Goal: Communication & Community: Answer question/provide support

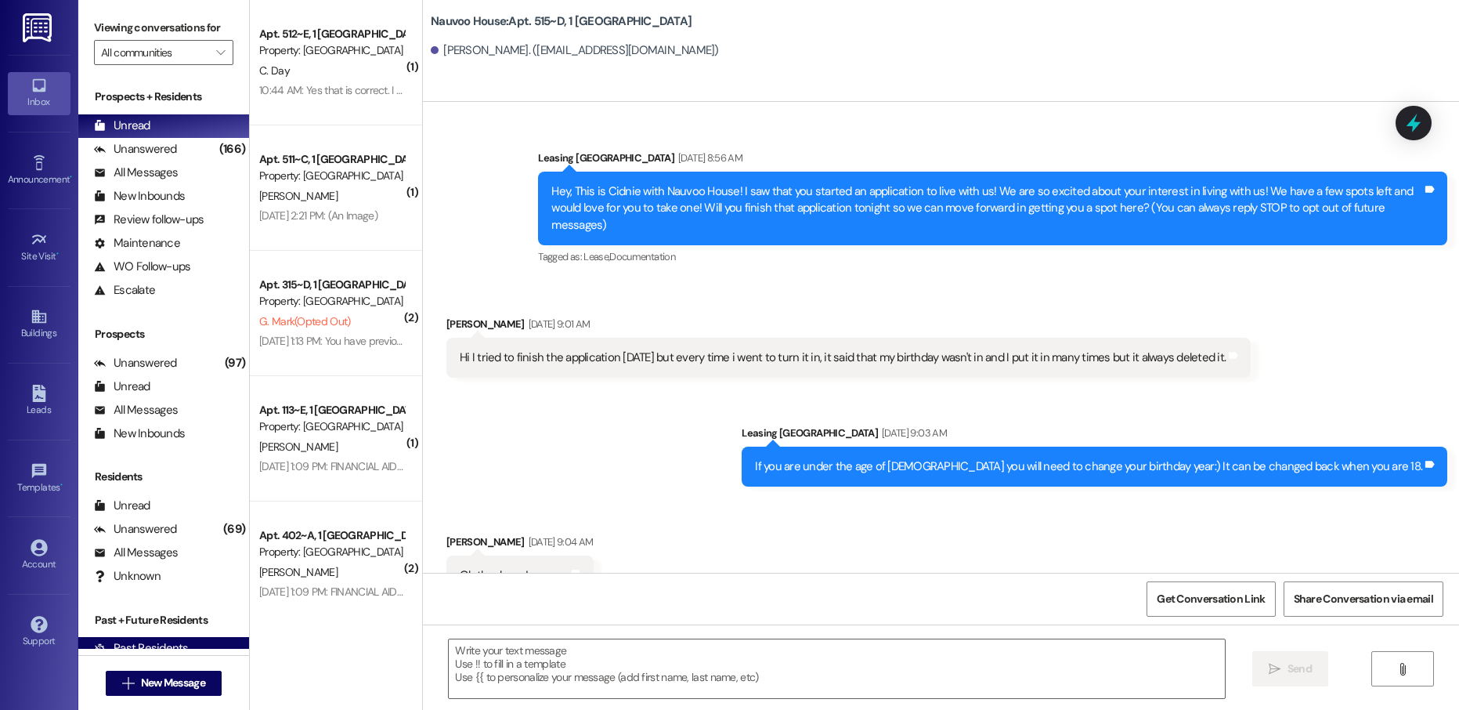
scroll to position [15891, 0]
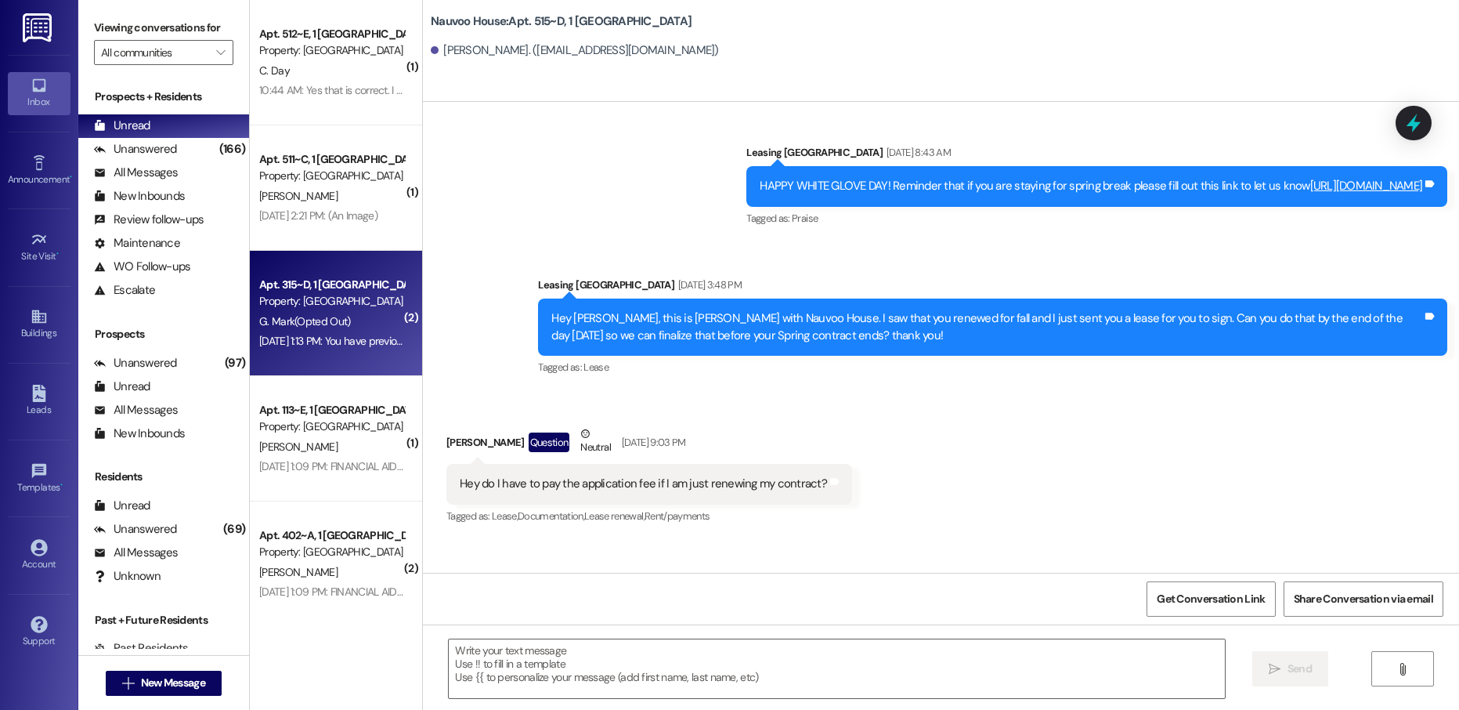
click at [341, 354] on div "Apt. 315~D, 1 Nauvoo House Property: [GEOGRAPHIC_DATA] G. [PERSON_NAME] (Opted …" at bounding box center [336, 313] width 172 height 125
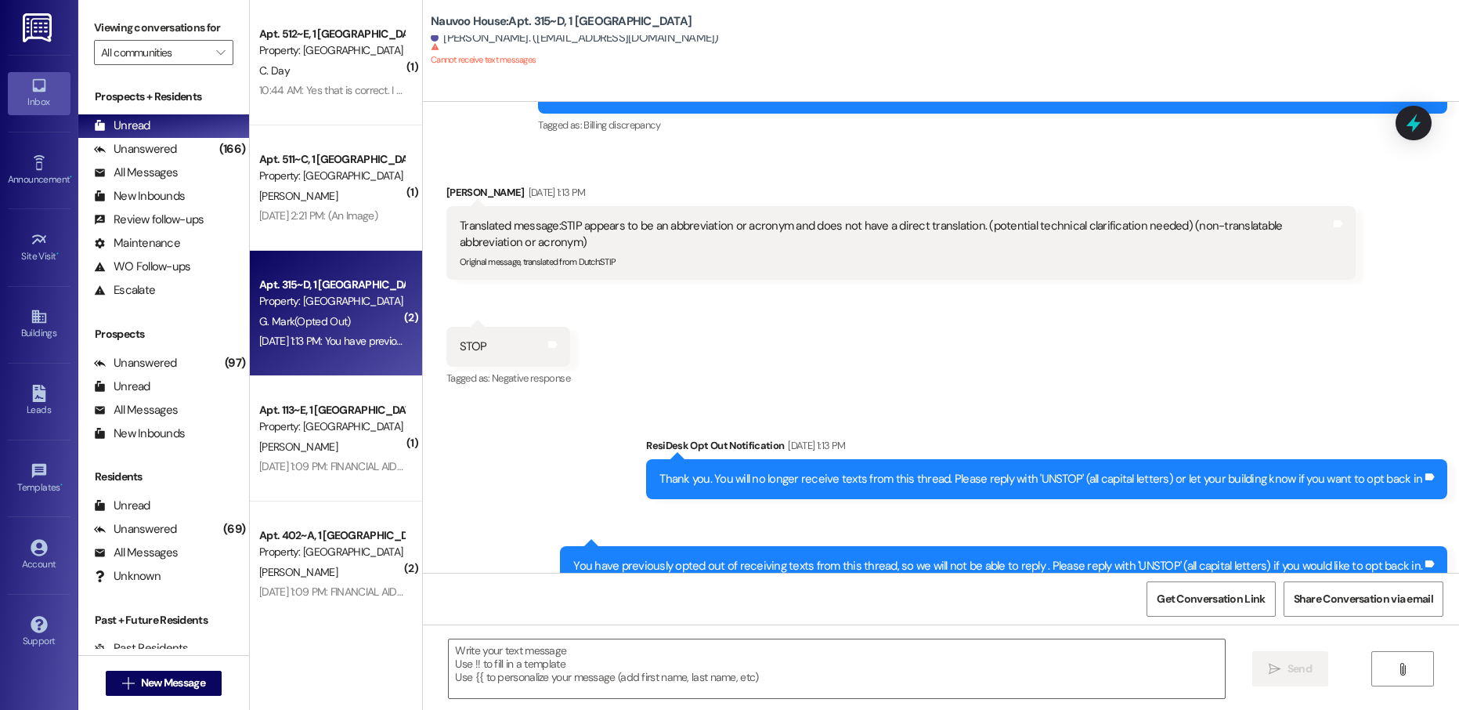
scroll to position [1004, 0]
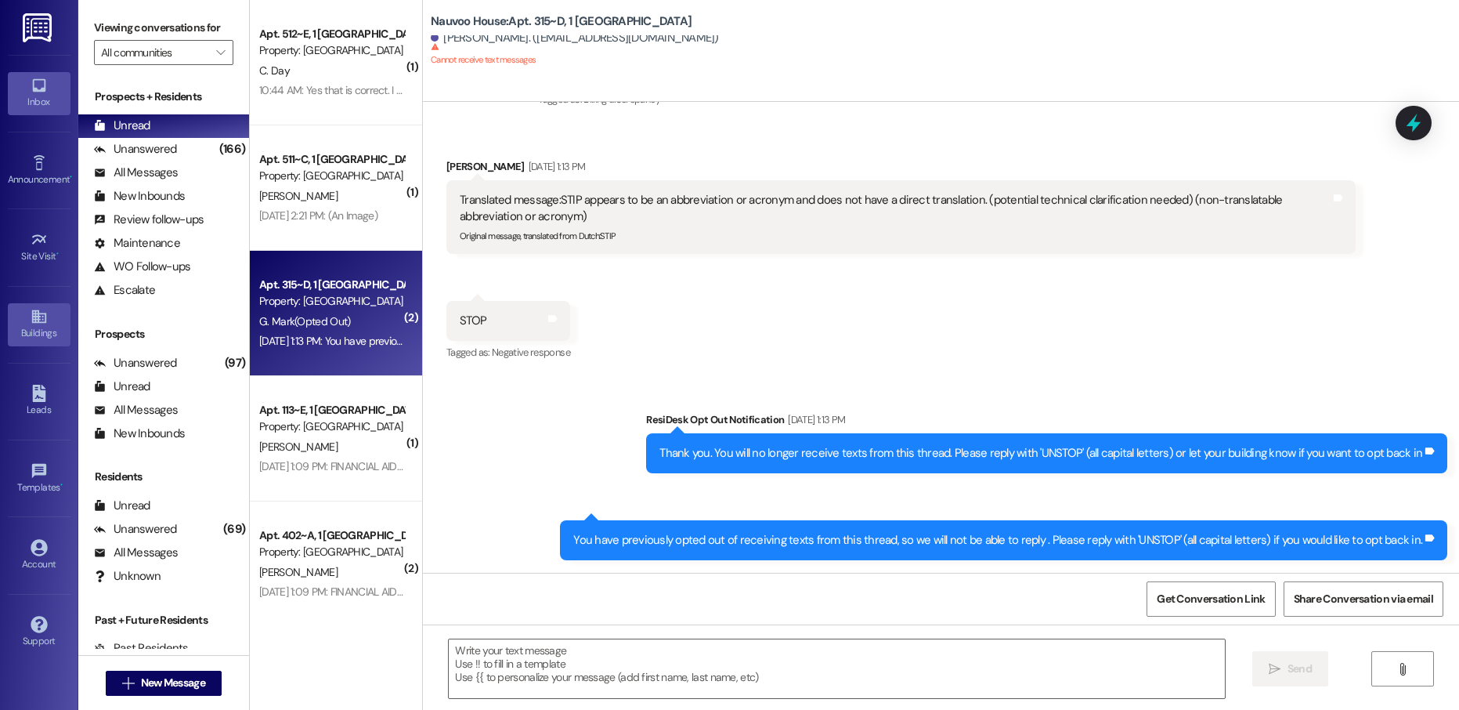
click at [41, 327] on div "Buildings" at bounding box center [39, 333] width 78 height 16
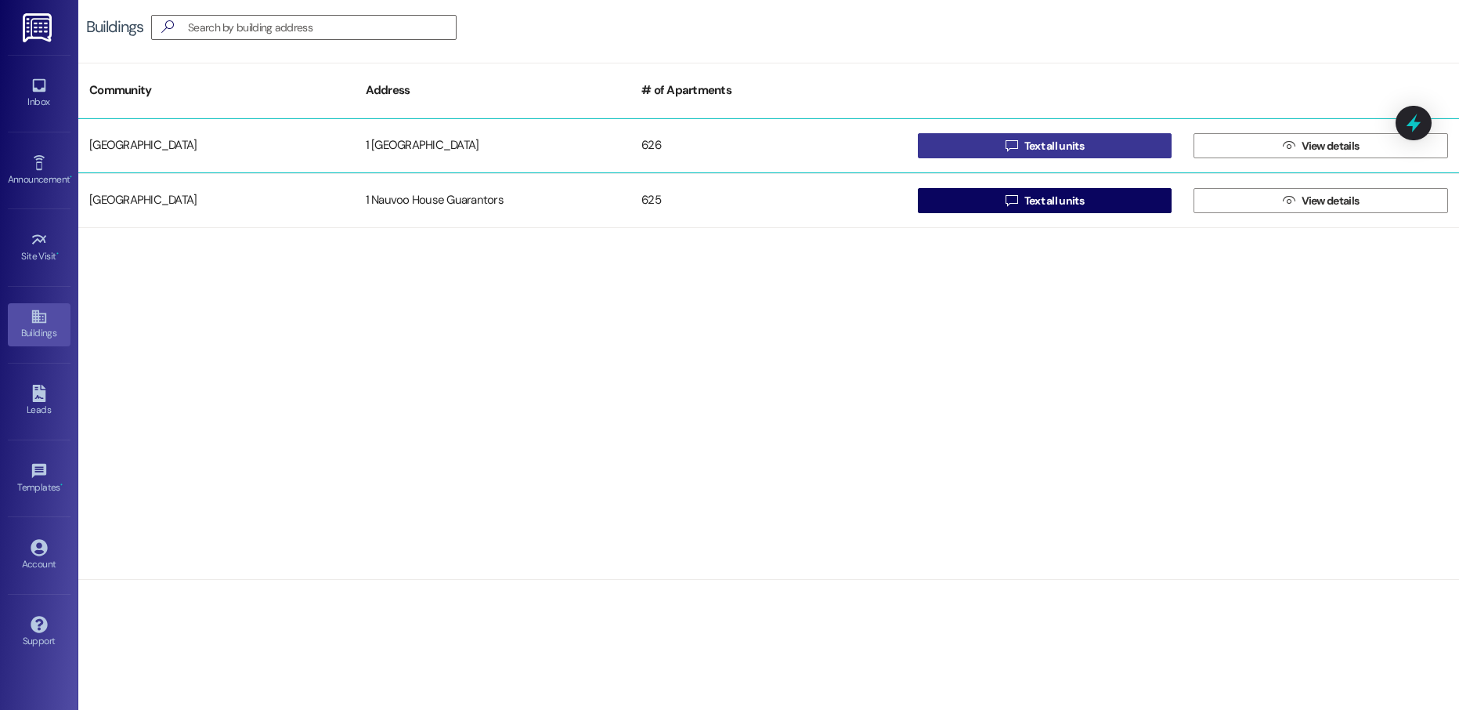
click at [1050, 147] on span "Text all units" at bounding box center [1055, 146] width 60 height 16
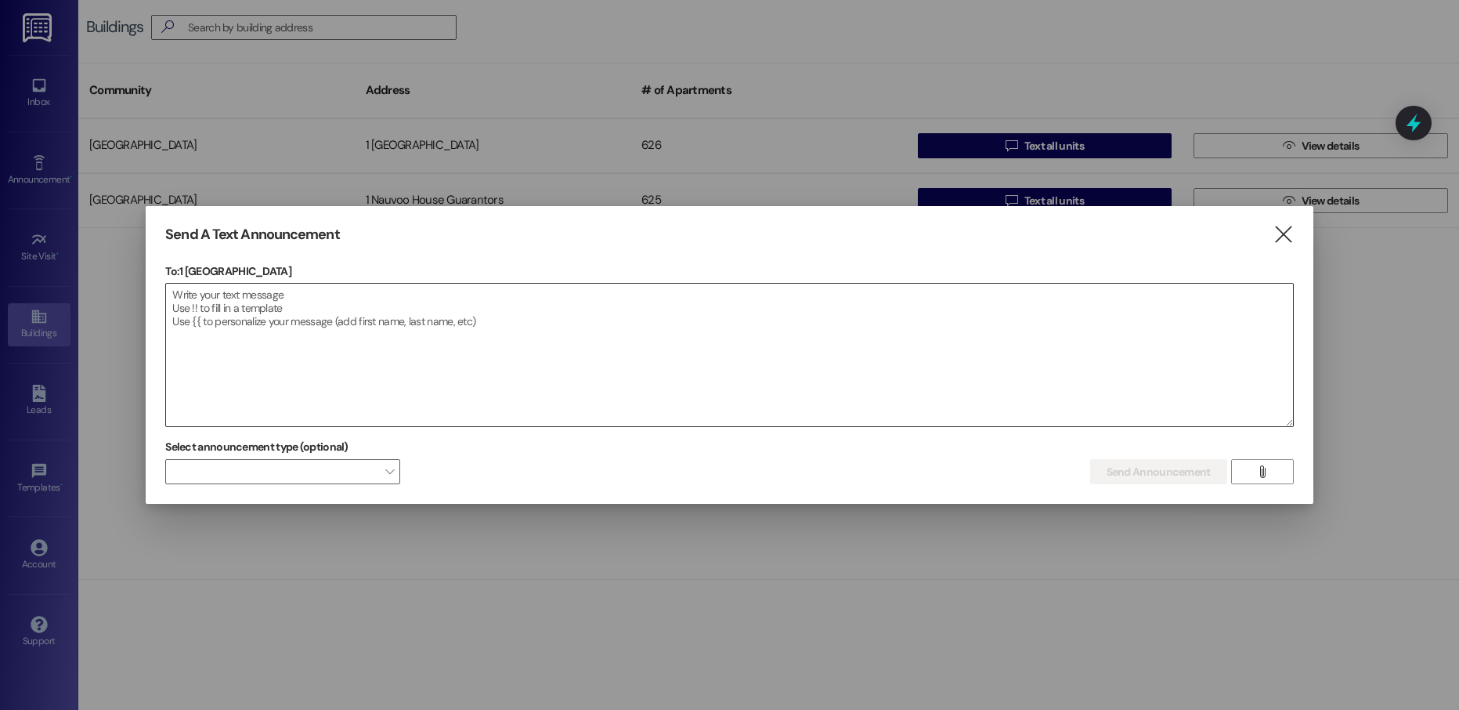
click at [375, 330] on textarea at bounding box center [729, 355] width 1126 height 143
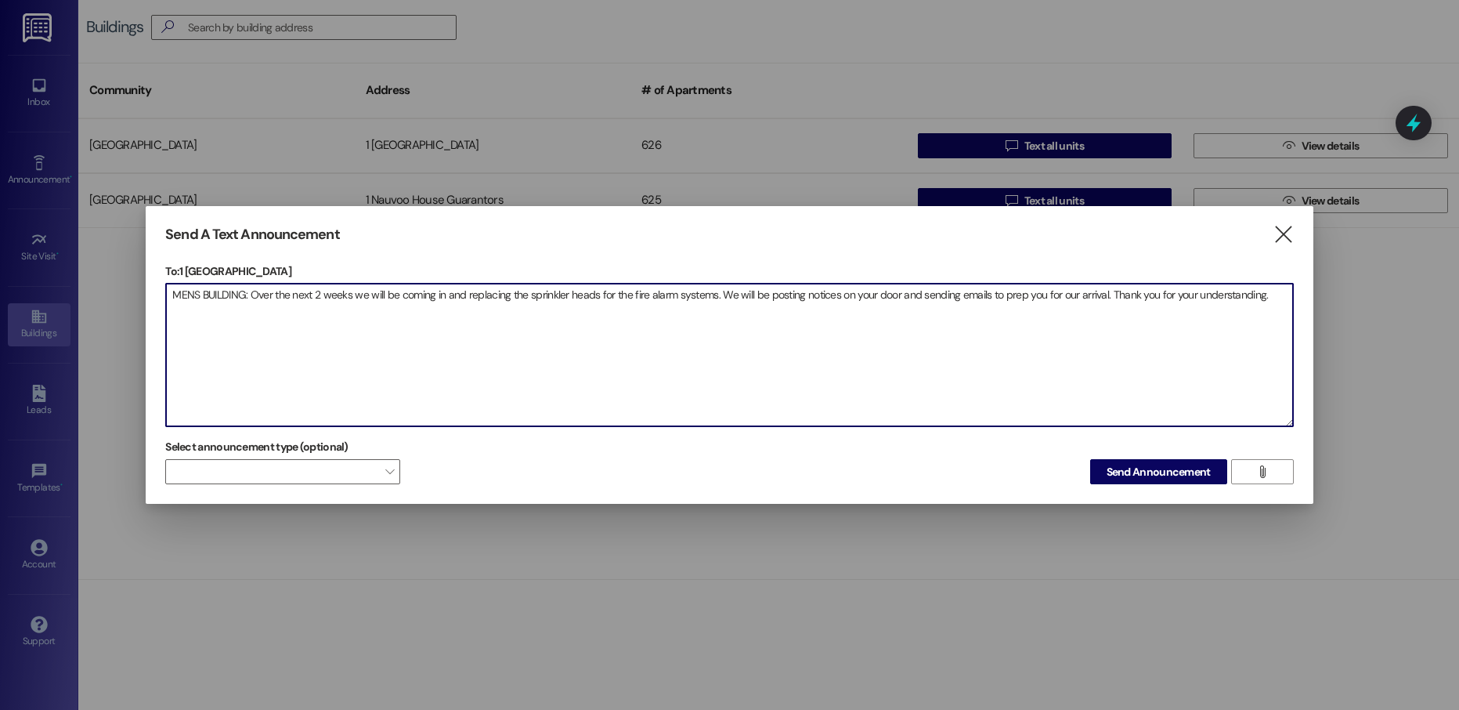
click at [269, 300] on textarea "MENS BUILDING: Over the next 2 weeks we will be coming in and replacing the spr…" at bounding box center [729, 355] width 1126 height 143
click at [718, 299] on textarea "MENS BUILDING: Over the next 2 weeks we will be coming in and replacing the spr…" at bounding box center [729, 355] width 1126 height 143
type textarea "MENS BUILDING: Over the next 2 weeks we will be coming in and replacing the spr…"
click at [1113, 482] on button "Send Announcement" at bounding box center [1158, 471] width 137 height 25
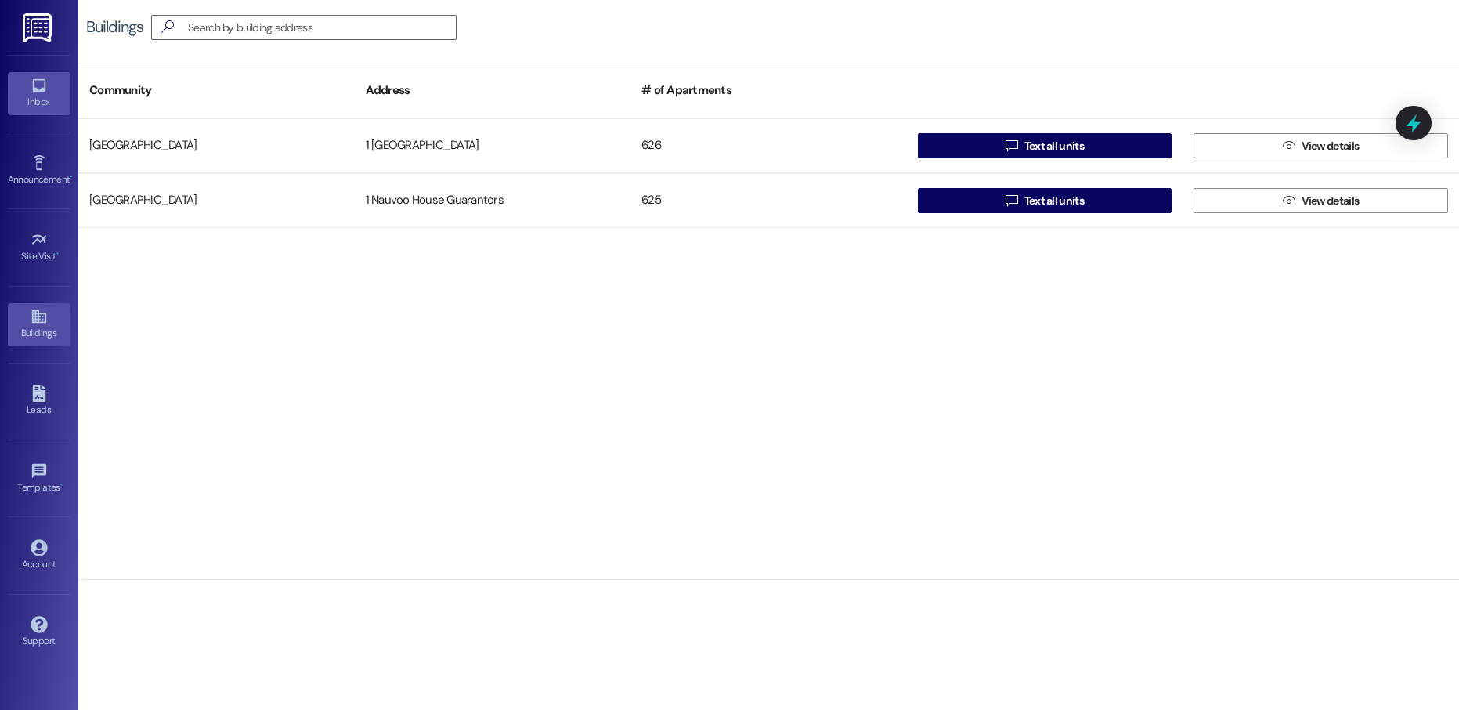
click at [52, 95] on div "Inbox" at bounding box center [39, 102] width 78 height 16
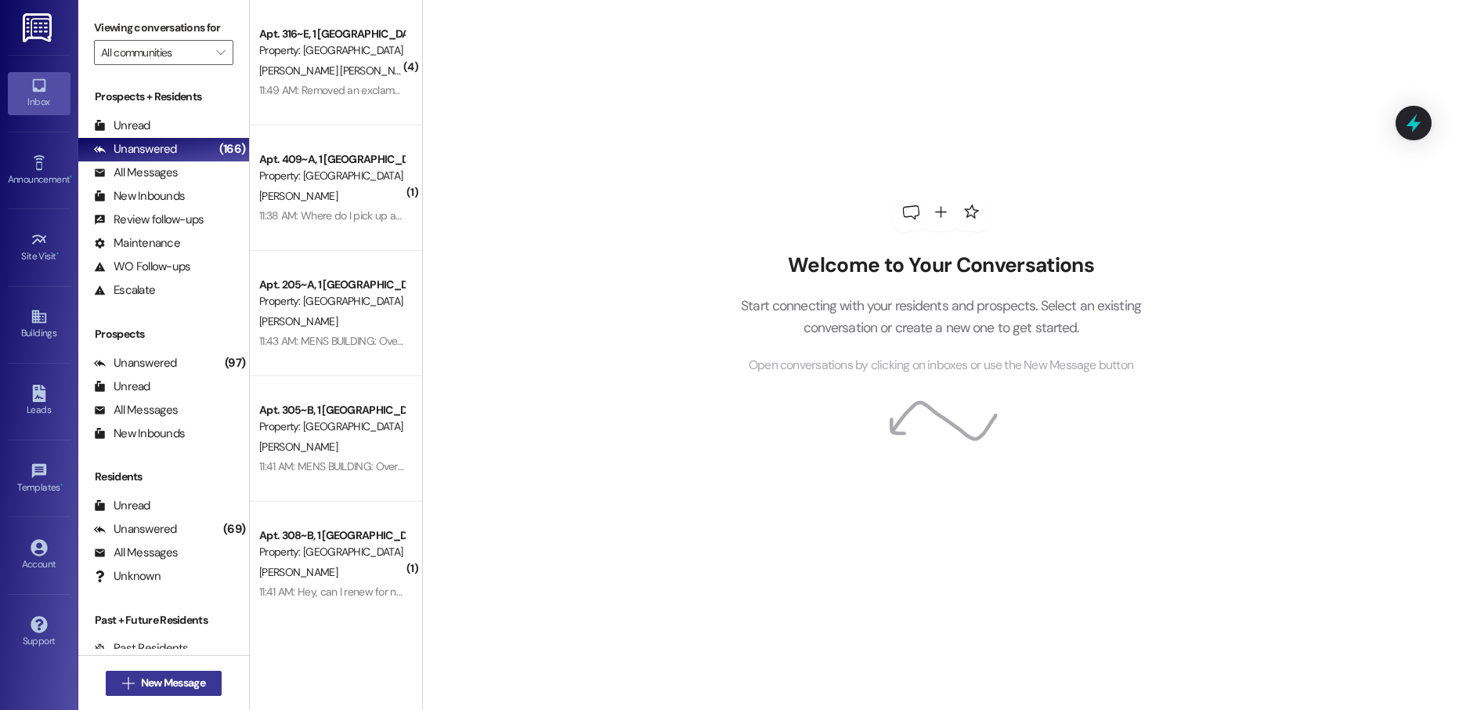
click at [151, 686] on span "New Message" at bounding box center [173, 682] width 64 height 16
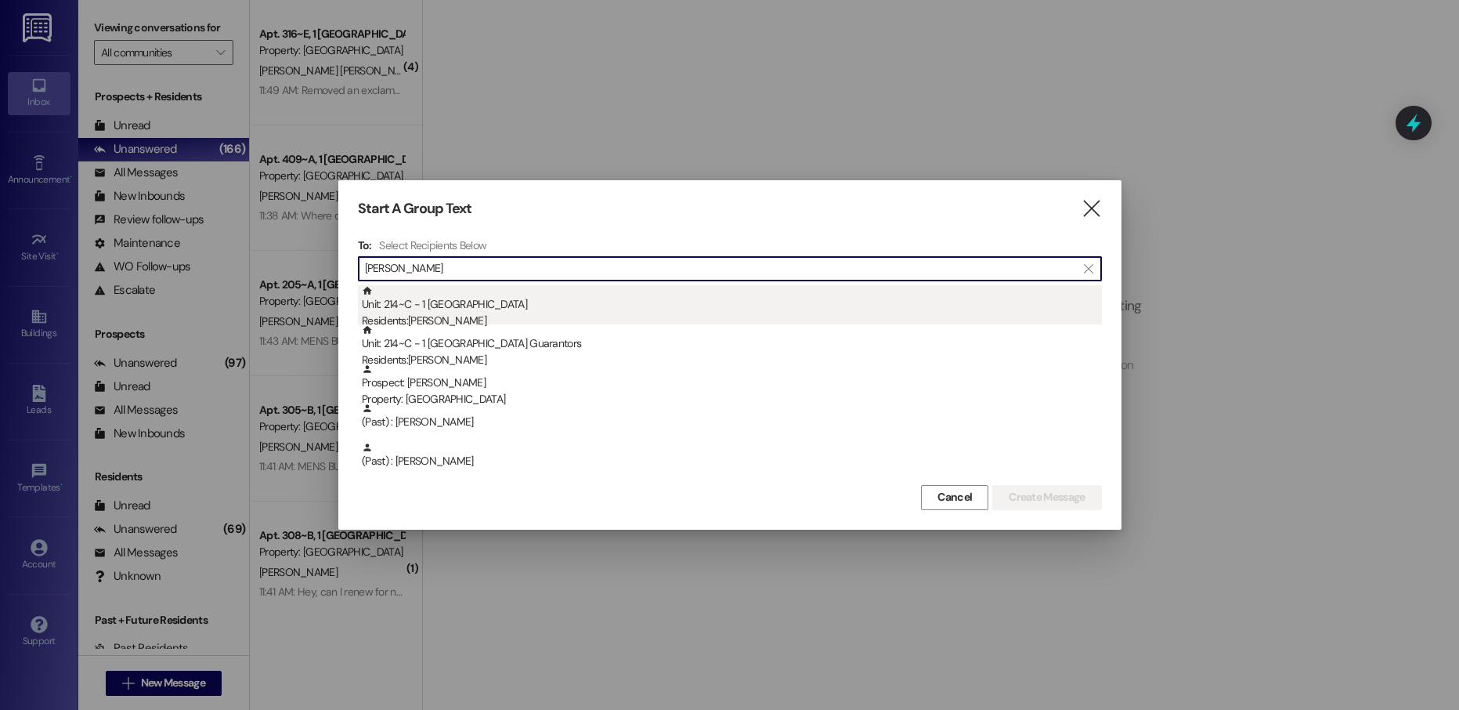
type input "[PERSON_NAME]"
click at [473, 306] on div "Unit: 214~C - 1 Nauvoo House Residents: [PERSON_NAME]" at bounding box center [732, 307] width 740 height 45
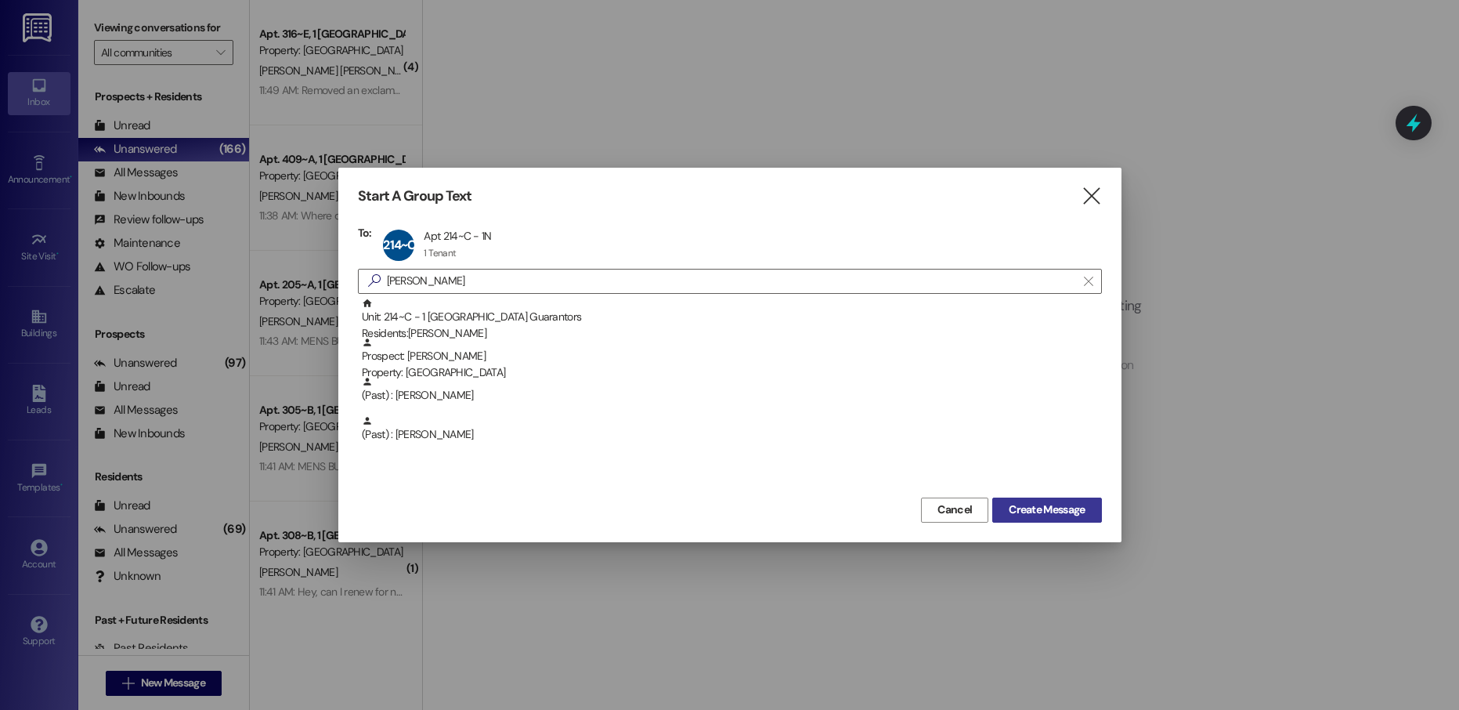
click at [1052, 509] on span "Create Message" at bounding box center [1047, 509] width 76 height 16
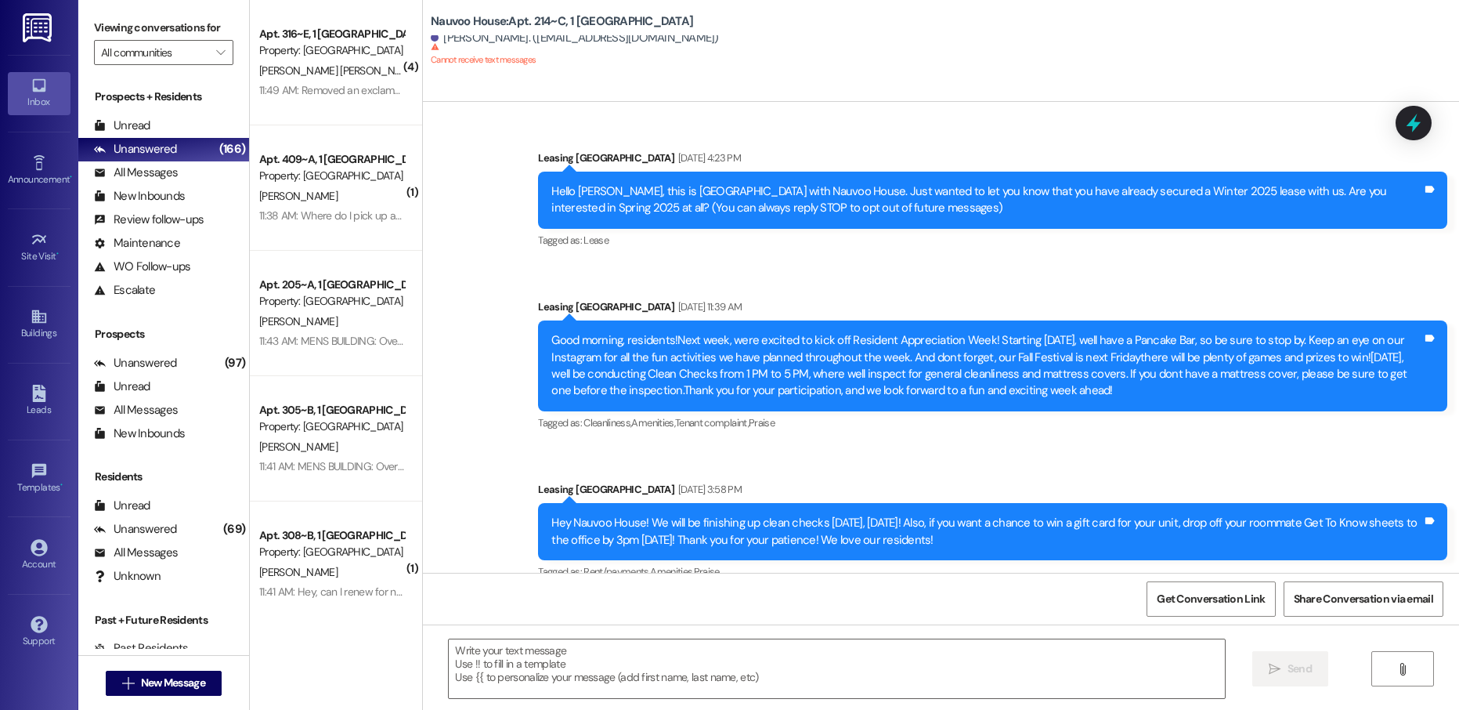
scroll to position [21191, 0]
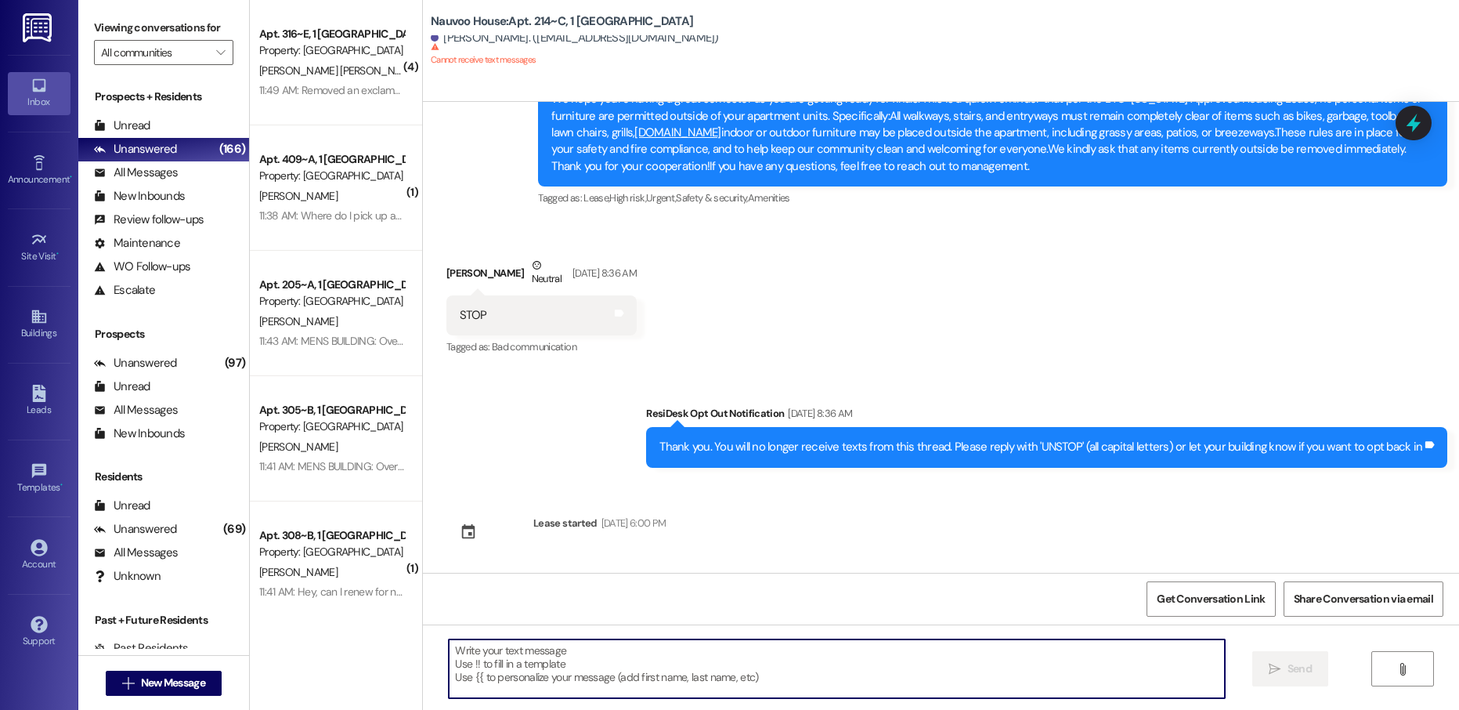
click at [520, 651] on textarea at bounding box center [837, 668] width 776 height 59
paste textarea "[PERSON_NAME], this is [PERSON_NAME] with Nauvoo House! We just generated your …"
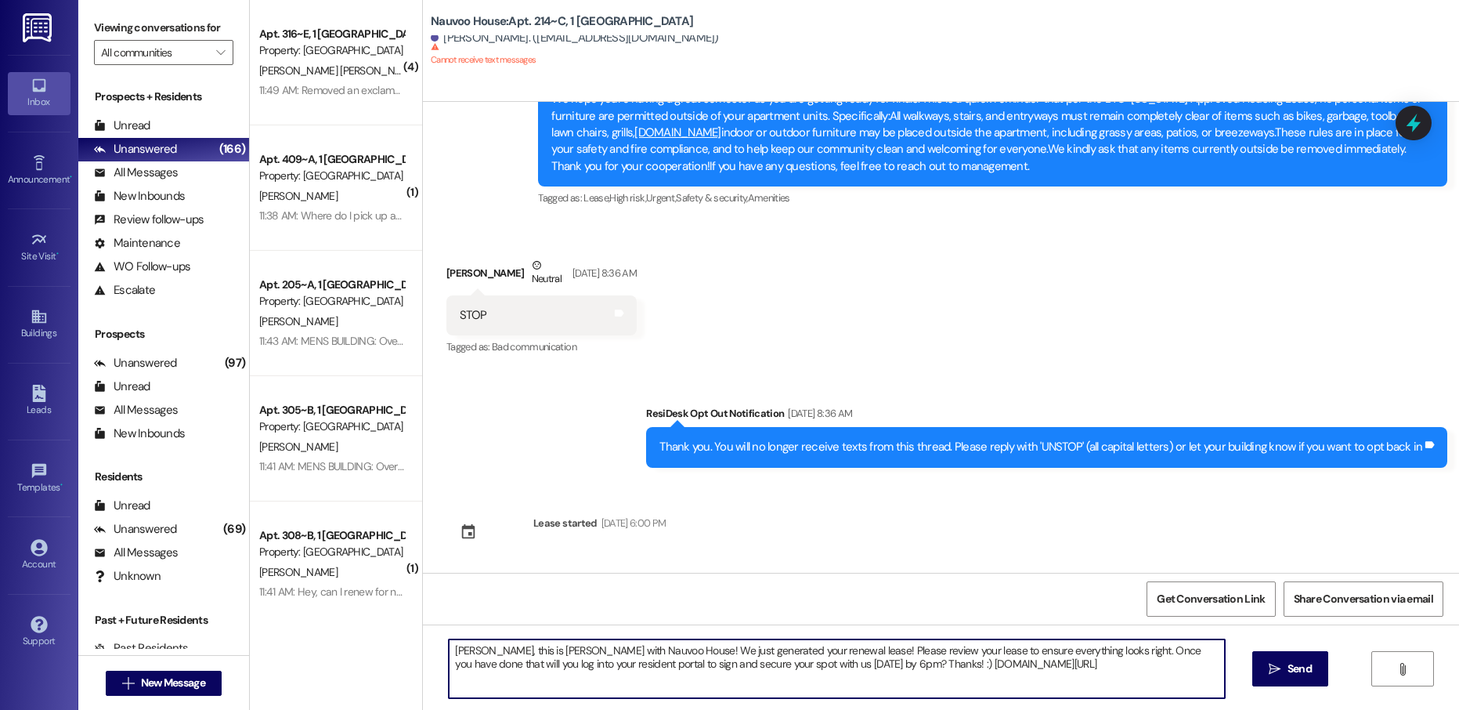
click at [449, 652] on textarea "[PERSON_NAME], this is [PERSON_NAME] with Nauvoo House! We just generated your …" at bounding box center [837, 668] width 776 height 59
type textarea "[PERSON_NAME], this is [PERSON_NAME] with Nauvoo House! We just generated your …"
click at [458, 660] on textarea "[PERSON_NAME], this is [PERSON_NAME] with Nauvoo House! We just generated your …" at bounding box center [837, 668] width 776 height 59
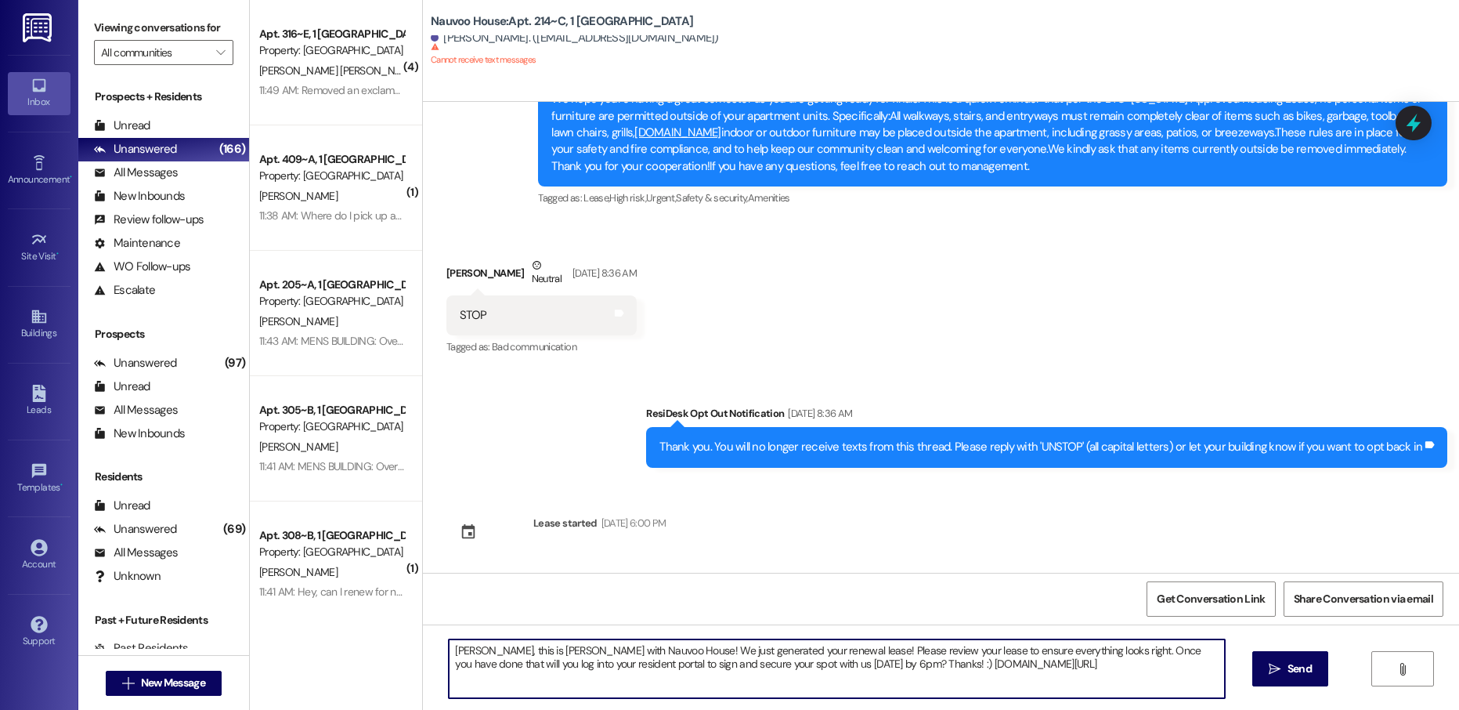
click at [458, 660] on textarea "[PERSON_NAME], this is [PERSON_NAME] with Nauvoo House! We just generated your …" at bounding box center [837, 668] width 776 height 59
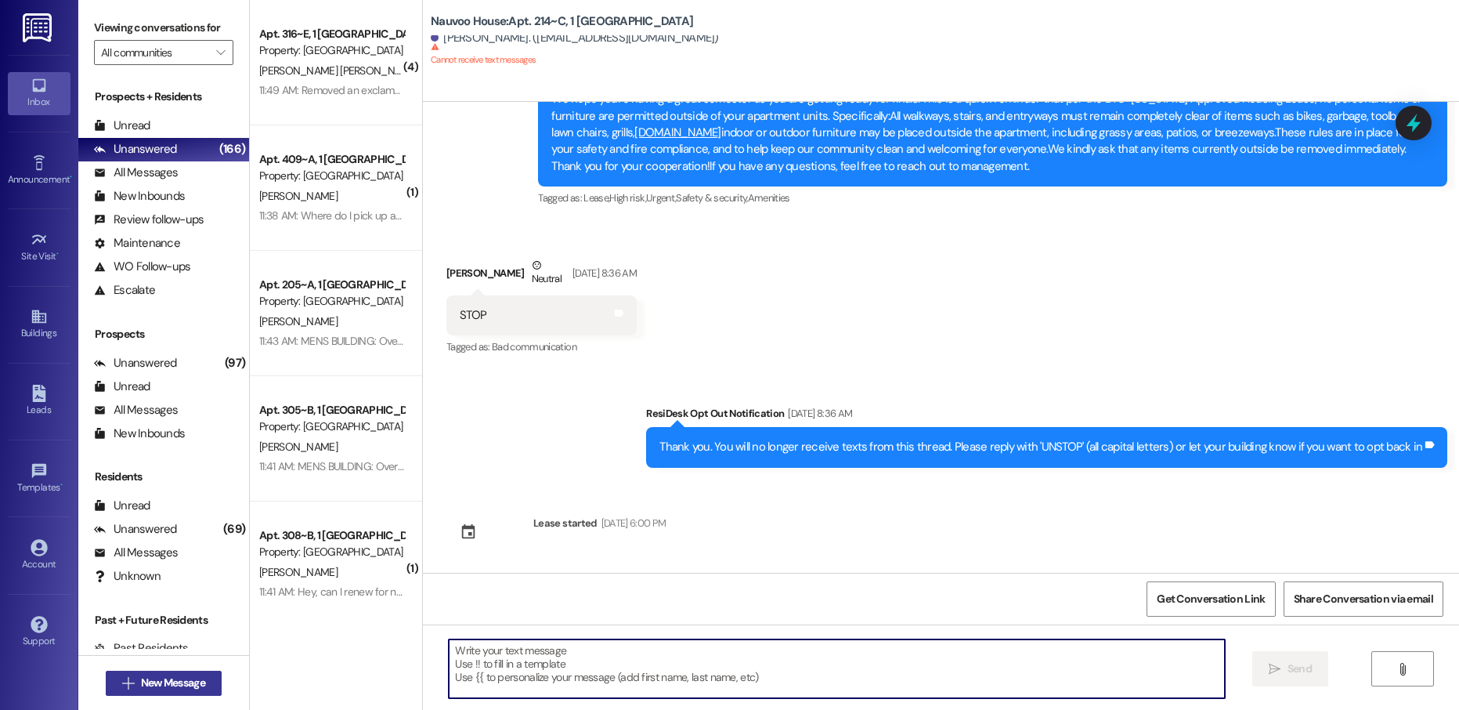
click at [169, 688] on span "New Message" at bounding box center [173, 682] width 64 height 16
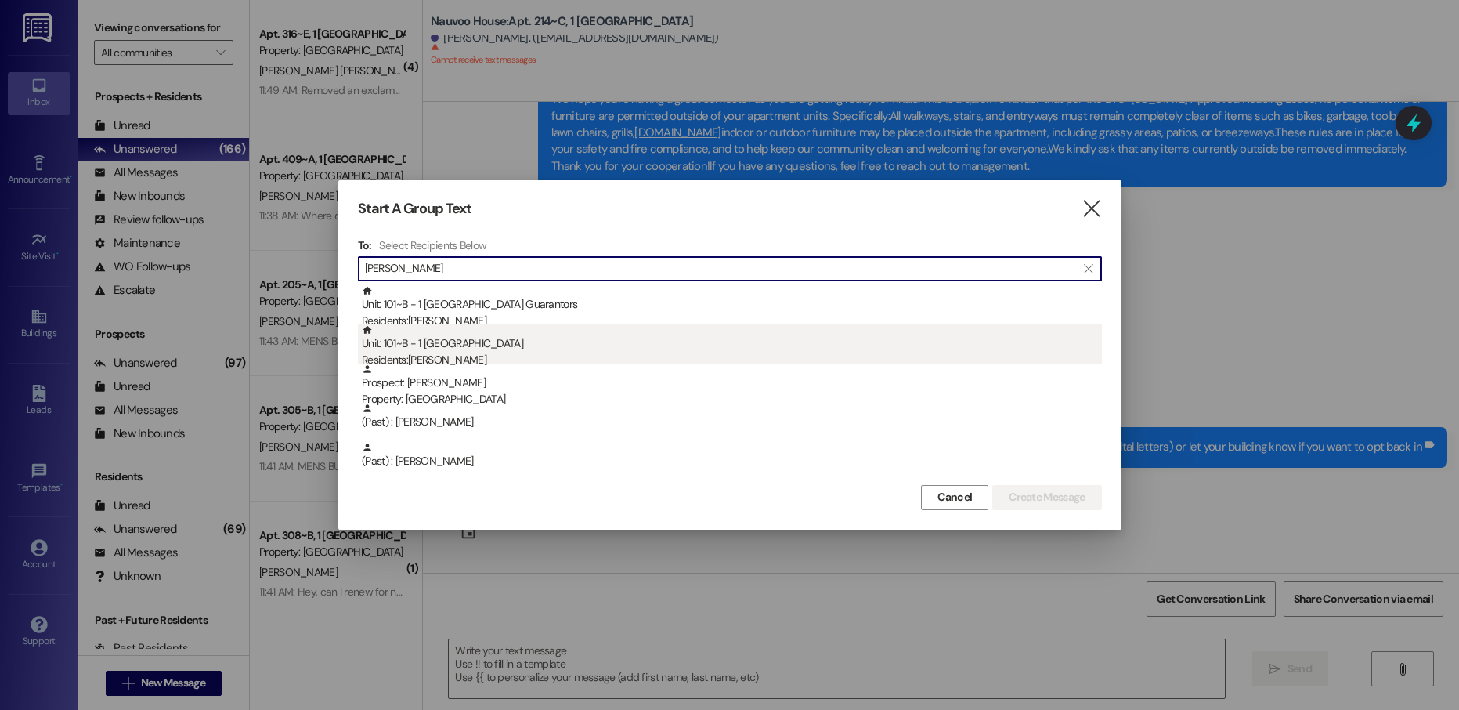
type input "[PERSON_NAME]"
click at [494, 350] on div "Unit: 101~B - 1 Nauvoo House Residents: [PERSON_NAME]" at bounding box center [732, 346] width 740 height 45
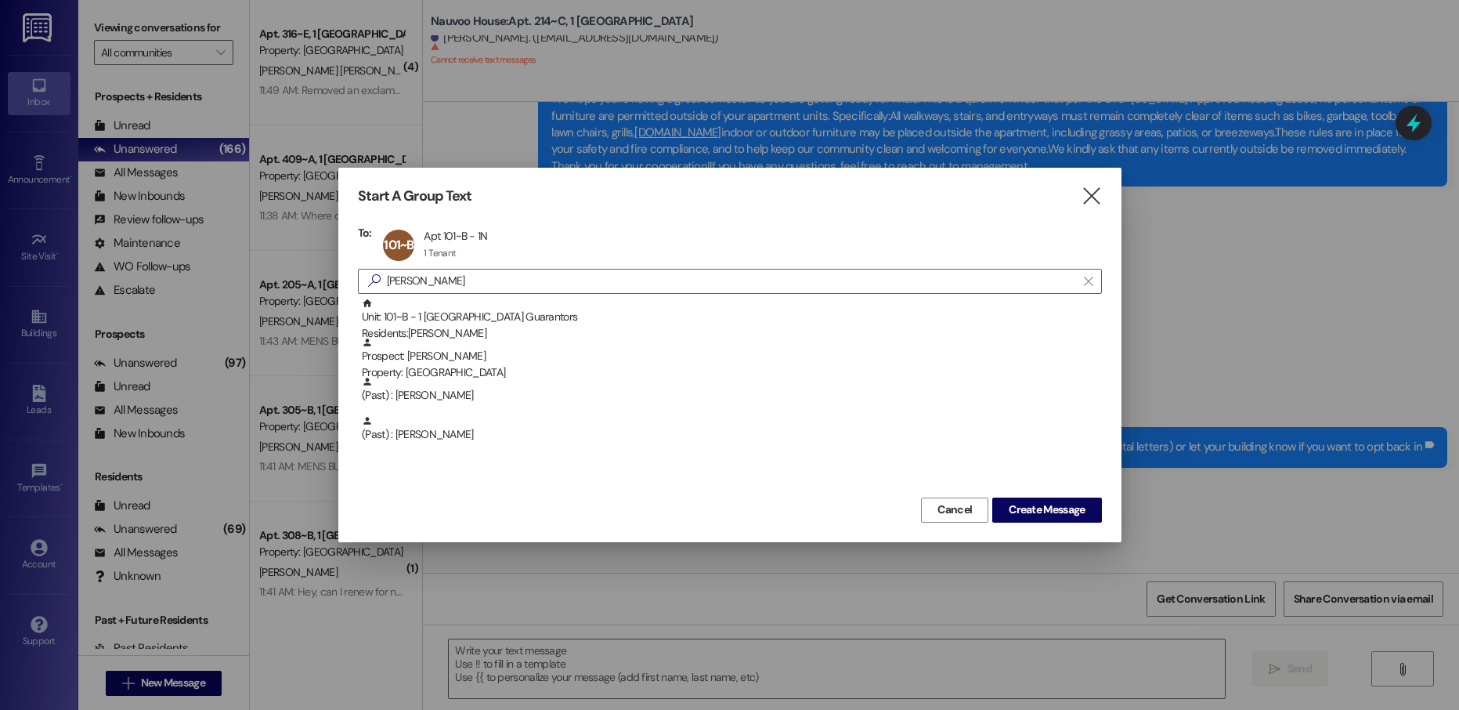
click at [1012, 492] on div "Unit: 101~B - 1 [GEOGRAPHIC_DATA] Guarantors Residents: [PERSON_NAME][GEOGRAPHI…" at bounding box center [730, 396] width 744 height 196
click at [1014, 507] on span "Create Message" at bounding box center [1047, 509] width 76 height 16
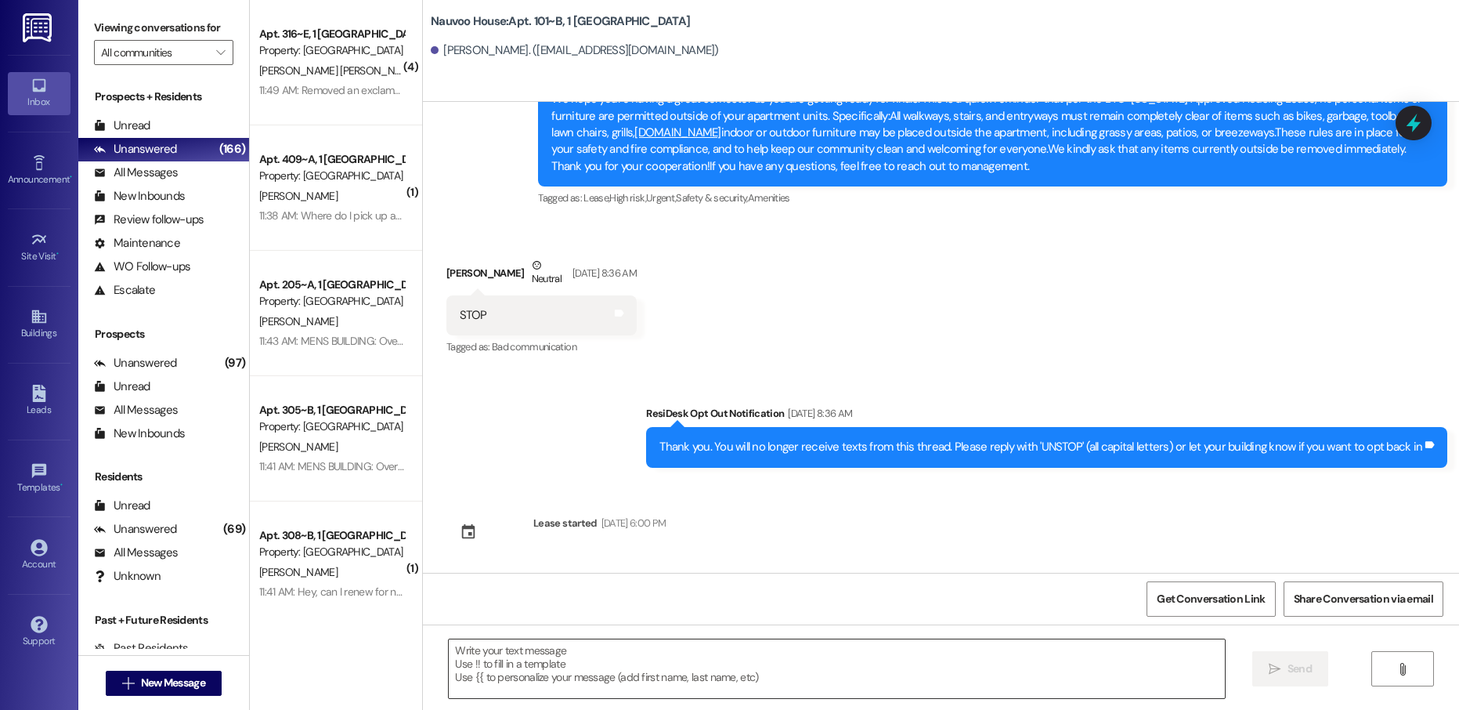
scroll to position [65, 0]
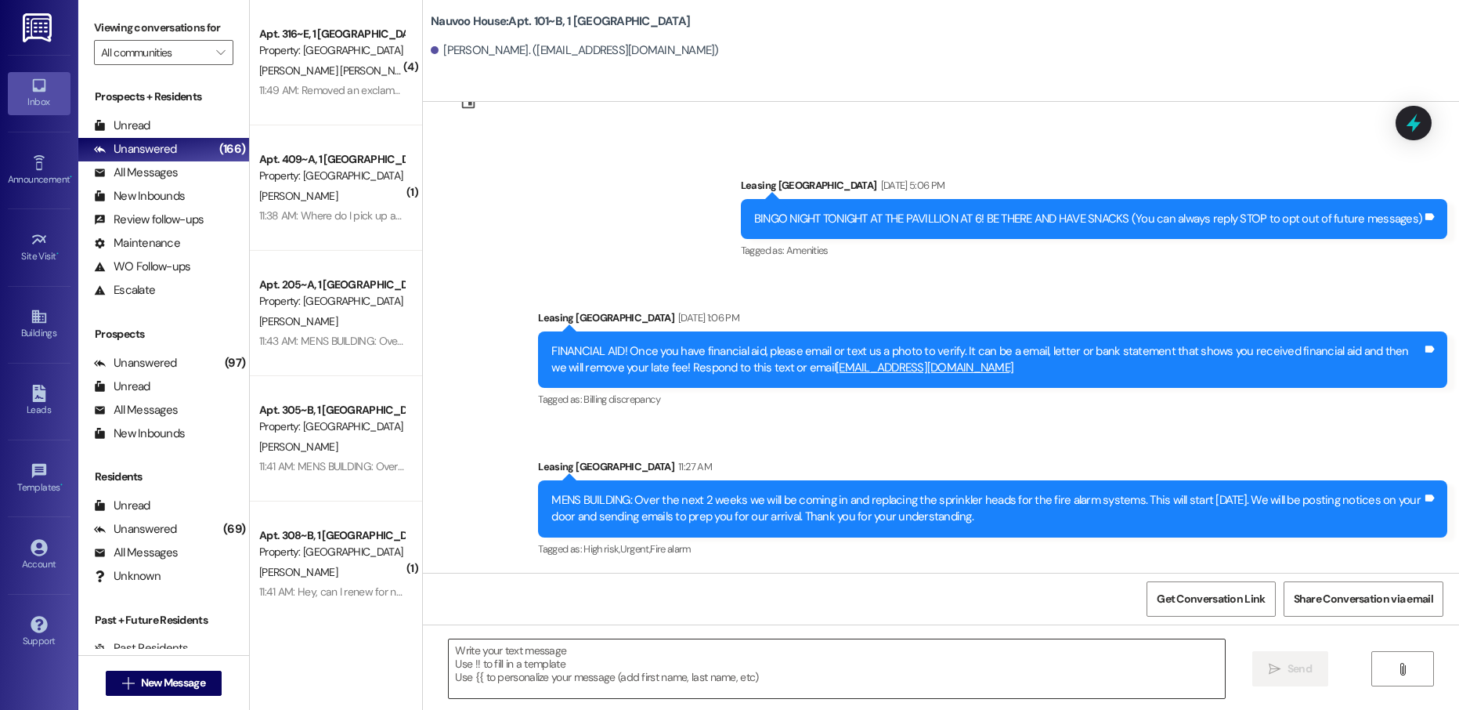
click at [495, 677] on textarea at bounding box center [837, 668] width 776 height 59
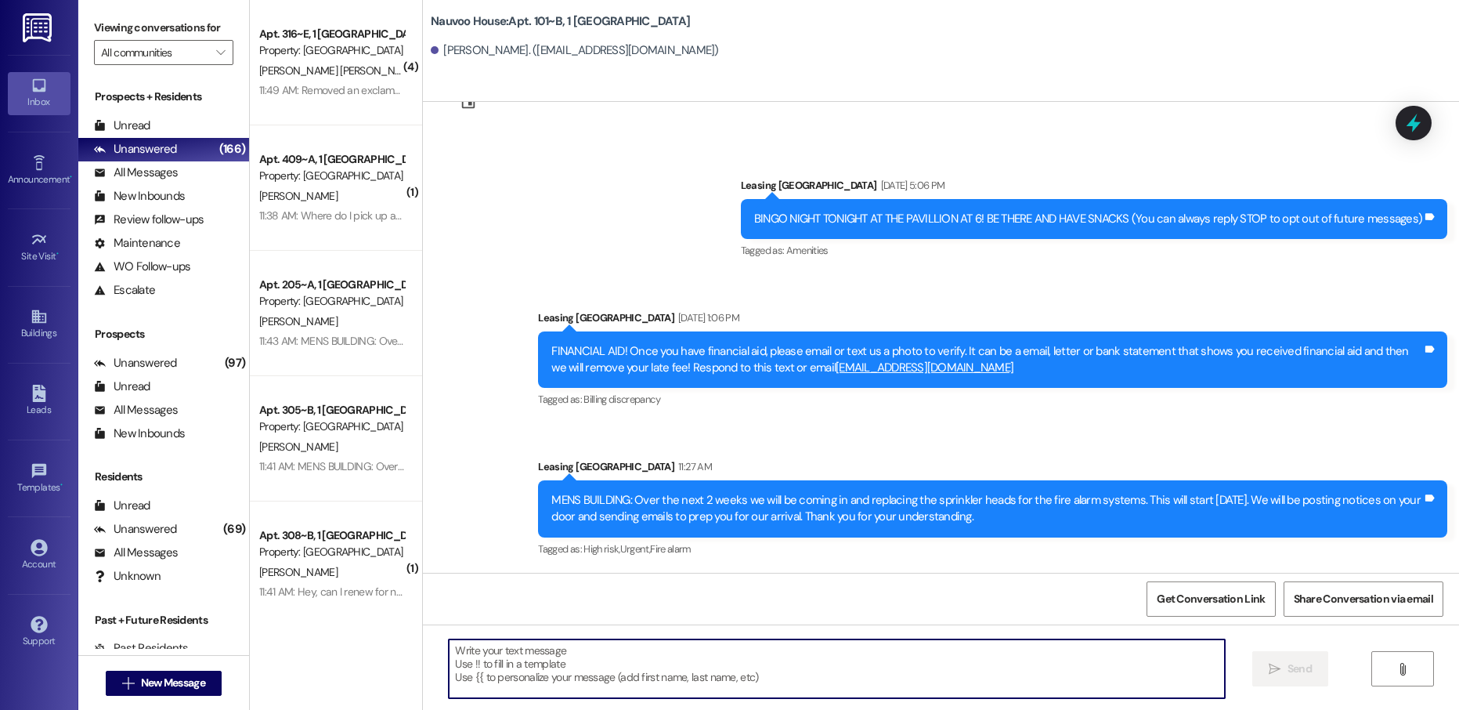
paste textarea ", this is [PERSON_NAME] with Nauvoo House! We wanted to reach out and see if yo…"
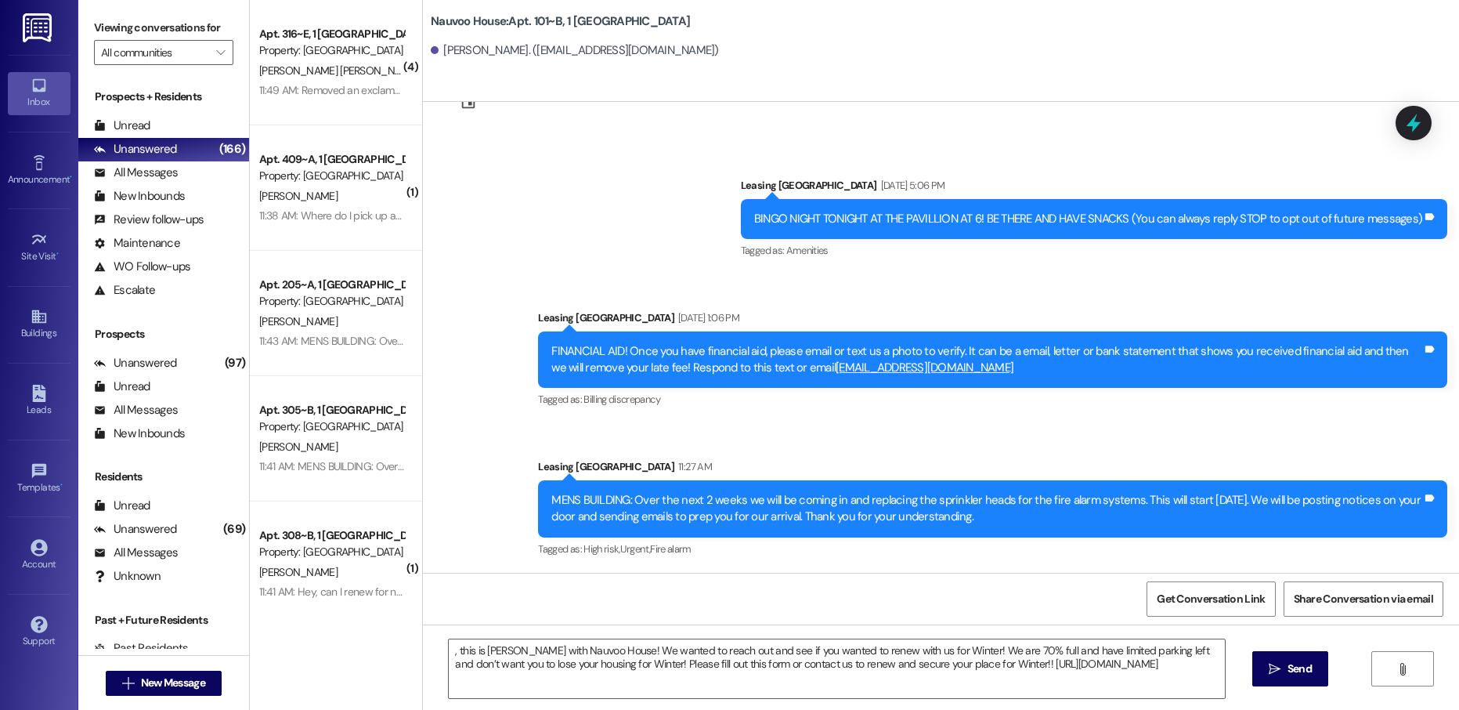
click at [440, 649] on div ", this is [PERSON_NAME] with Nauvoo House! We wanted to reach out and see if yo…" at bounding box center [828, 668] width 777 height 60
click at [448, 648] on div ", this is [PERSON_NAME] with Nauvoo House! We wanted to reach out and see if yo…" at bounding box center [836, 668] width 777 height 60
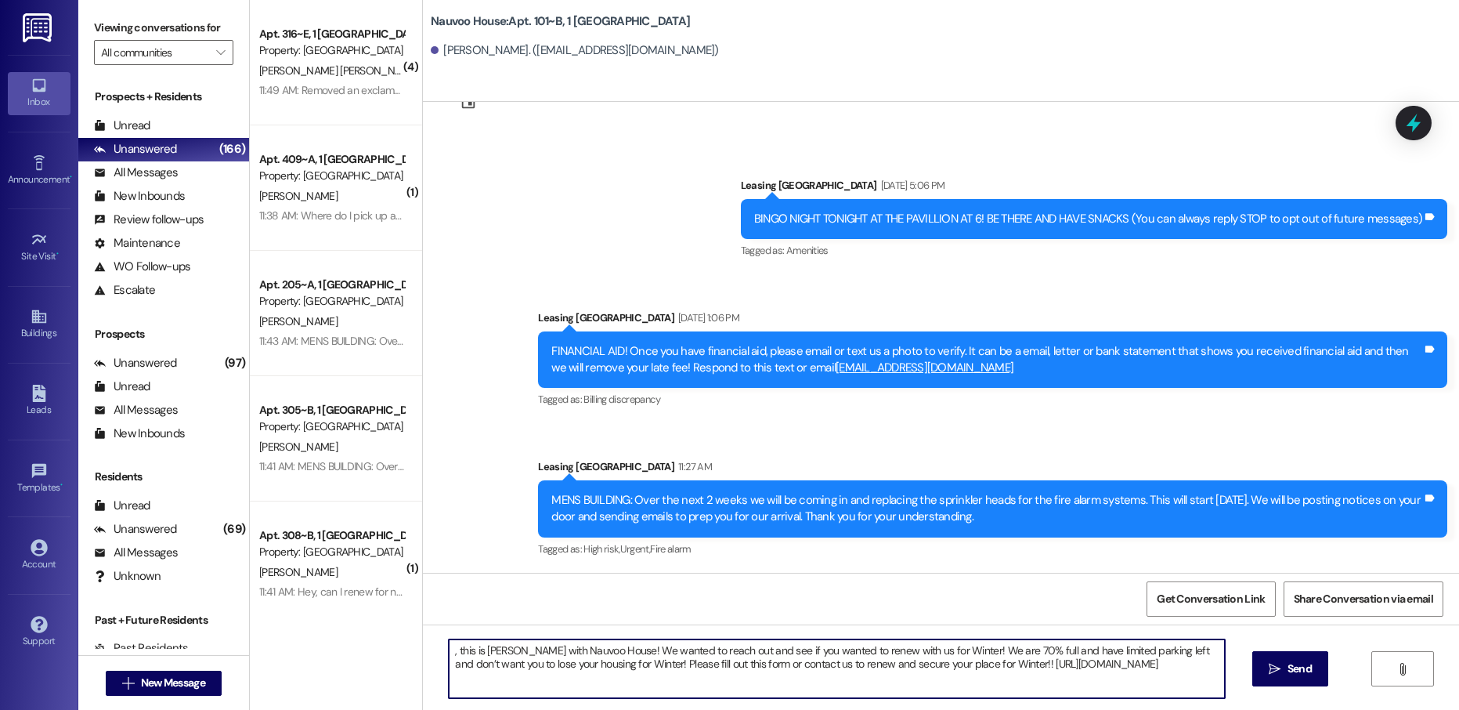
click at [449, 651] on textarea ", this is [PERSON_NAME] with Nauvoo House! We wanted to reach out and see if yo…" at bounding box center [837, 668] width 776 height 59
type textarea "Dallin, this is [PERSON_NAME] with Nauvoo House! We wanted to reach out and see…"
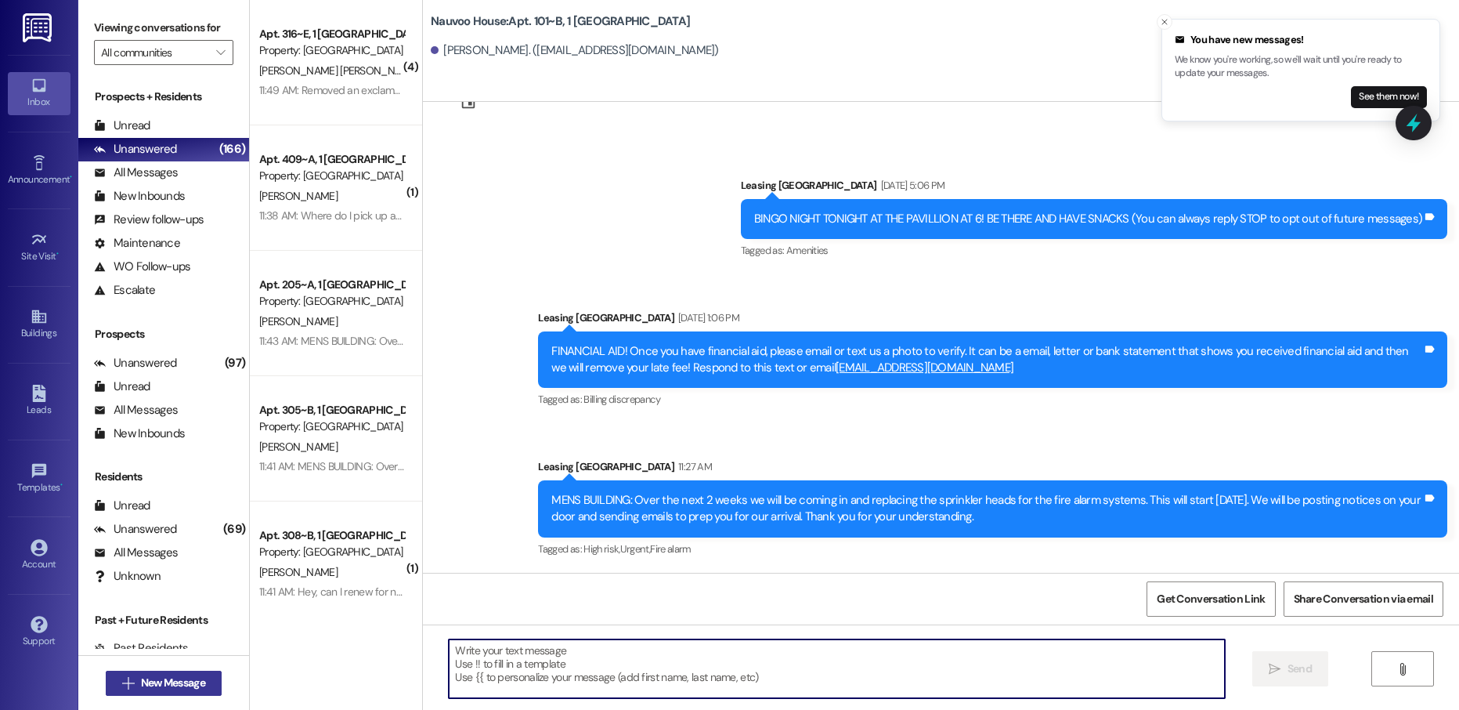
click at [174, 678] on span "New Message" at bounding box center [173, 682] width 64 height 16
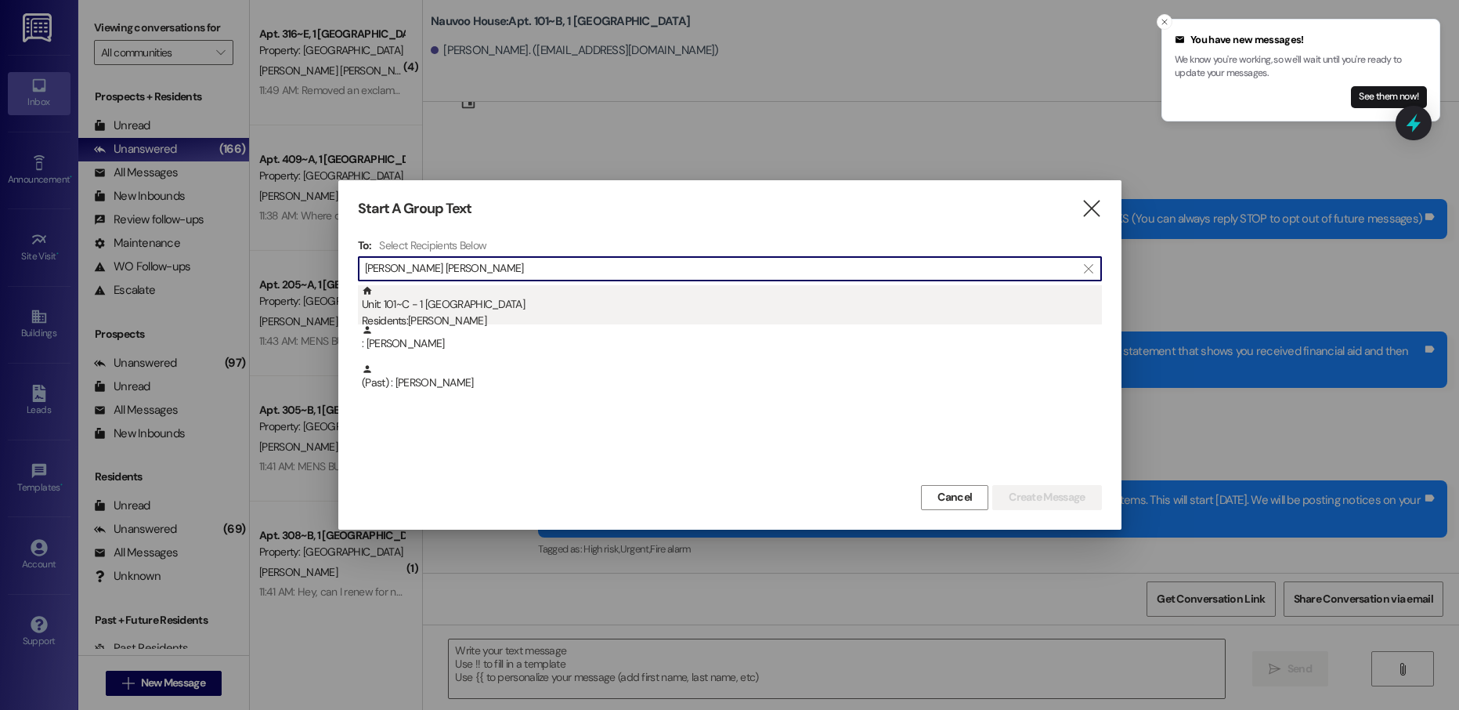
type input "[PERSON_NAME] [PERSON_NAME]"
click at [438, 312] on div "Unit: 101~C - 1 Nauvoo House Residents: [PERSON_NAME]" at bounding box center [732, 307] width 740 height 45
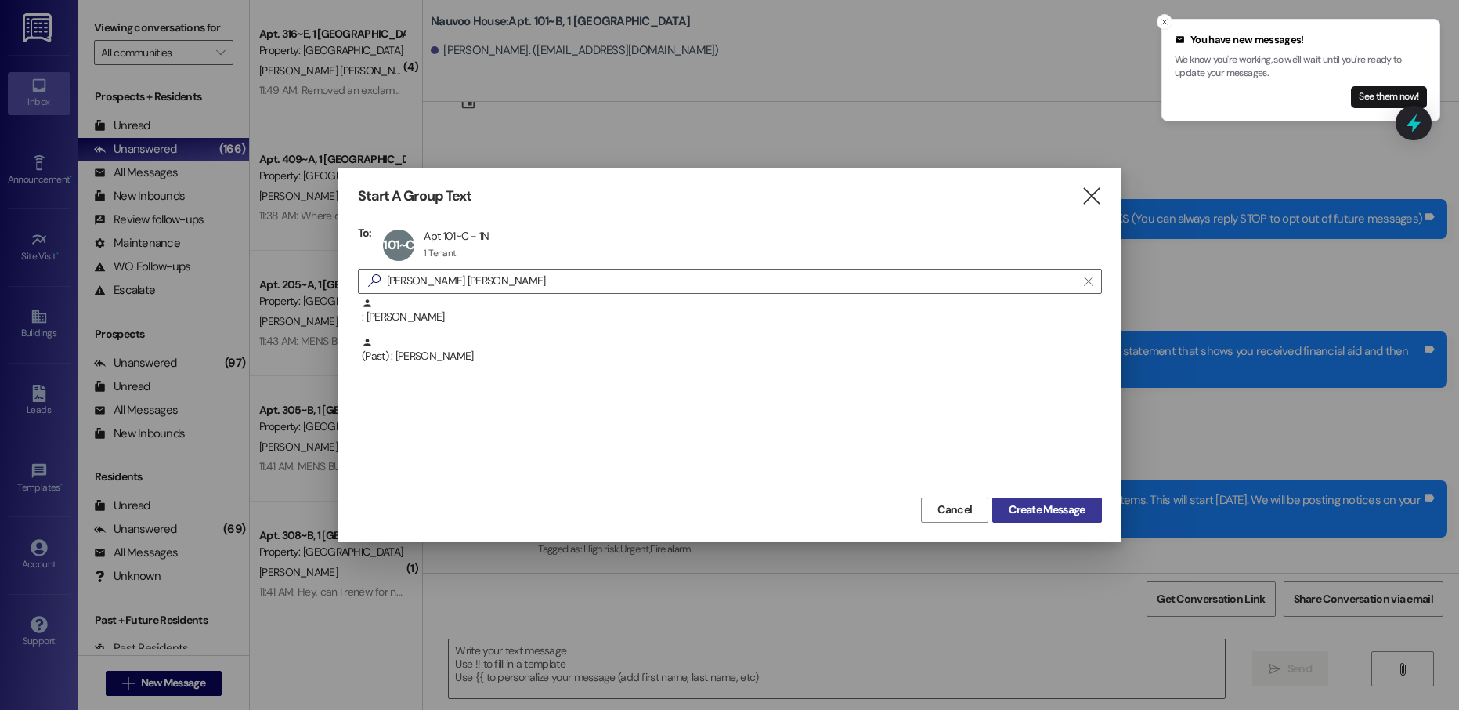
click at [1017, 513] on span "Create Message" at bounding box center [1047, 509] width 76 height 16
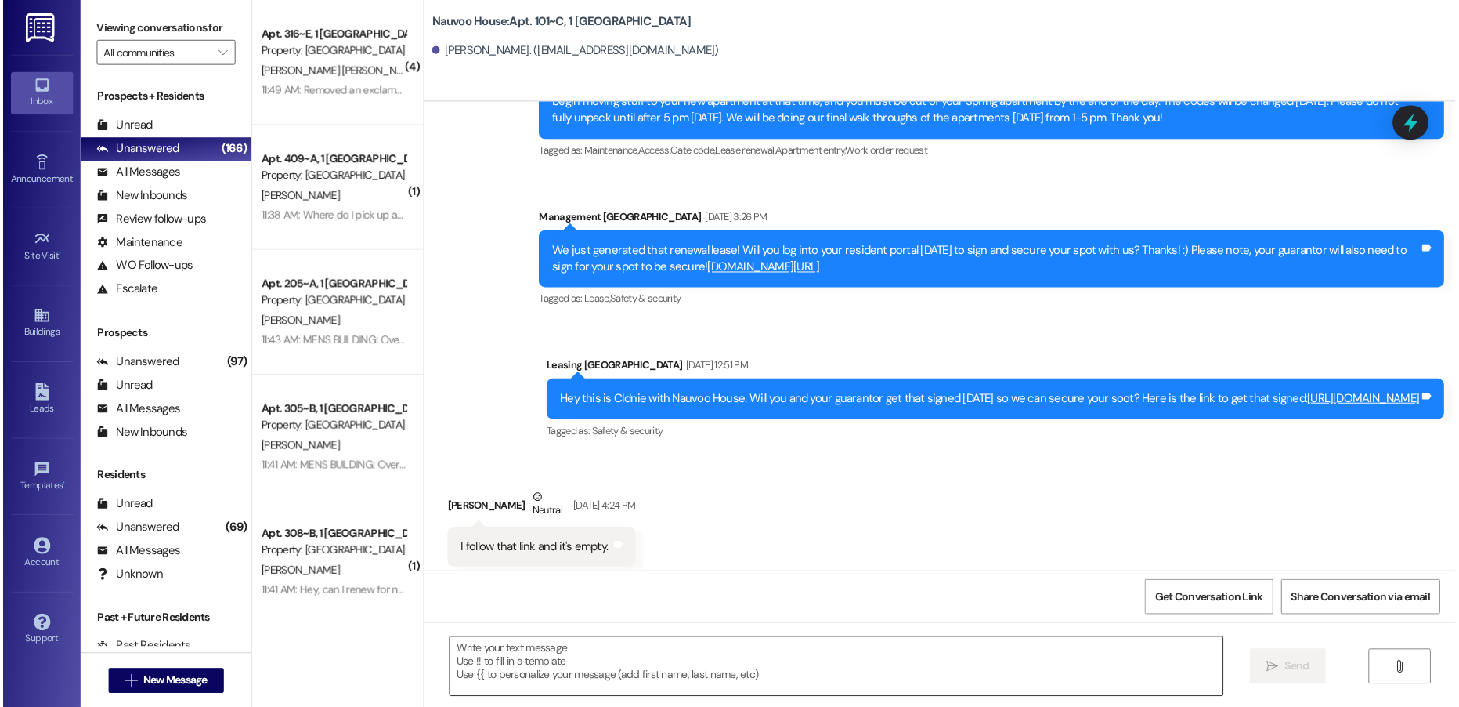
scroll to position [7371, 0]
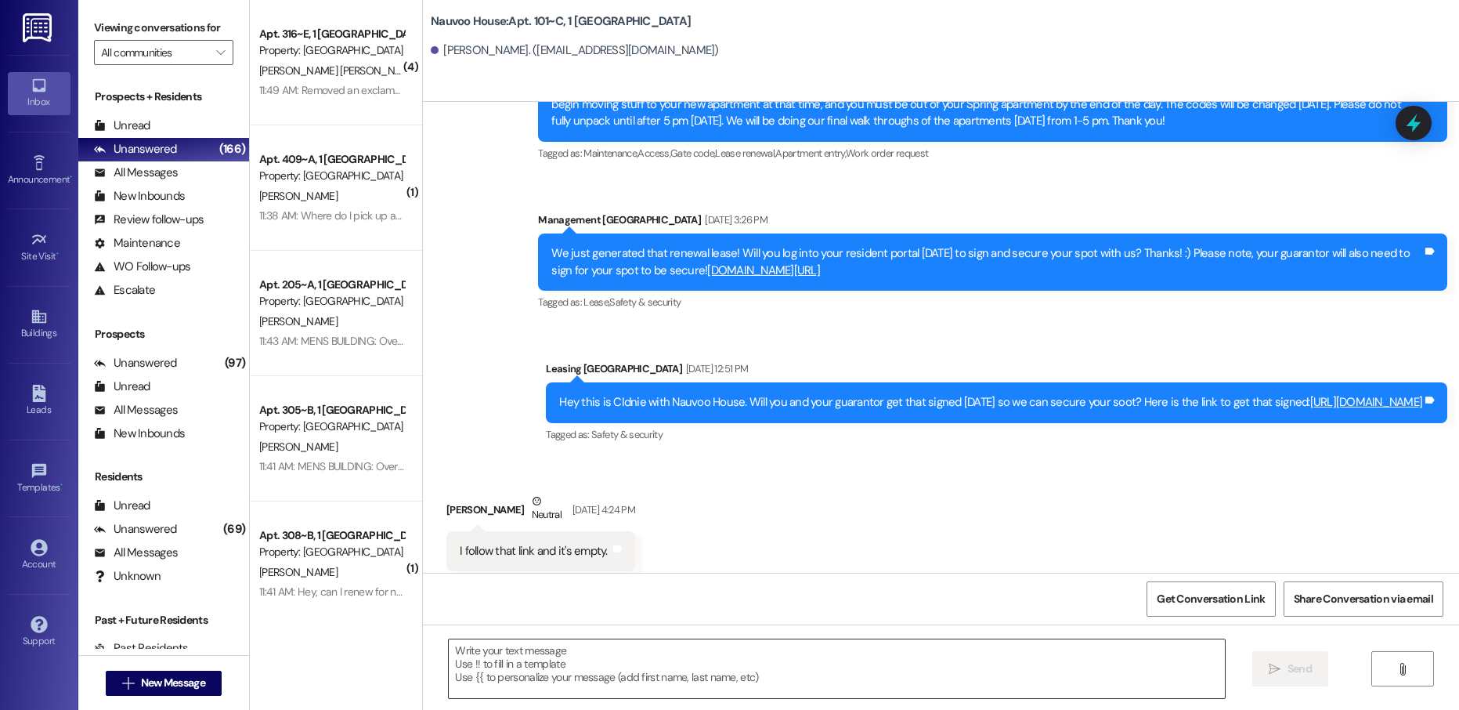
click at [504, 665] on textarea at bounding box center [837, 668] width 776 height 59
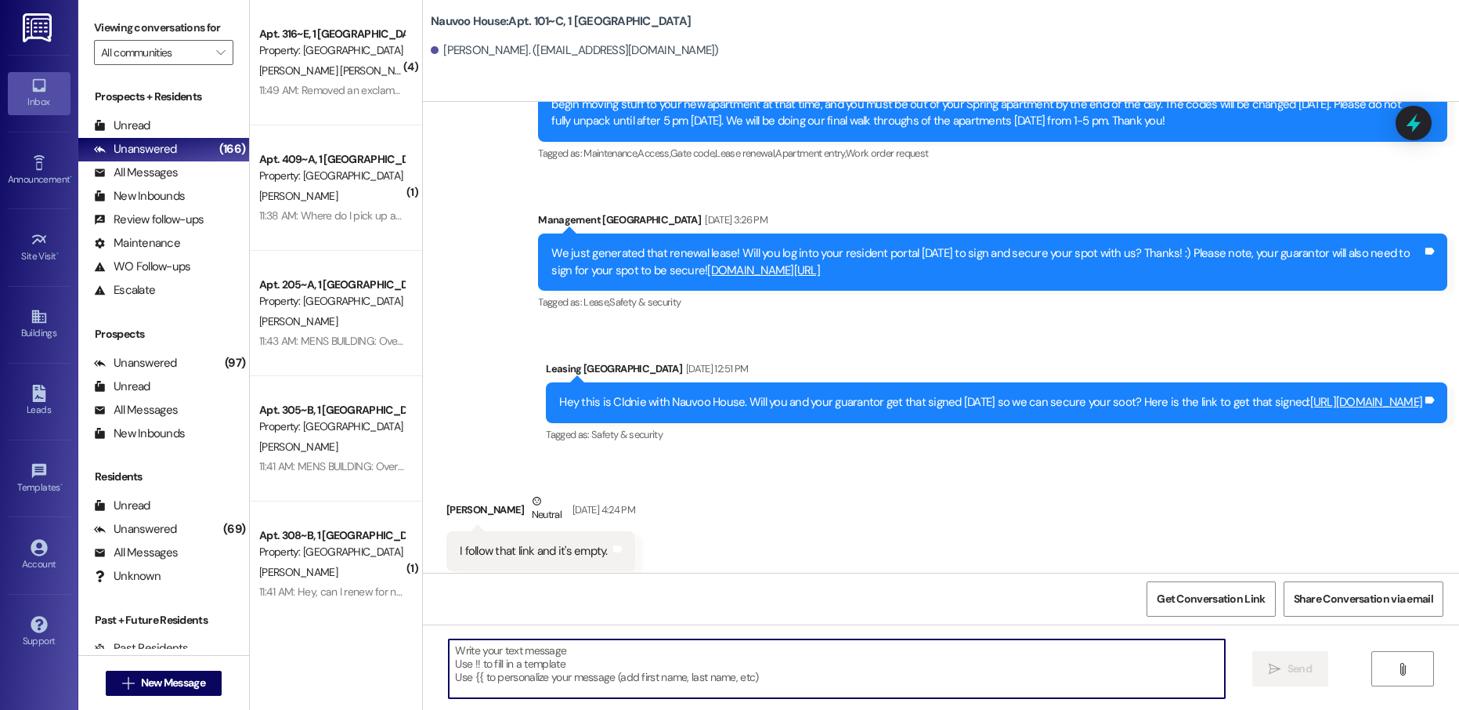
paste textarea "Dallin, this is [PERSON_NAME] with Nauvoo House! We wanted to reach out and see…"
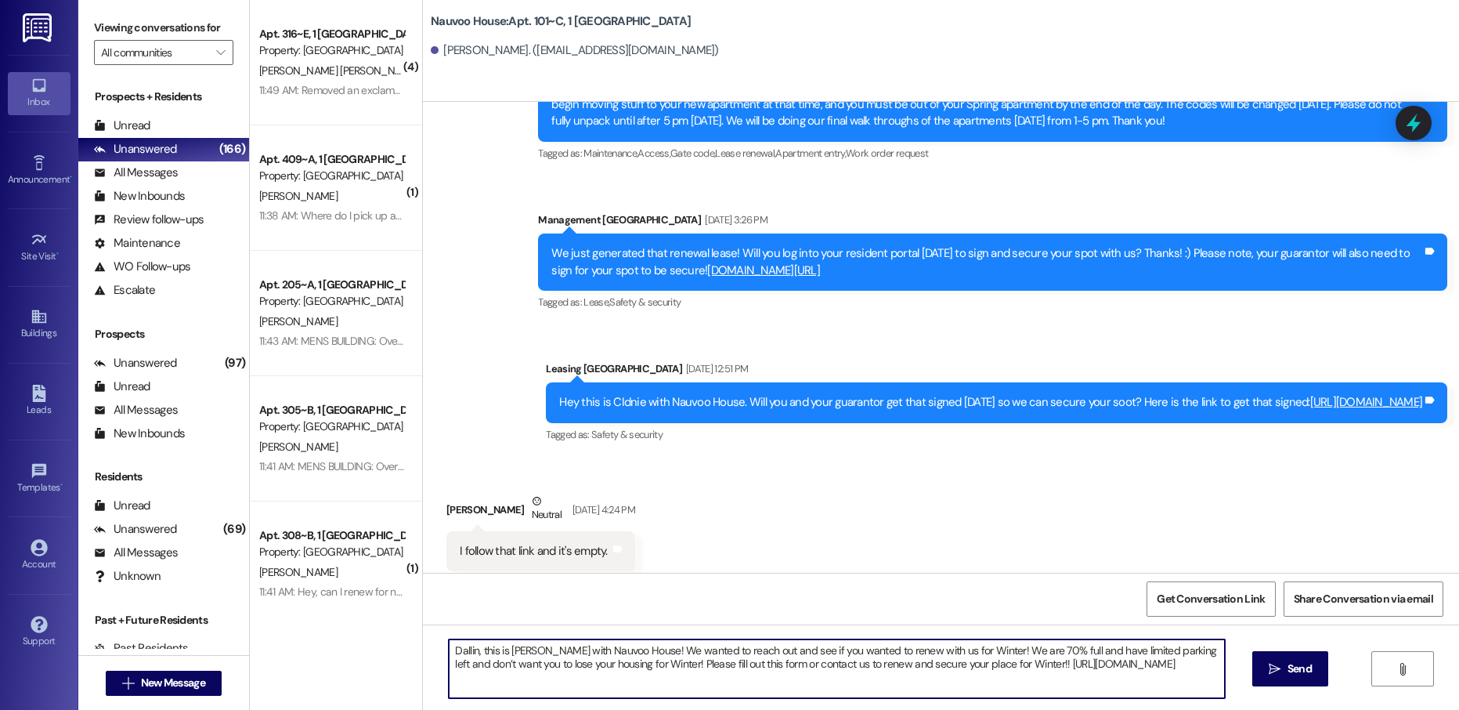
click at [455, 650] on textarea "Dallin, this is [PERSON_NAME] with Nauvoo House! We wanted to reach out and see…" at bounding box center [837, 668] width 776 height 59
type textarea "[PERSON_NAME], this is [PERSON_NAME] with Nauvoo House! We wanted to reach out …"
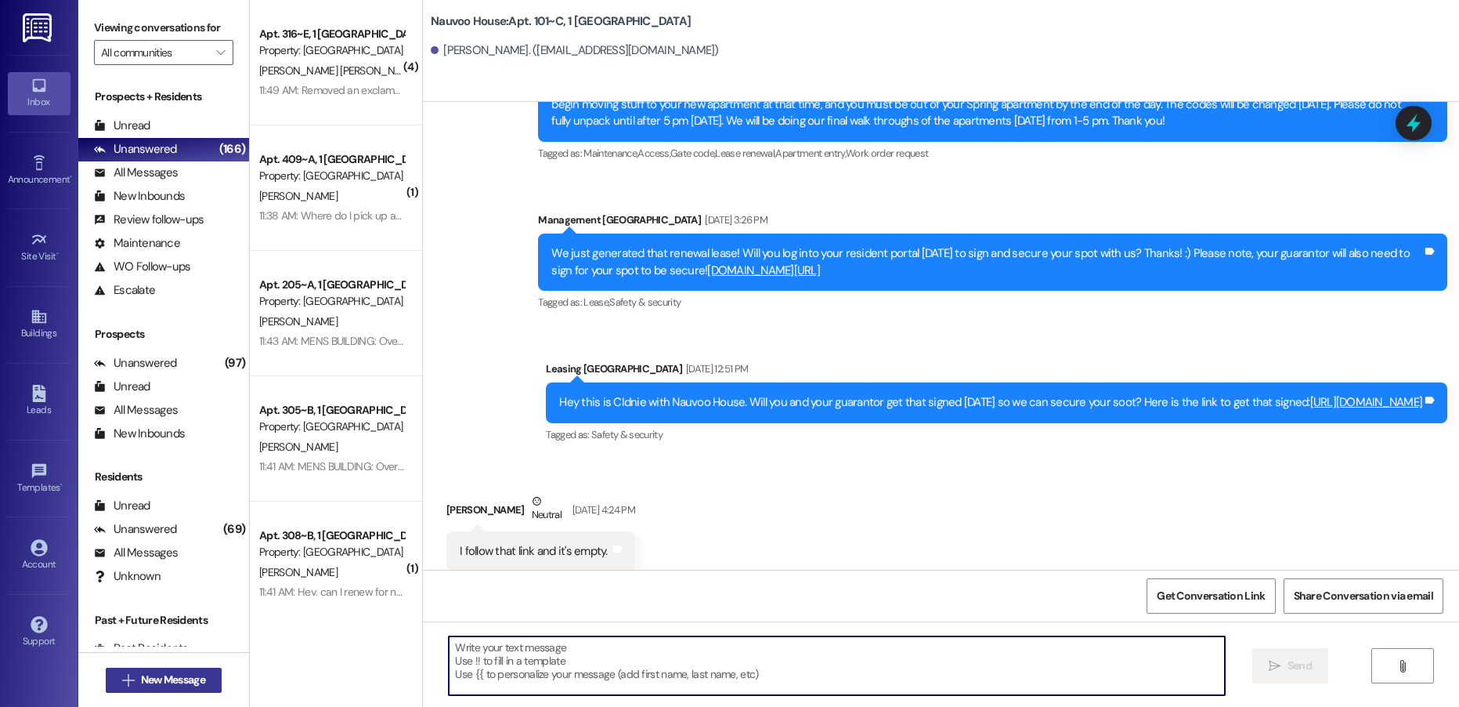
click at [183, 674] on span "New Message" at bounding box center [173, 679] width 64 height 16
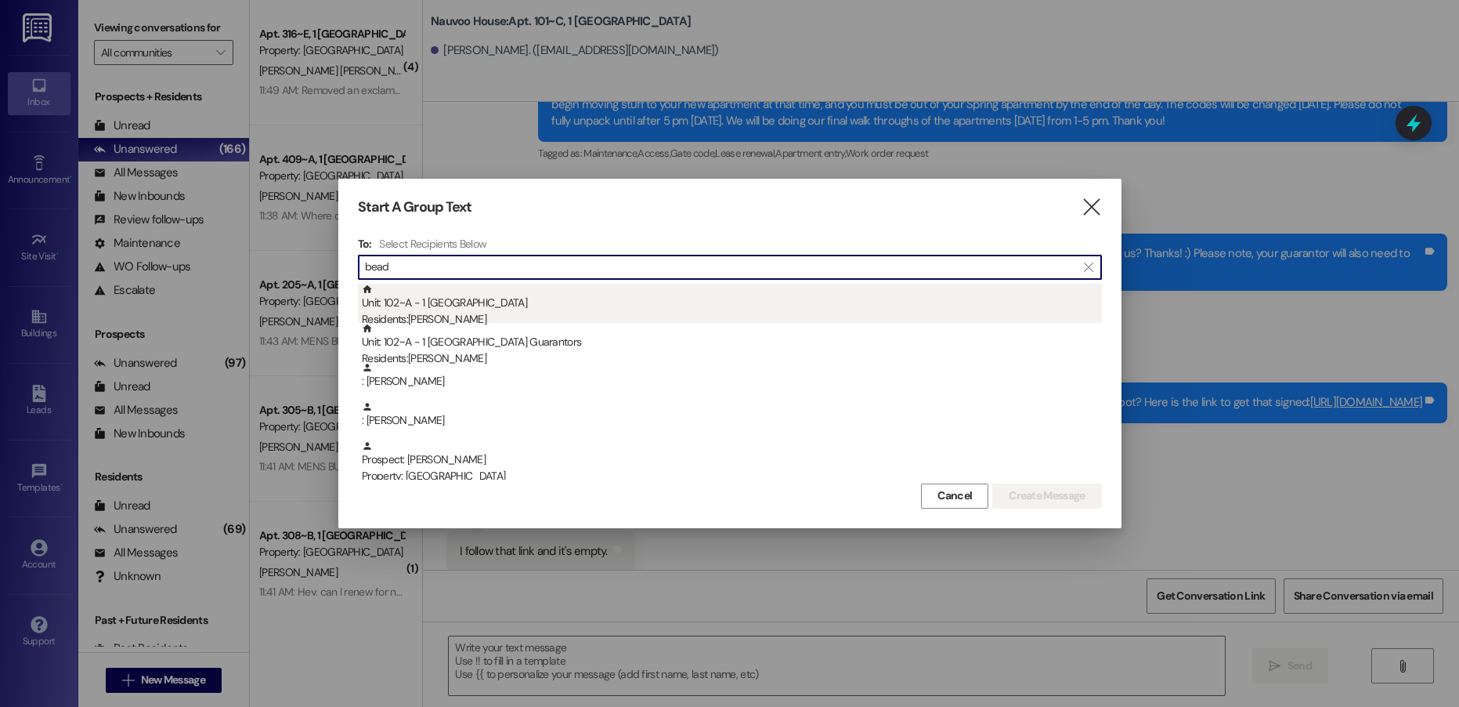
type input "bead"
click at [497, 301] on div "Unit: 102~A - 1 Nauvoo House Residents: [PERSON_NAME]" at bounding box center [732, 306] width 740 height 45
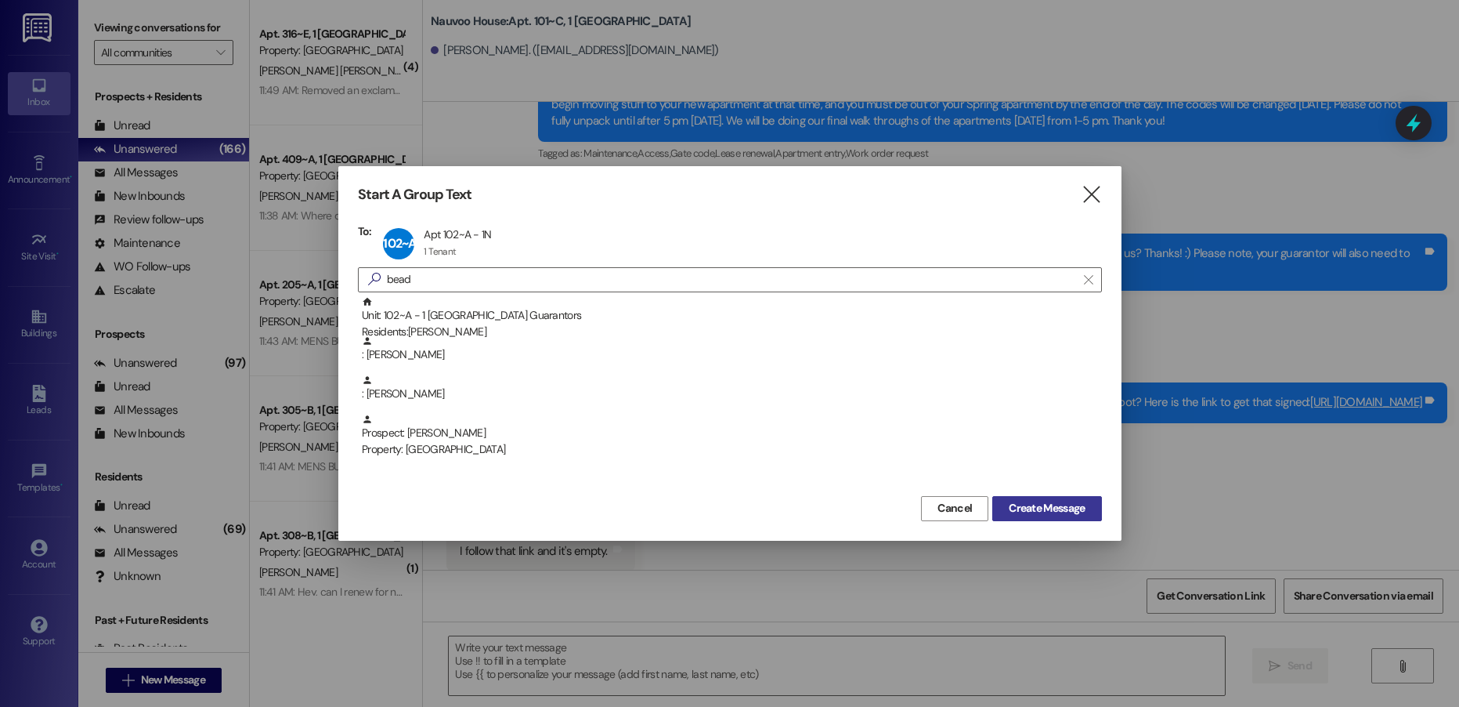
click at [1018, 501] on span "Create Message" at bounding box center [1047, 508] width 76 height 16
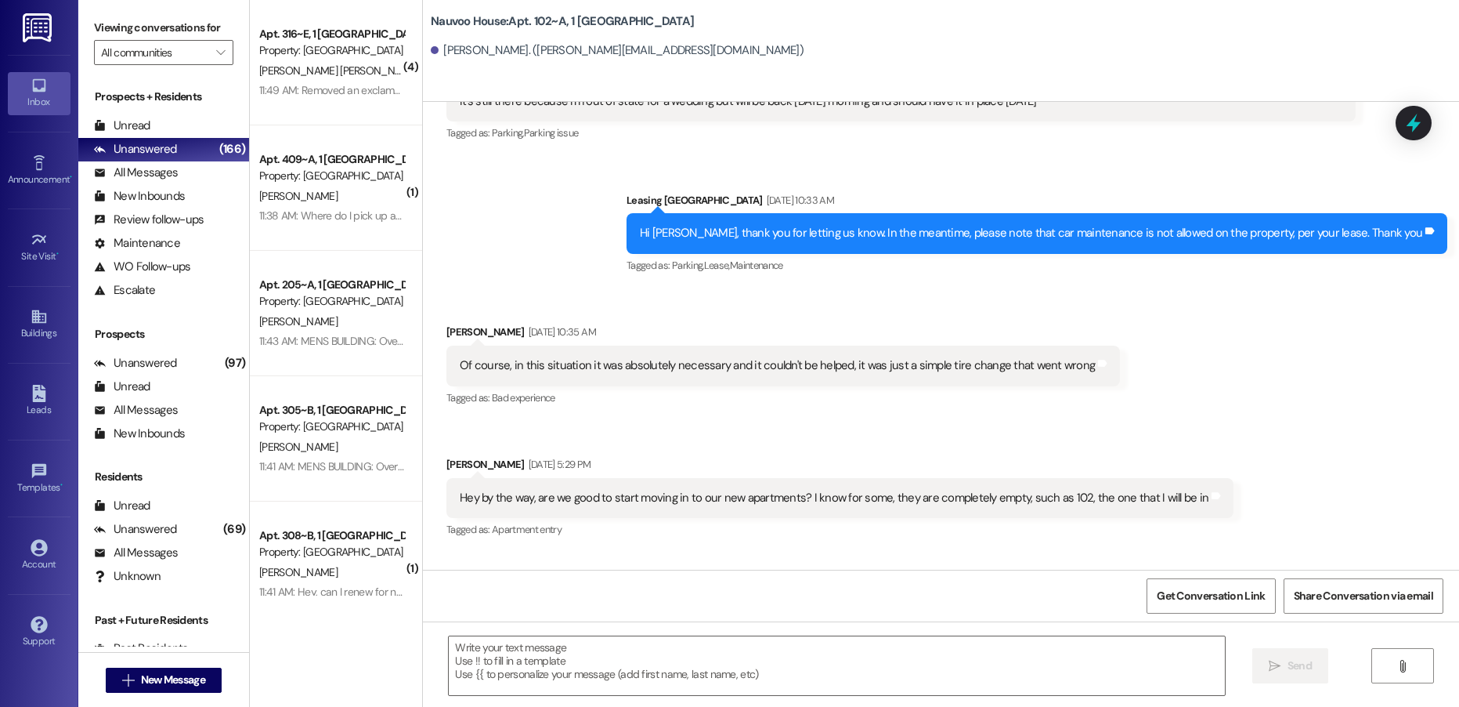
scroll to position [5113, 0]
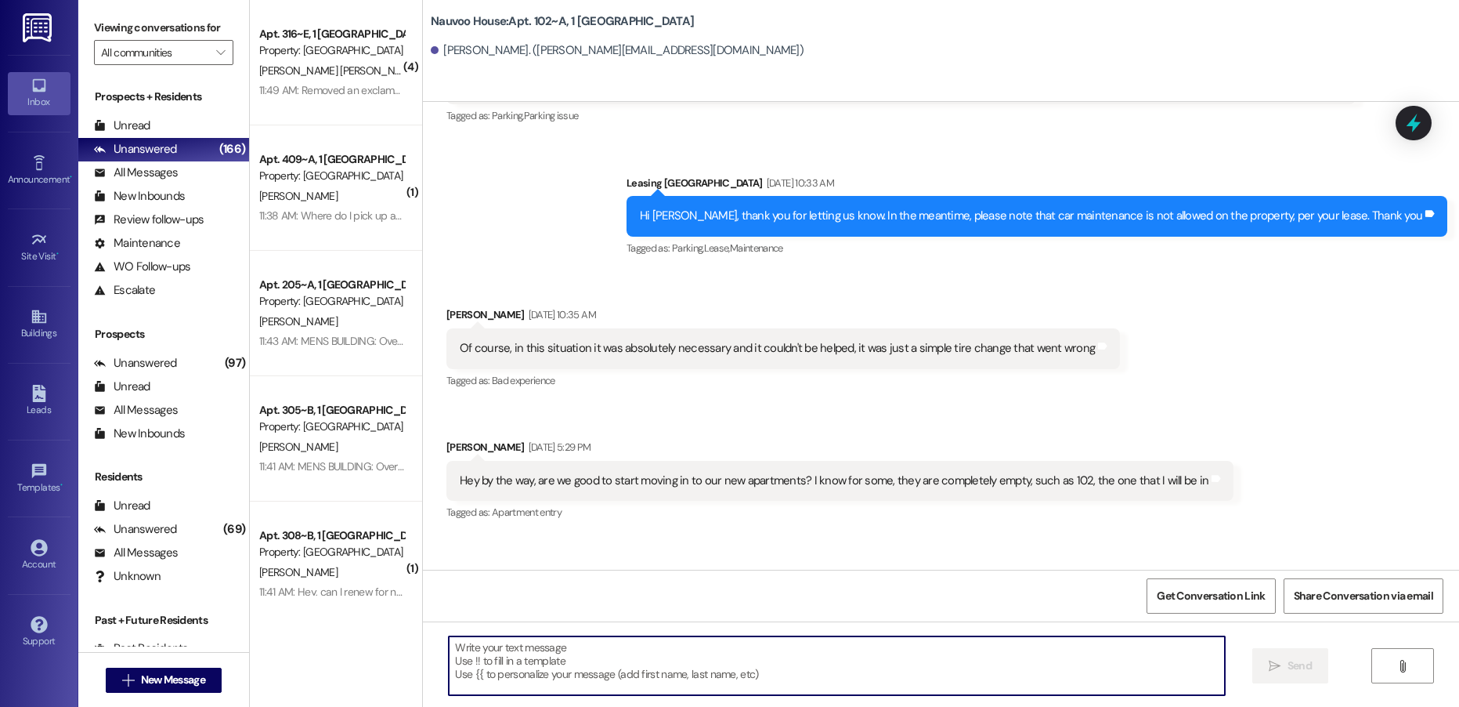
click at [497, 663] on textarea at bounding box center [837, 665] width 776 height 59
paste textarea "[PERSON_NAME], this is [PERSON_NAME] with Nauvoo House! We wanted to reach out …"
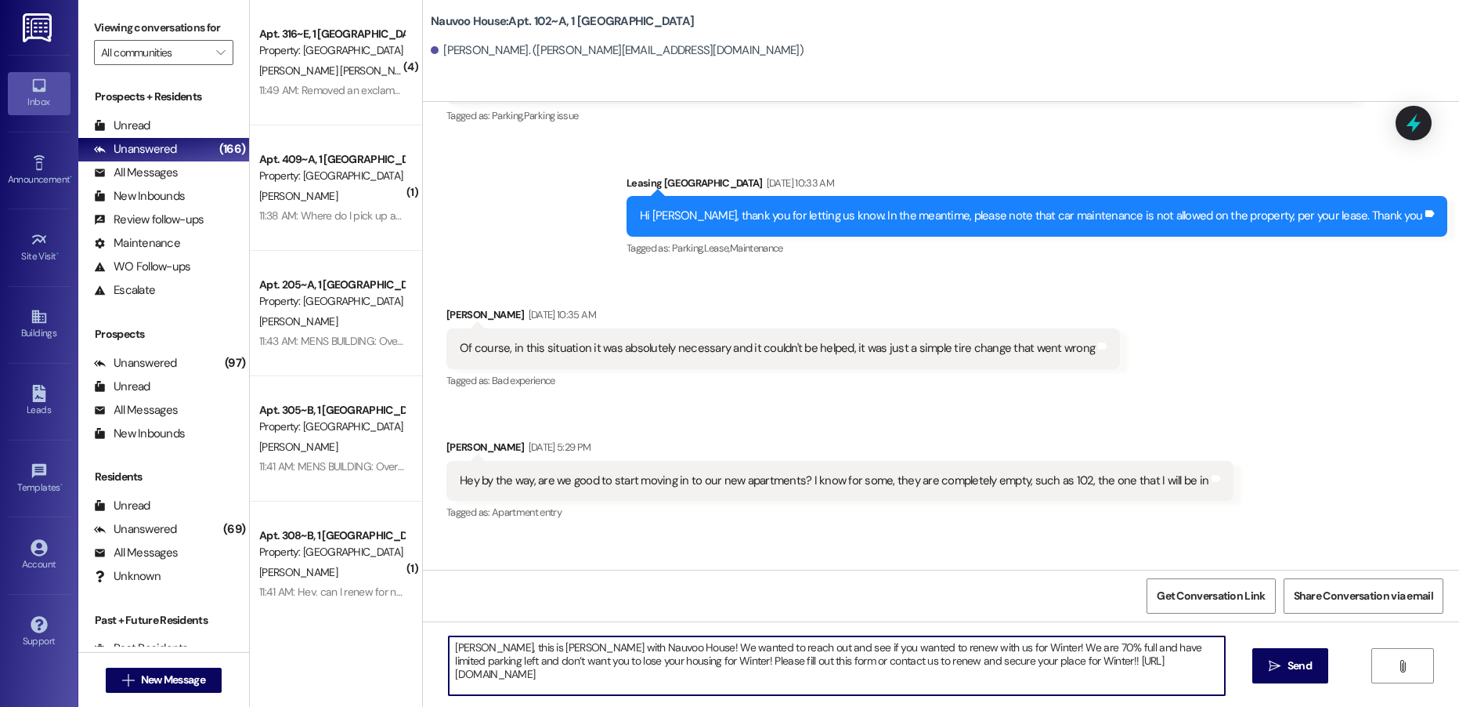
click at [456, 646] on textarea "[PERSON_NAME], this is [PERSON_NAME] with Nauvoo House! We wanted to reach out …" at bounding box center [837, 665] width 776 height 59
type textarea "[PERSON_NAME], this is [PERSON_NAME] with Nauvoo House! We wanted to reach out …"
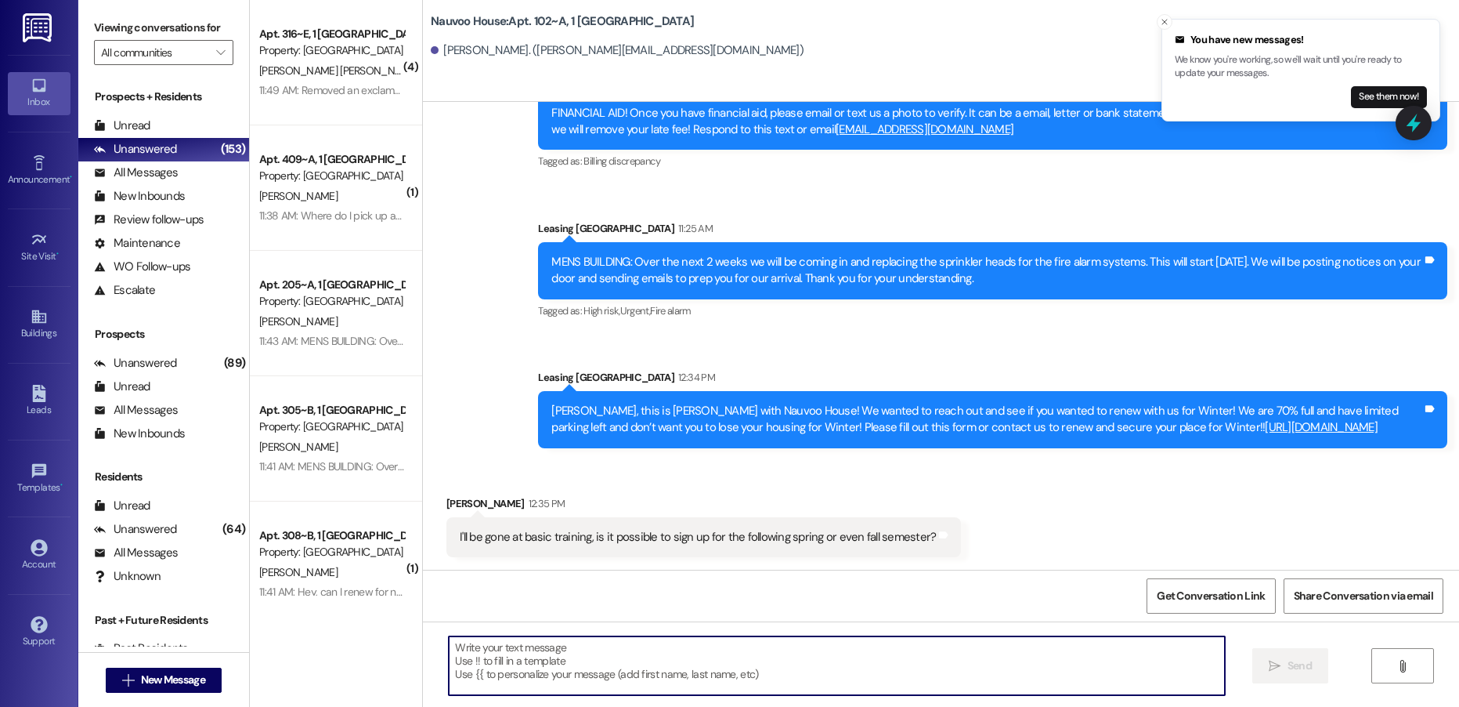
scroll to position [6659, 0]
click at [622, 653] on textarea at bounding box center [837, 665] width 776 height 59
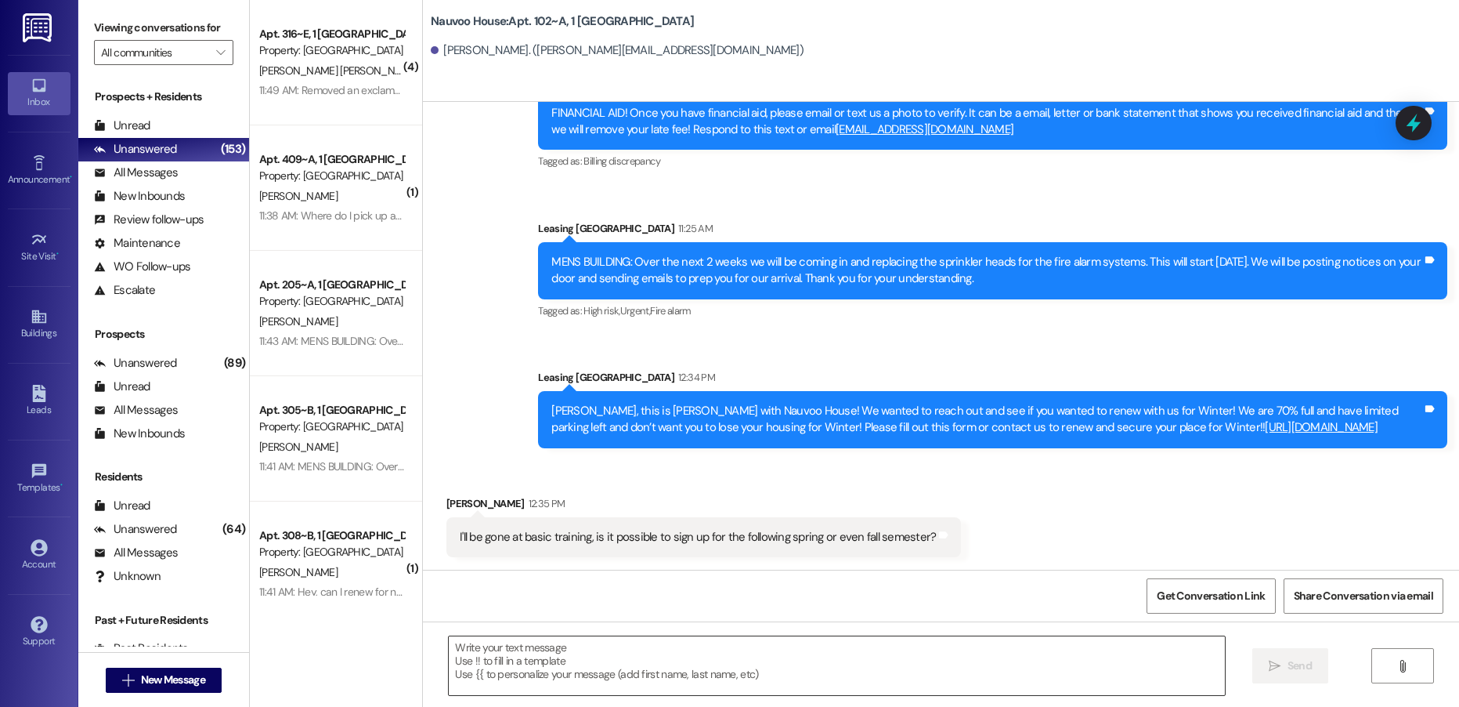
click at [630, 674] on textarea at bounding box center [837, 665] width 776 height 59
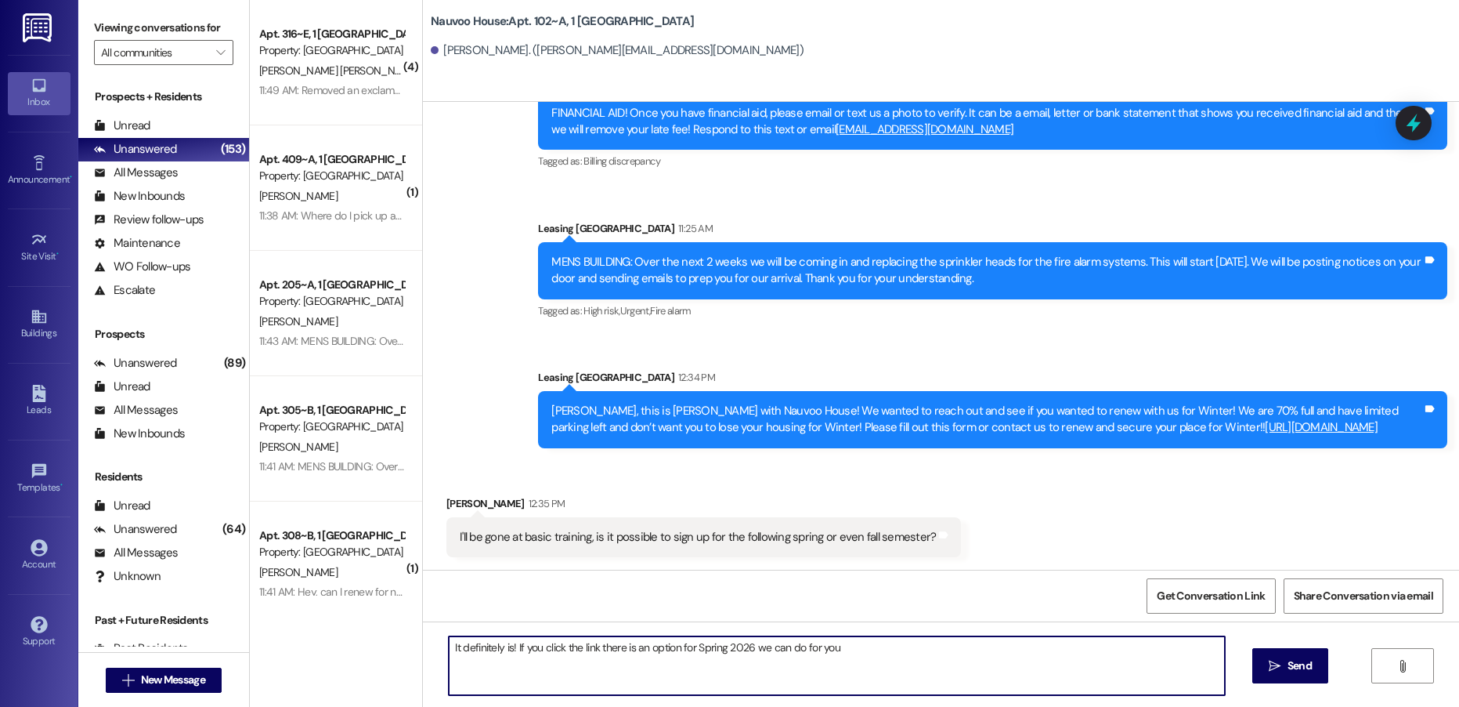
type textarea "It definitely is! If you click the link there is an option for Spring 2026 we c…"
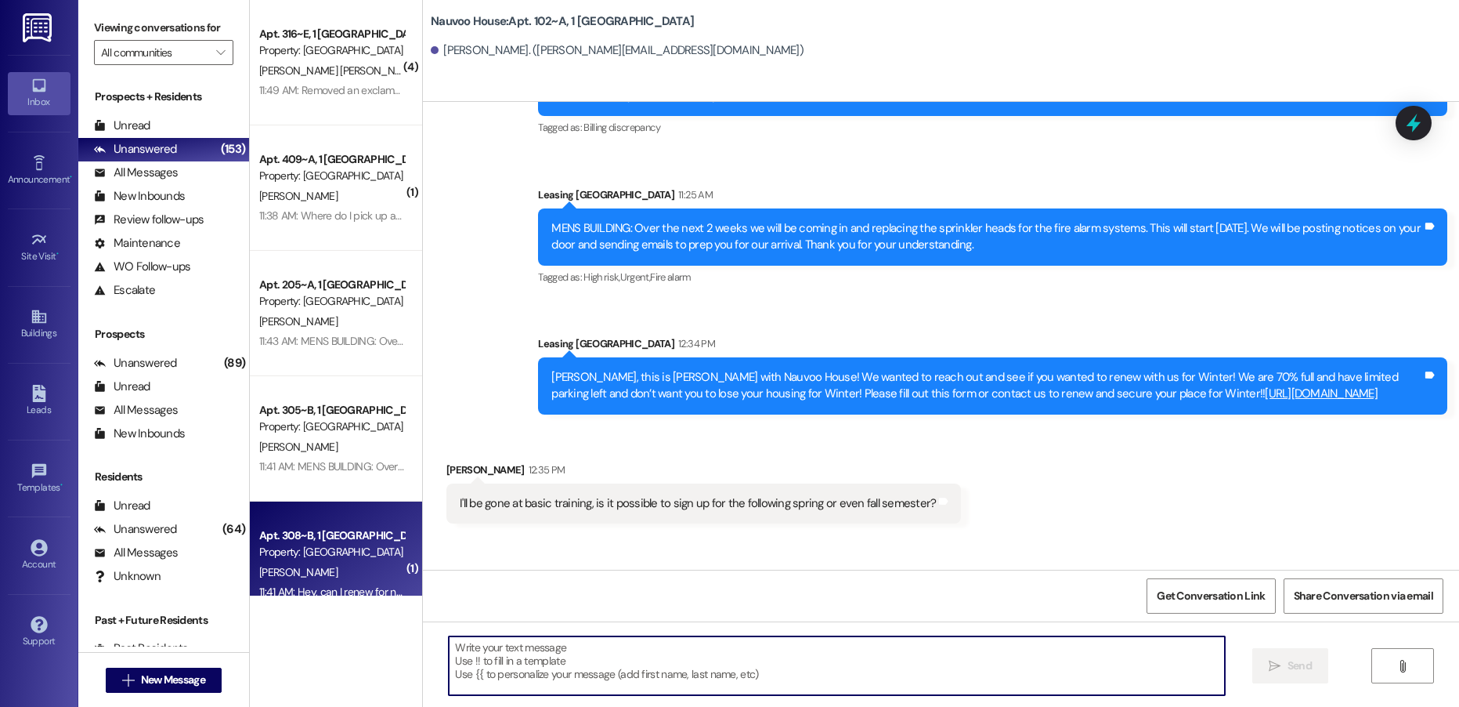
scroll to position [6658, 0]
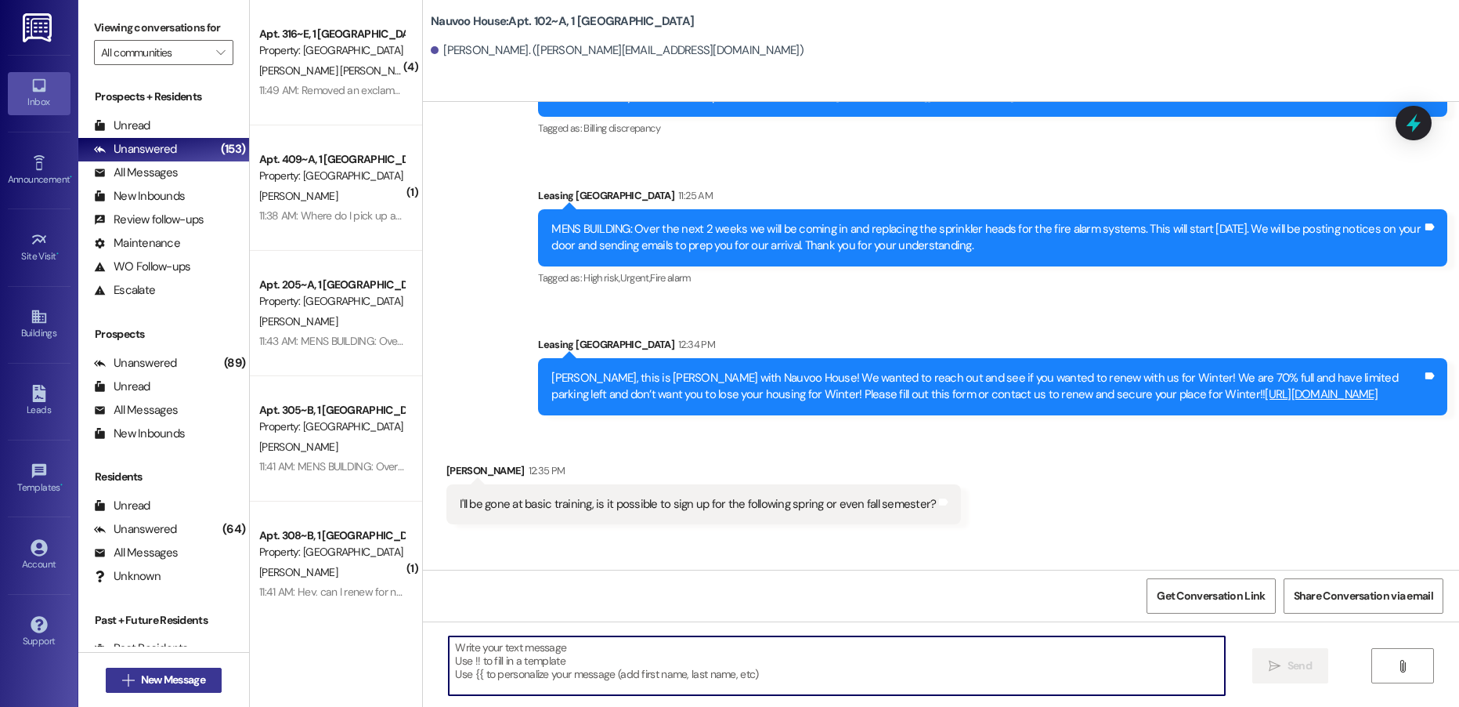
click at [186, 677] on span "New Message" at bounding box center [173, 679] width 64 height 16
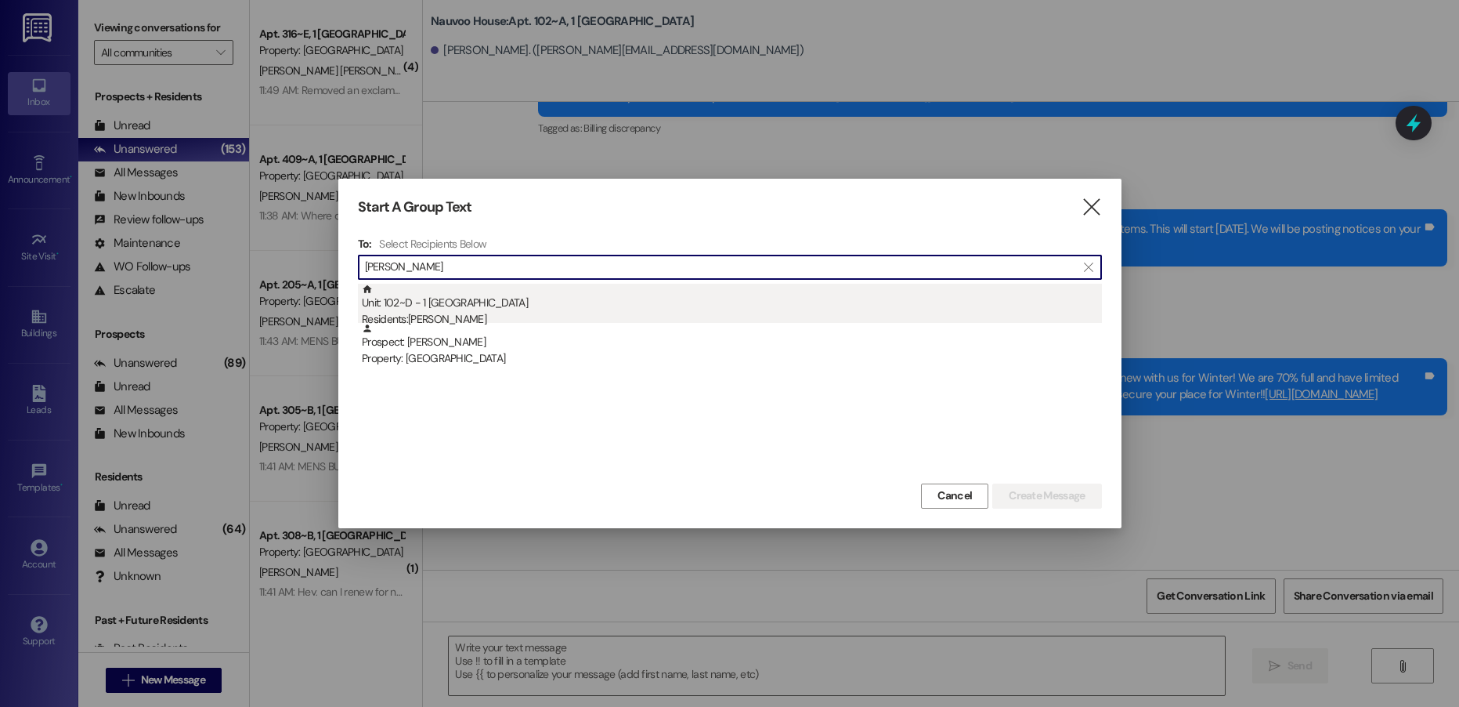
type input "[PERSON_NAME]"
click at [583, 309] on div "Unit: 102~D - 1 Nauvoo House Residents: [PERSON_NAME]" at bounding box center [732, 306] width 740 height 45
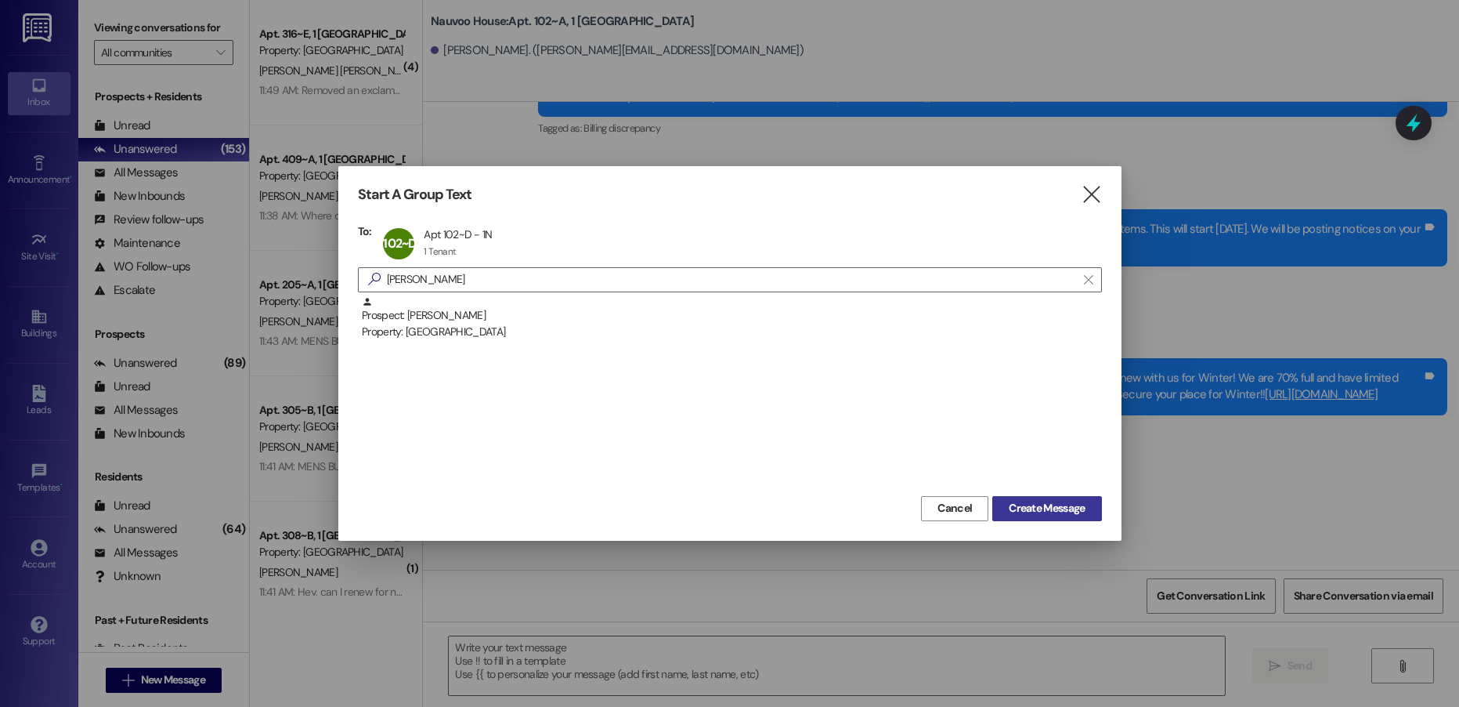
click at [1048, 503] on span "Create Message" at bounding box center [1047, 508] width 76 height 16
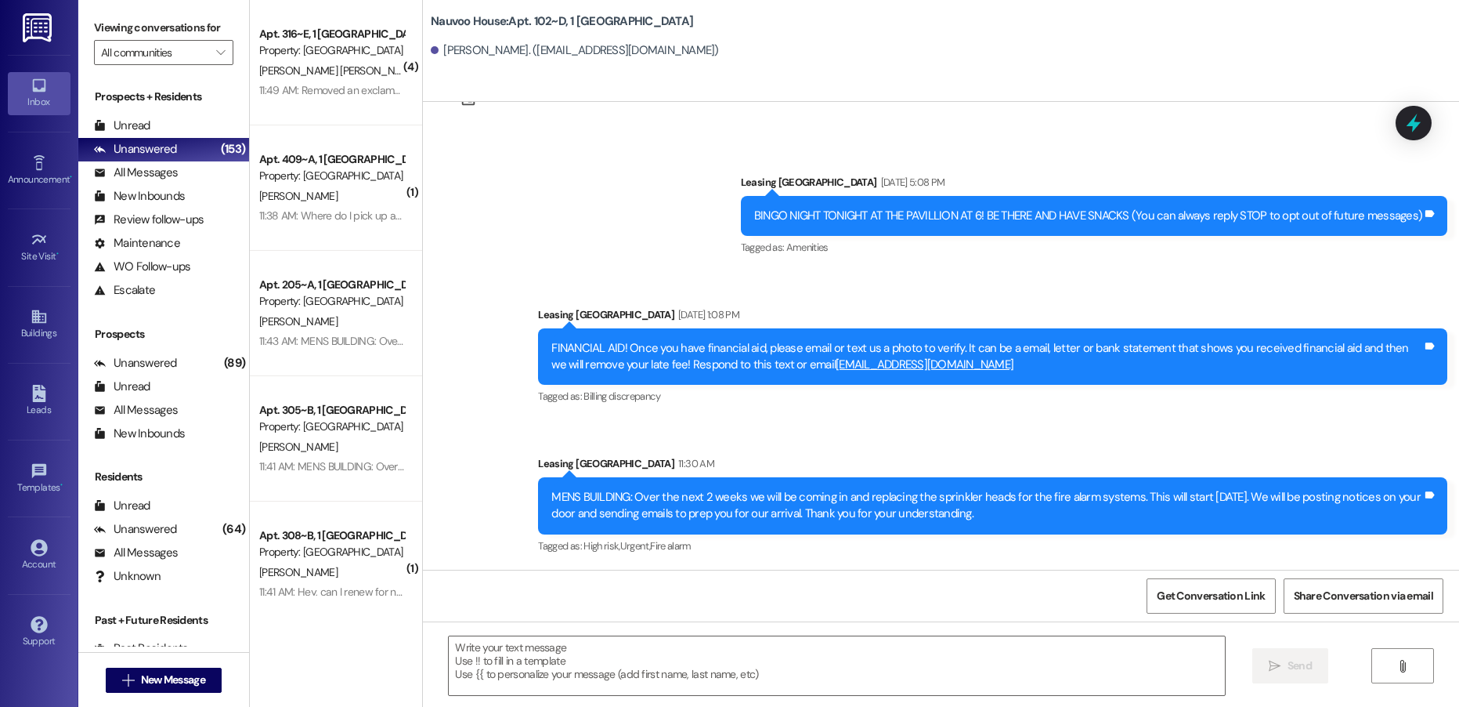
scroll to position [68, 0]
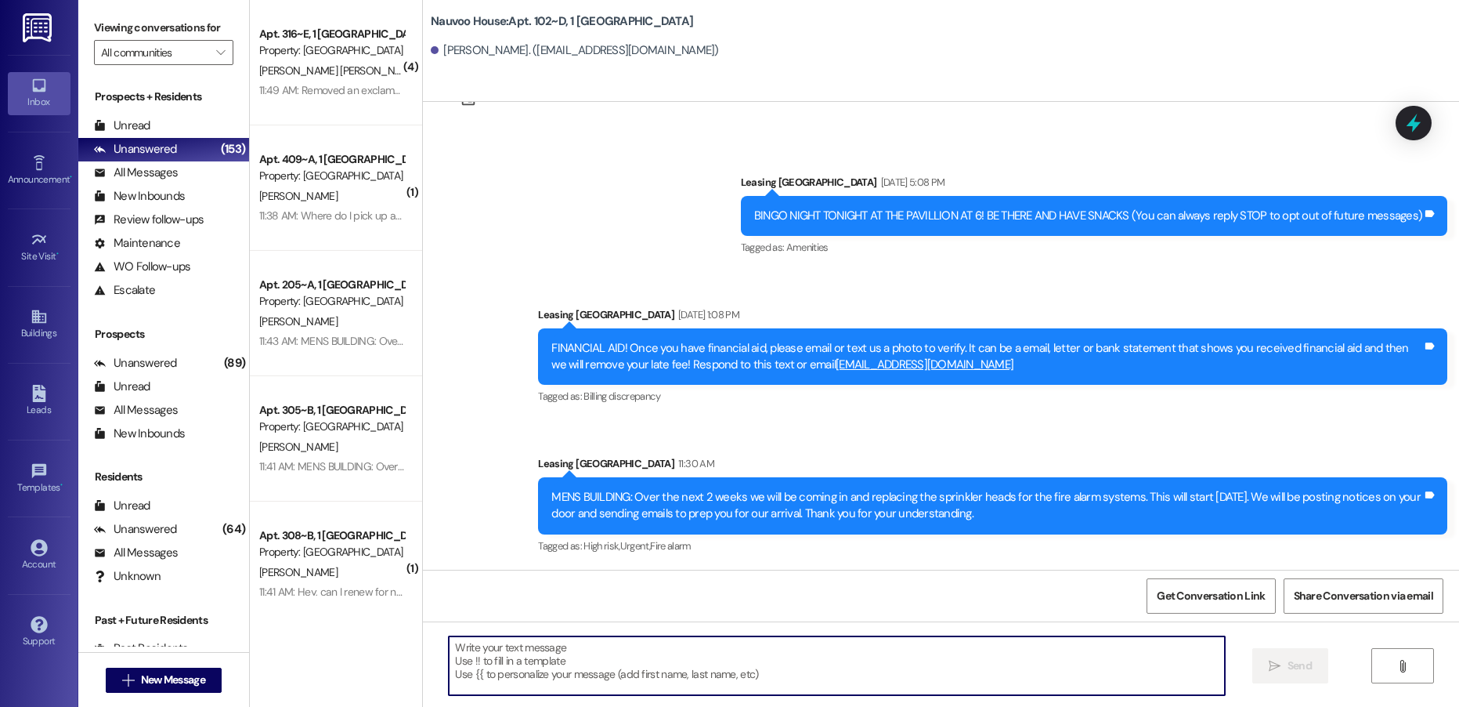
click at [507, 649] on textarea at bounding box center [837, 665] width 776 height 59
paste textarea "[PERSON_NAME]"
type textarea "[PERSON_NAME]"
paste textarea "[PERSON_NAME], this is [PERSON_NAME] with Nauvoo House! We wanted to reach out …"
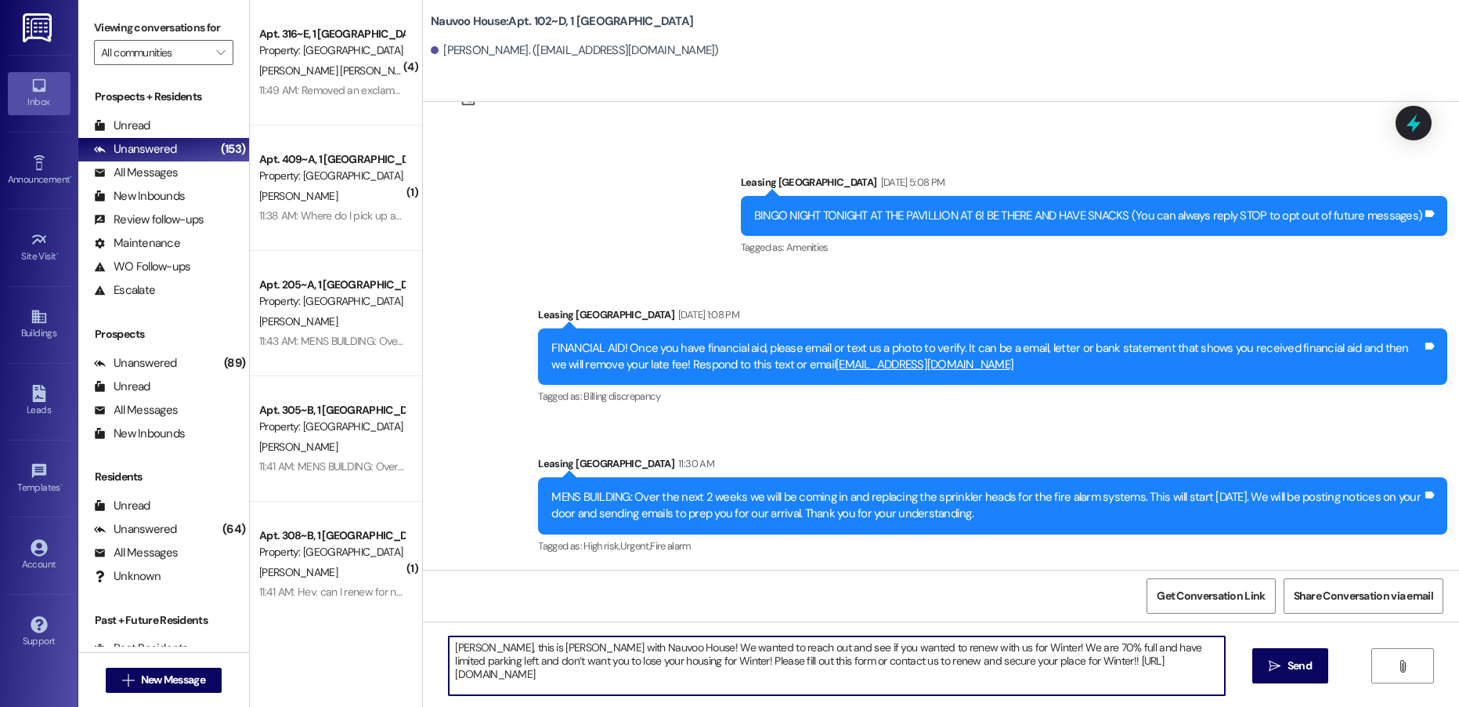
click at [459, 642] on textarea "[PERSON_NAME], this is [PERSON_NAME] with Nauvoo House! We wanted to reach out …" at bounding box center [837, 665] width 776 height 59
type textarea "[PERSON_NAME], this is [PERSON_NAME] with Nauvoo House! We wanted to reach out …"
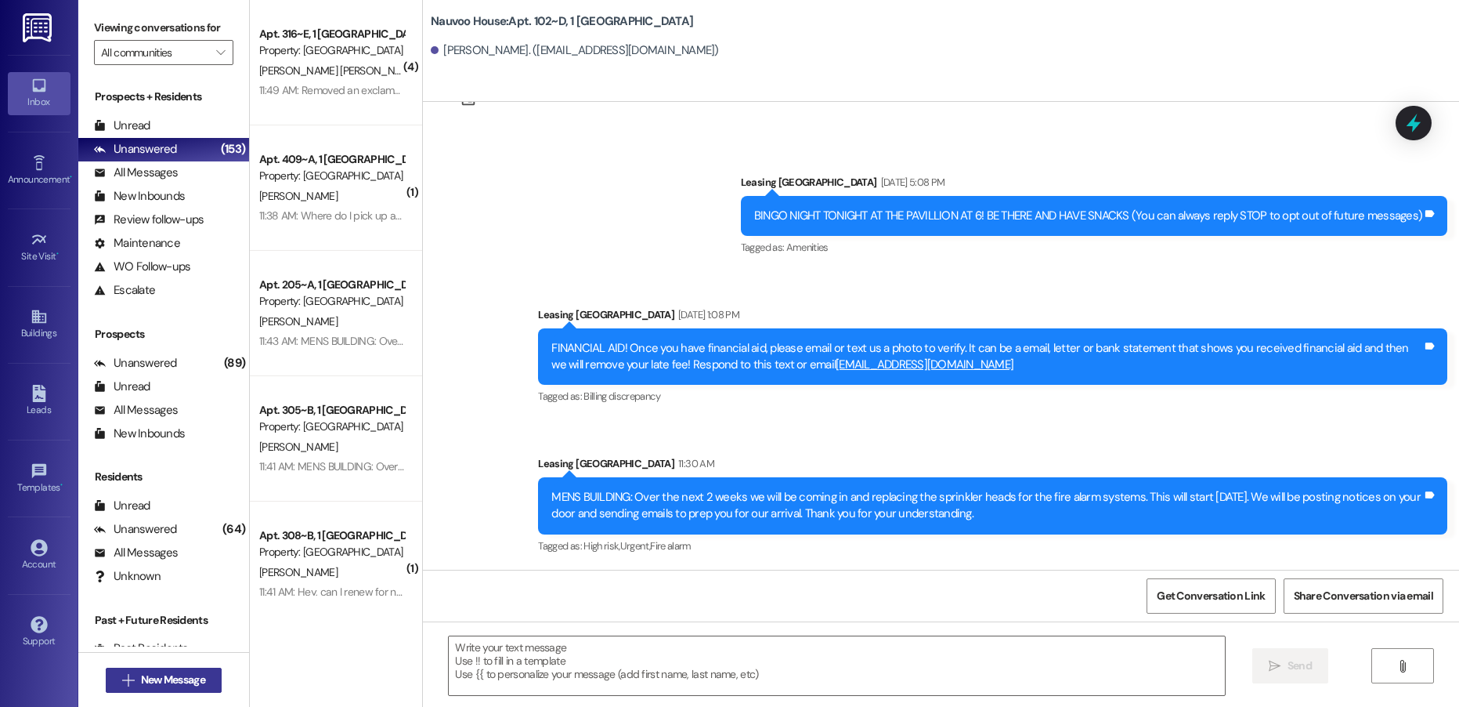
click at [148, 681] on span "New Message" at bounding box center [173, 679] width 64 height 16
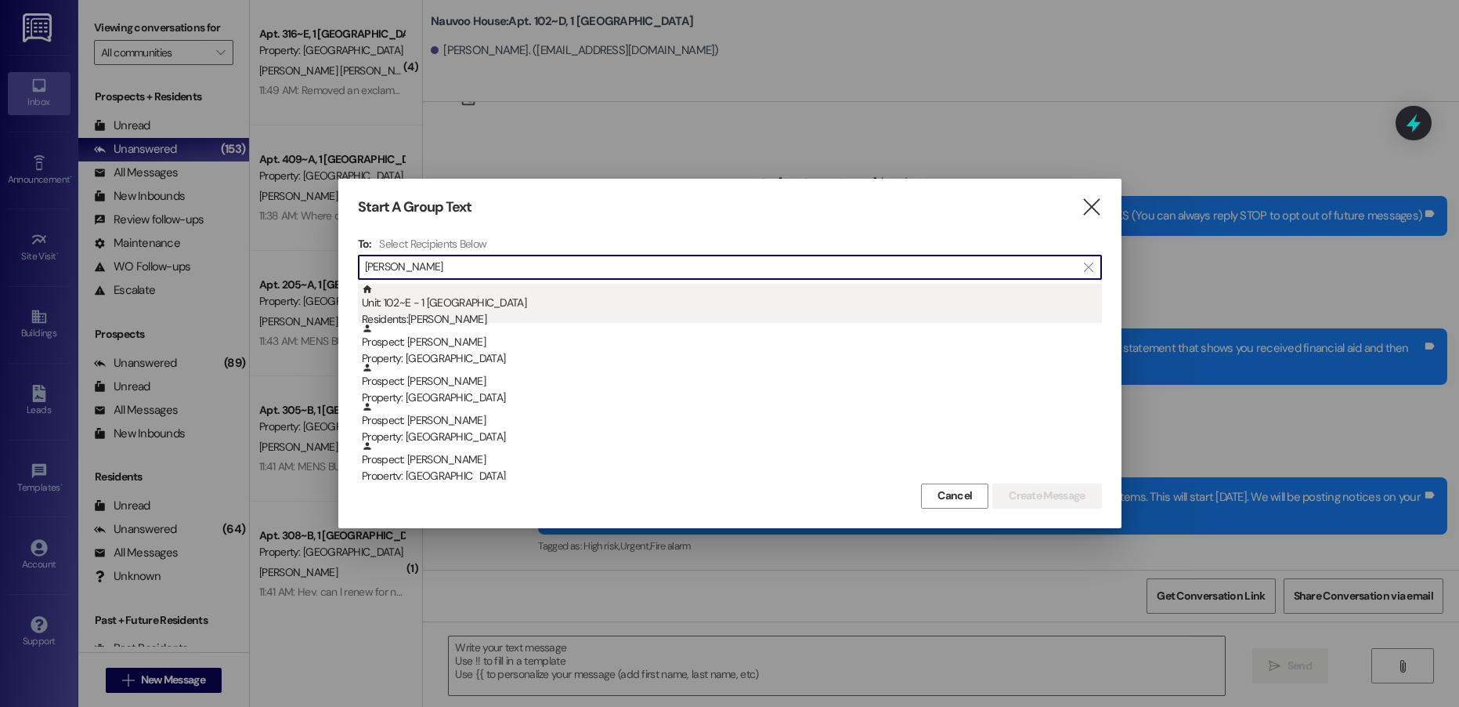
type input "[PERSON_NAME]"
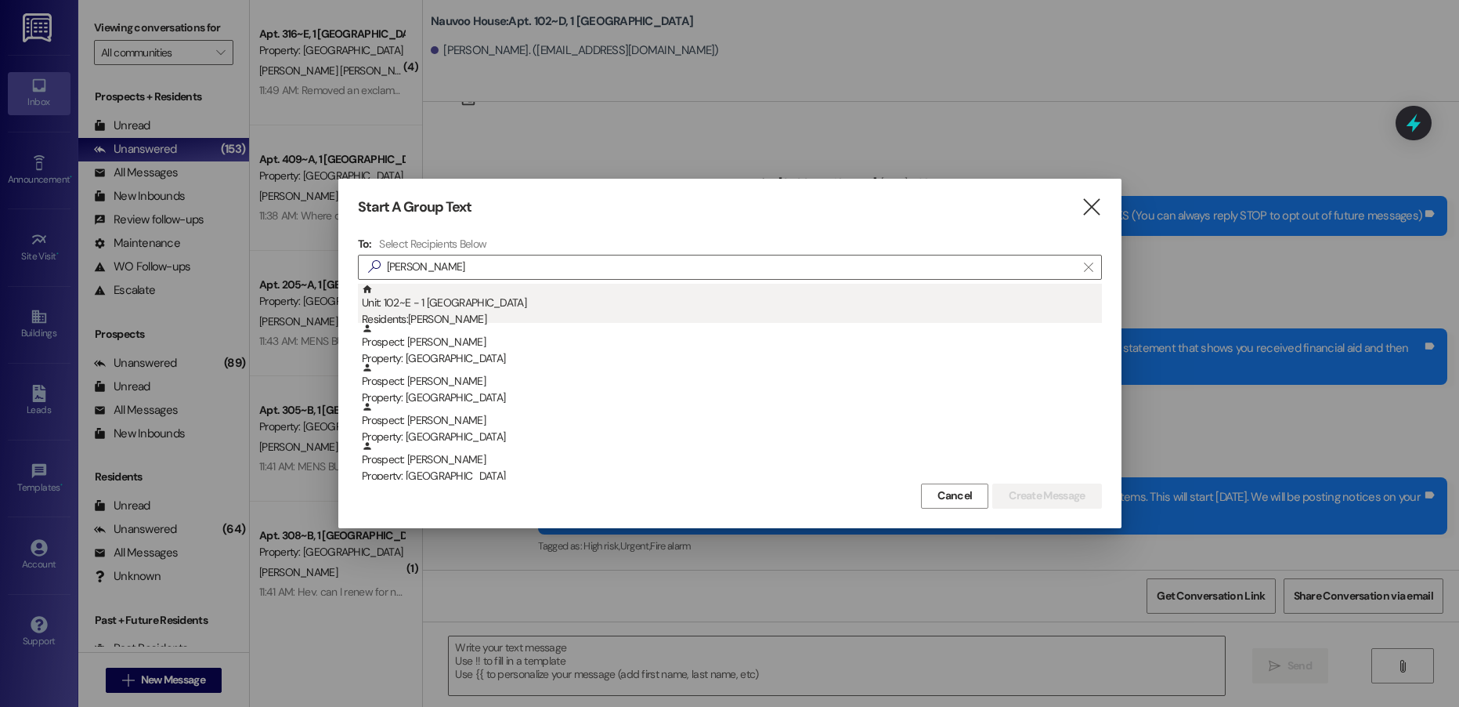
click at [439, 307] on div "Unit: 102~E - 1 Nauvoo House Residents: [PERSON_NAME]" at bounding box center [732, 306] width 740 height 45
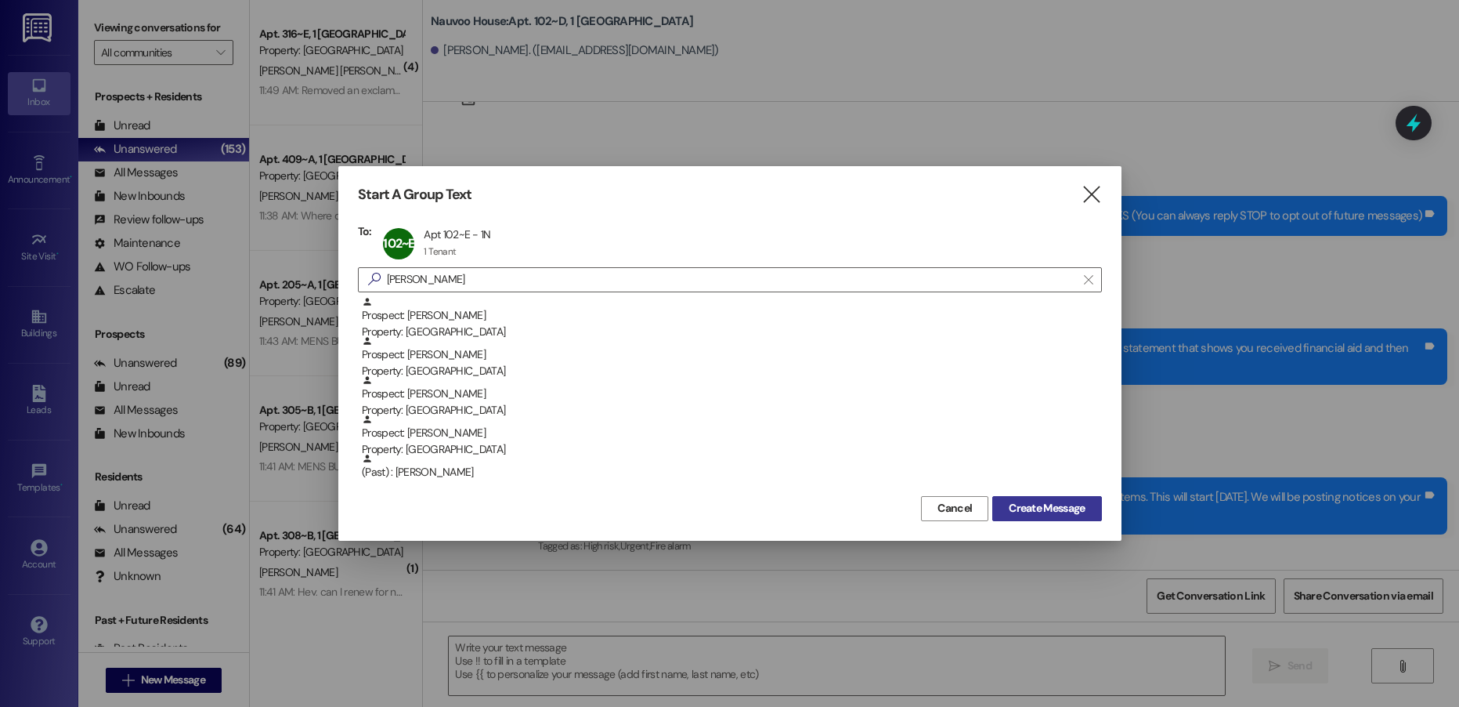
click at [1018, 519] on button "Create Message" at bounding box center [1047, 508] width 109 height 25
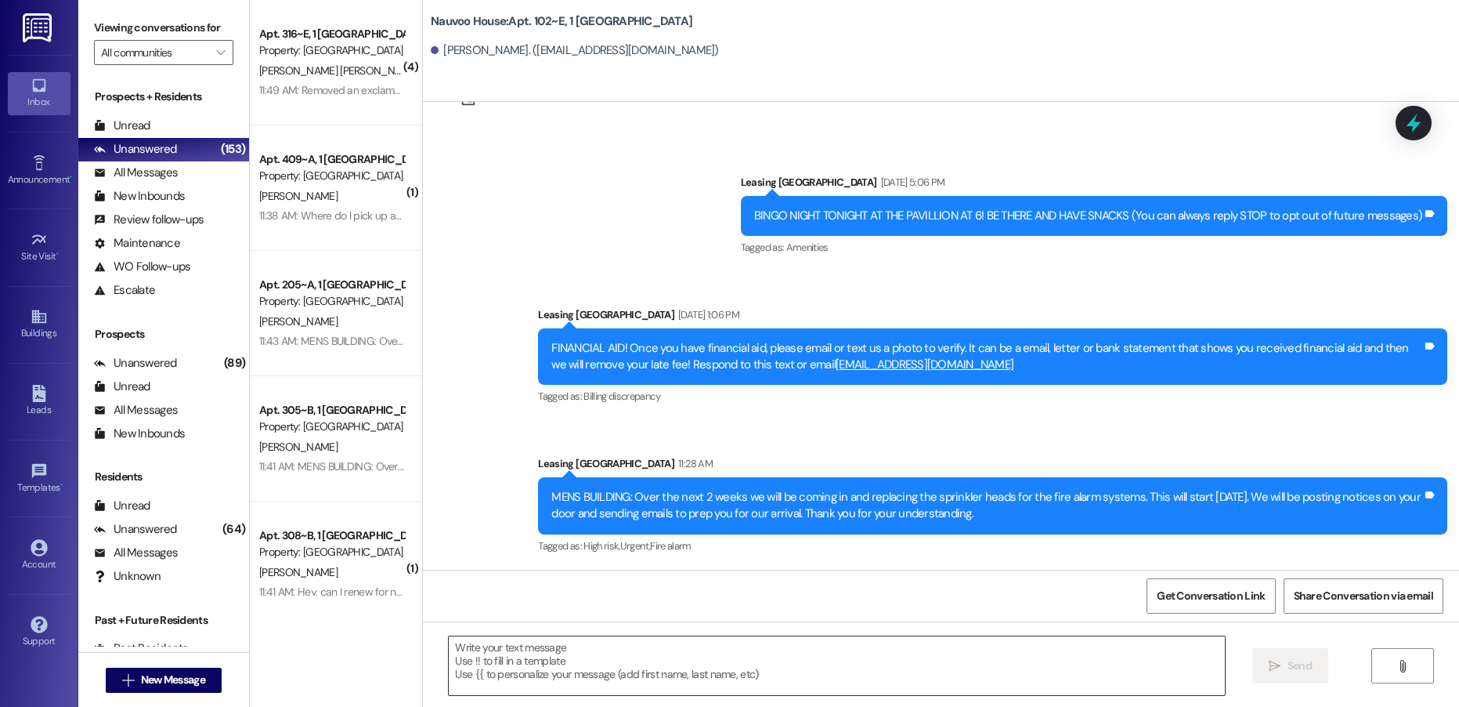
click at [490, 673] on textarea at bounding box center [837, 665] width 776 height 59
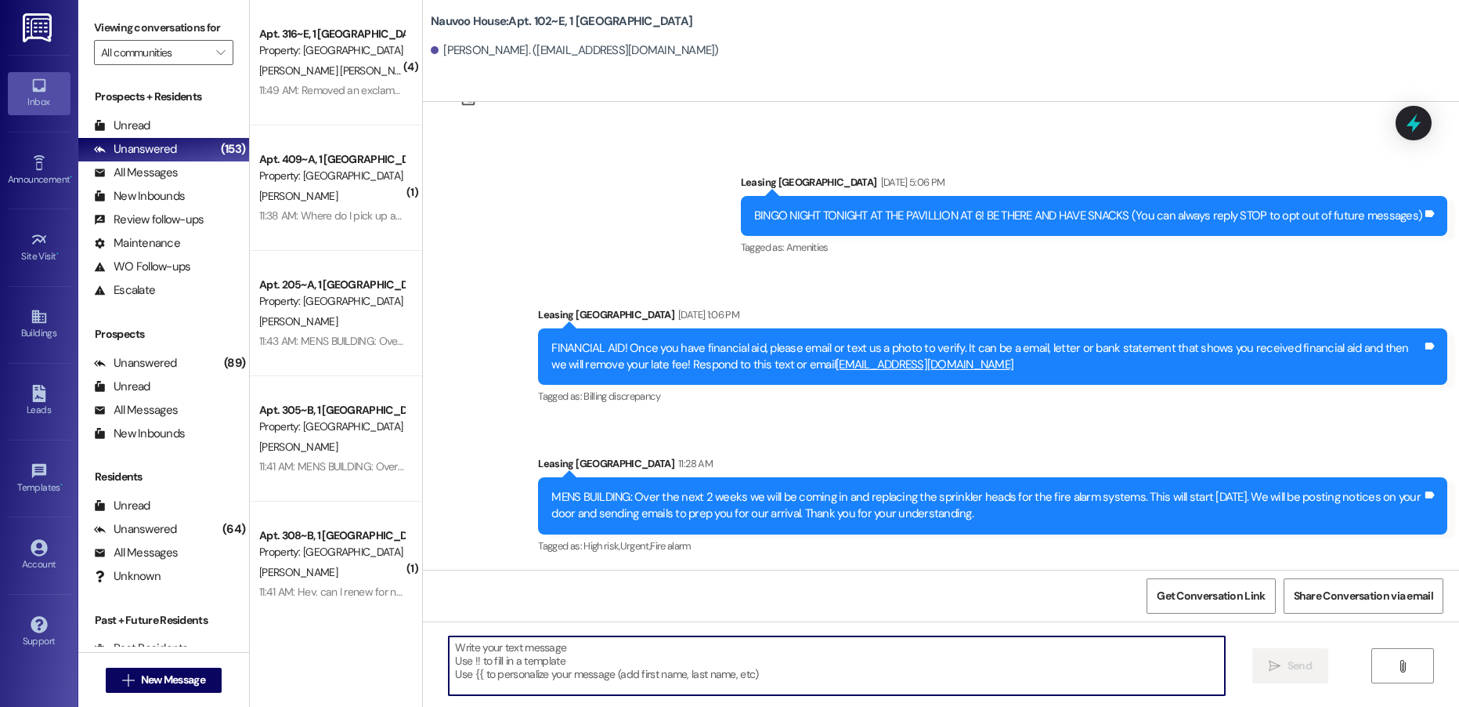
paste textarea "[PERSON_NAME], this is [PERSON_NAME] with Nauvoo House! We wanted to reach out …"
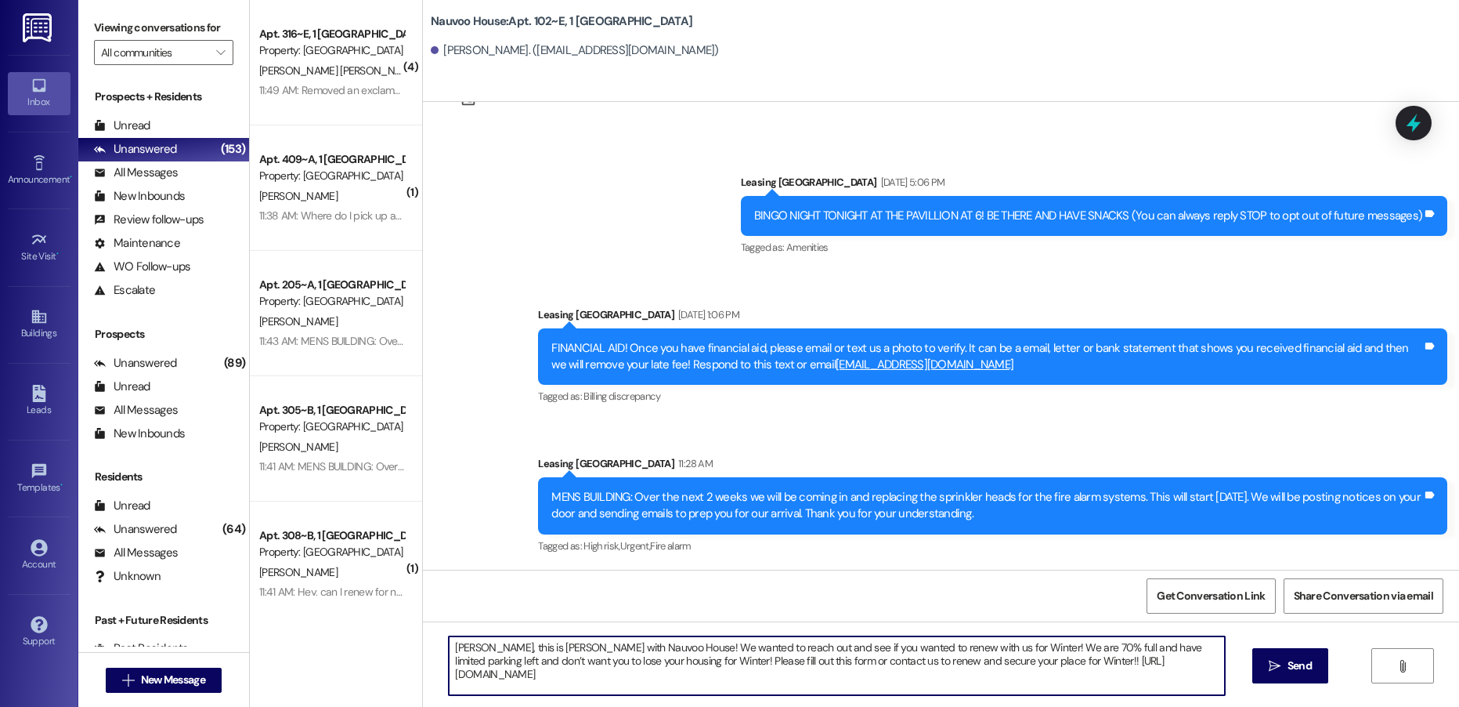
click at [453, 648] on textarea "[PERSON_NAME], this is [PERSON_NAME] with Nauvoo House! We wanted to reach out …" at bounding box center [837, 665] width 776 height 59
type textarea "[PERSON_NAME], this is [PERSON_NAME] with Nauvoo House! We wanted to reach out …"
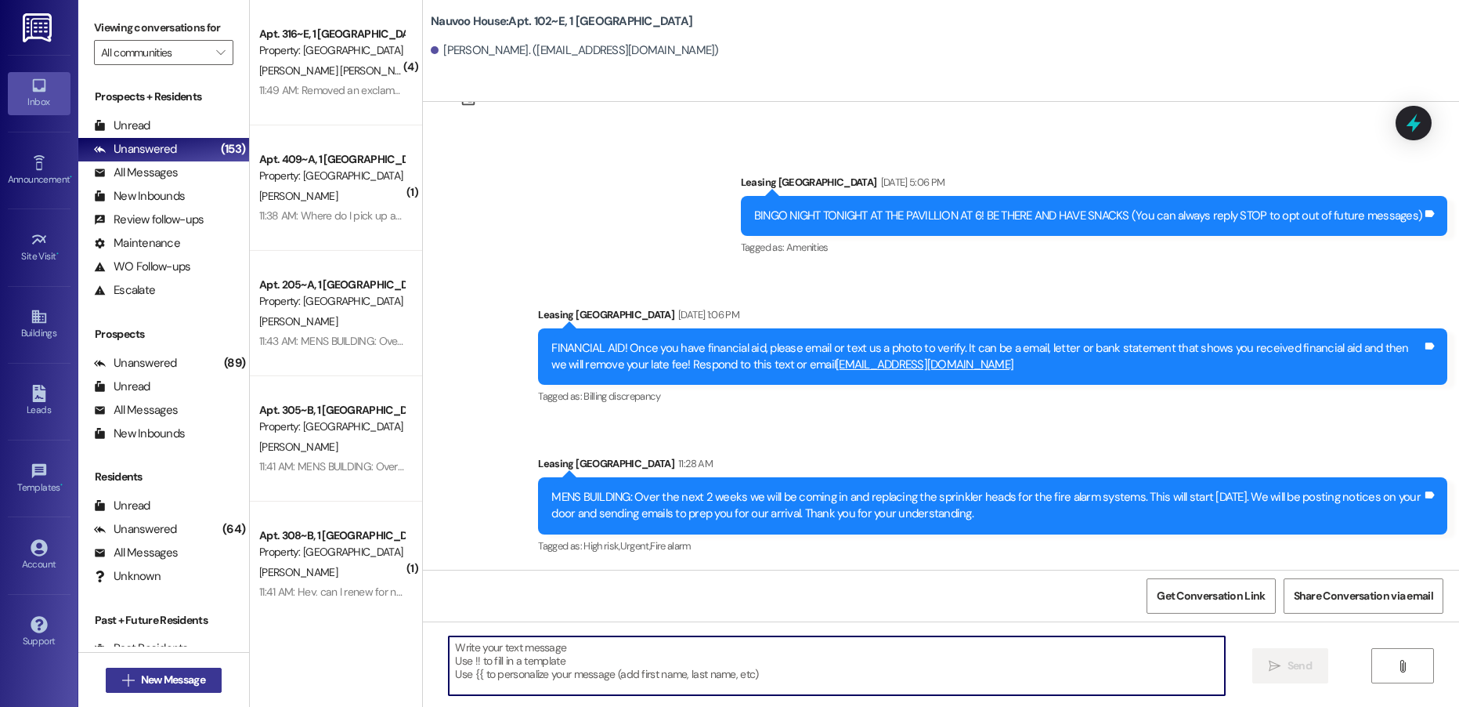
click at [191, 677] on span "New Message" at bounding box center [173, 679] width 64 height 16
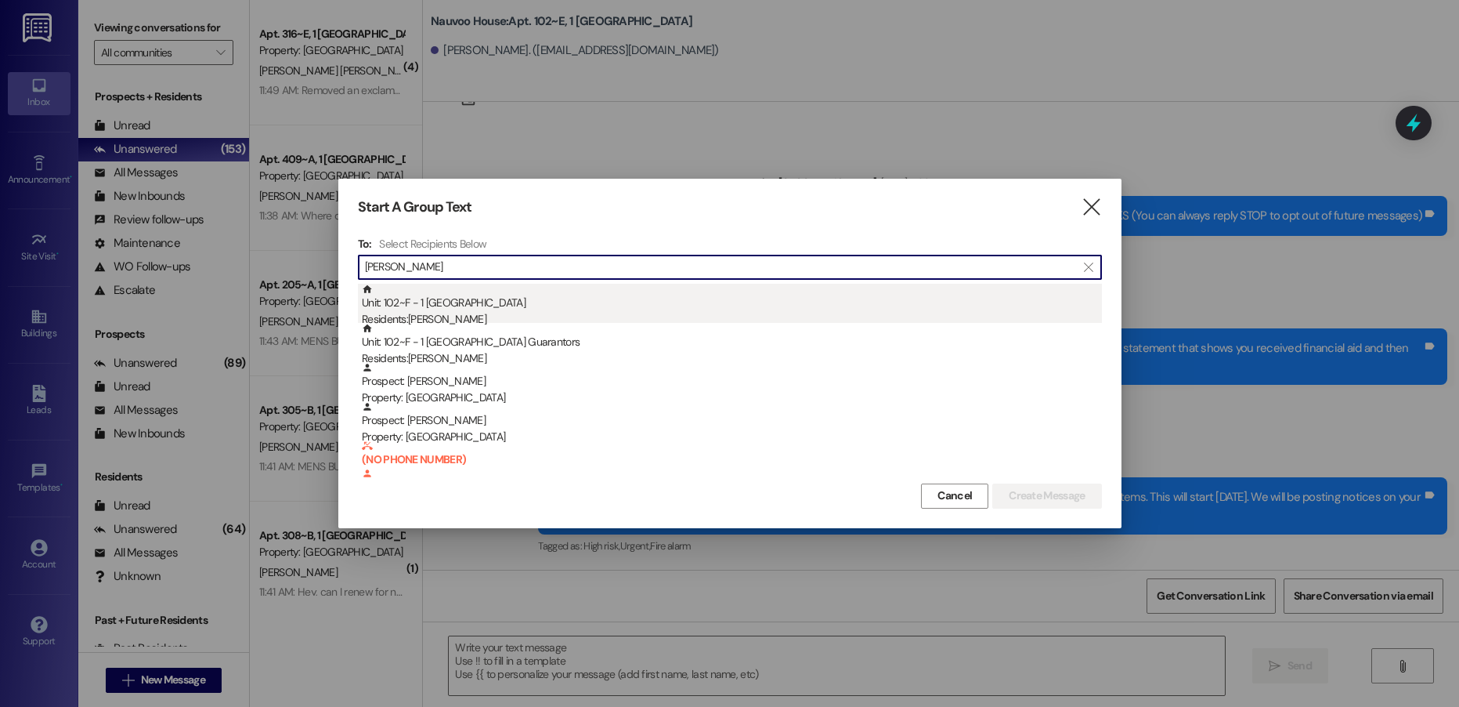
type input "[PERSON_NAME]"
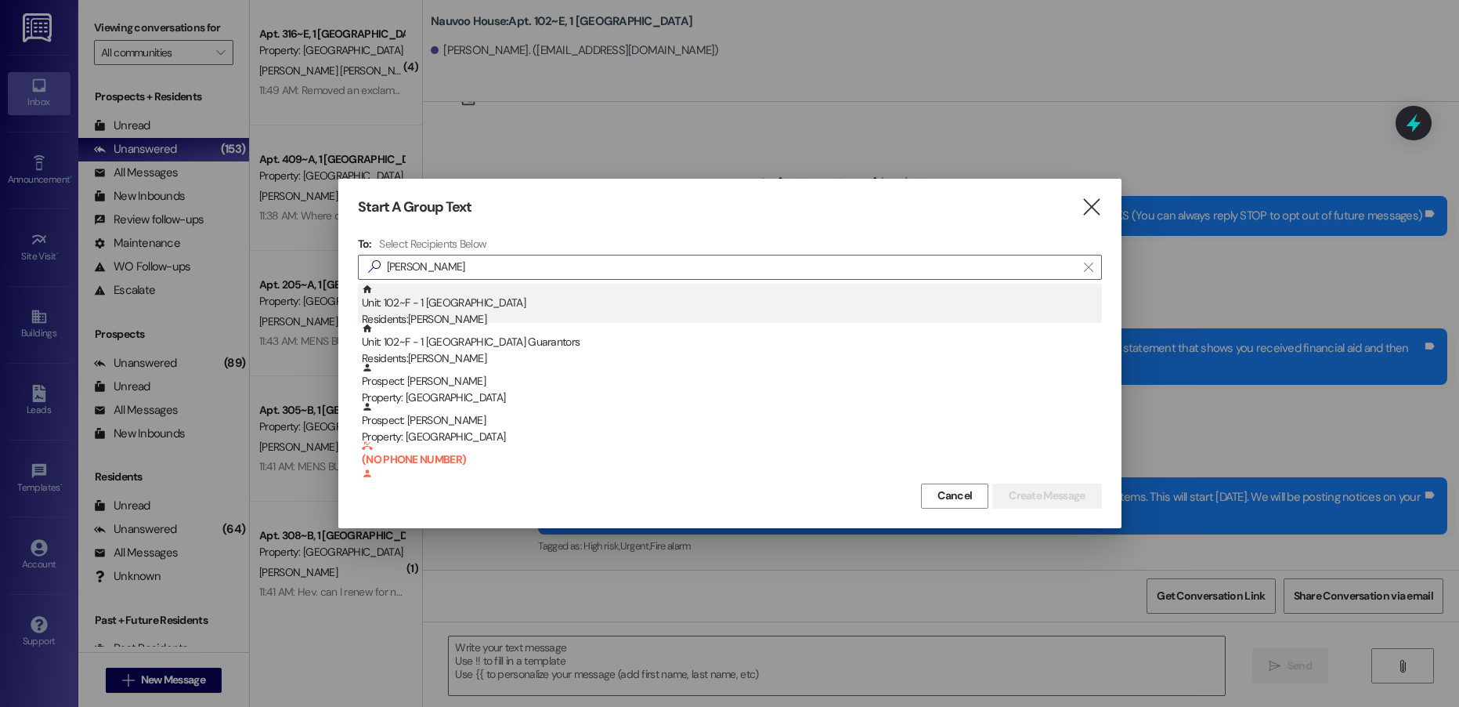
click at [501, 306] on div "Unit: 102~F - 1 Nauvoo House Residents: [PERSON_NAME]" at bounding box center [732, 306] width 740 height 45
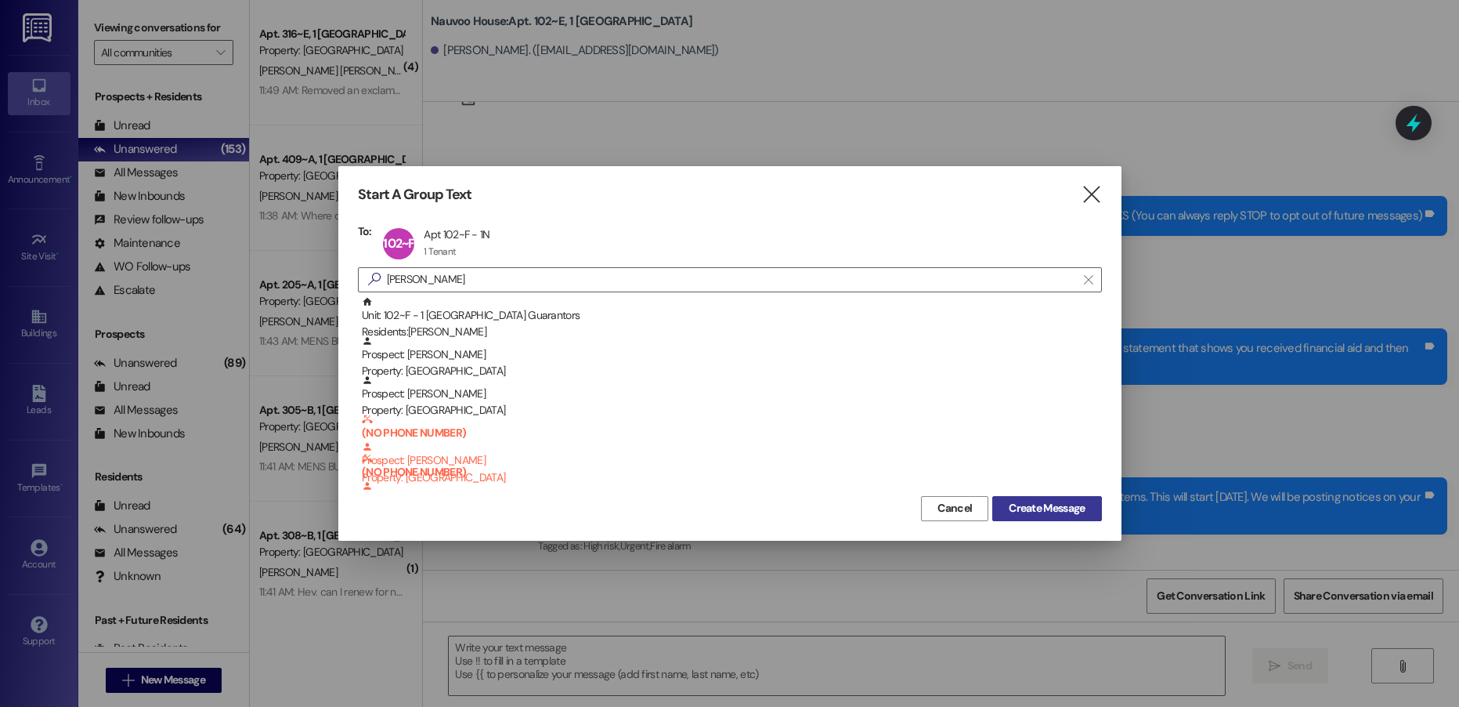
click at [1032, 505] on span "Create Message" at bounding box center [1047, 508] width 76 height 16
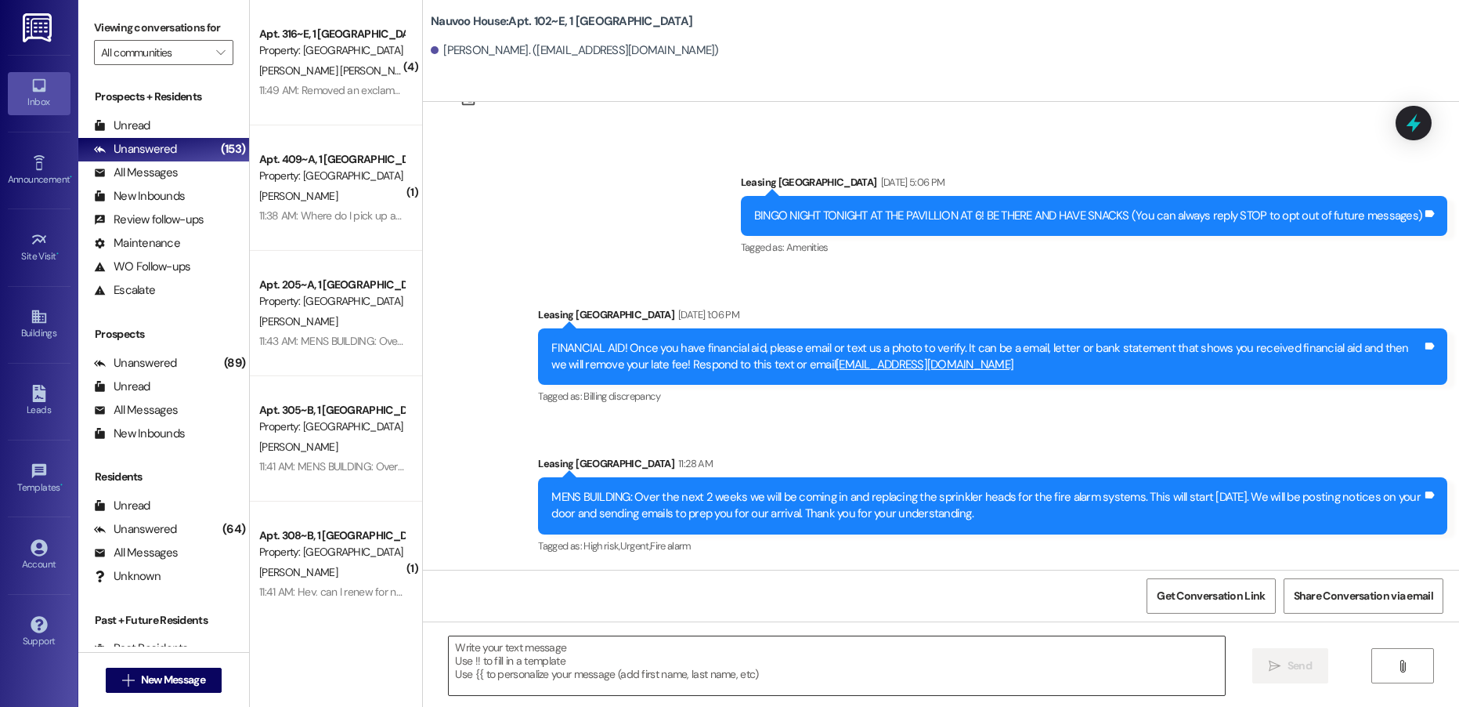
scroll to position [307, 0]
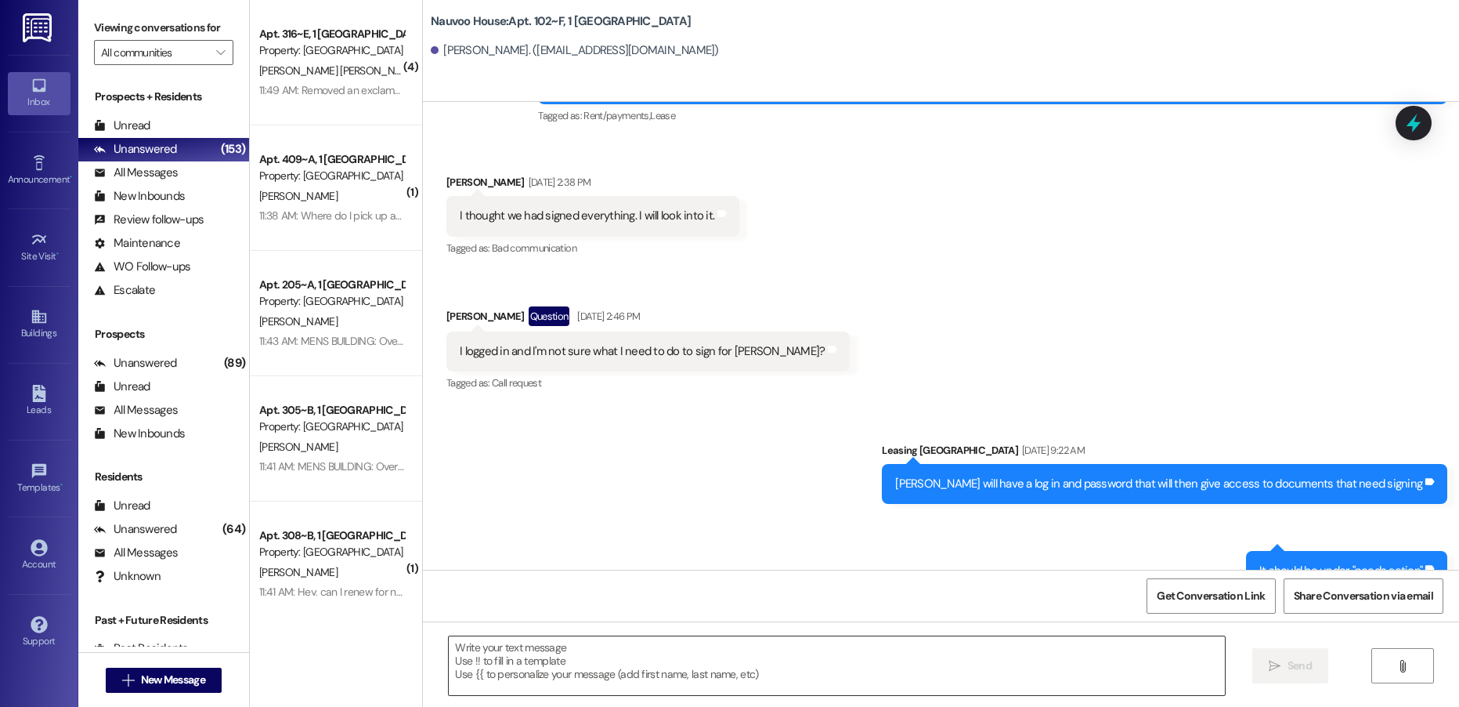
click at [510, 663] on textarea at bounding box center [837, 665] width 776 height 59
paste textarea "[PERSON_NAME], this is [PERSON_NAME] with Nauvoo House! We wanted to reach out …"
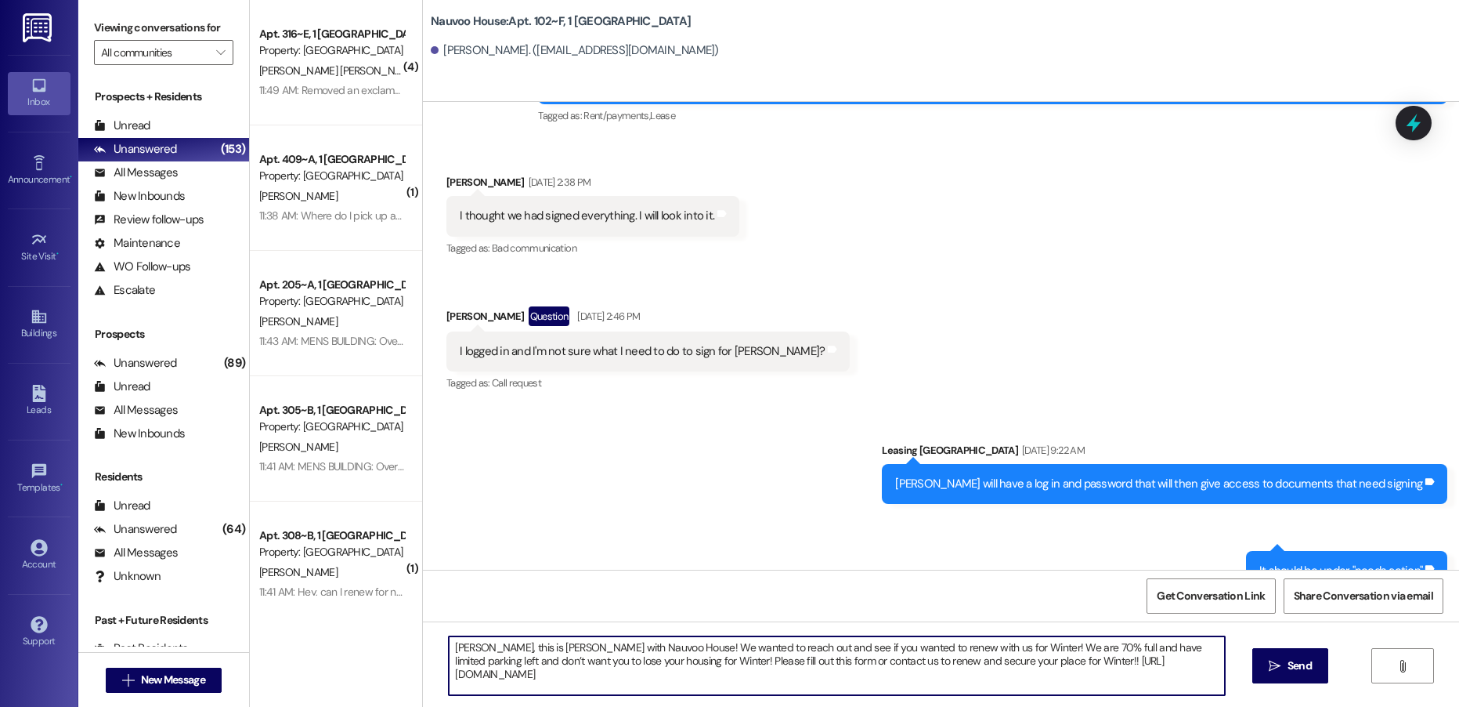
click at [457, 649] on textarea "[PERSON_NAME], this is [PERSON_NAME] with Nauvoo House! We wanted to reach out …" at bounding box center [837, 665] width 776 height 59
type textarea "Grant, this is [PERSON_NAME] with Nauvoo House! We wanted to reach out and see …"
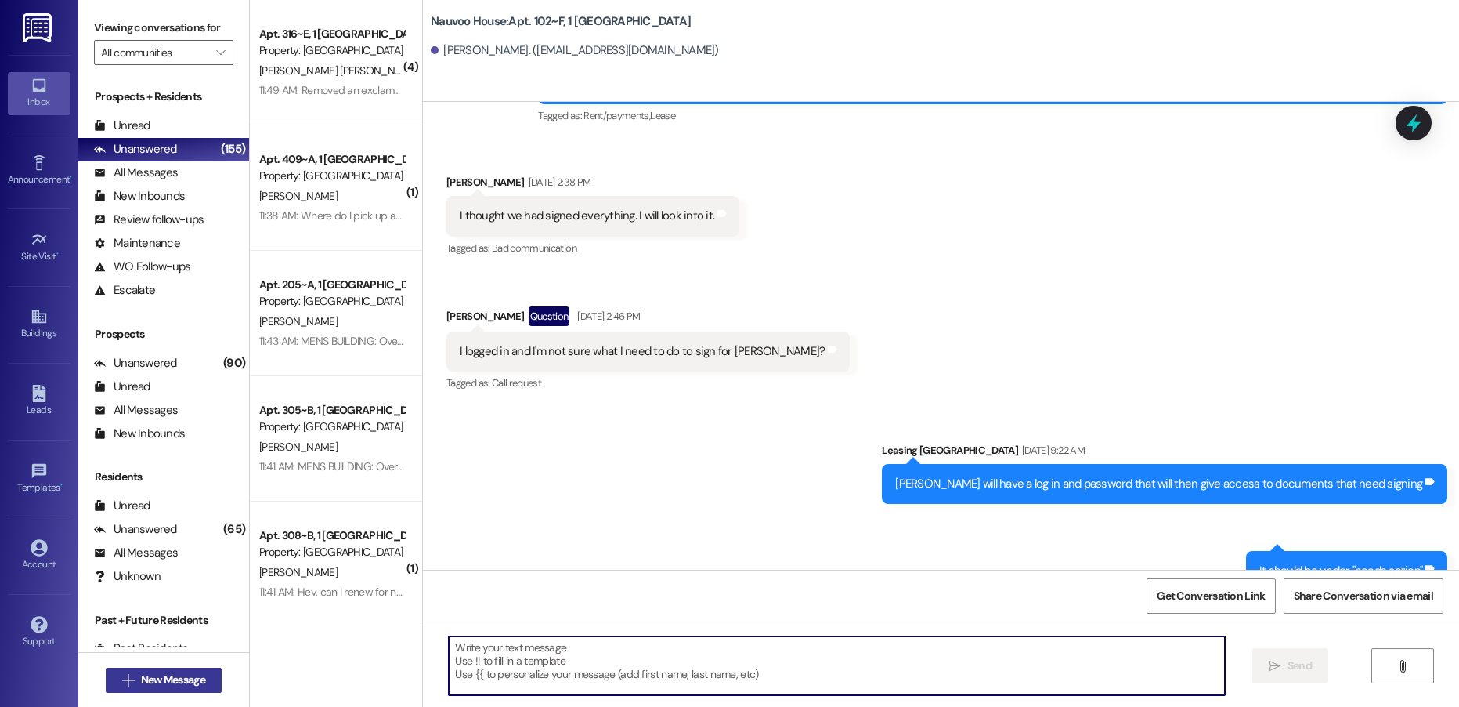
click at [175, 685] on span "New Message" at bounding box center [173, 679] width 64 height 16
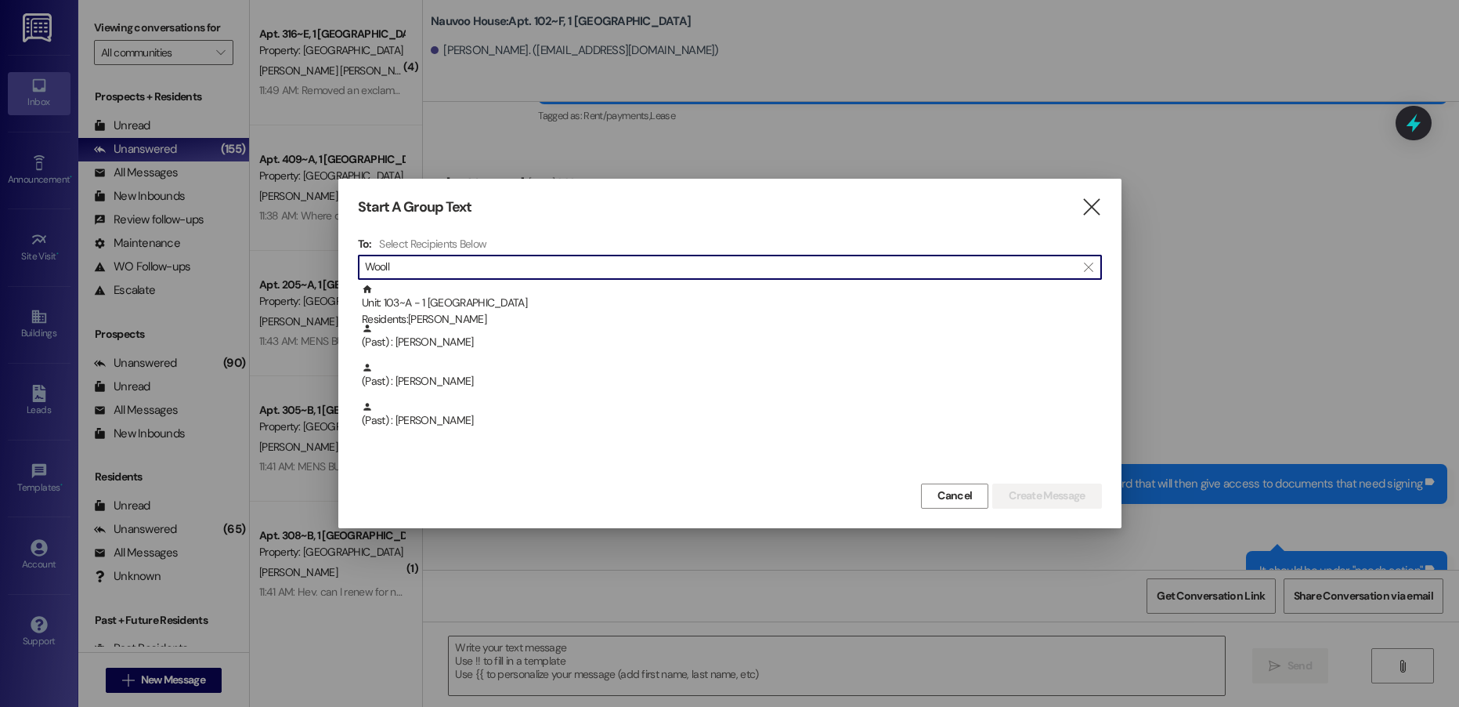
type input "Wooll"
click at [530, 284] on div "Unit: 103~A - 1 Nauvoo House Residents: [PERSON_NAME] (Past) : [PERSON_NAME] (P…" at bounding box center [730, 382] width 744 height 196
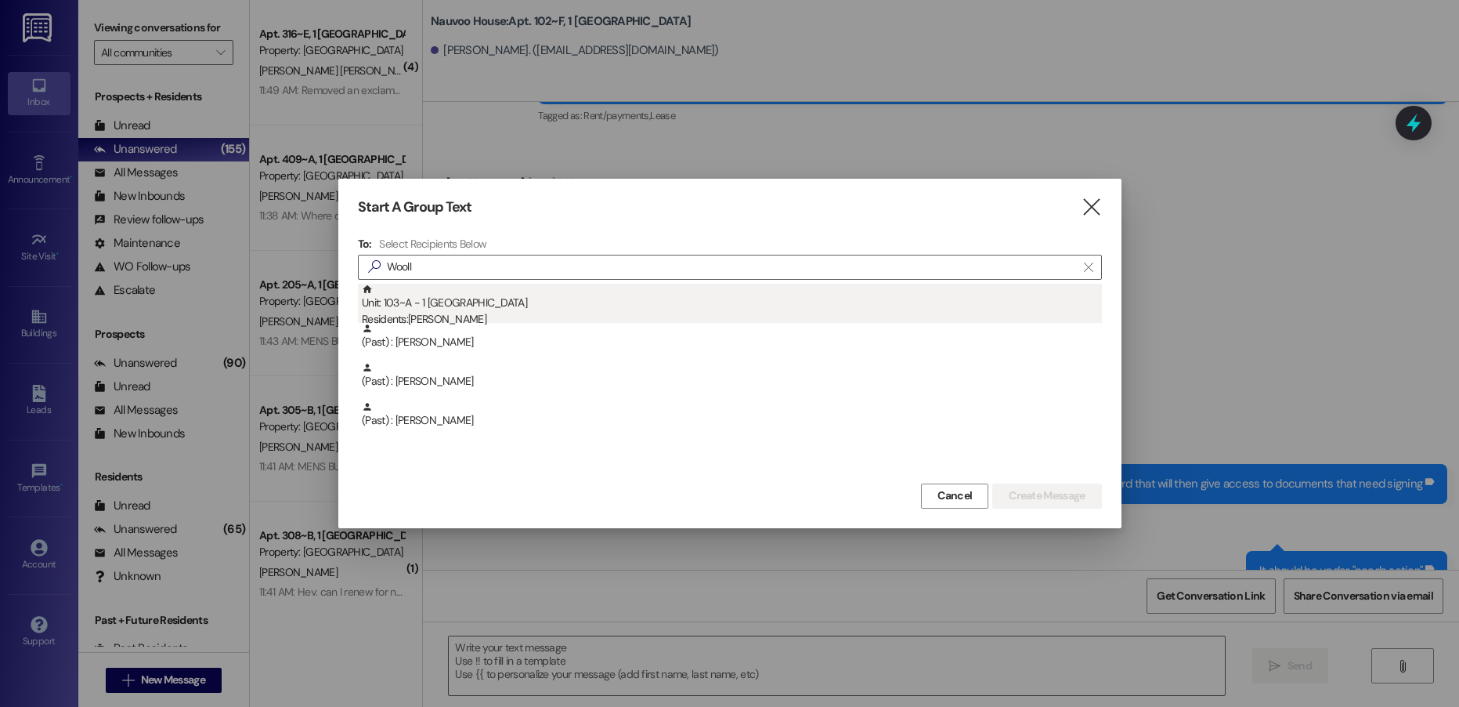
click at [515, 298] on div "Unit: 103~A - 1 Nauvoo House Residents: [PERSON_NAME]" at bounding box center [732, 306] width 740 height 45
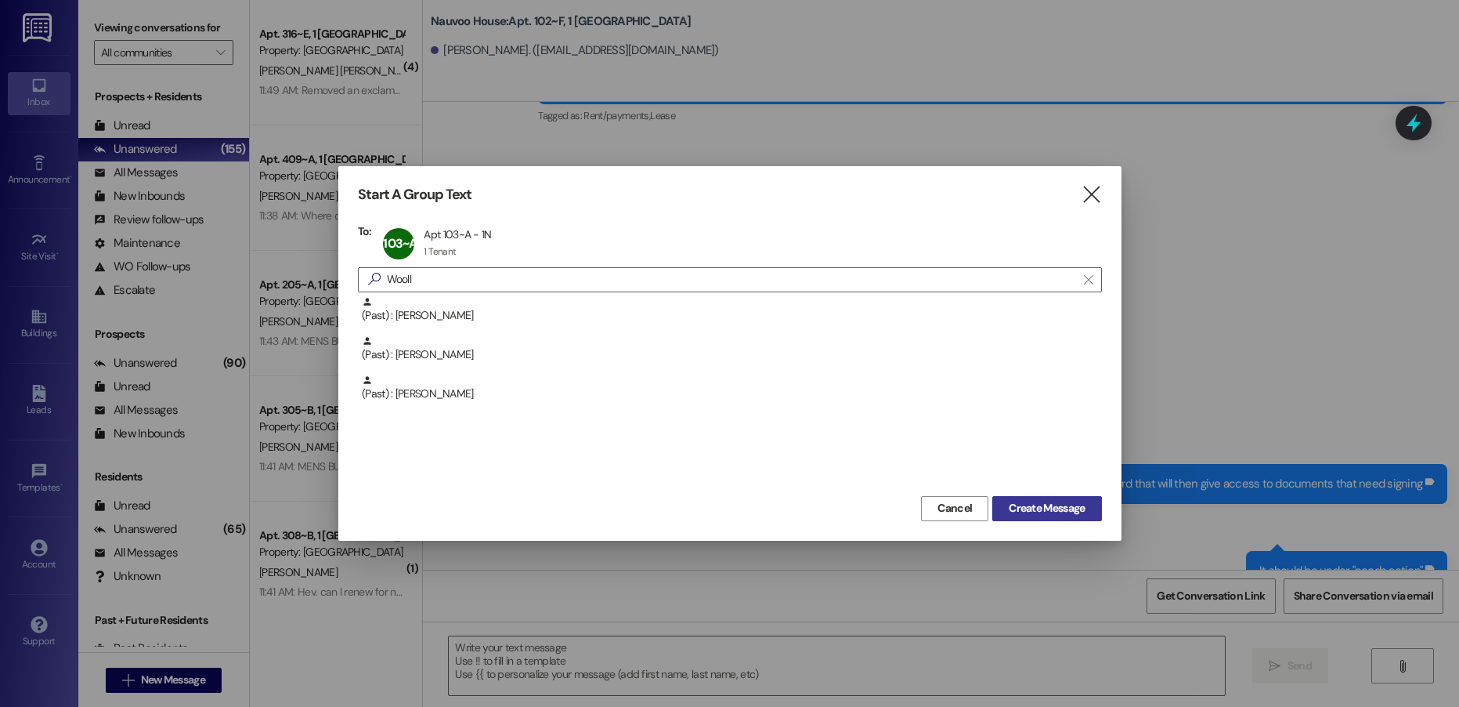
click at [1025, 508] on span "Create Message" at bounding box center [1047, 508] width 76 height 16
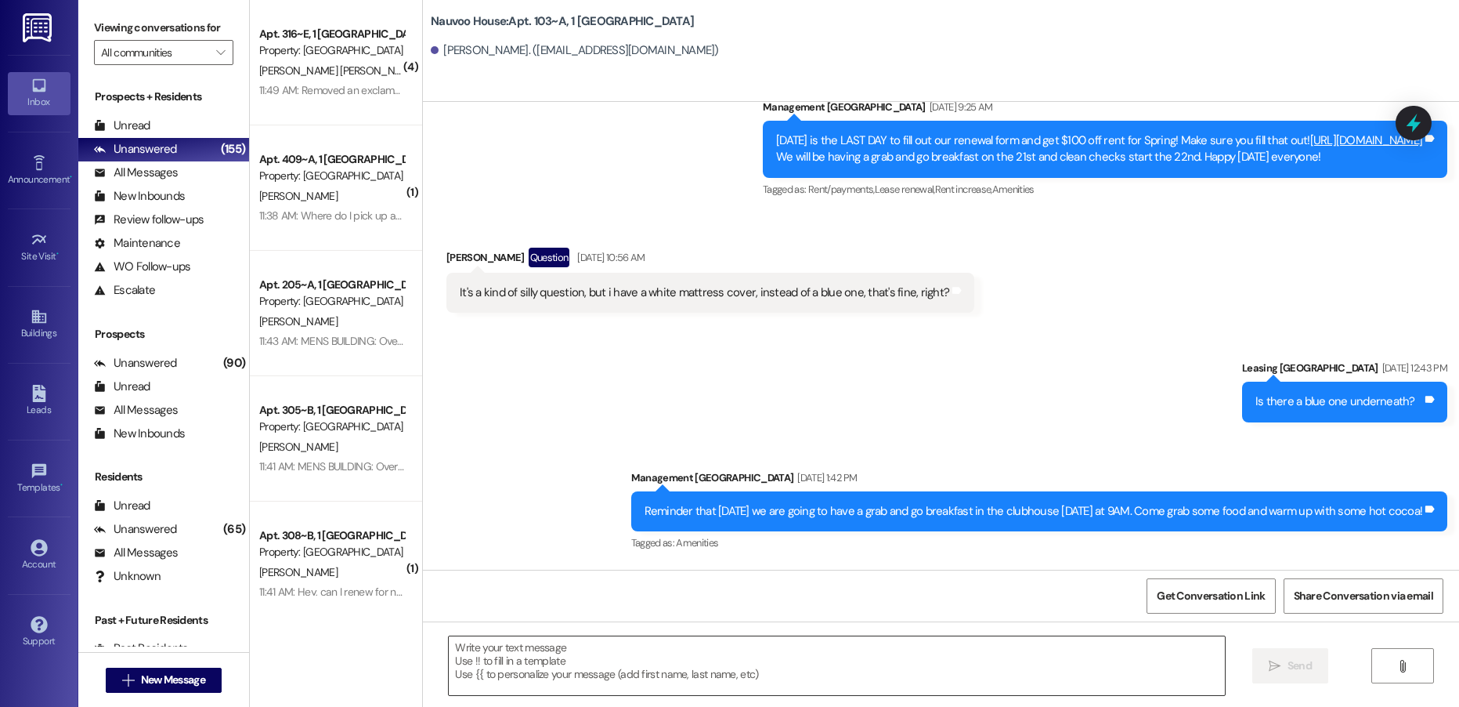
scroll to position [12820, 0]
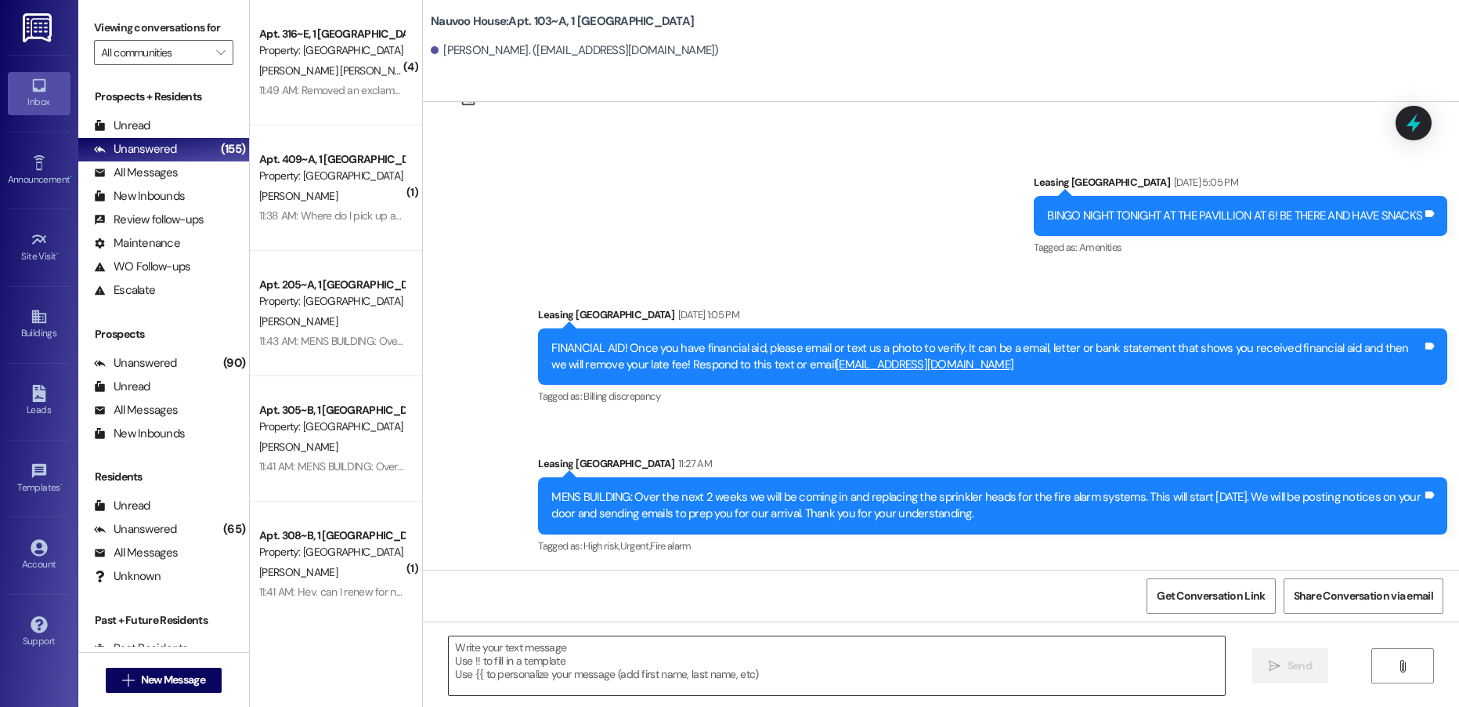
click at [559, 682] on textarea at bounding box center [837, 665] width 776 height 59
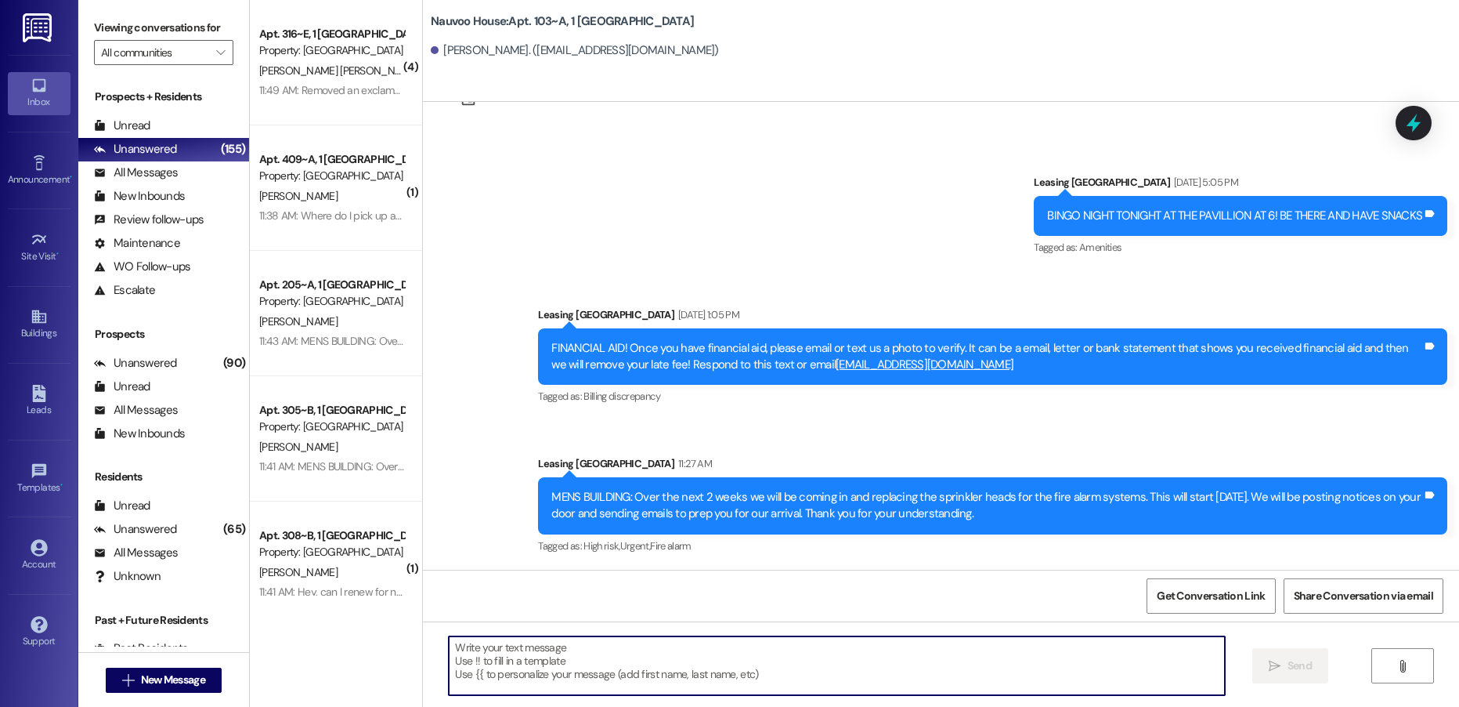
paste textarea "Grant, this is [PERSON_NAME] with Nauvoo House! We wanted to reach out and see …"
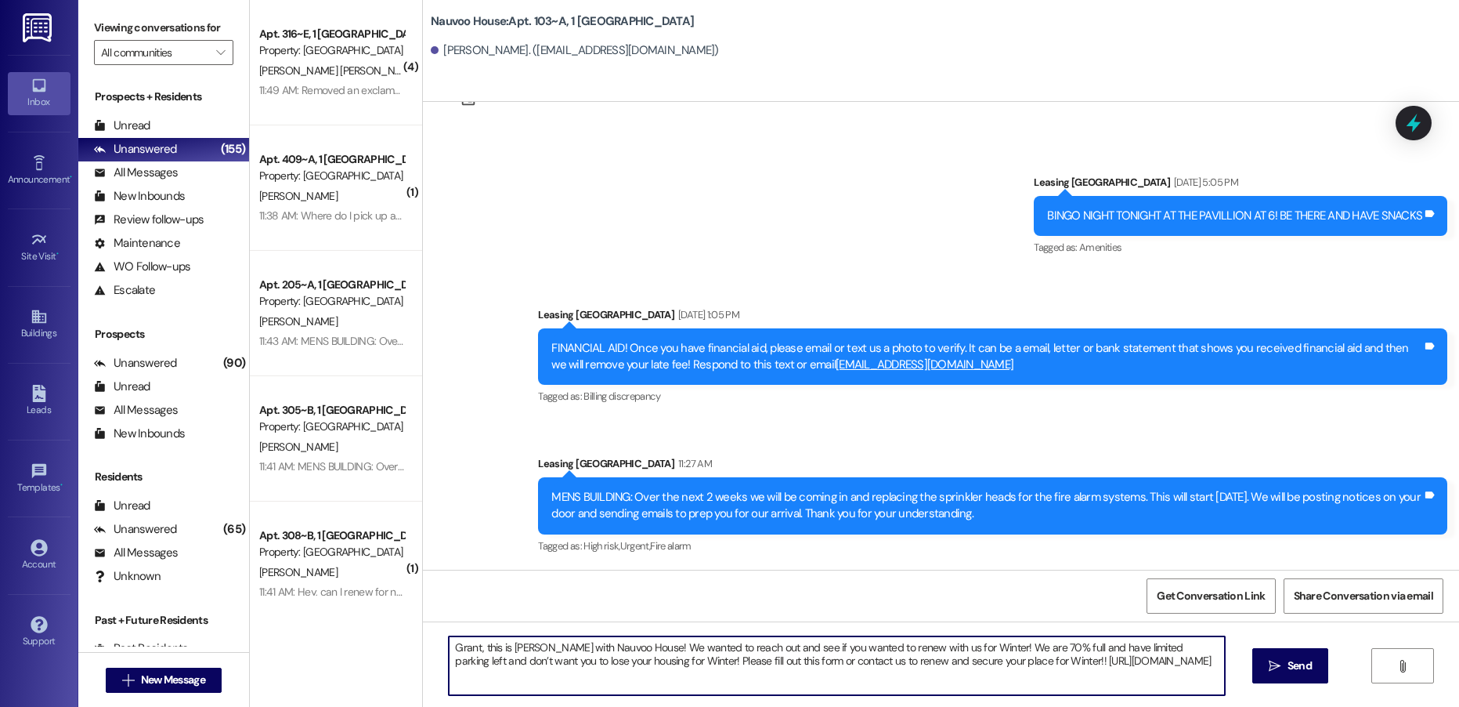
click at [460, 645] on textarea "Grant, this is [PERSON_NAME] with Nauvoo House! We wanted to reach out and see …" at bounding box center [837, 665] width 776 height 59
type textarea "[PERSON_NAME], this is [PERSON_NAME] with Nauvoo House! We wanted to reach out …"
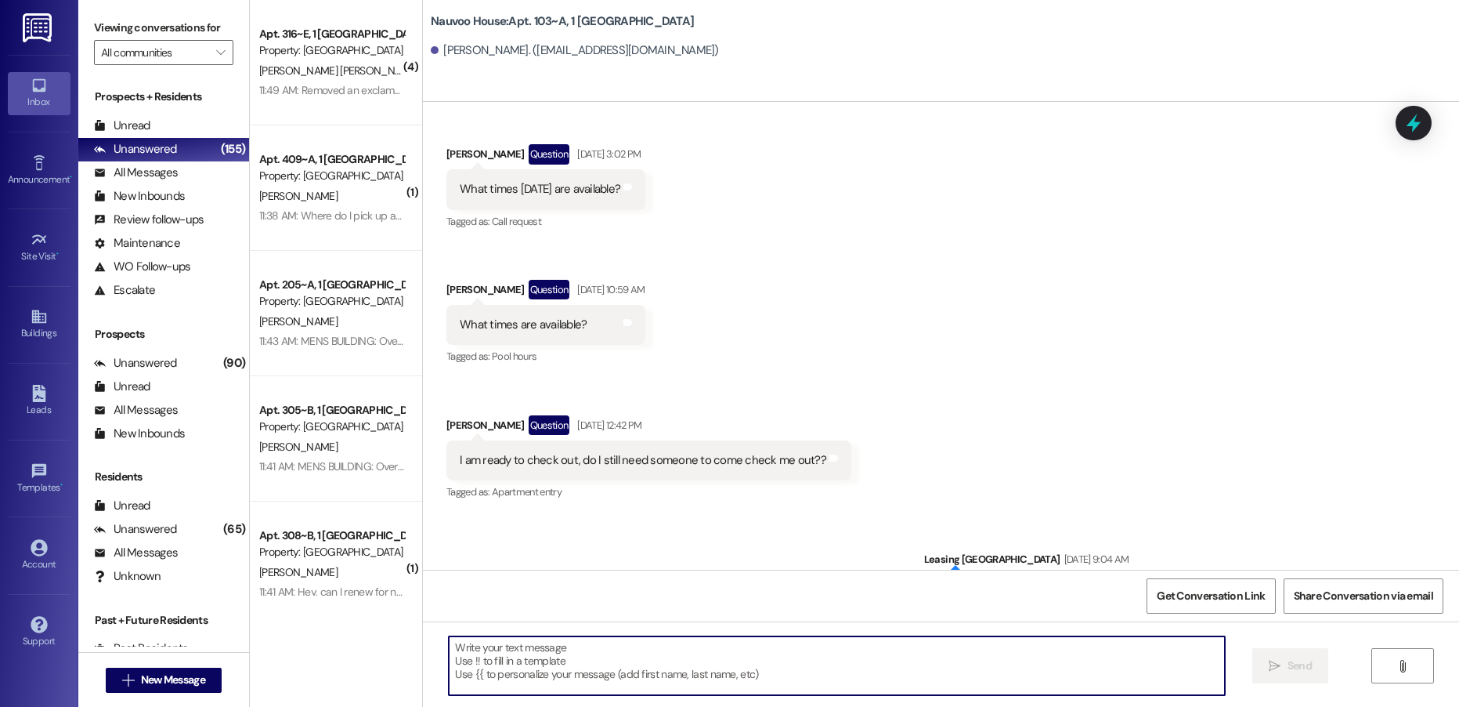
scroll to position [11659, 0]
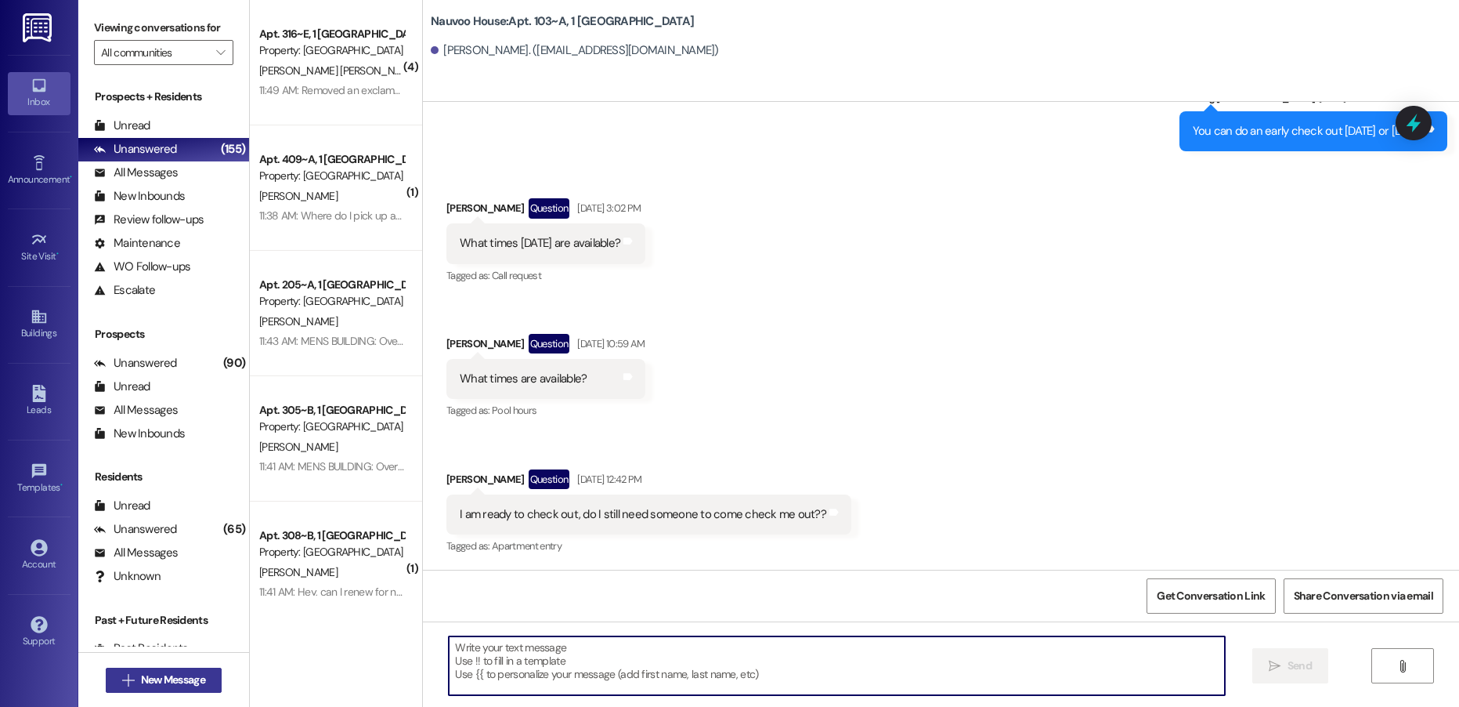
click at [154, 679] on span "New Message" at bounding box center [173, 679] width 64 height 16
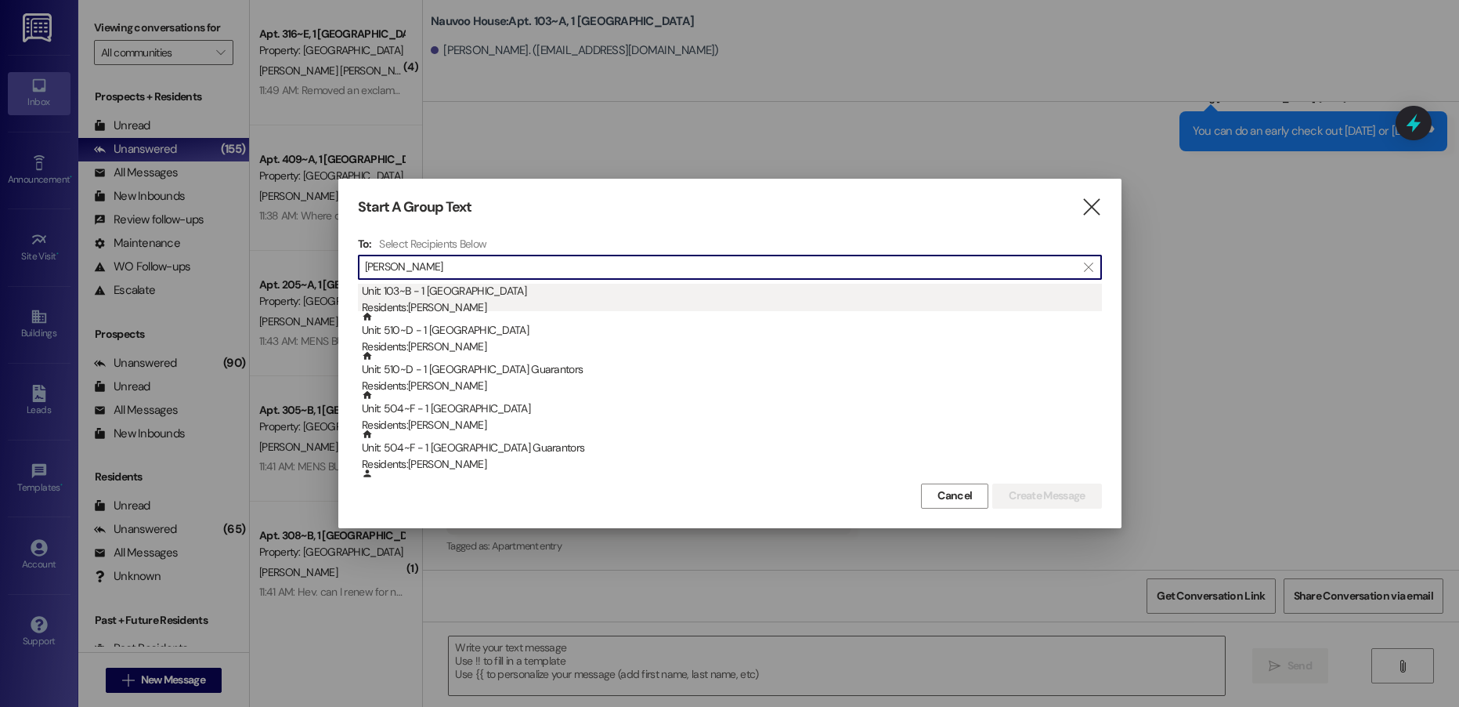
scroll to position [235, 0]
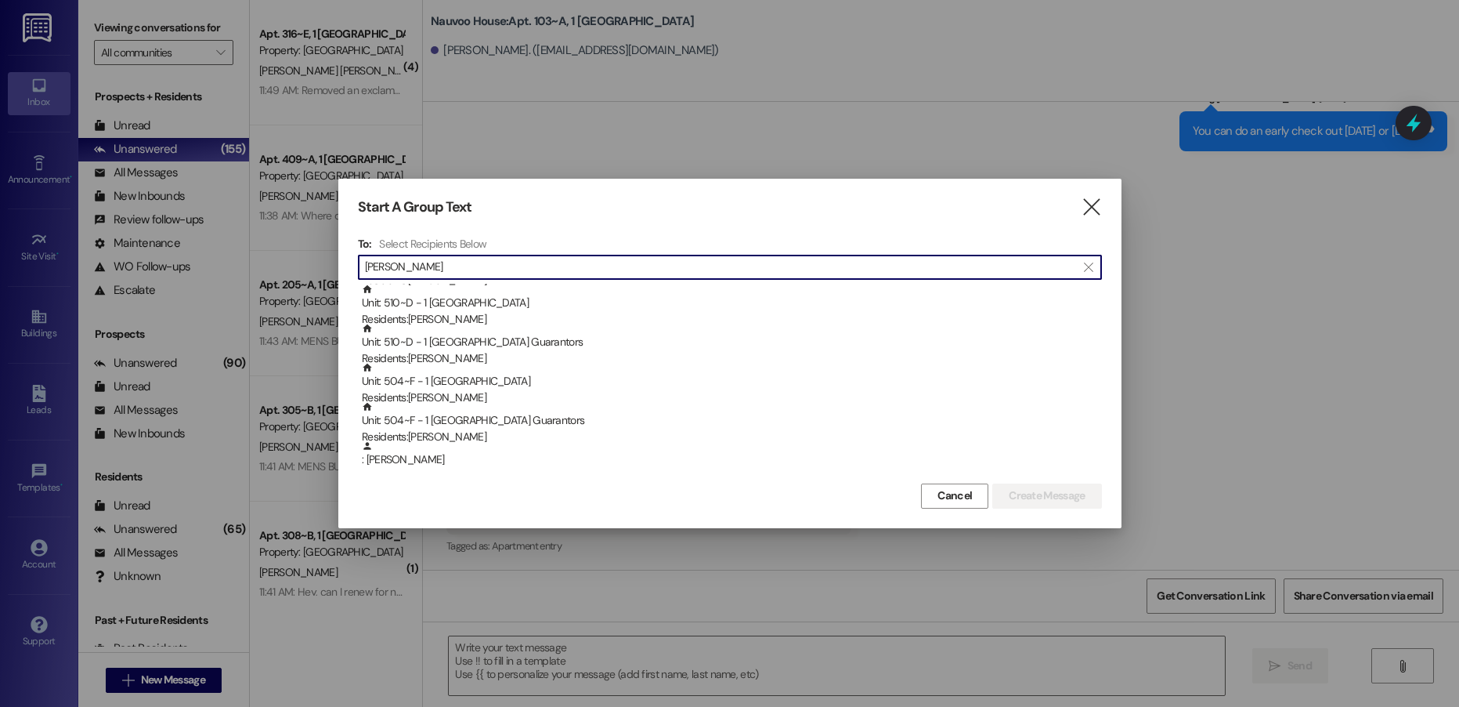
click at [441, 265] on input "[PERSON_NAME]" at bounding box center [720, 267] width 711 height 22
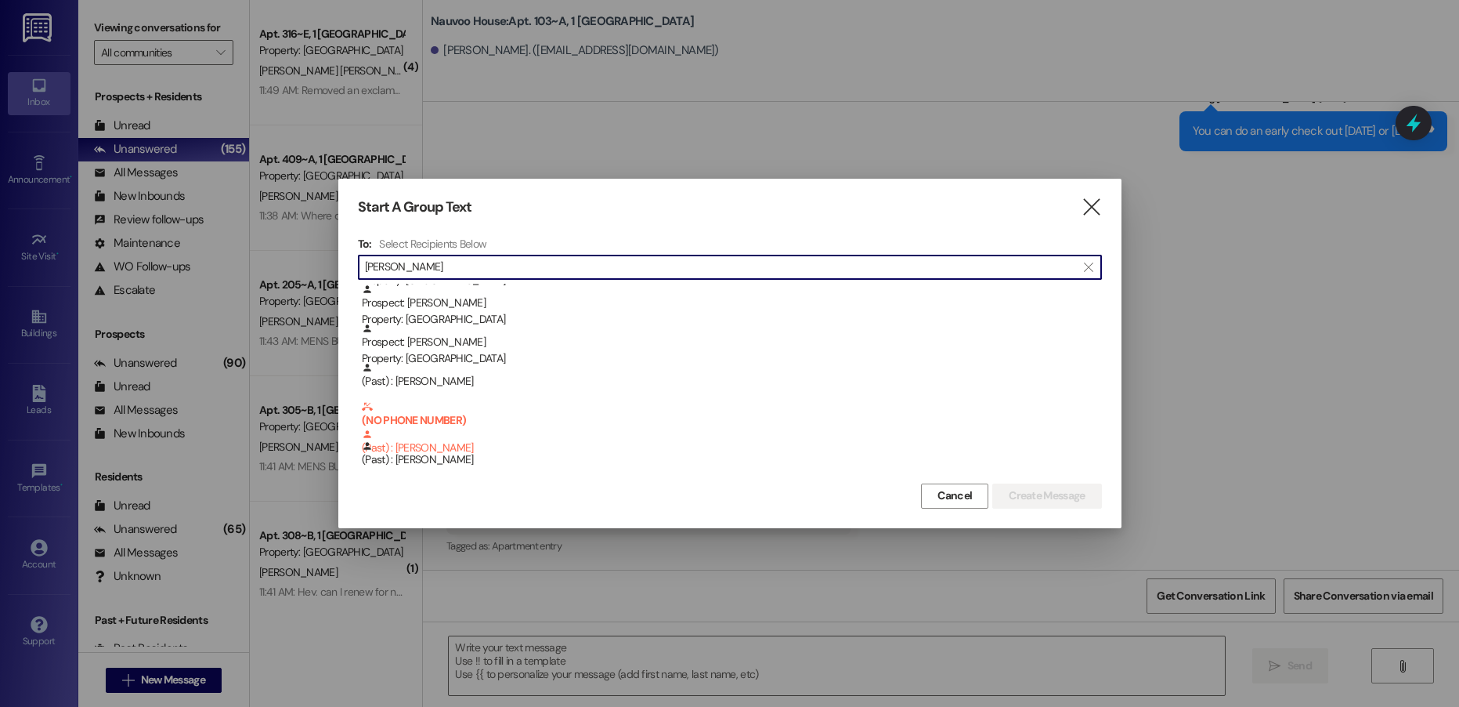
scroll to position [0, 0]
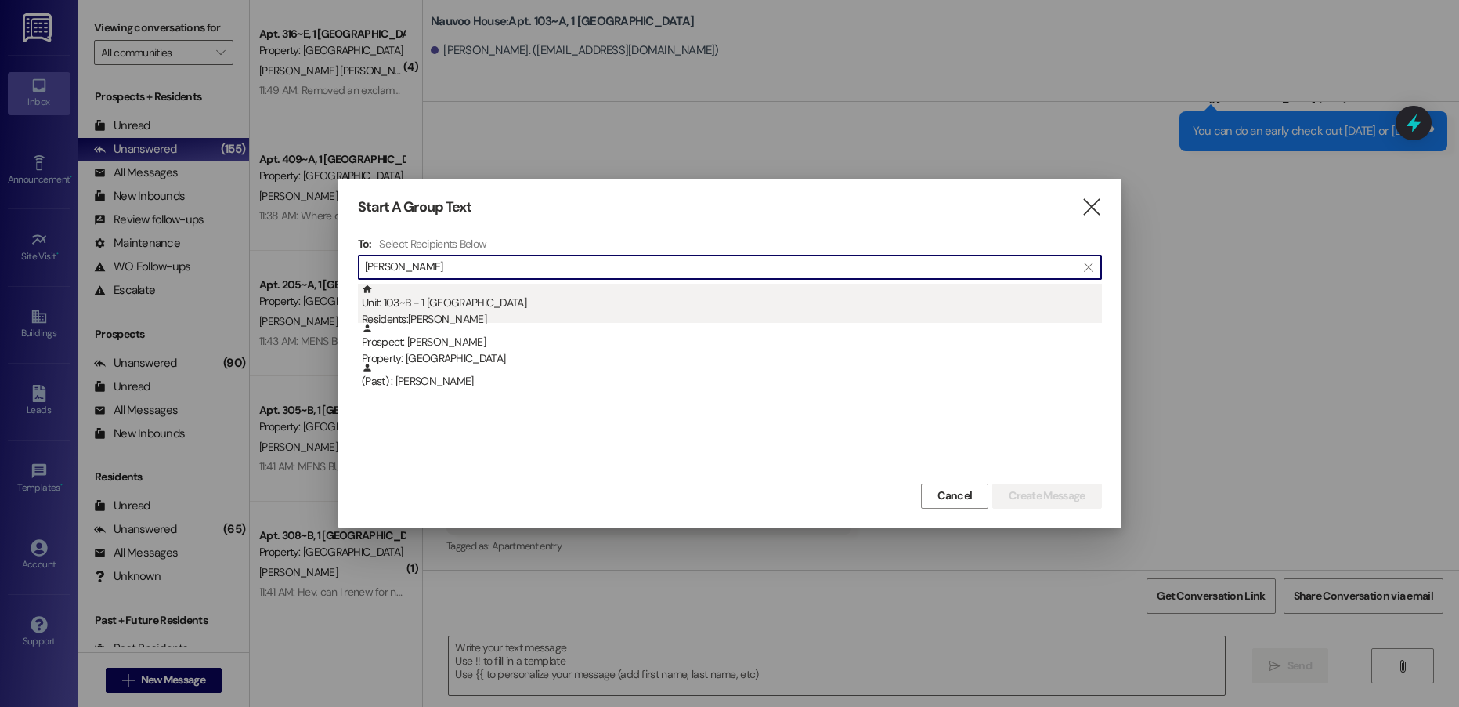
type input "[PERSON_NAME]"
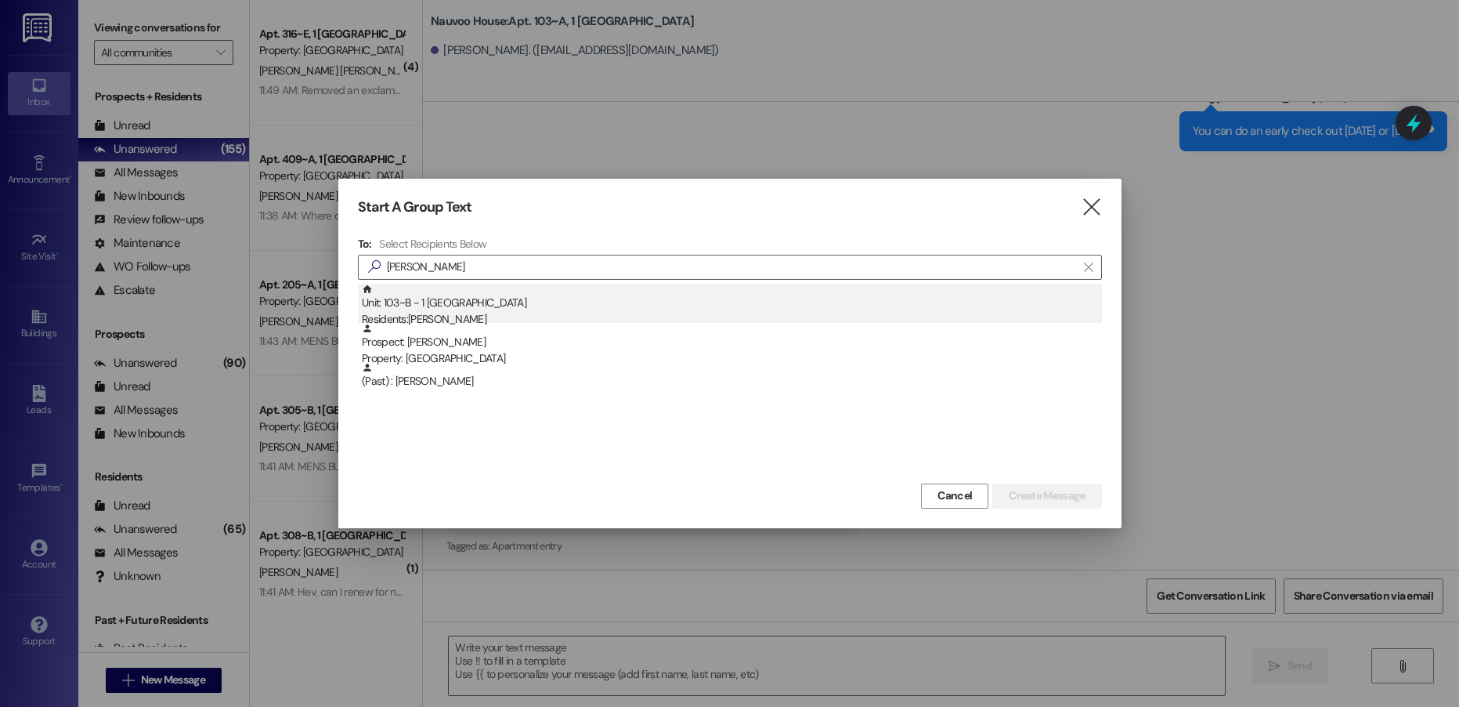
click at [428, 315] on div "Residents: [PERSON_NAME]" at bounding box center [732, 319] width 740 height 16
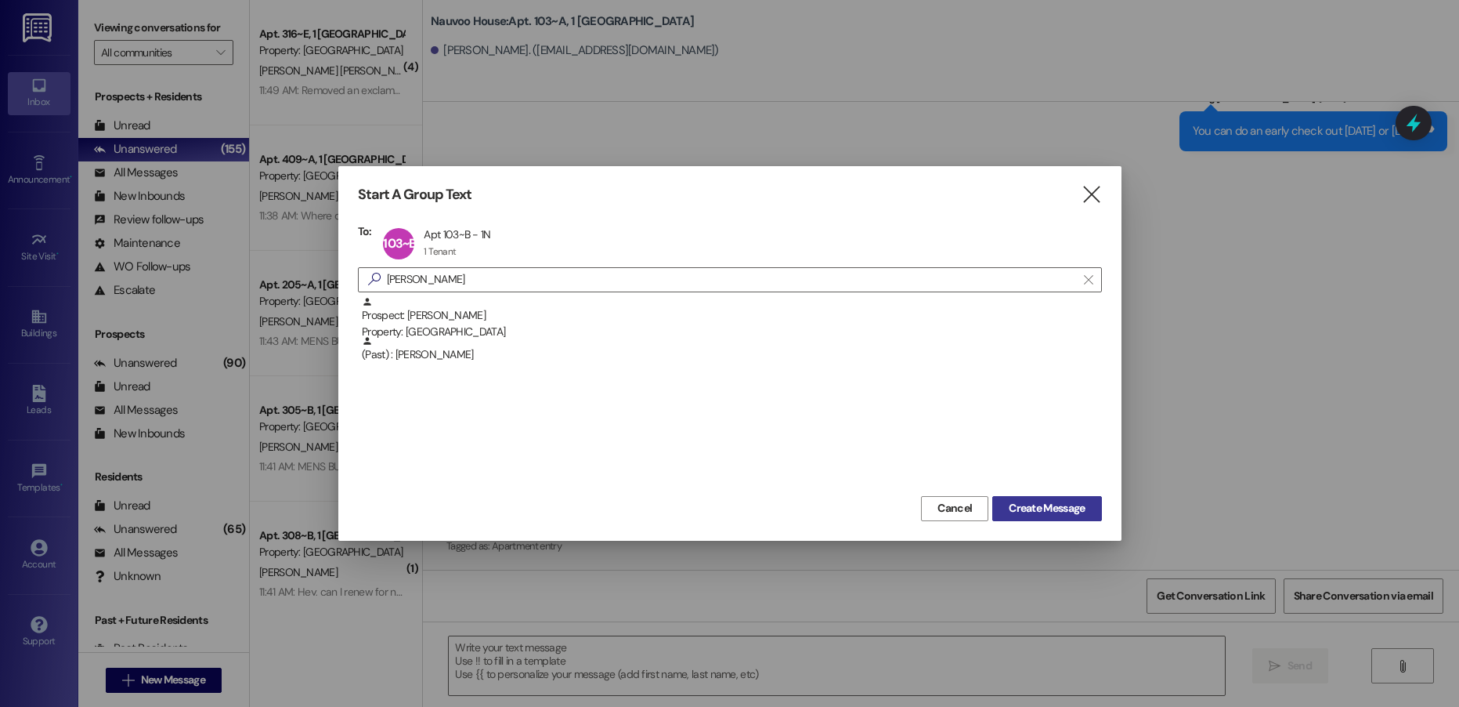
click at [1017, 516] on span "Create Message" at bounding box center [1047, 508] width 76 height 16
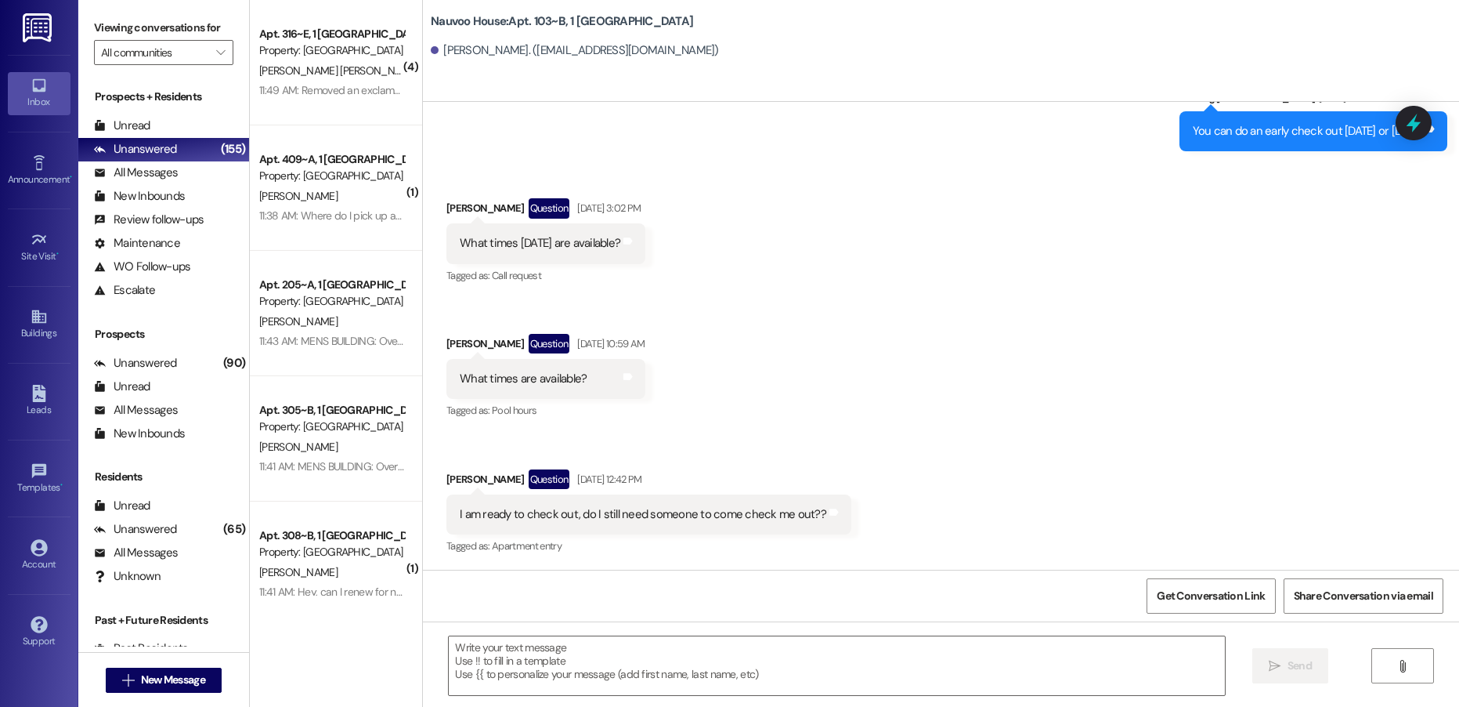
scroll to position [349, 0]
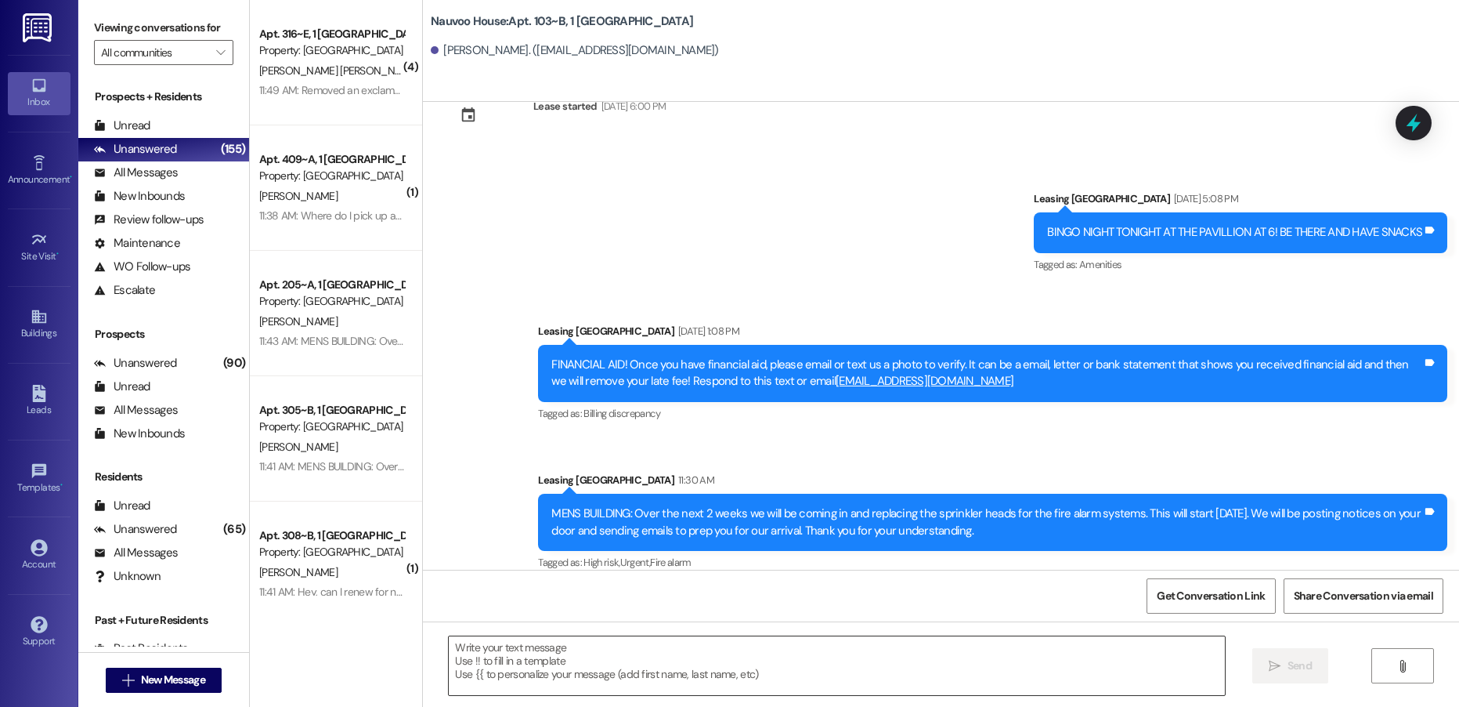
click at [515, 674] on textarea at bounding box center [837, 665] width 776 height 59
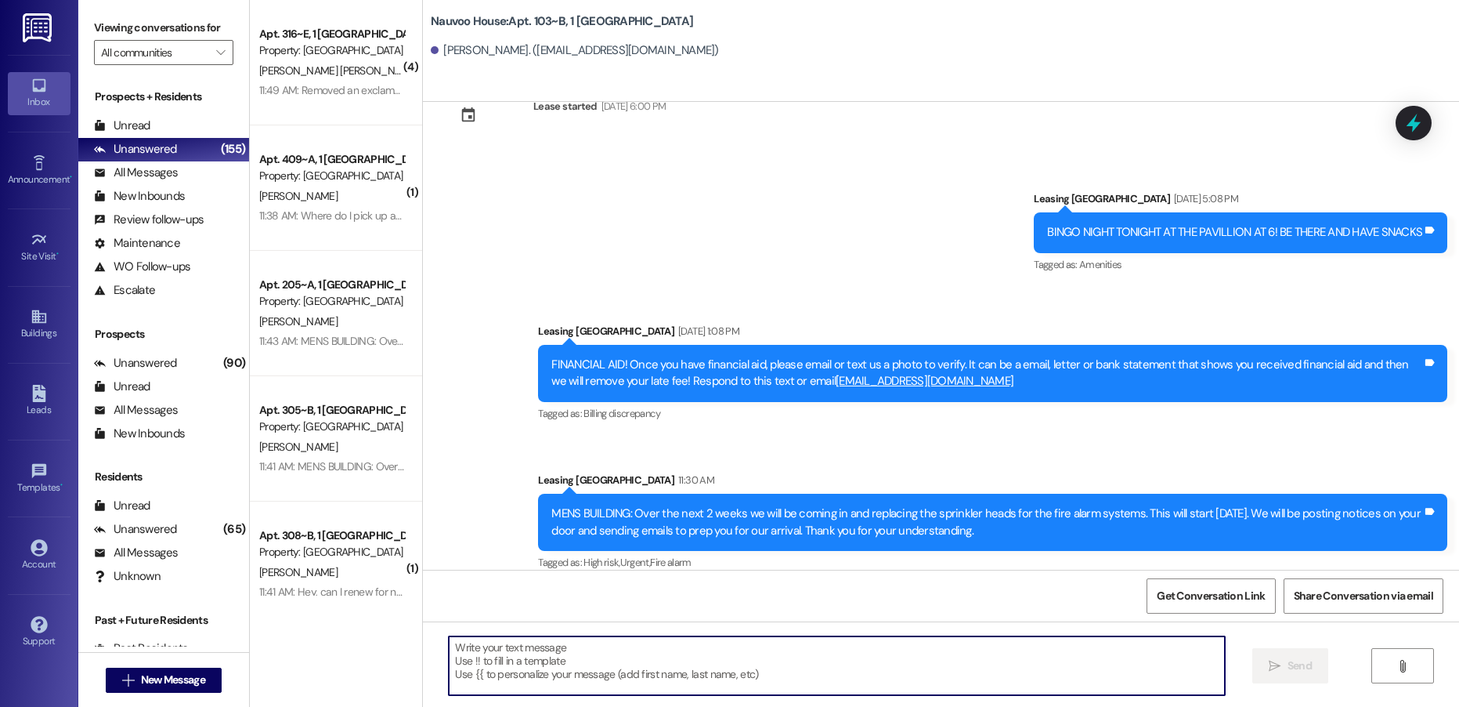
paste textarea "[PERSON_NAME], this is [PERSON_NAME] with Nauvoo House! We wanted to reach out …"
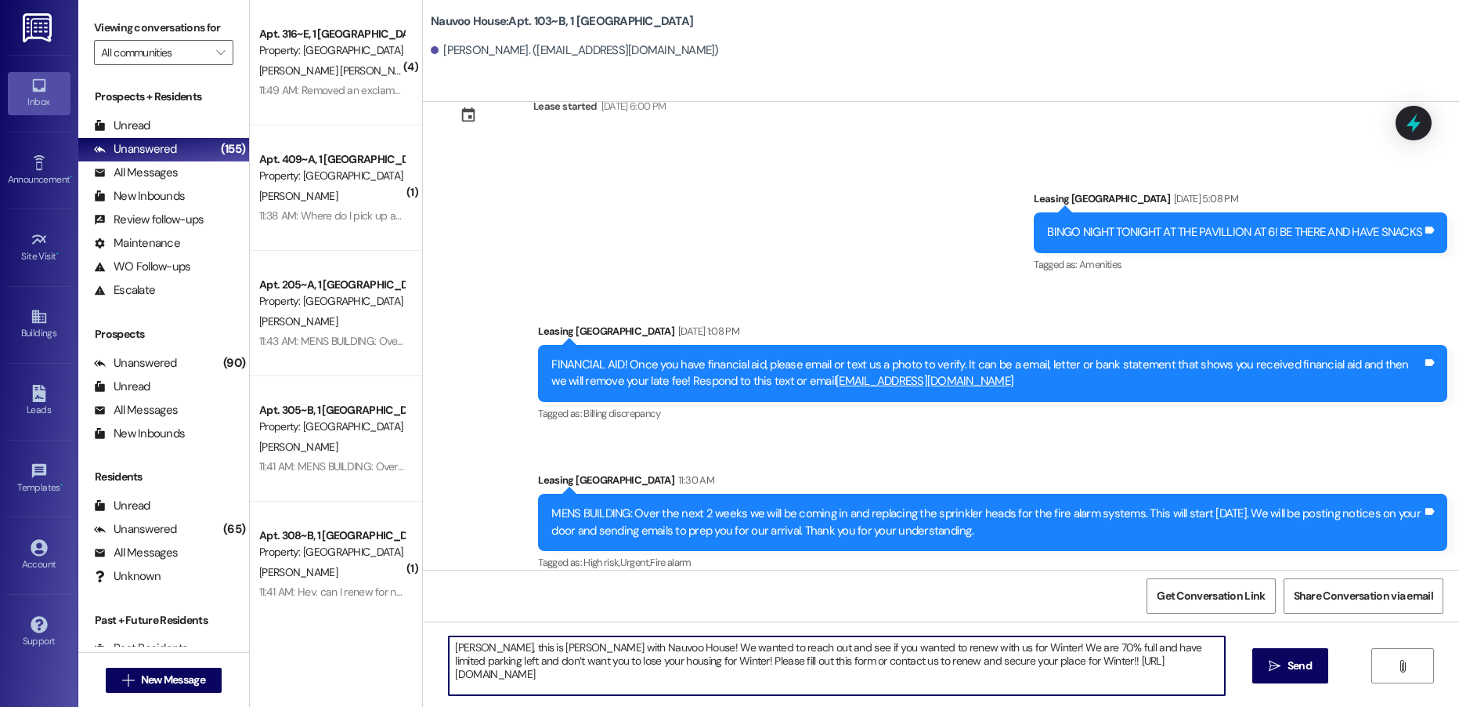
click at [453, 647] on textarea "[PERSON_NAME], this is [PERSON_NAME] with Nauvoo House! We wanted to reach out …" at bounding box center [837, 665] width 776 height 59
click at [453, 646] on textarea "[PERSON_NAME], this is [PERSON_NAME] with Nauvoo House! We wanted to reach out …" at bounding box center [837, 665] width 776 height 59
type textarea "[PERSON_NAME], this is [PERSON_NAME] with Nauvoo House! We wanted to reach out …"
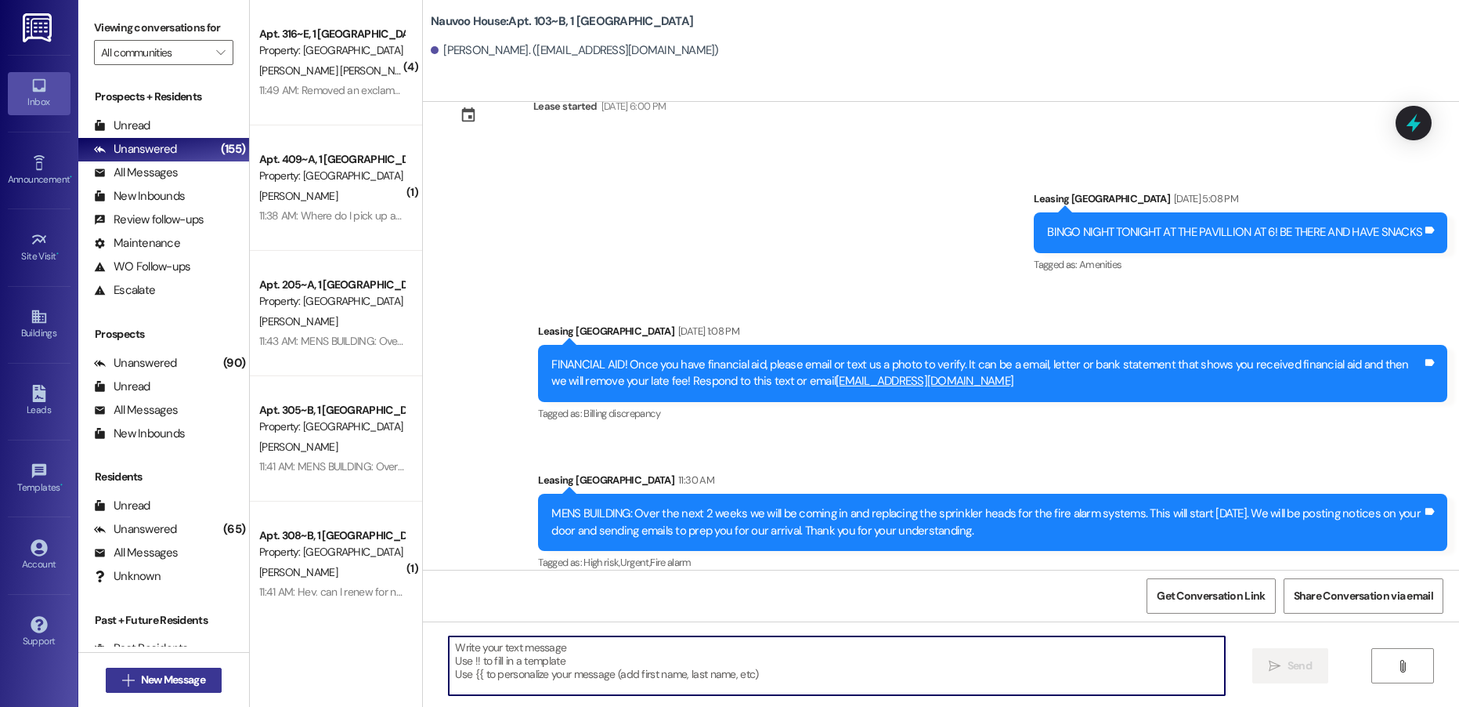
click at [197, 672] on span "New Message" at bounding box center [173, 679] width 64 height 16
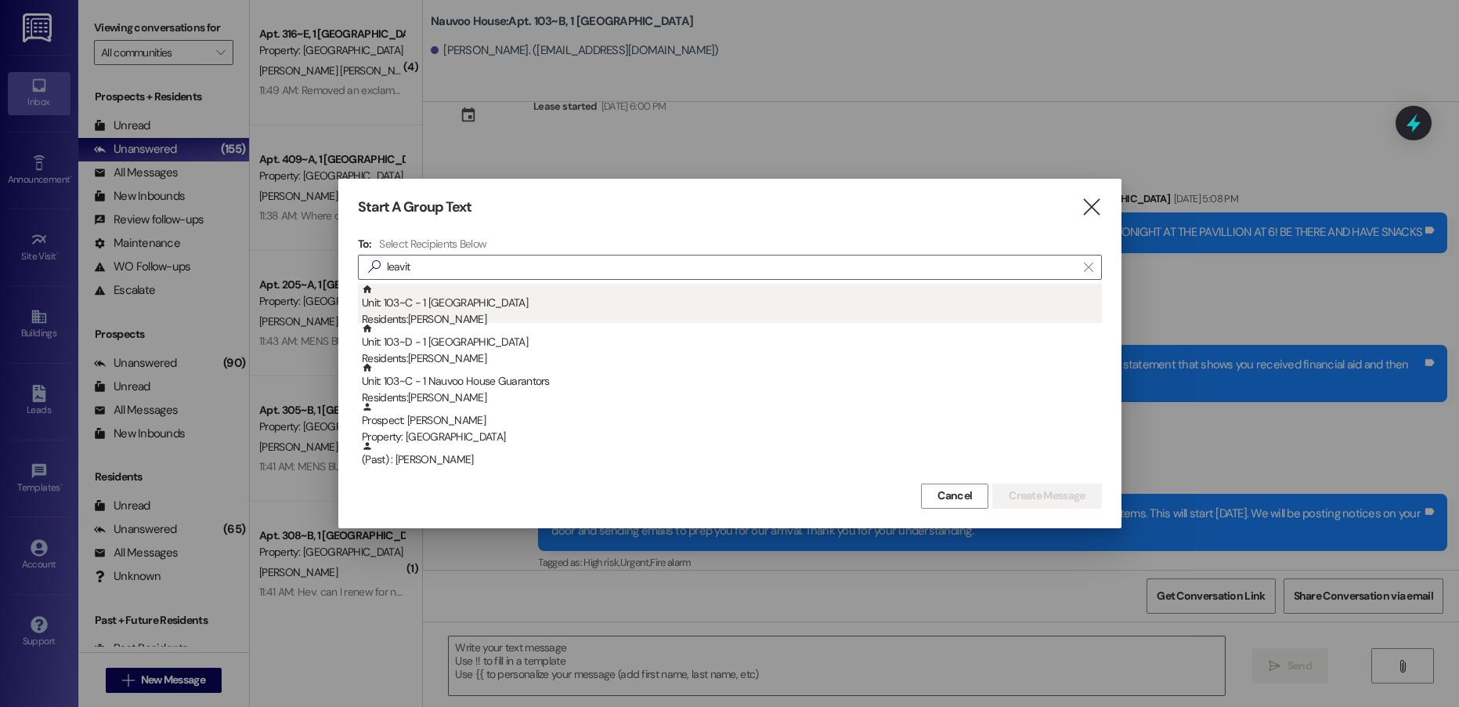
click at [524, 300] on div "Unit: 103~C - 1 Nauvoo House Residents: [PERSON_NAME]" at bounding box center [732, 306] width 740 height 45
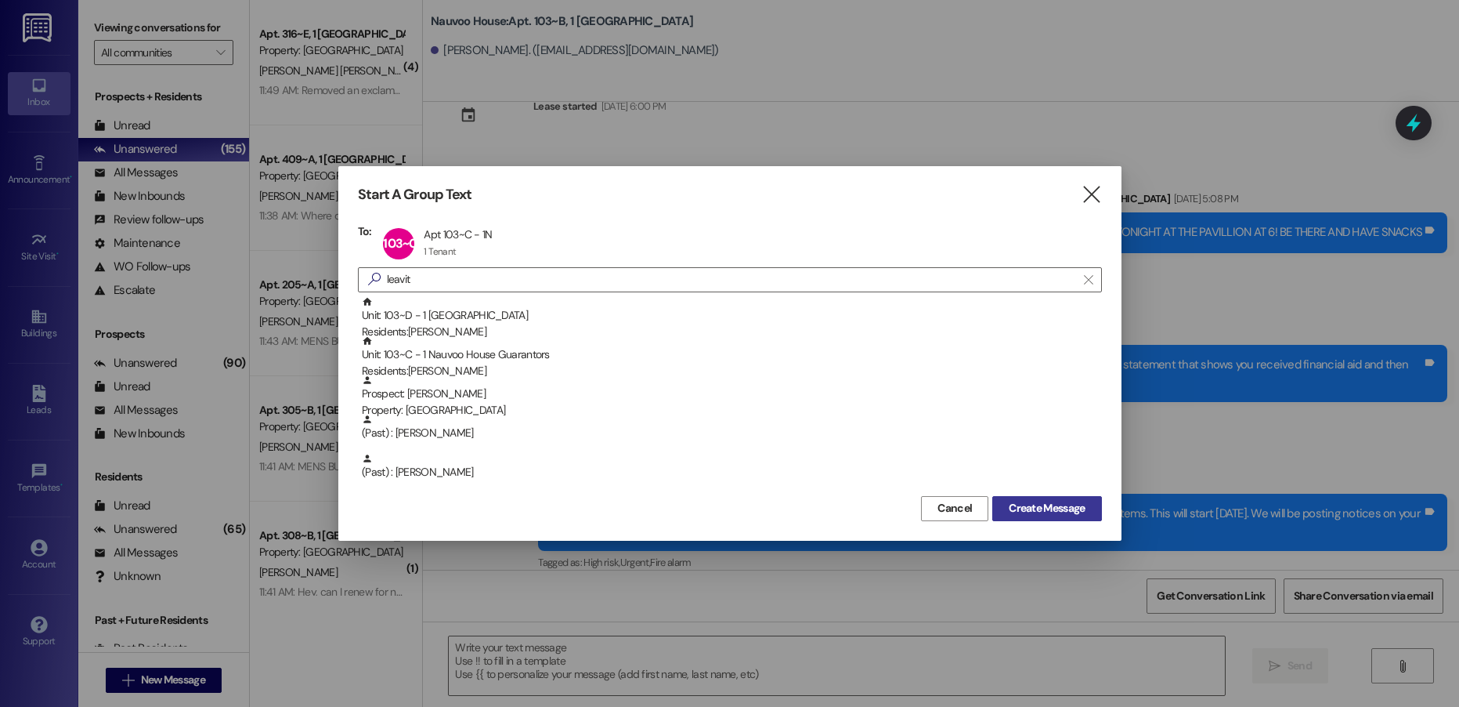
click at [1083, 510] on span "Create Message" at bounding box center [1047, 508] width 76 height 16
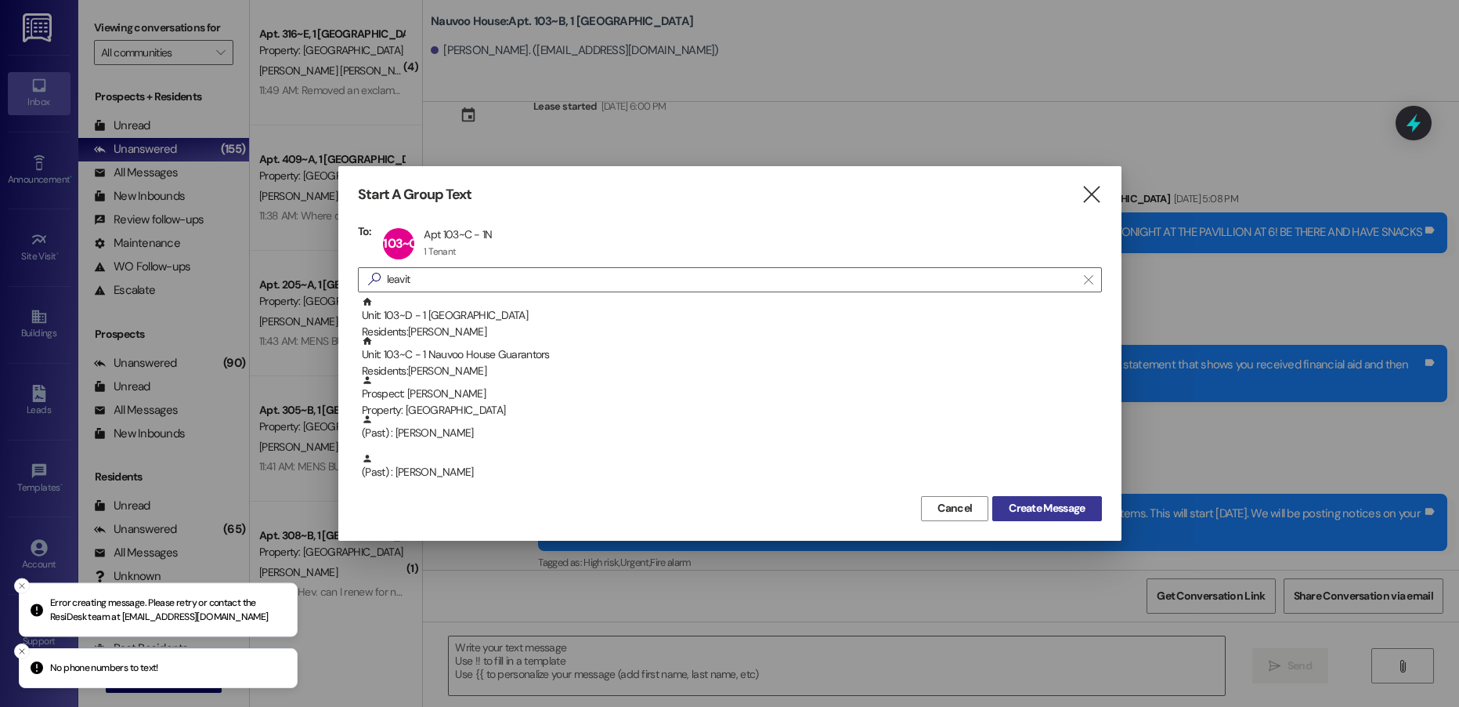
click at [1053, 506] on span "Create Message" at bounding box center [1047, 508] width 76 height 16
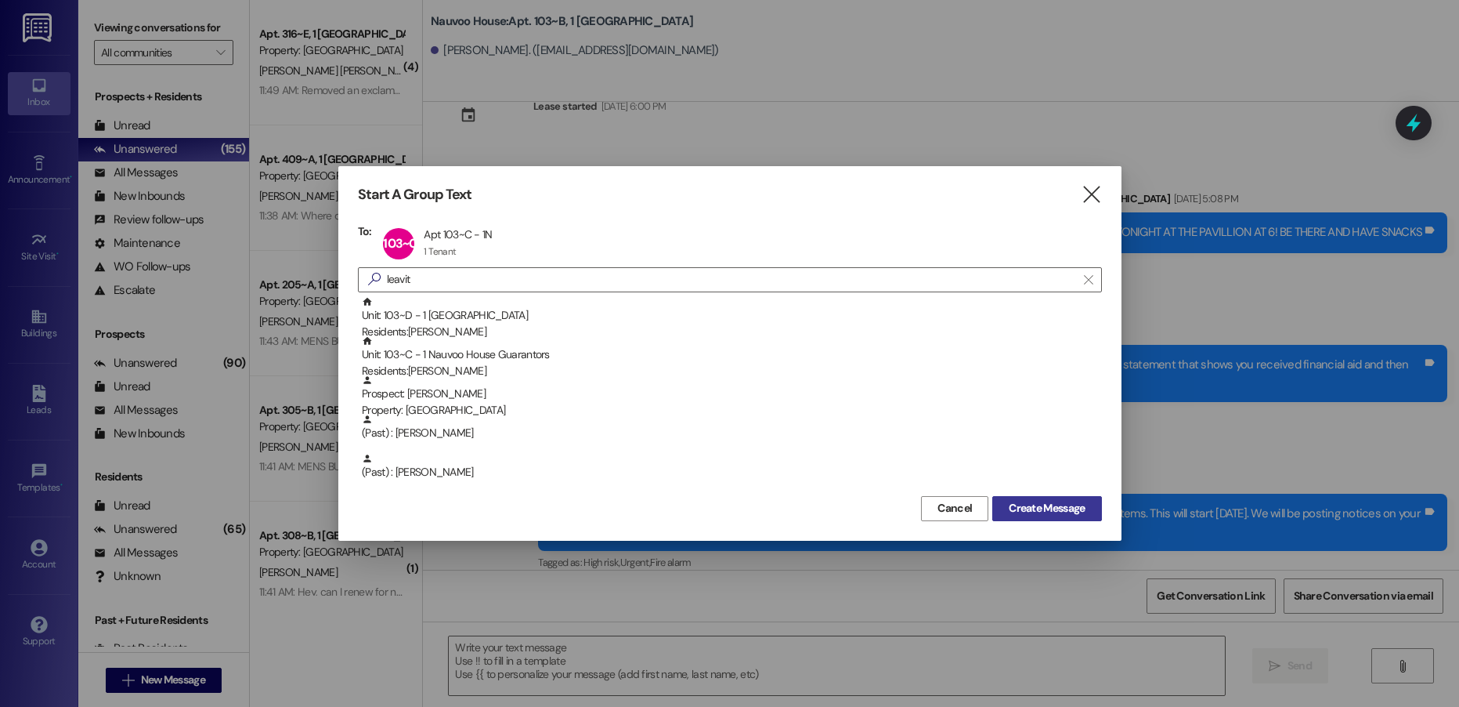
click at [1033, 512] on span "Create Message" at bounding box center [1047, 508] width 76 height 16
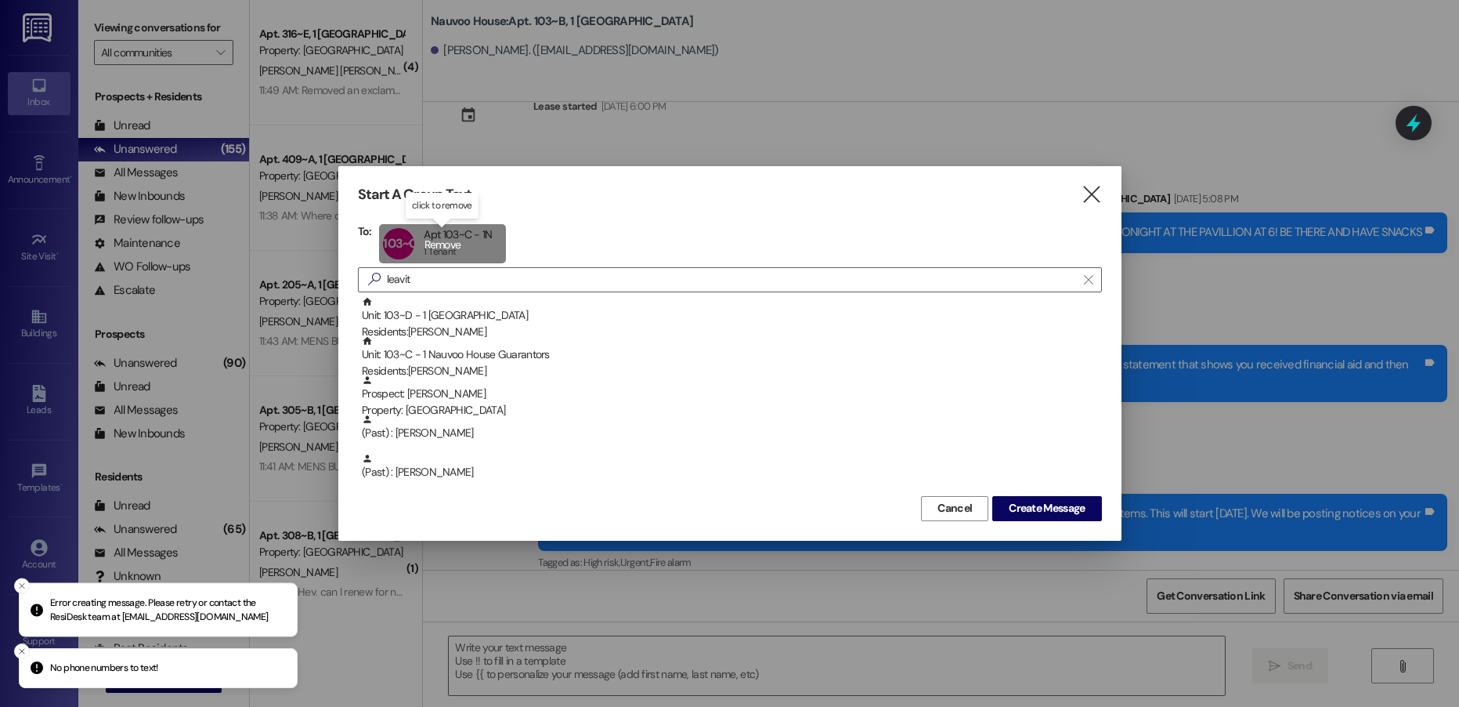
click at [432, 236] on div "103~C Apt 103~C - 1N Apt 103~C - 1N 1 Tenant 1 Tenant click to remove" at bounding box center [442, 243] width 126 height 39
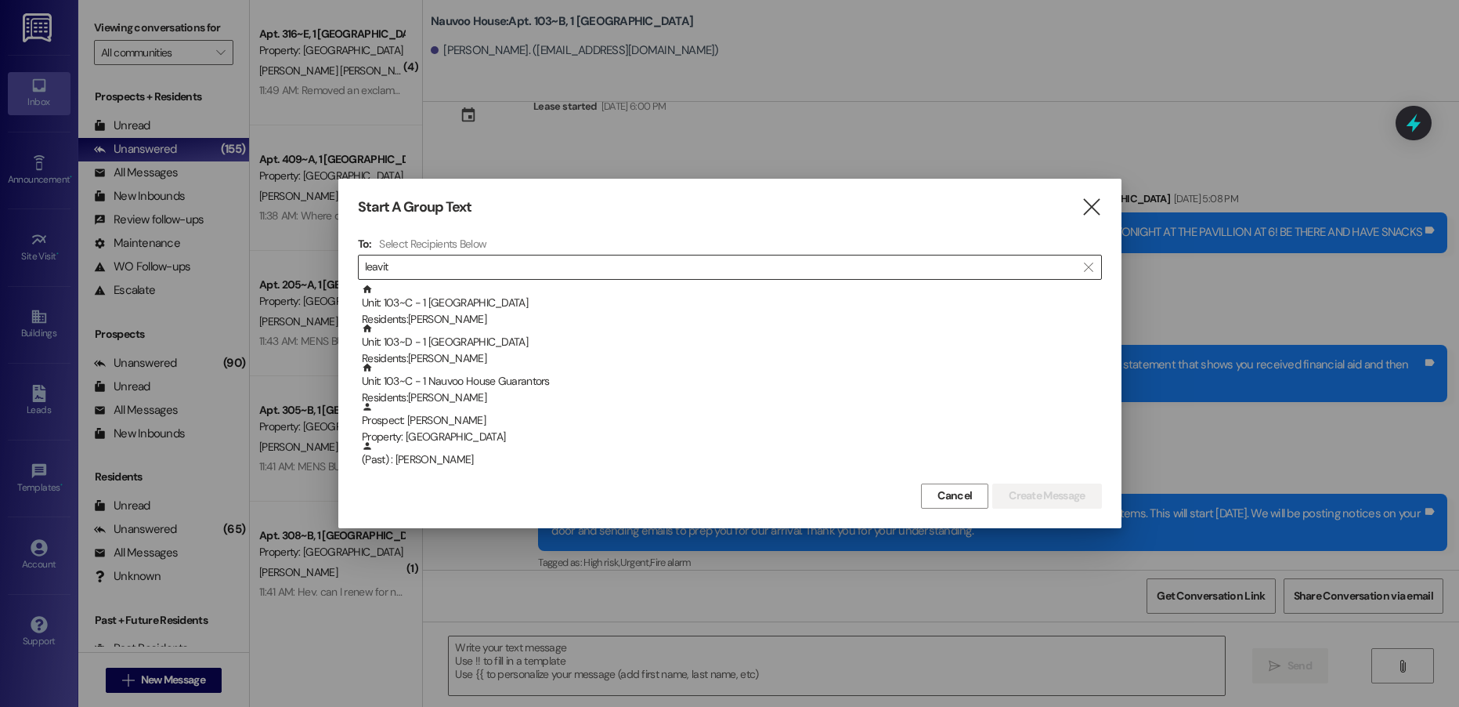
click at [427, 273] on input "leavit" at bounding box center [720, 267] width 711 height 22
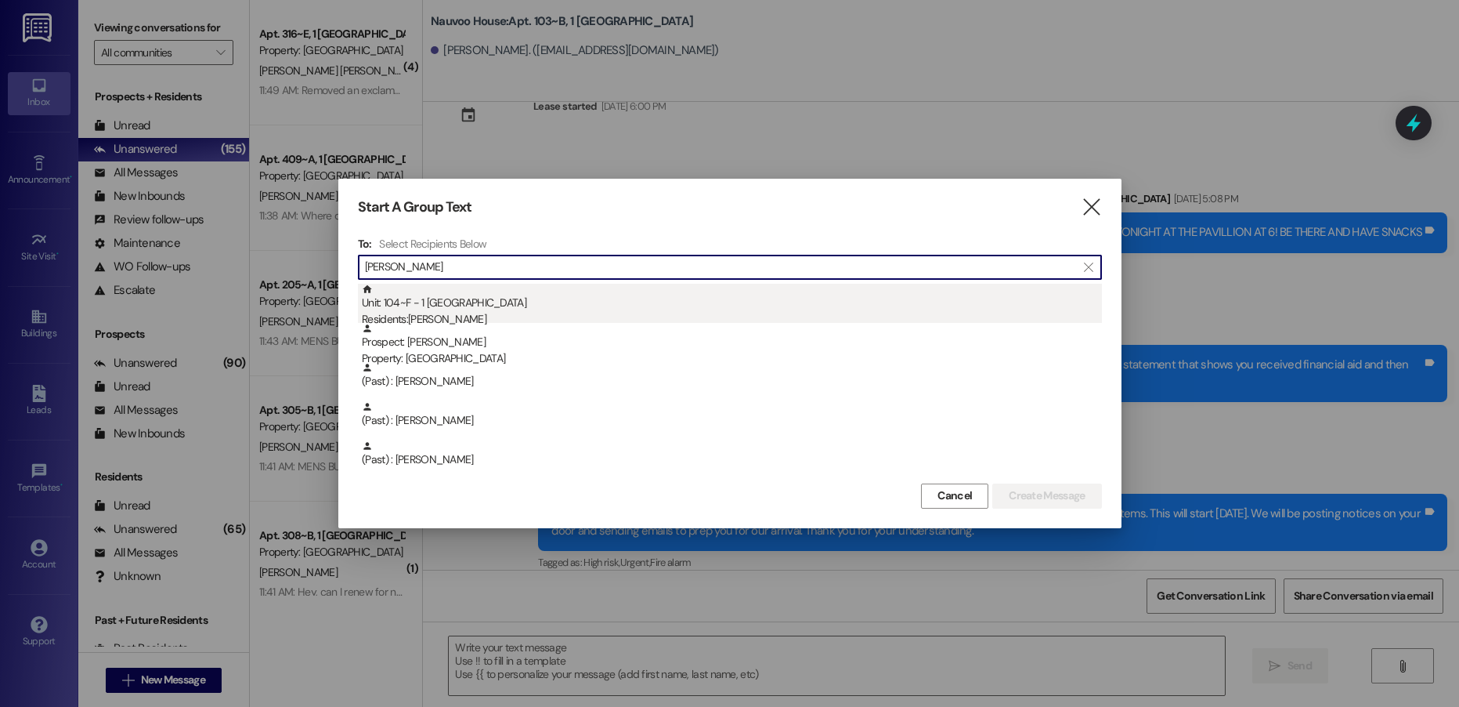
type input "[PERSON_NAME]"
click at [421, 305] on div "Unit: 104~F - 1 Nauvoo House Residents: [PERSON_NAME]" at bounding box center [732, 306] width 740 height 45
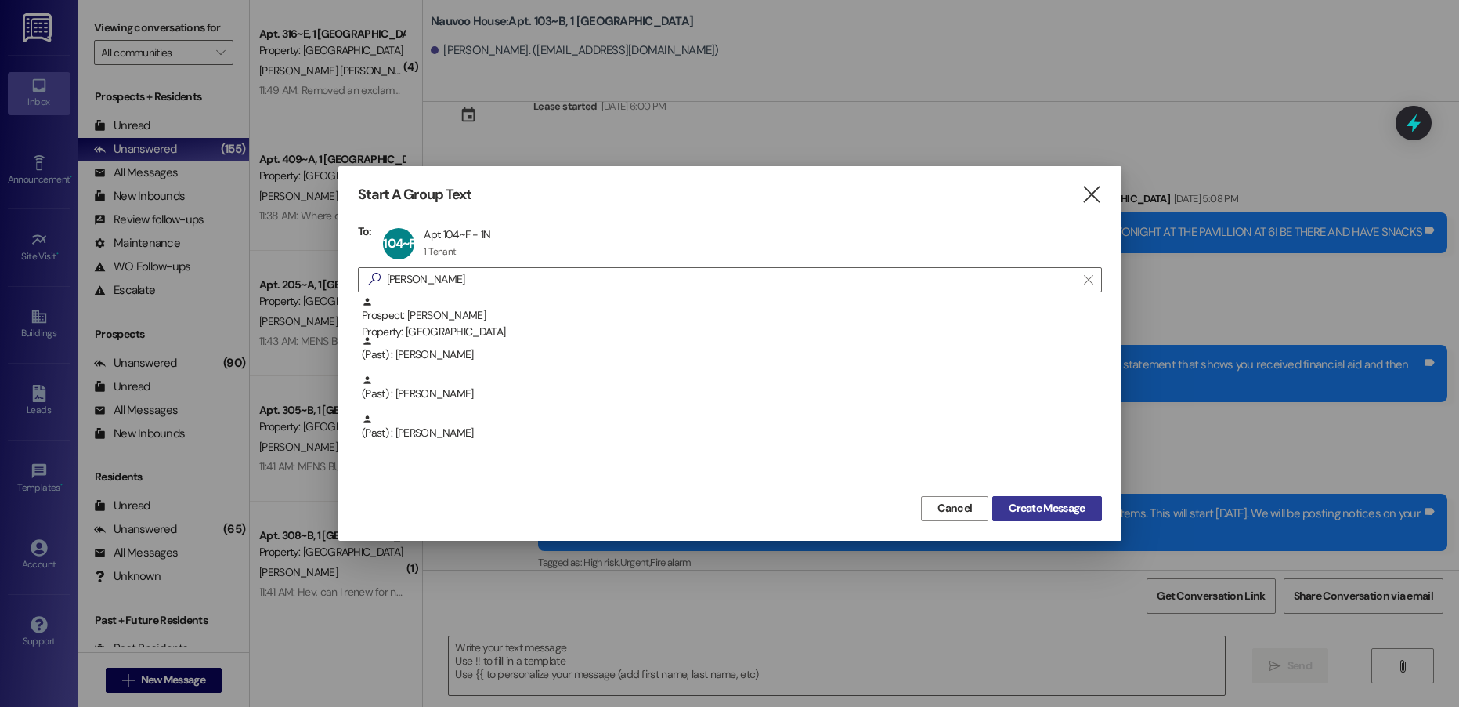
click at [1050, 508] on span "Create Message" at bounding box center [1047, 508] width 76 height 16
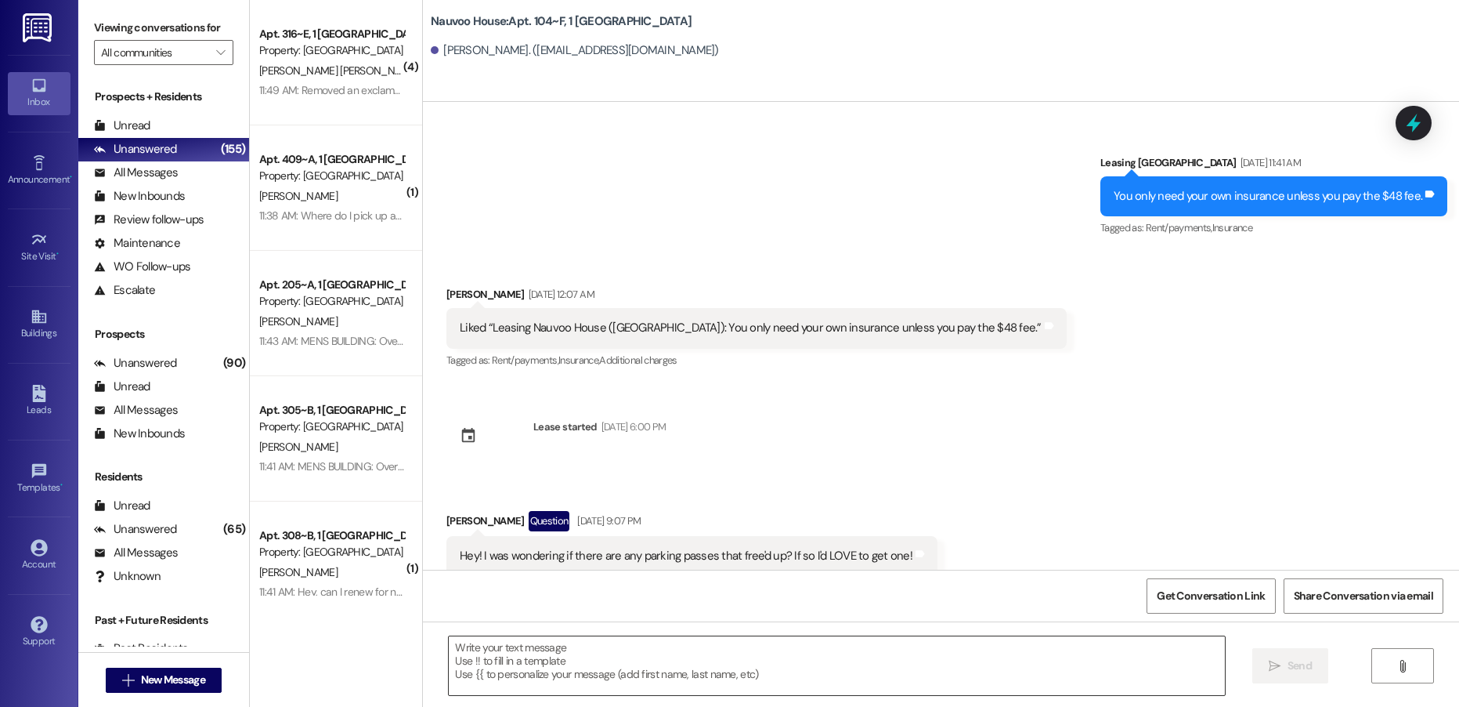
scroll to position [3354, 0]
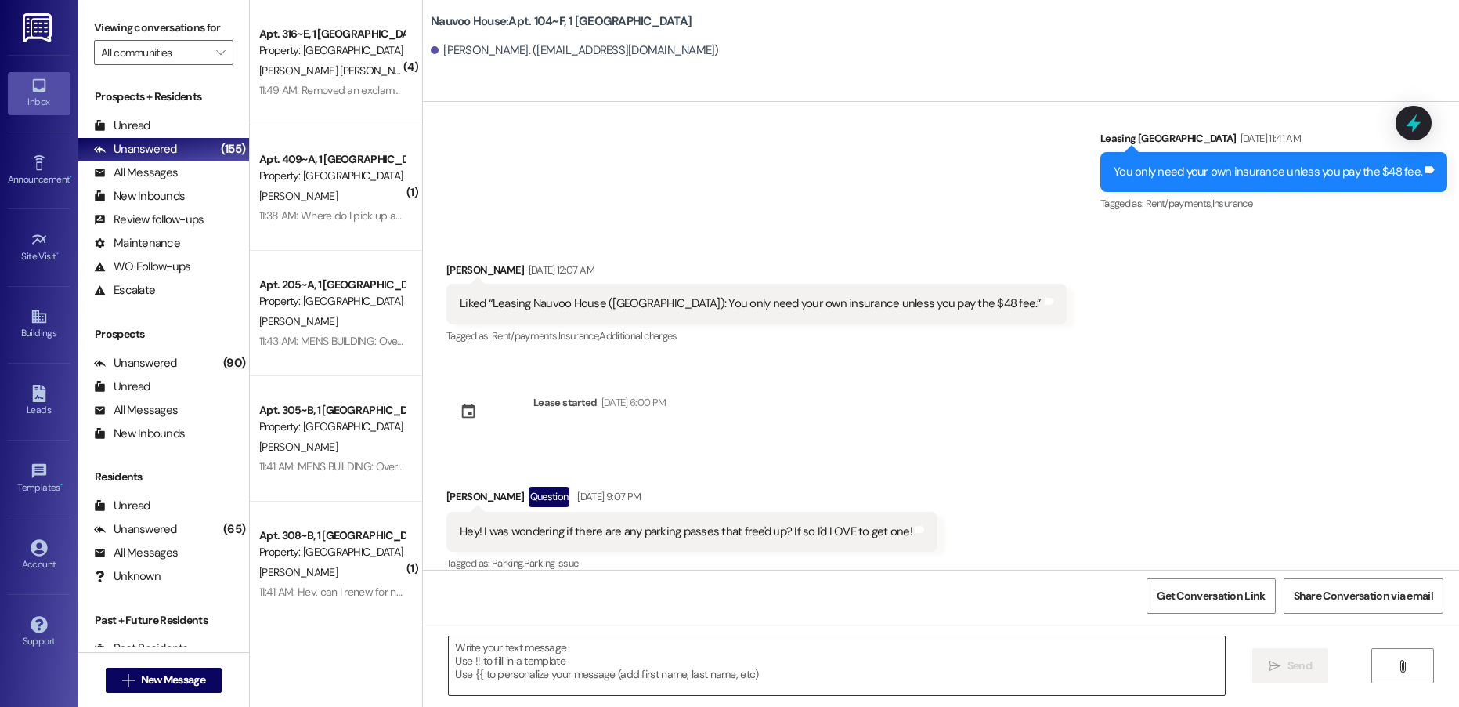
click at [516, 671] on textarea at bounding box center [837, 665] width 776 height 59
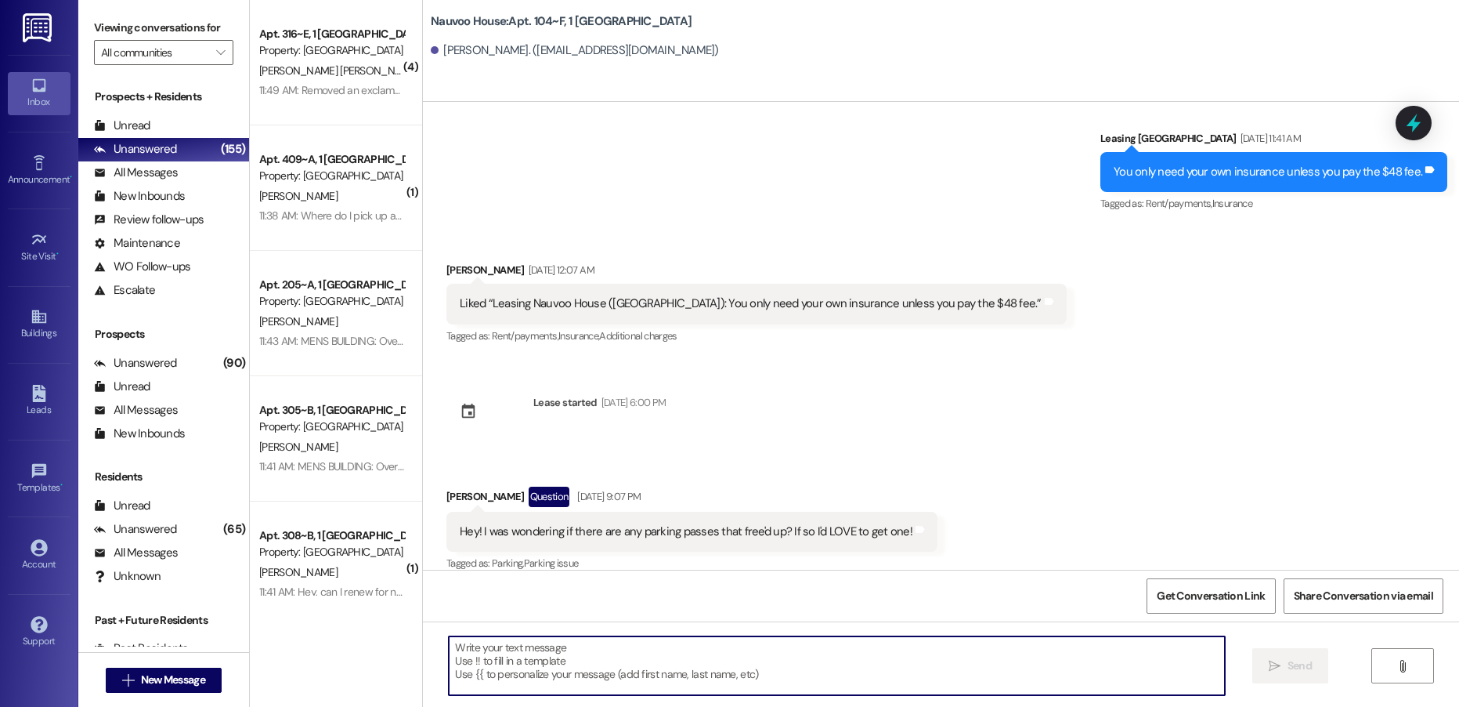
paste textarea "[PERSON_NAME], this is [PERSON_NAME] with Nauvoo House! We wanted to reach out …"
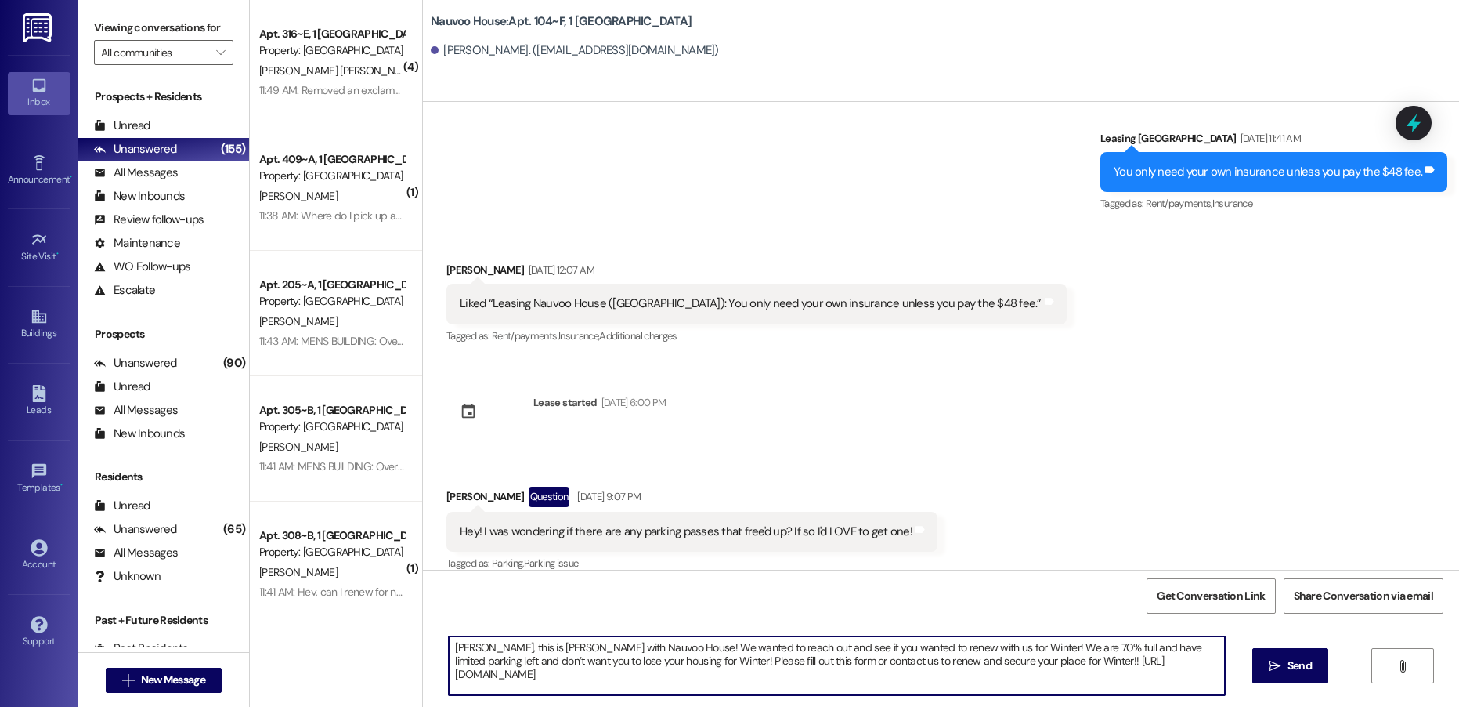
click at [450, 645] on textarea "[PERSON_NAME], this is [PERSON_NAME] with Nauvoo House! We wanted to reach out …" at bounding box center [837, 665] width 776 height 59
type textarea "[PERSON_NAME], this is [PERSON_NAME] with Nauvoo House! We wanted to reach out …"
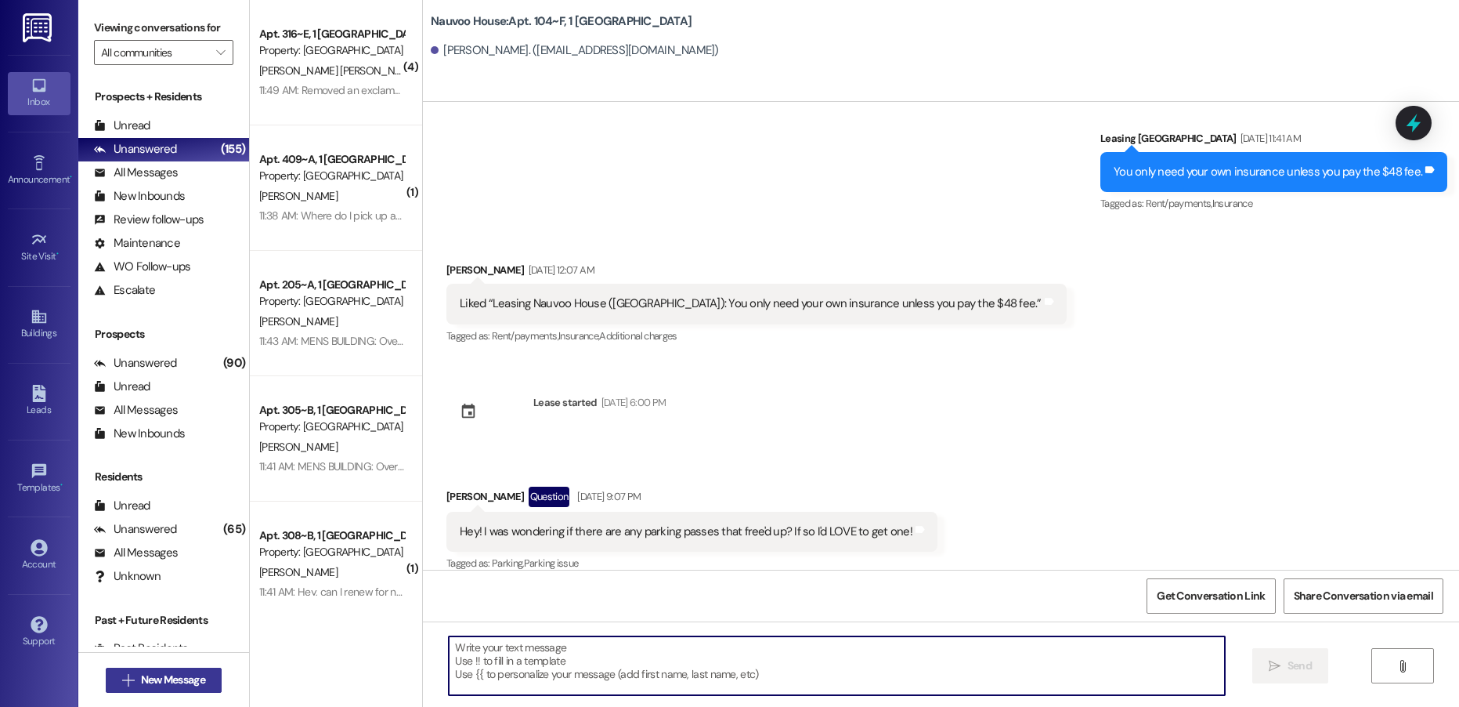
click at [186, 689] on button " New Message" at bounding box center [164, 679] width 116 height 25
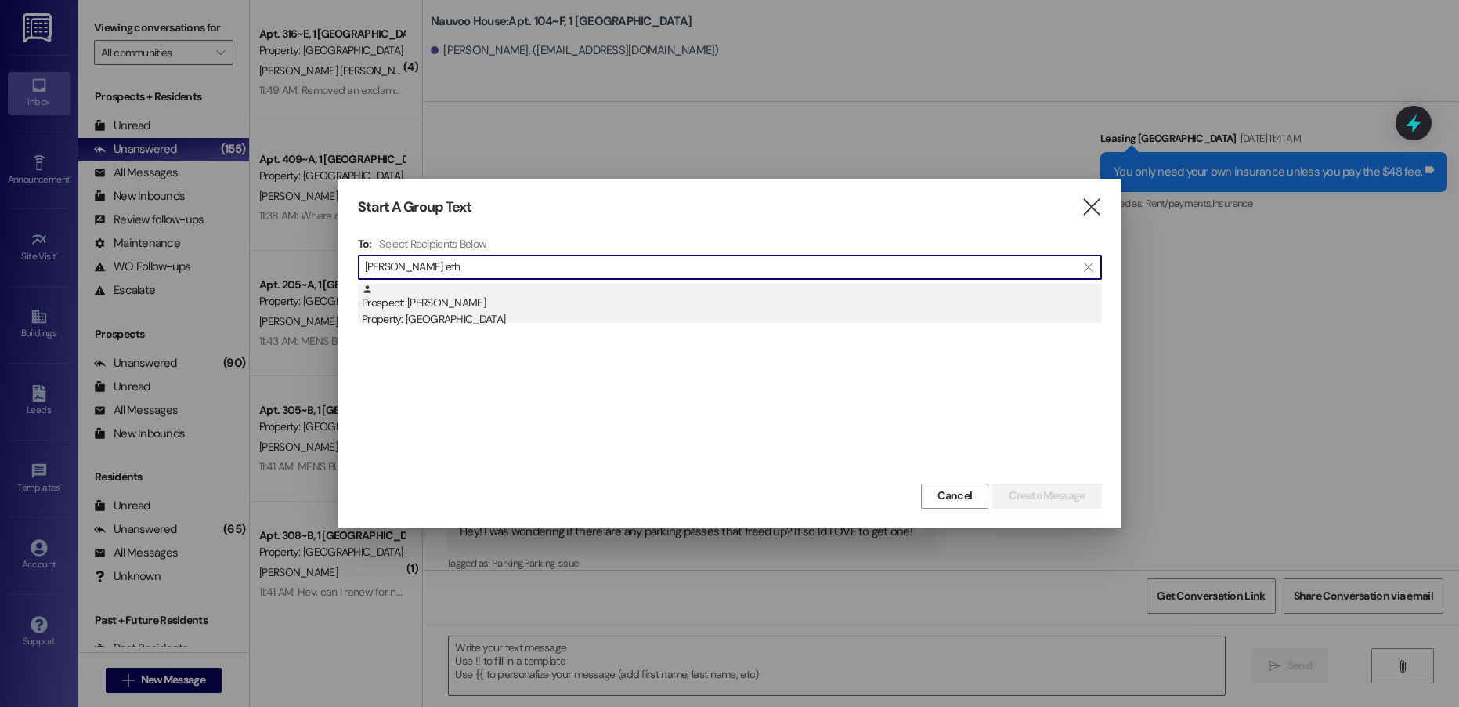
type input "[PERSON_NAME] eth"
click at [514, 301] on div "Prospect: [PERSON_NAME] Property: [GEOGRAPHIC_DATA]" at bounding box center [732, 306] width 740 height 45
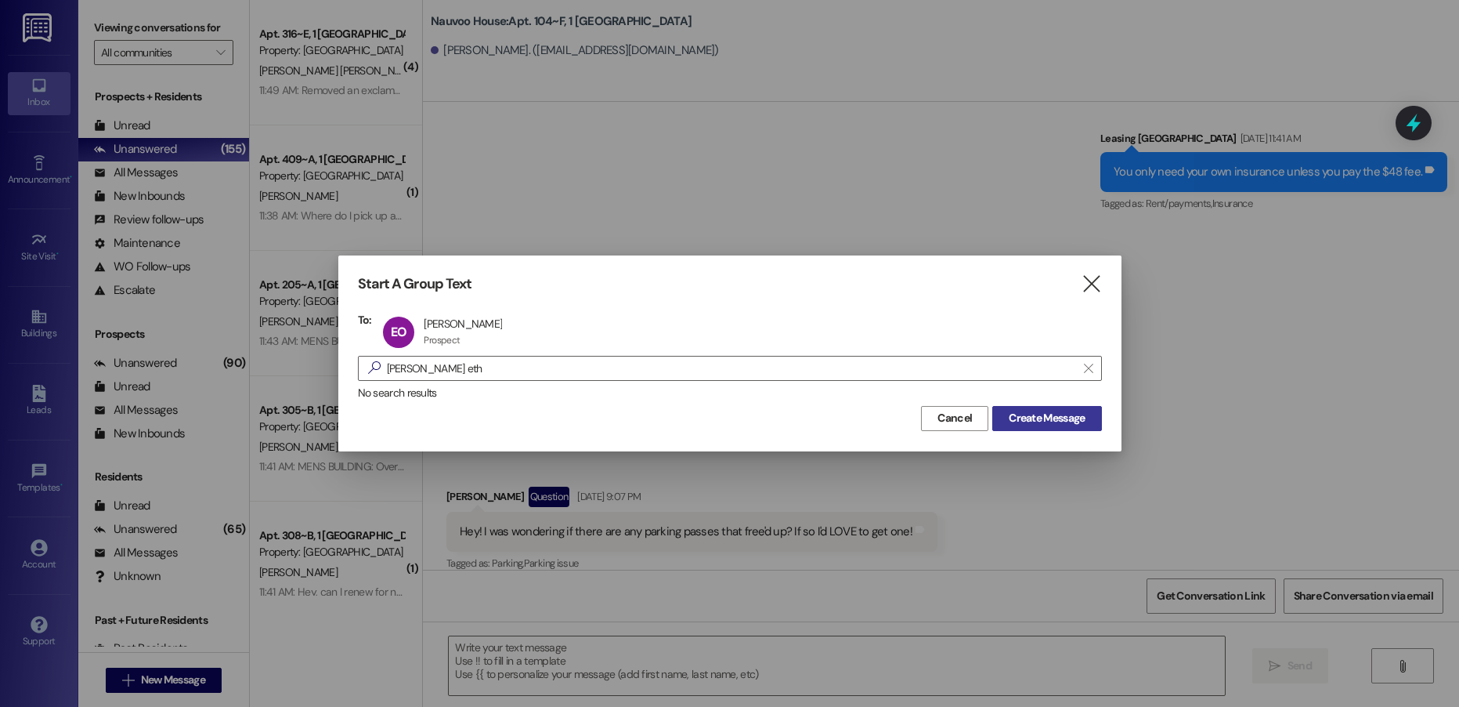
click at [1058, 417] on span "Create Message" at bounding box center [1047, 418] width 76 height 16
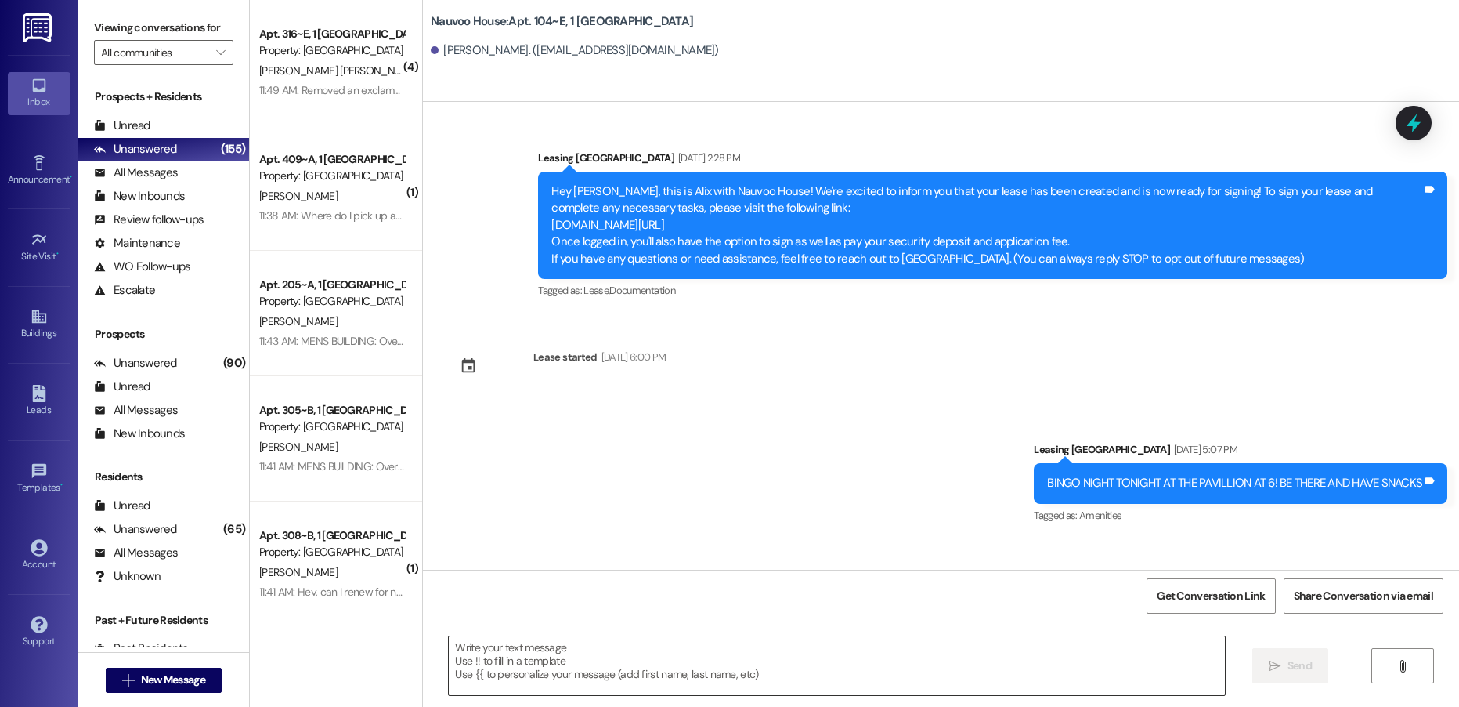
click at [538, 665] on textarea at bounding box center [837, 665] width 776 height 59
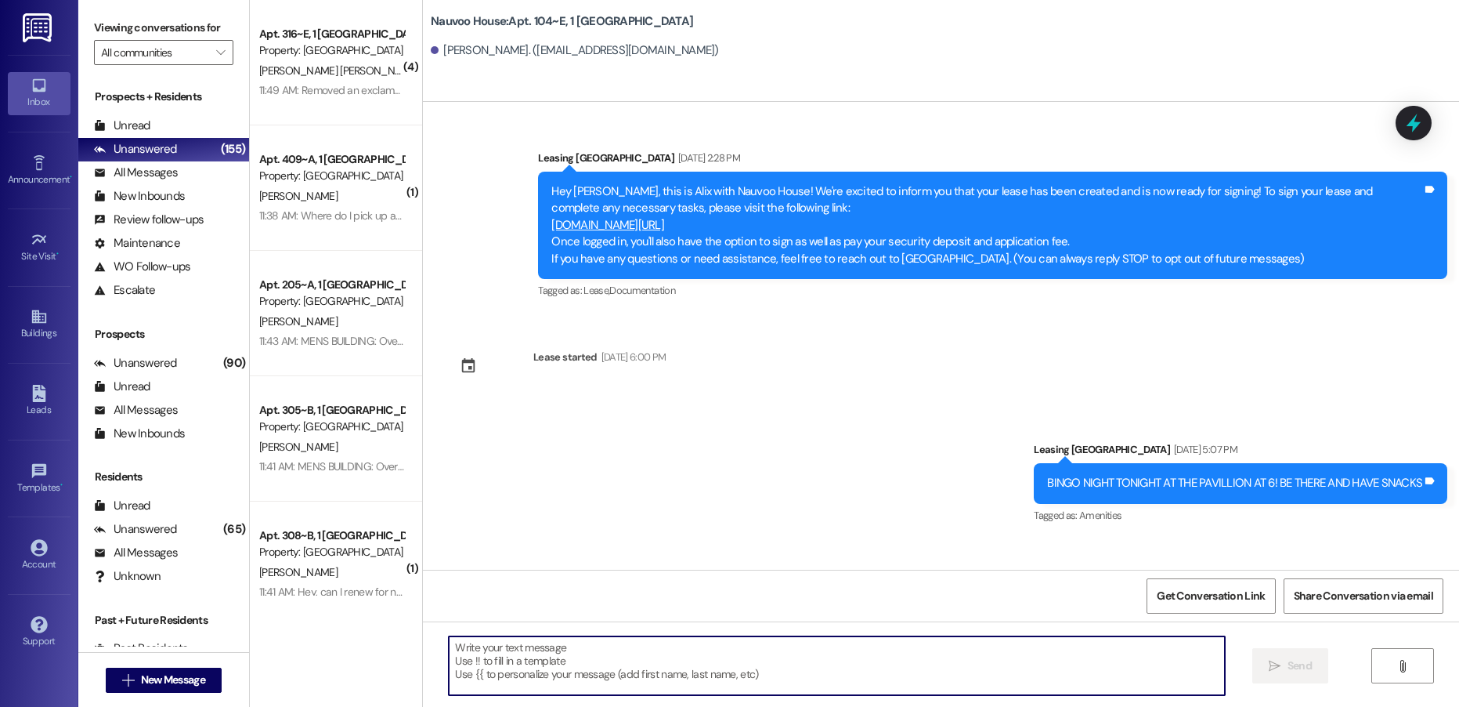
paste textarea "[PERSON_NAME], this is [PERSON_NAME] with Nauvoo House! We wanted to reach out …"
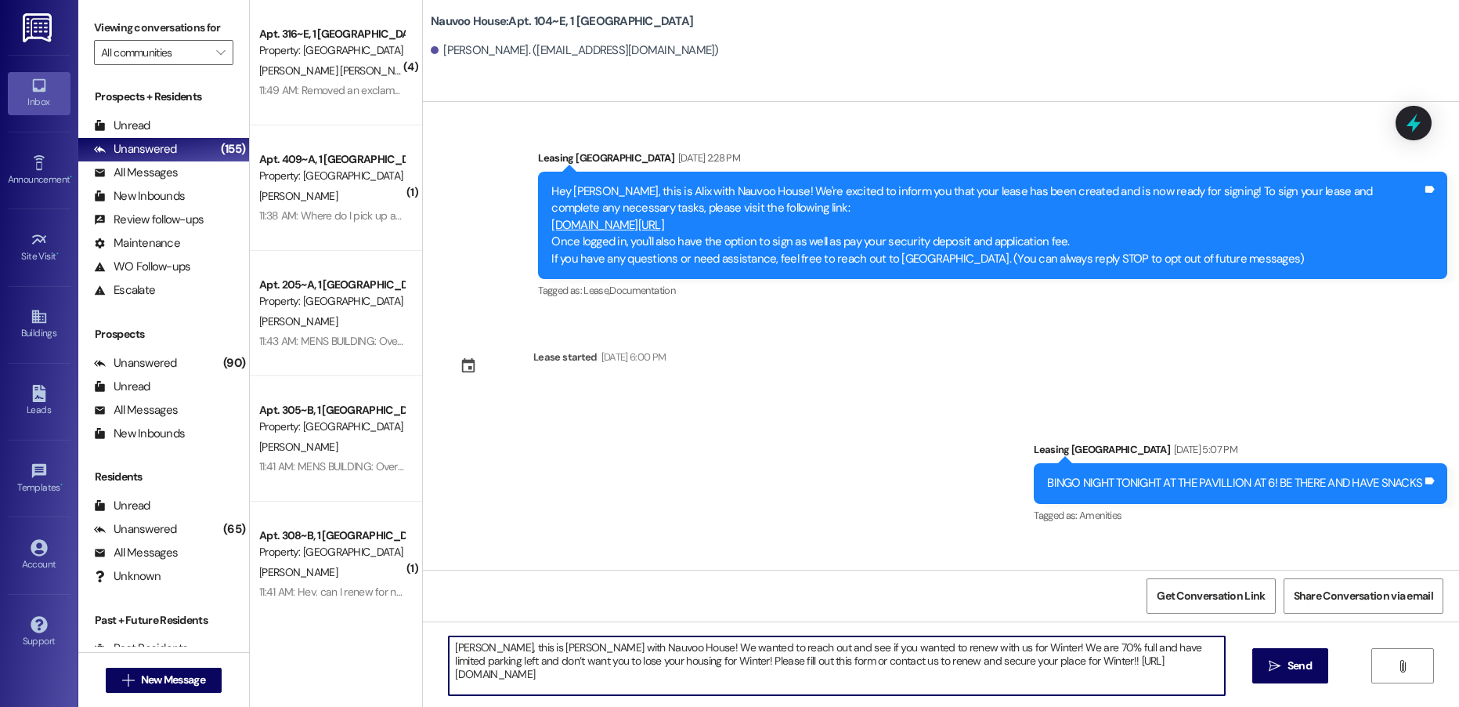
click at [454, 643] on textarea "[PERSON_NAME], this is [PERSON_NAME] with Nauvoo House! We wanted to reach out …" at bounding box center [837, 665] width 776 height 59
type textarea "[PERSON_NAME], this is [PERSON_NAME] with Nauvoo House! We wanted to reach out …"
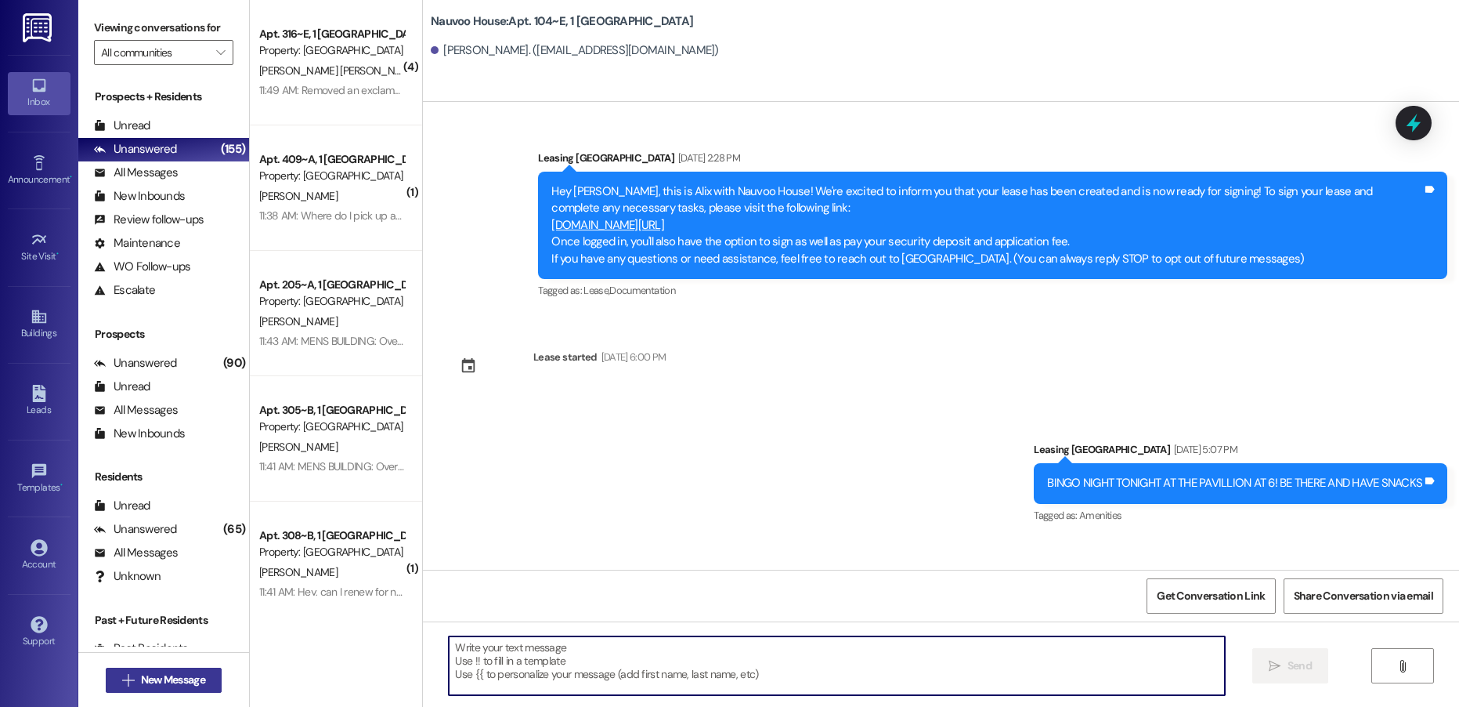
click at [178, 673] on span "New Message" at bounding box center [173, 679] width 64 height 16
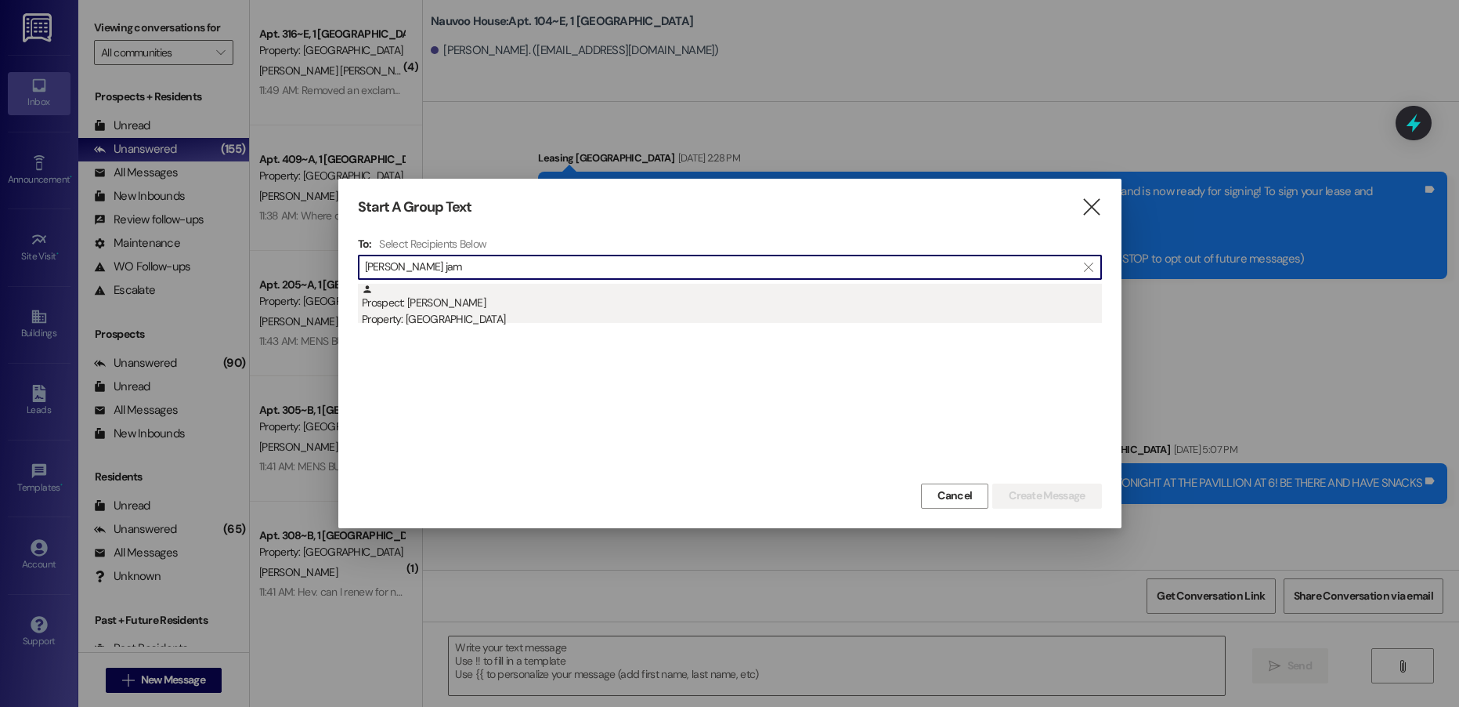
type input "[PERSON_NAME] jam"
click at [562, 306] on div "Prospect: [PERSON_NAME] Property: [GEOGRAPHIC_DATA]" at bounding box center [732, 306] width 740 height 45
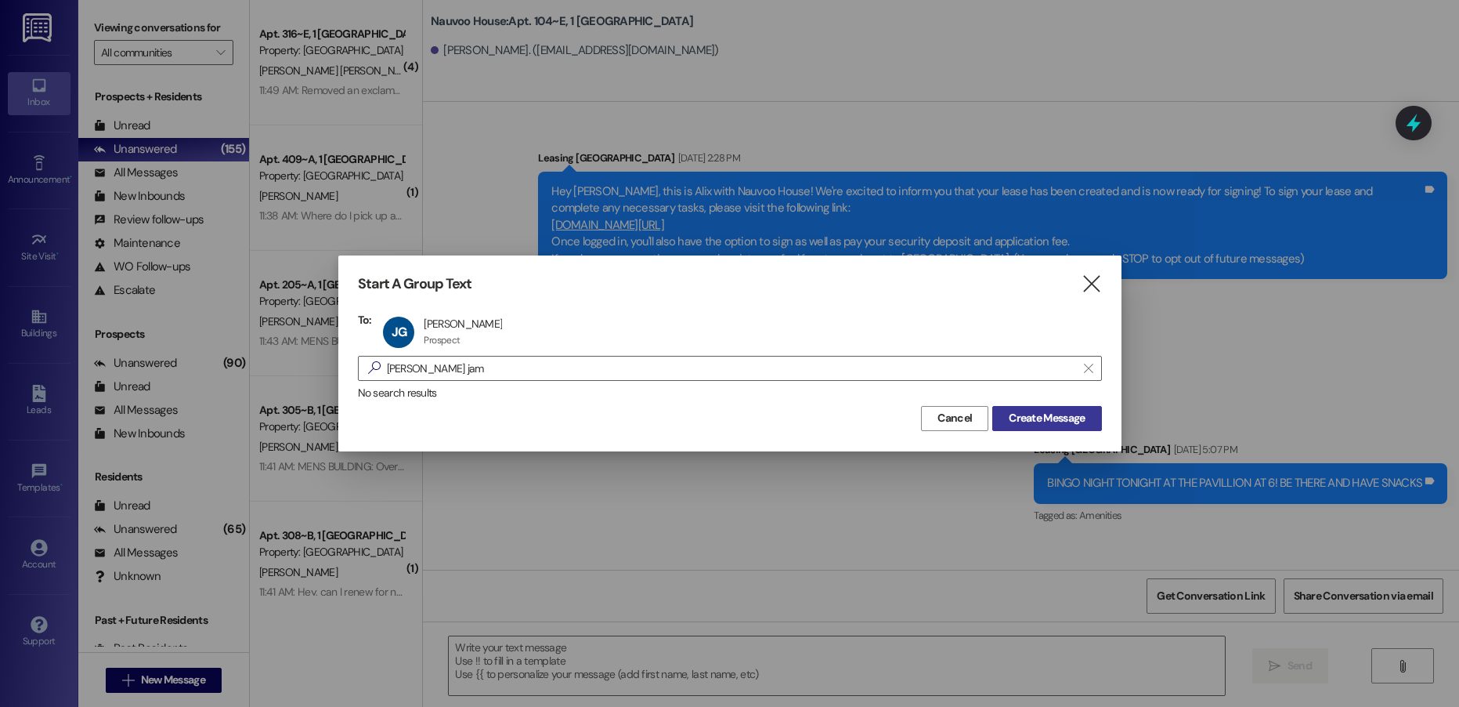
click at [1068, 418] on span "Create Message" at bounding box center [1047, 418] width 76 height 16
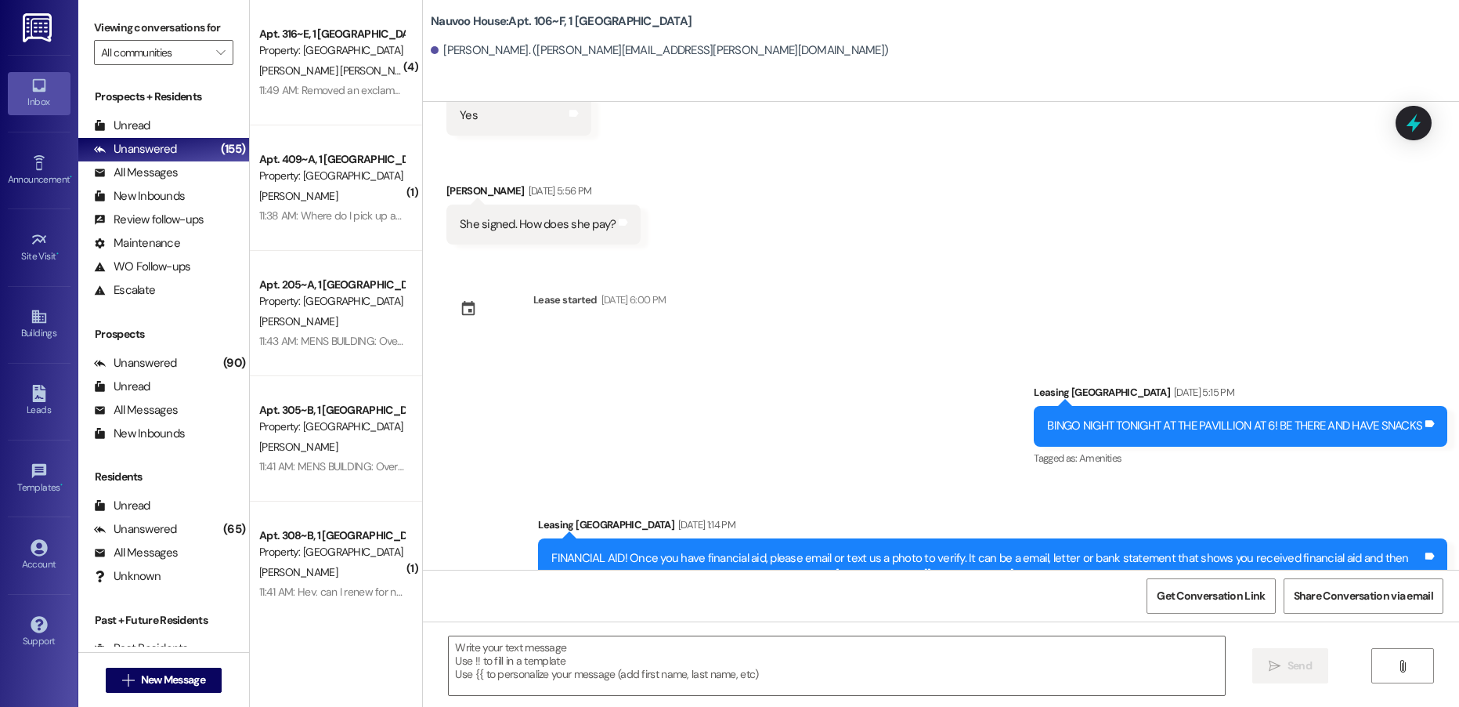
scroll to position [883, 0]
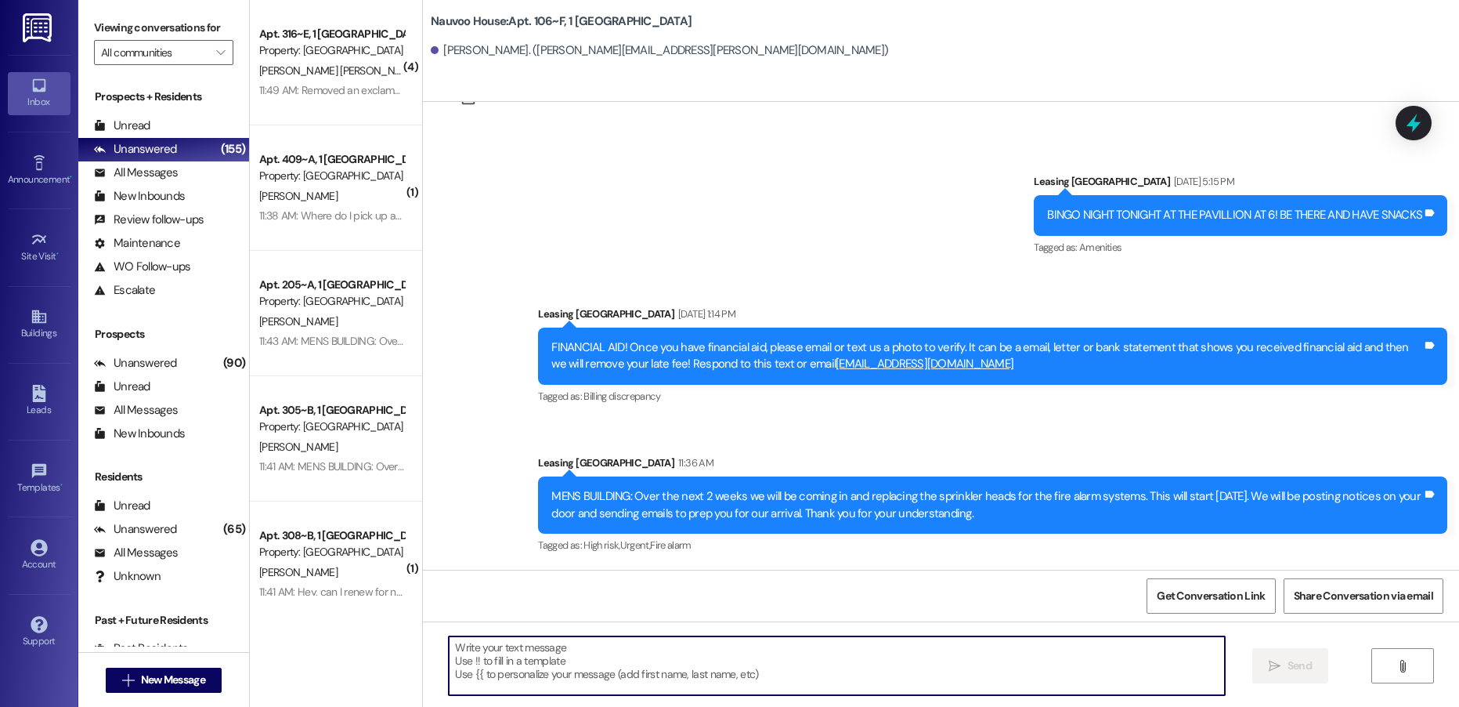
click at [522, 663] on textarea at bounding box center [837, 665] width 776 height 59
paste textarea "[PERSON_NAME], this is [PERSON_NAME] with Nauvoo House! We wanted to reach out …"
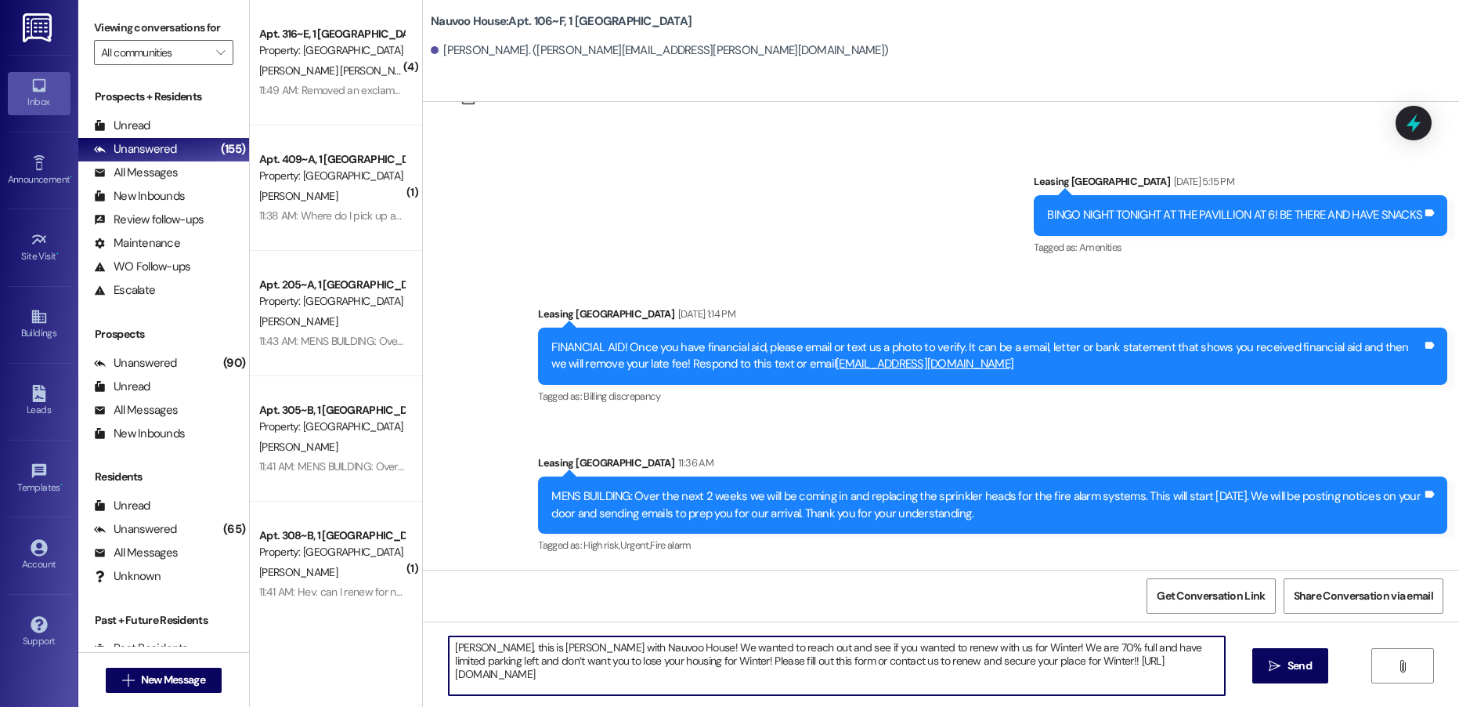
click at [458, 651] on textarea "[PERSON_NAME], this is [PERSON_NAME] with Nauvoo House! We wanted to reach out …" at bounding box center [837, 665] width 776 height 59
type textarea "[PERSON_NAME], this is [PERSON_NAME] with Nauvoo House! We wanted to reach out …"
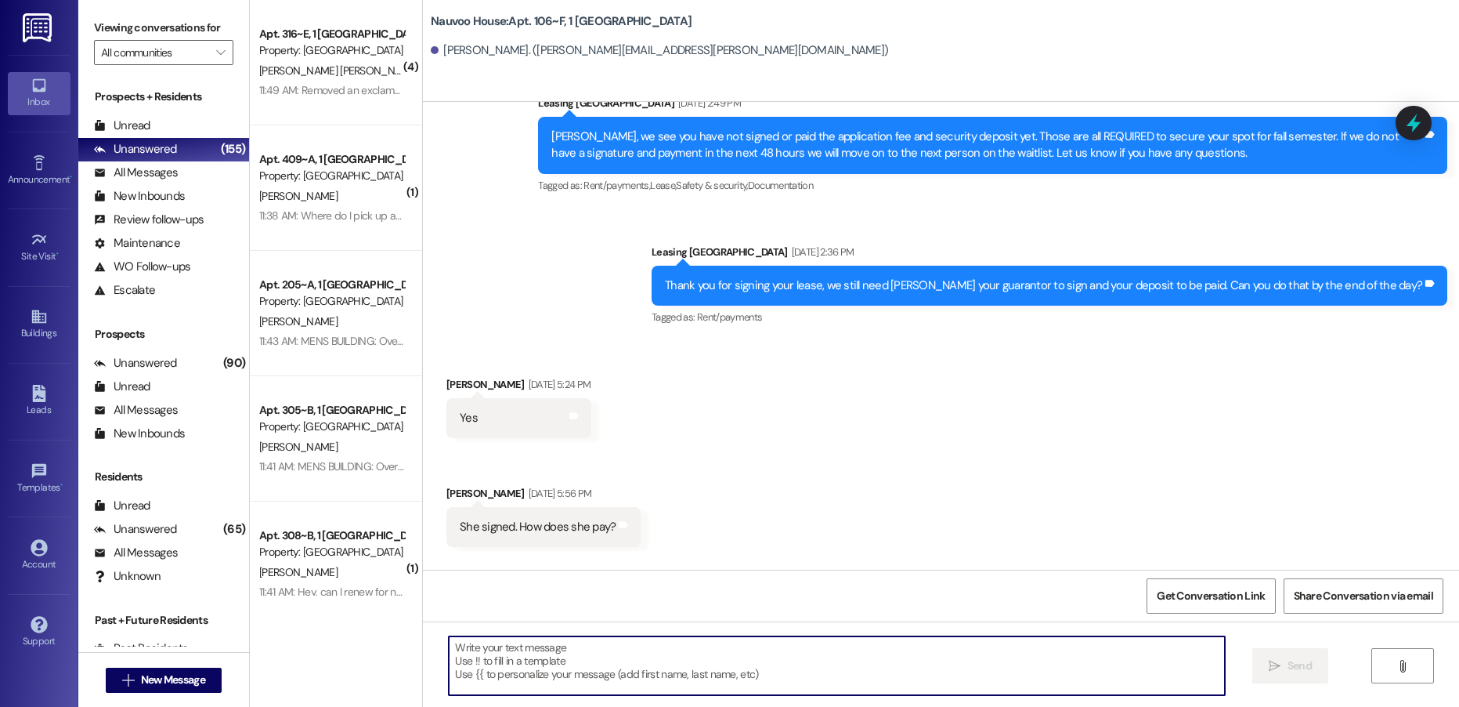
scroll to position [359, 0]
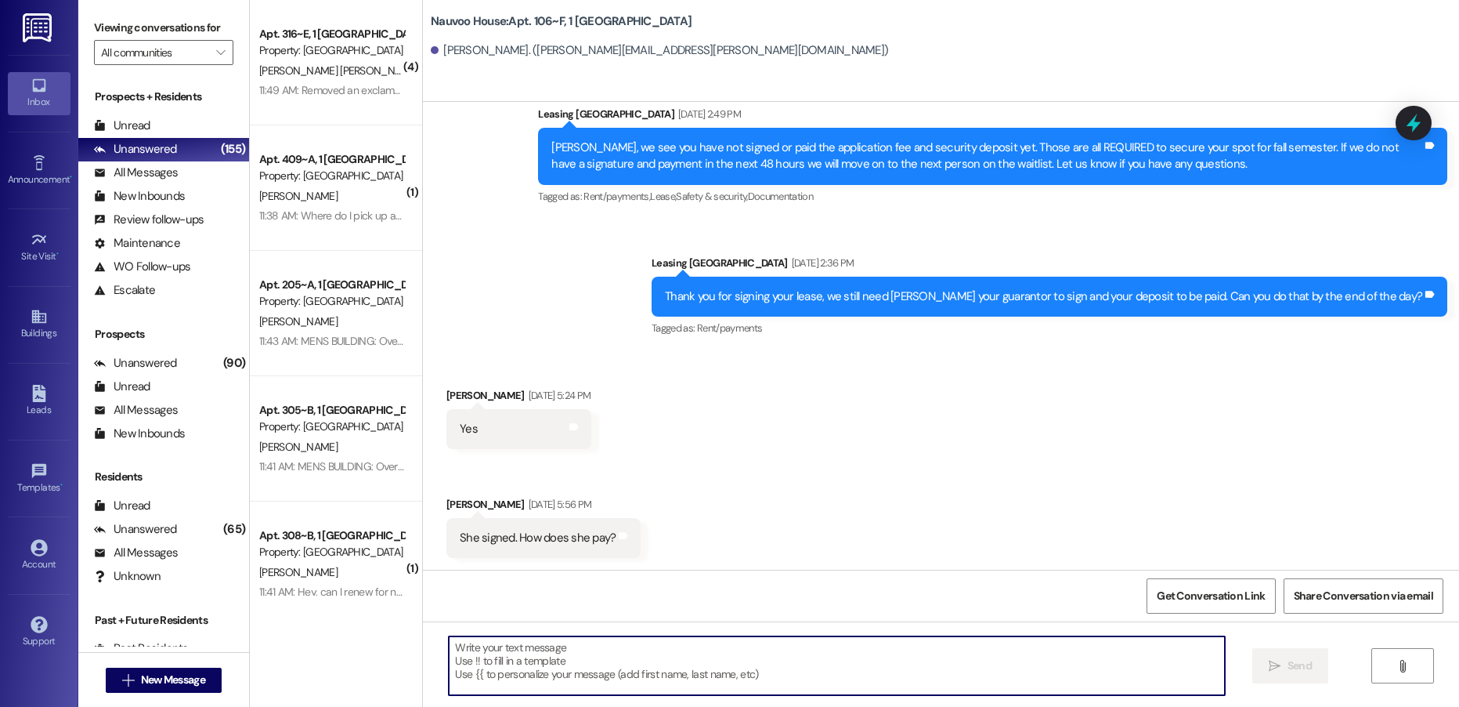
click at [172, 693] on div " New Message" at bounding box center [164, 679] width 116 height 39
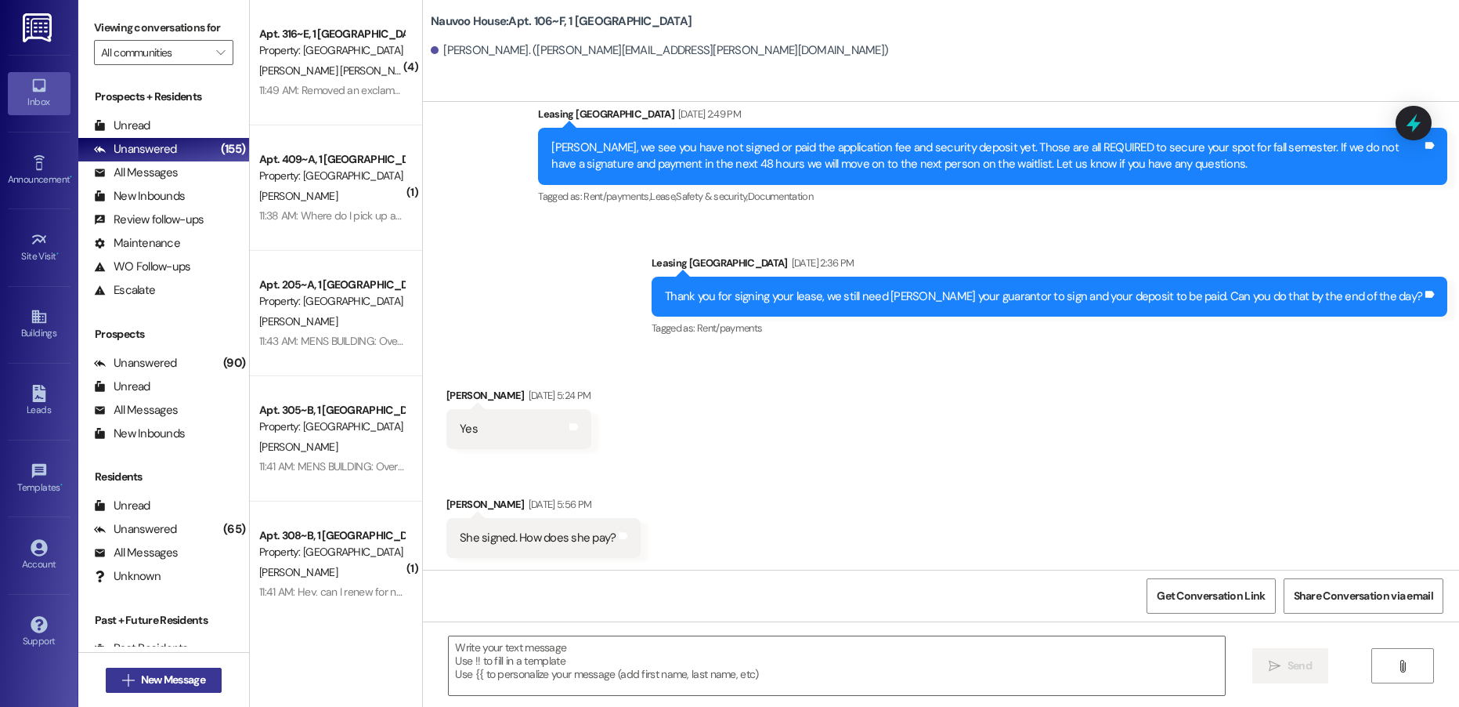
click at [172, 682] on span "New Message" at bounding box center [173, 679] width 64 height 16
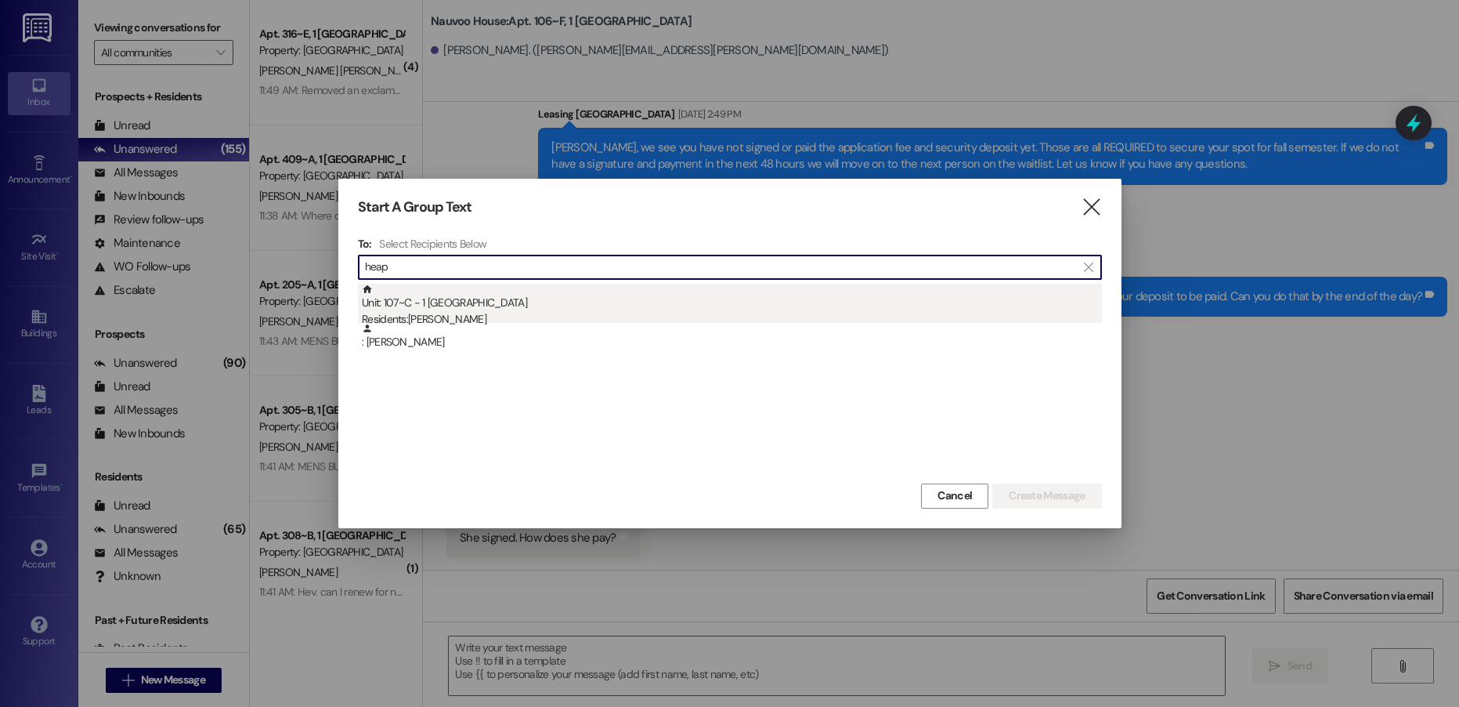
type input "heap"
click at [569, 303] on div "Unit: 107~C - 1 Nauvoo House Residents: [PERSON_NAME]" at bounding box center [732, 306] width 740 height 45
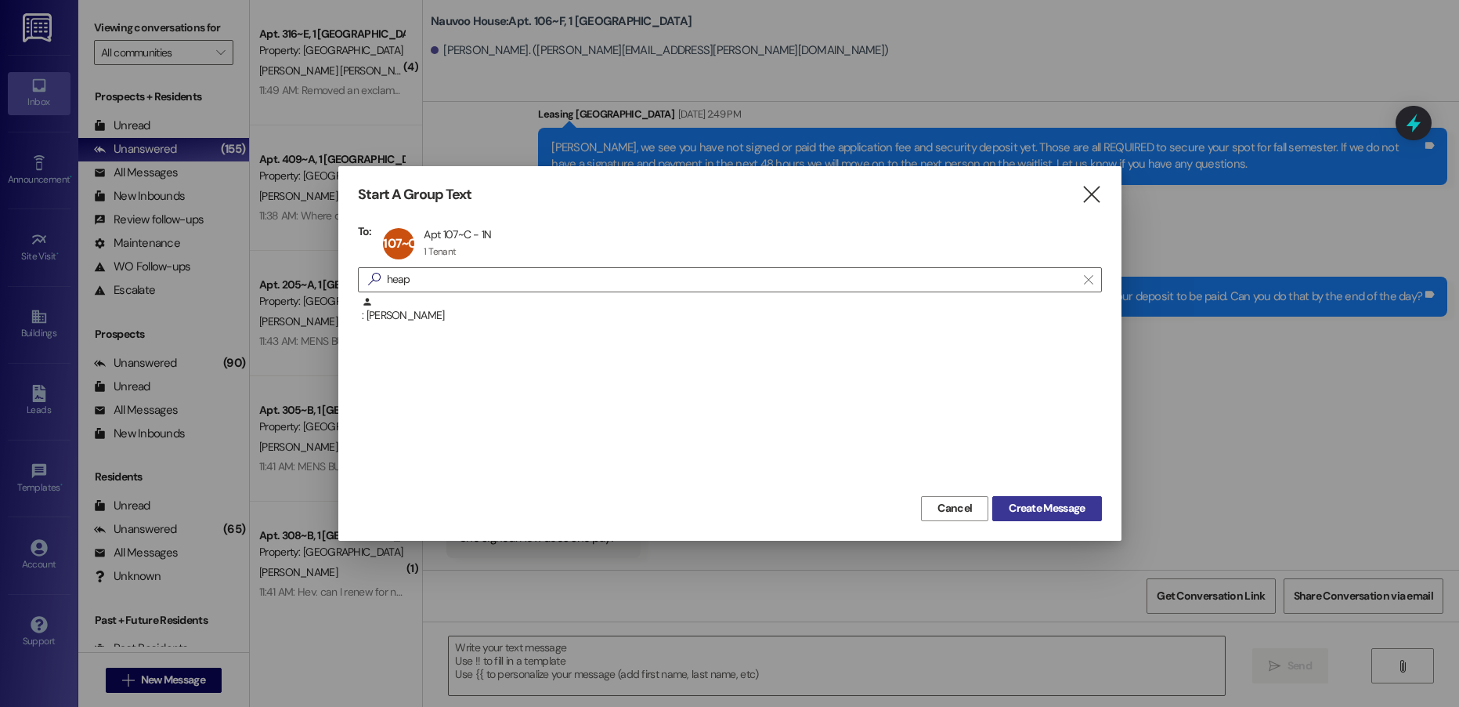
click at [1012, 507] on span "Create Message" at bounding box center [1047, 508] width 76 height 16
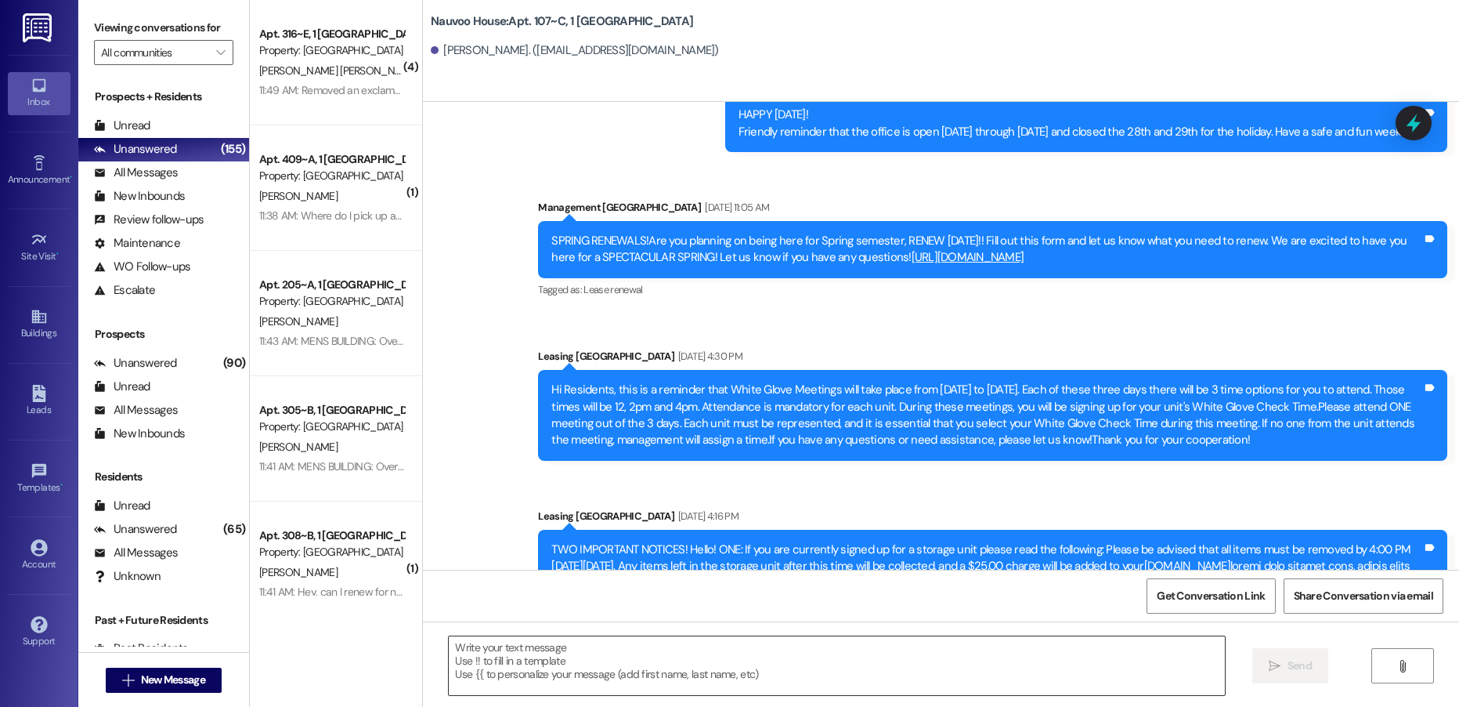
click at [481, 649] on textarea at bounding box center [837, 665] width 776 height 59
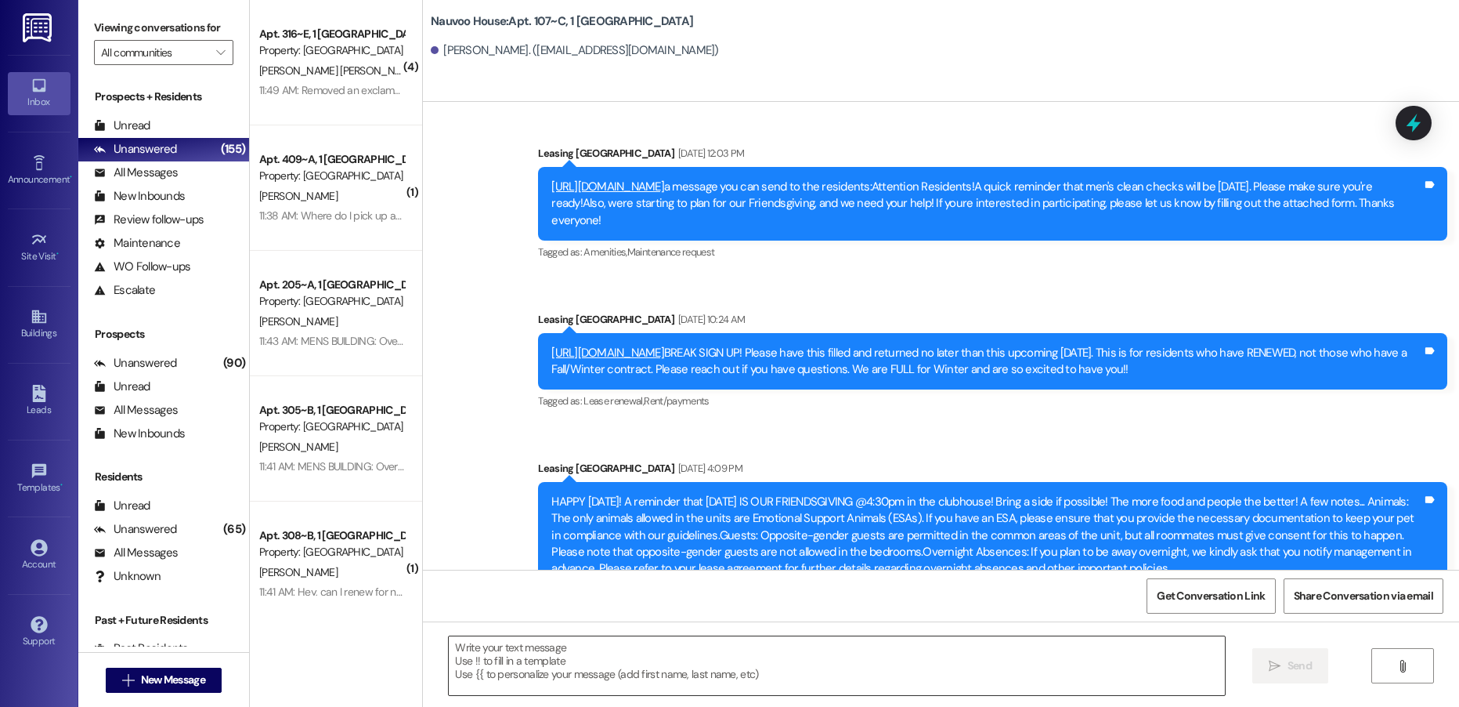
paste textarea "[PERSON_NAME], this is [PERSON_NAME] with Nauvoo House! We wanted to reach out …"
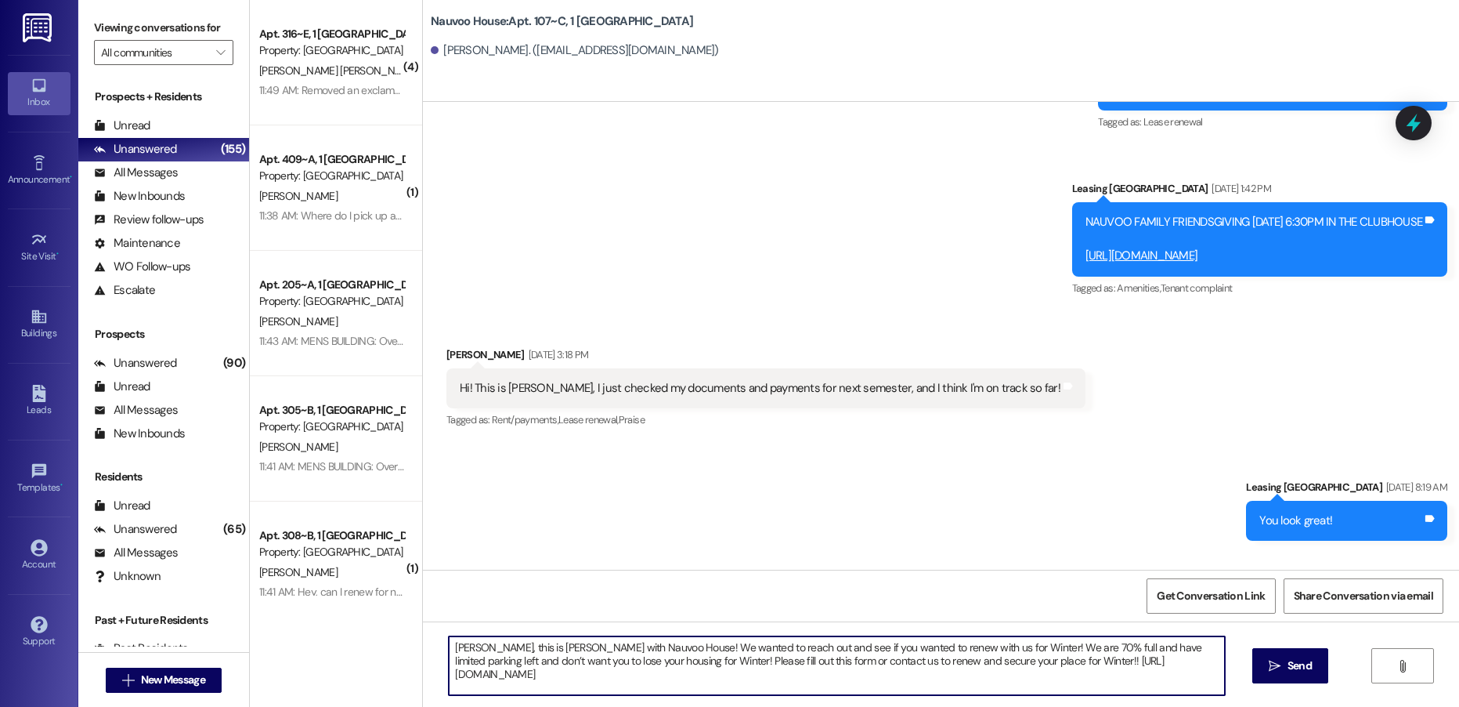
scroll to position [12492, 0]
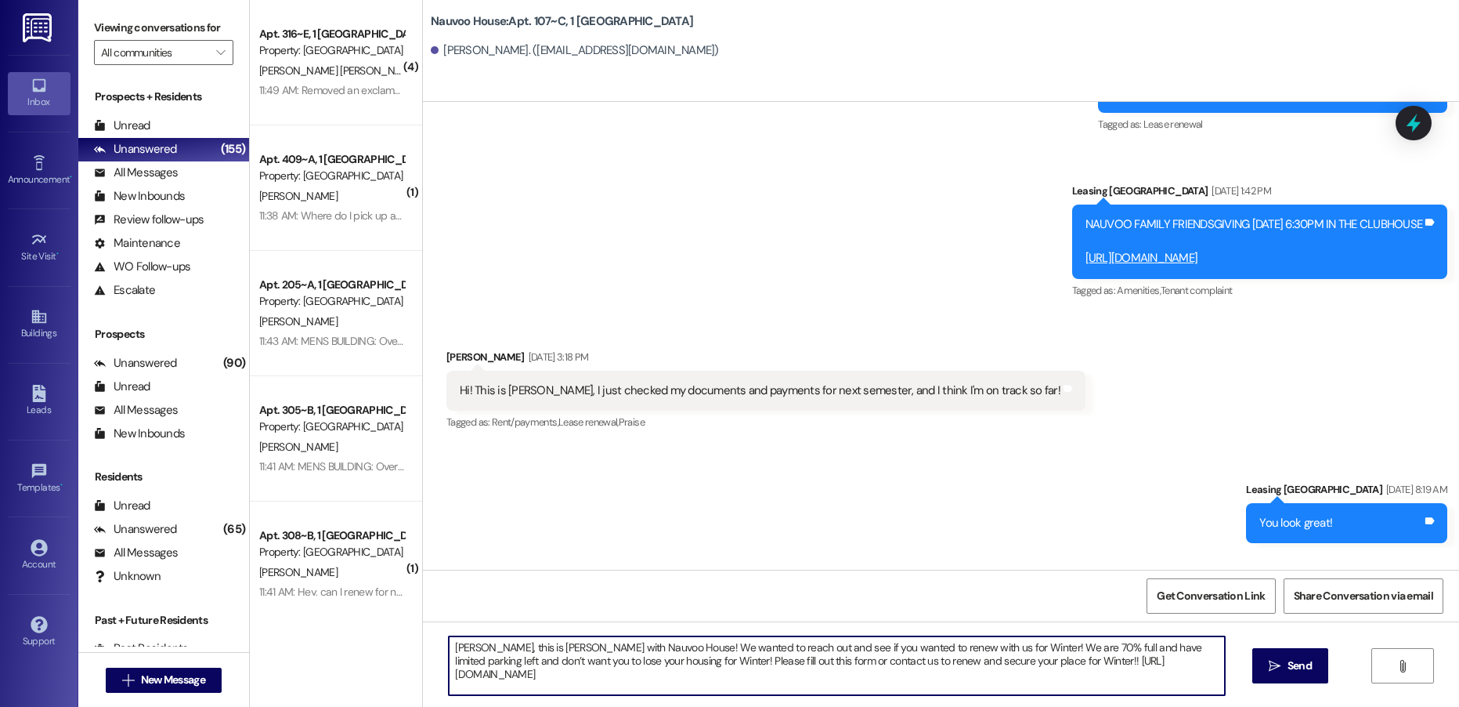
click at [452, 649] on textarea "[PERSON_NAME], this is [PERSON_NAME] with Nauvoo House! We wanted to reach out …" at bounding box center [837, 665] width 776 height 59
type textarea "[PERSON_NAME], this is [PERSON_NAME] with Nauvoo House! We wanted to reach out …"
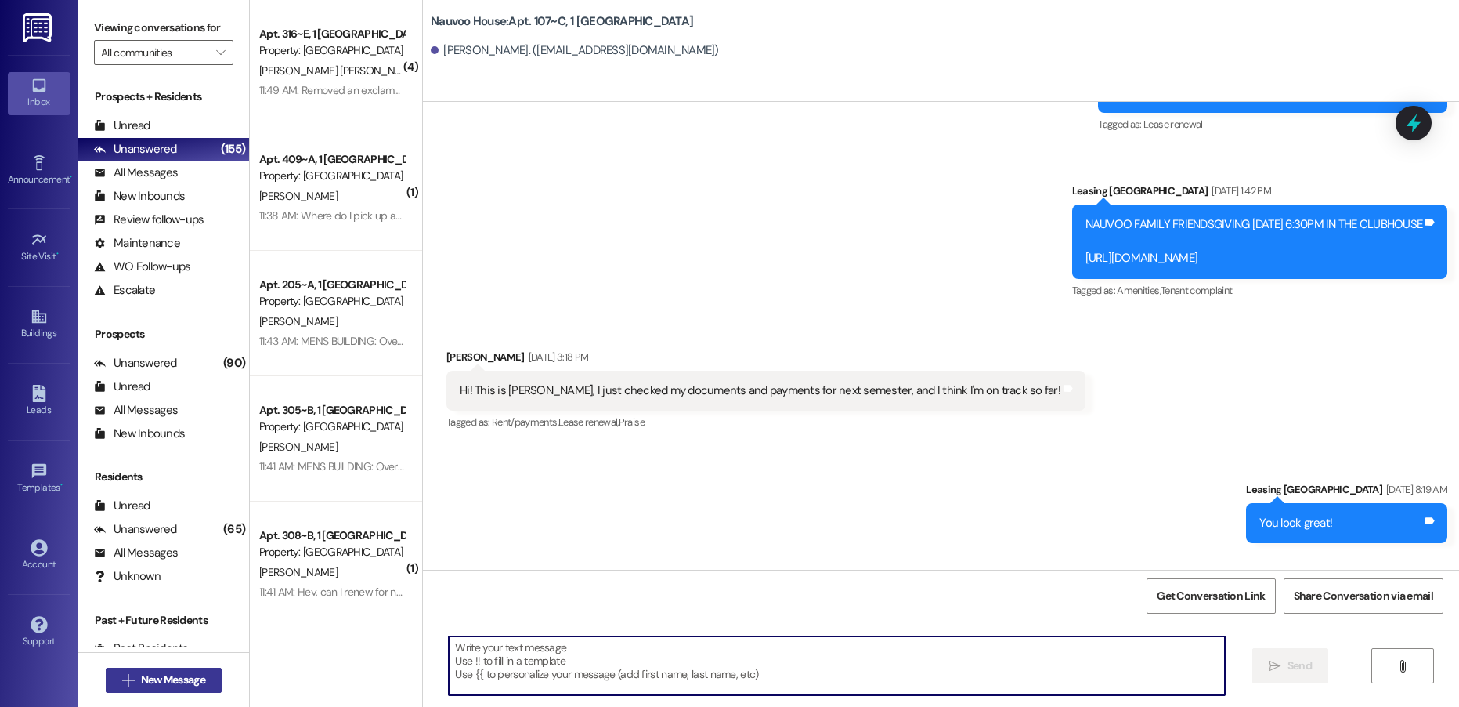
click at [181, 685] on span "New Message" at bounding box center [173, 679] width 64 height 16
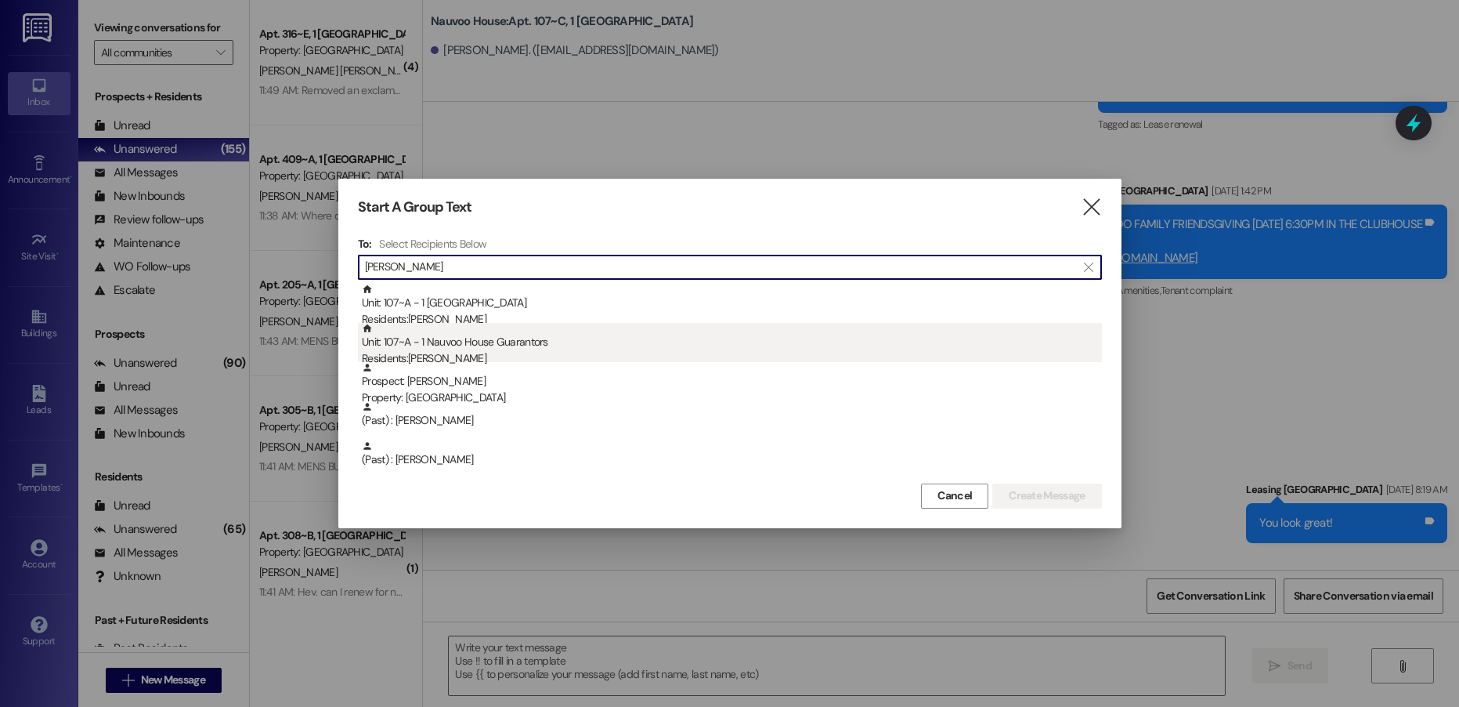
type input "[PERSON_NAME]"
click at [490, 333] on div "Unit: 107~A - 1 Nauvoo House Guarantors Residents: [PERSON_NAME]" at bounding box center [732, 345] width 740 height 45
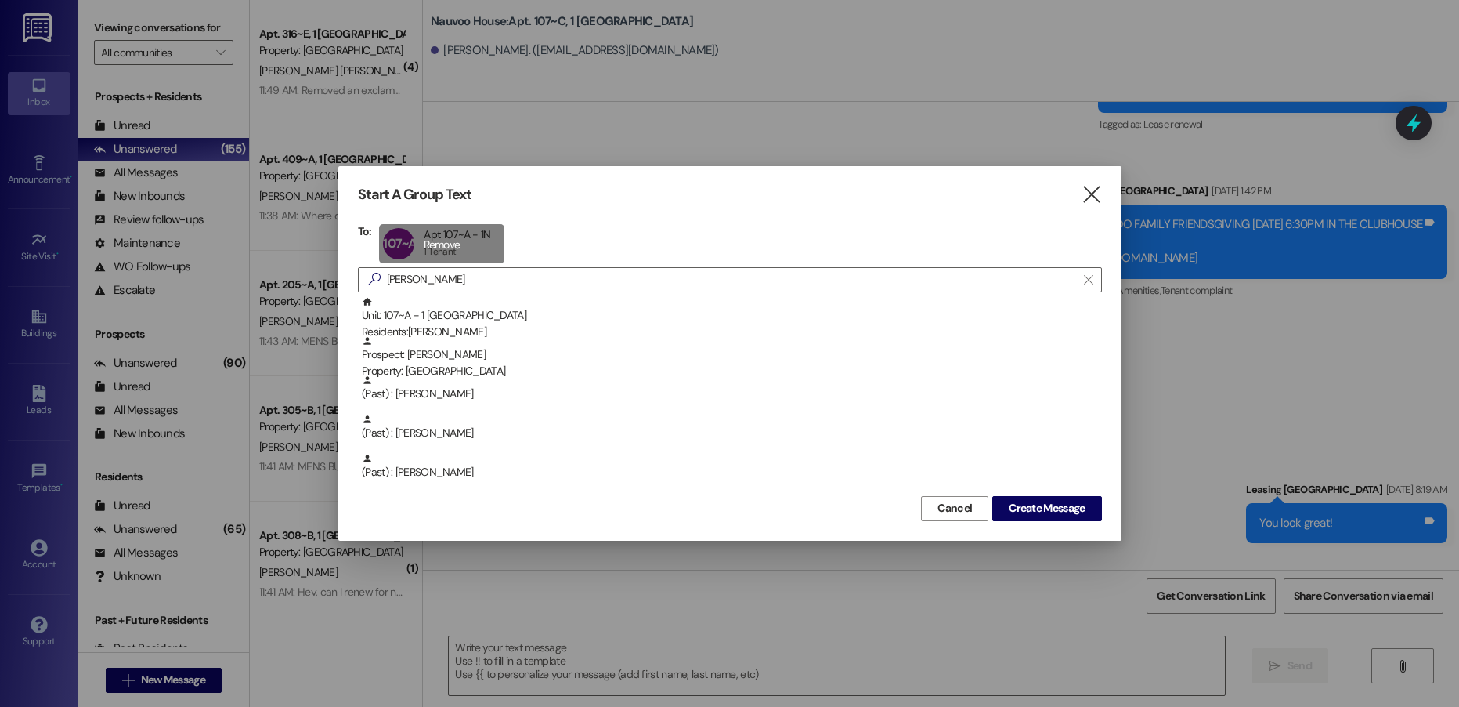
click at [475, 246] on div "107~A Apt 107~A - 1N Apt 107~A - 1N 1 Tenant 1 Tenant click to remove" at bounding box center [441, 243] width 125 height 39
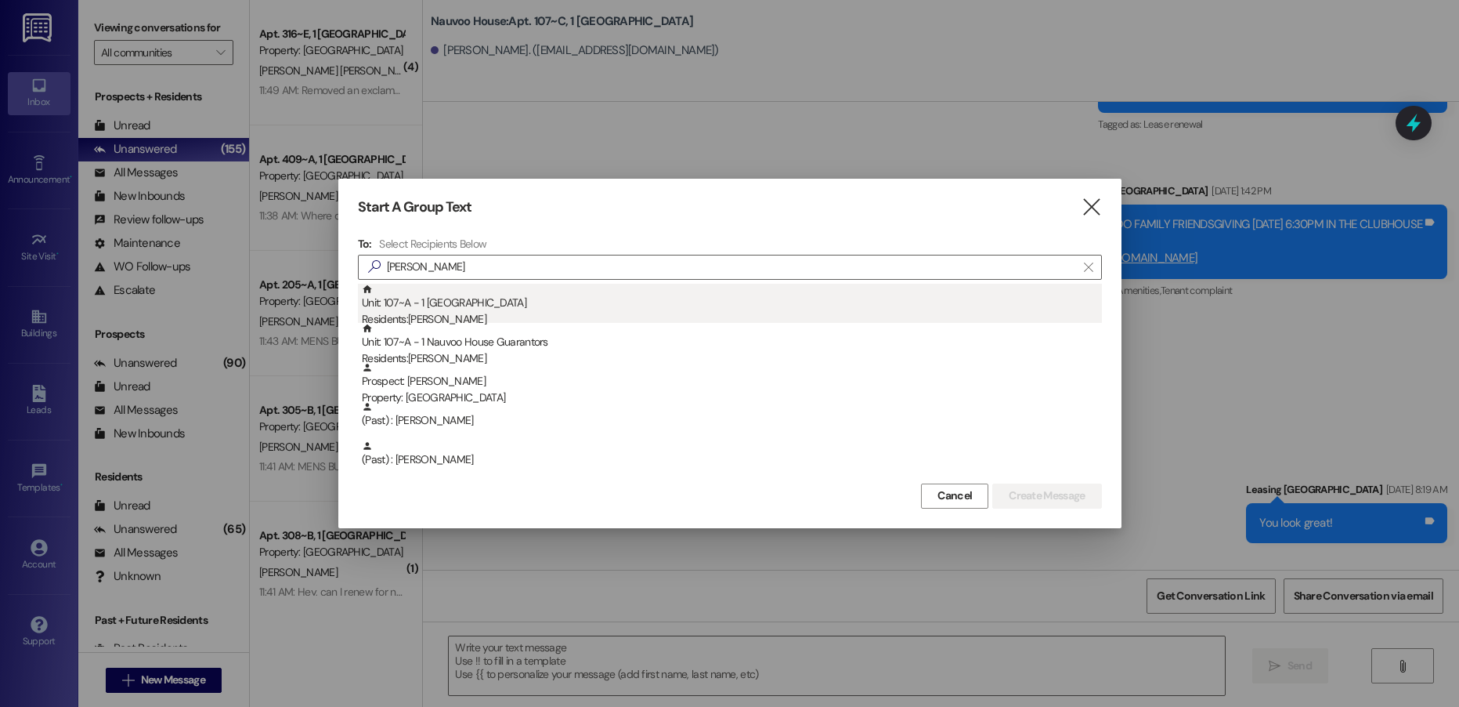
click at [468, 299] on div "Unit: 107~A - 1 Nauvoo House Residents: [PERSON_NAME]" at bounding box center [732, 306] width 740 height 45
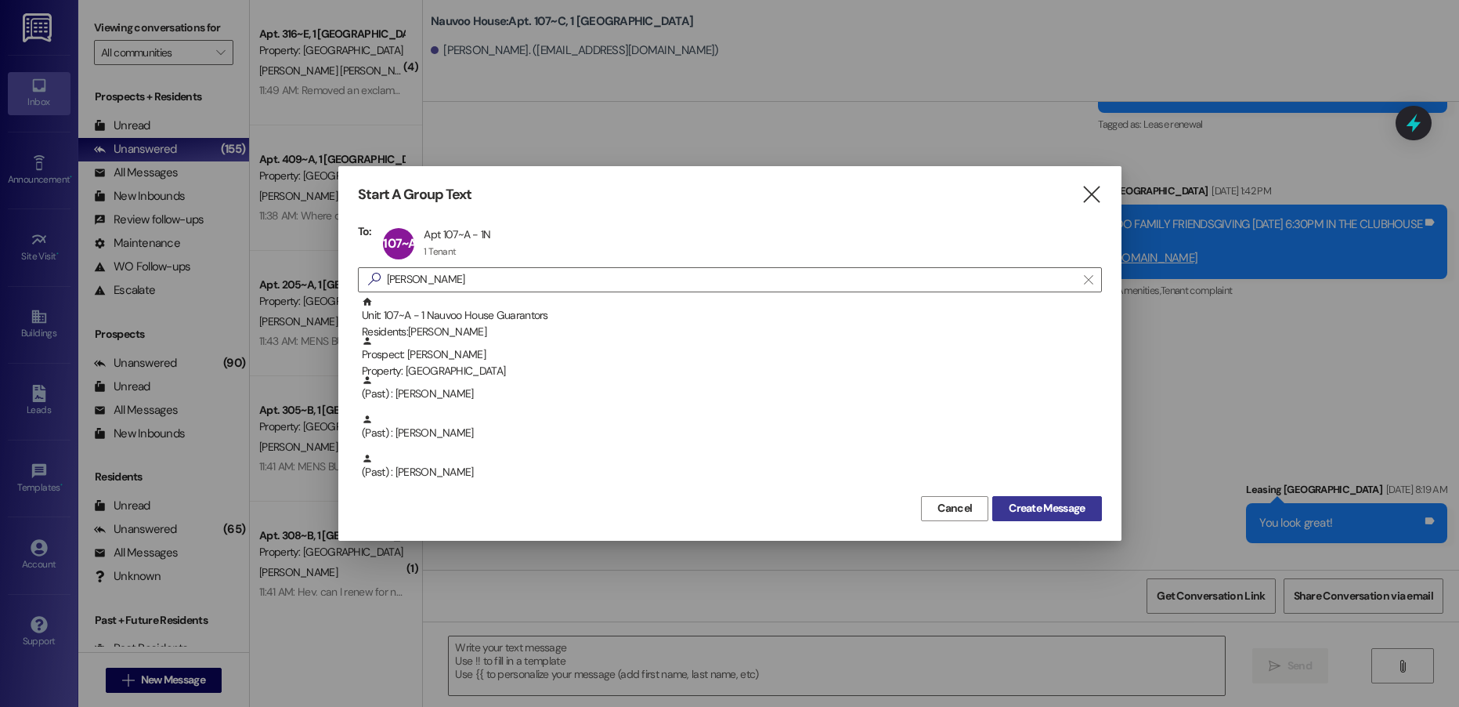
click at [1051, 512] on span "Create Message" at bounding box center [1047, 508] width 76 height 16
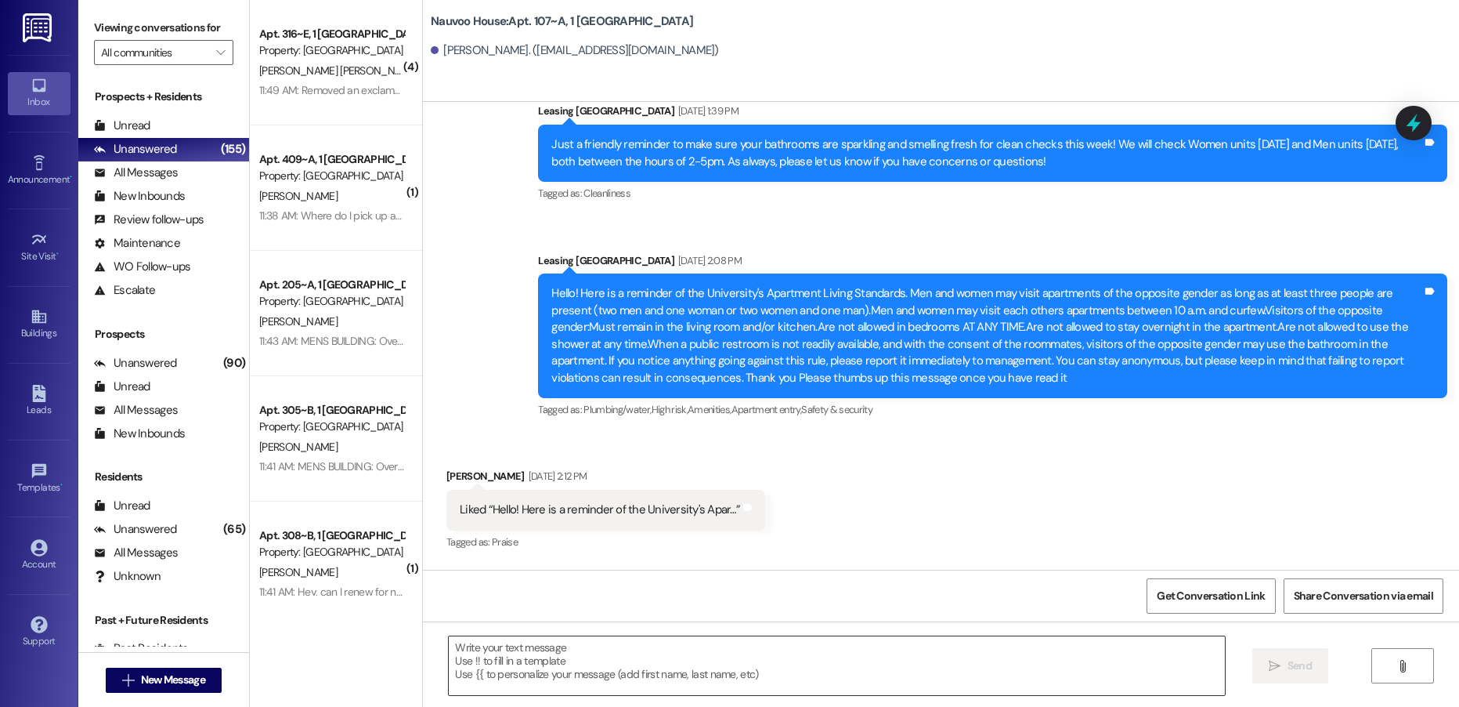
scroll to position [3480, 0]
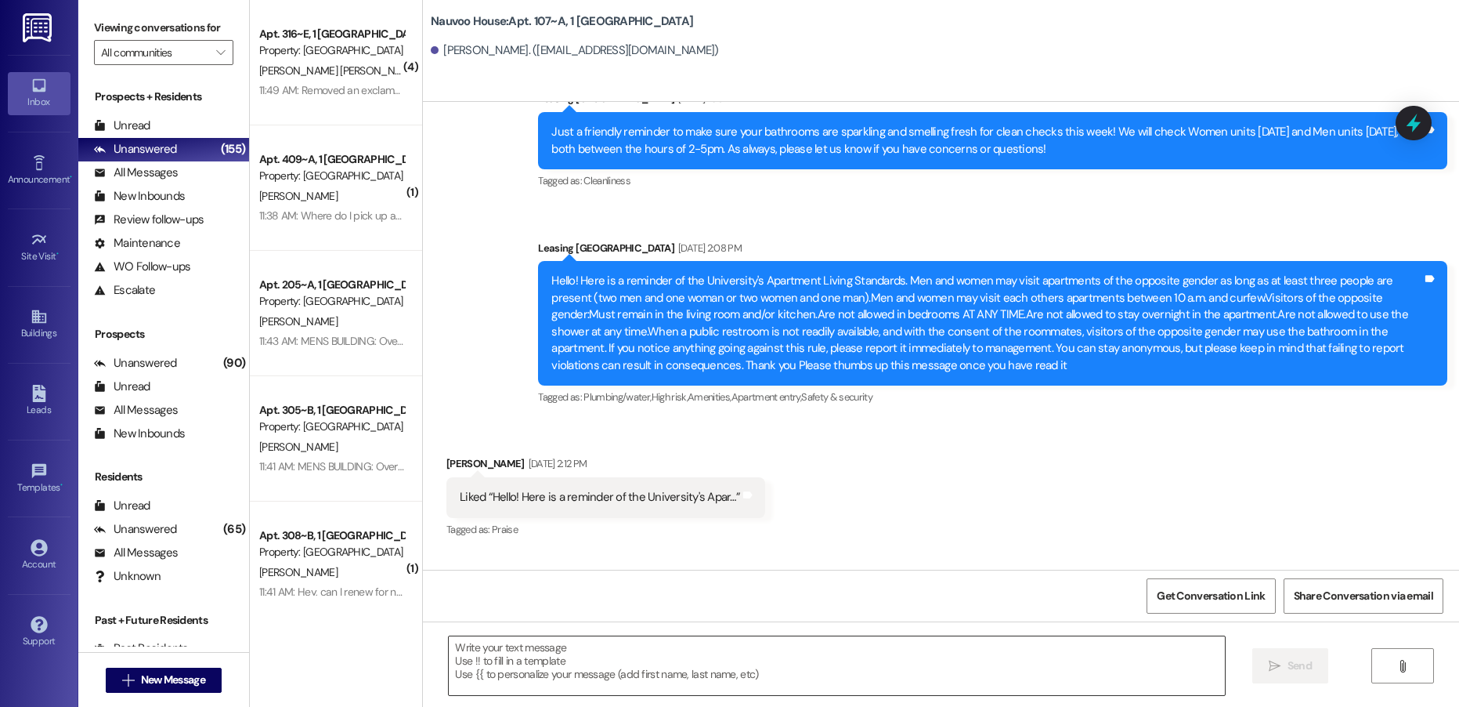
click at [526, 672] on textarea at bounding box center [837, 665] width 776 height 59
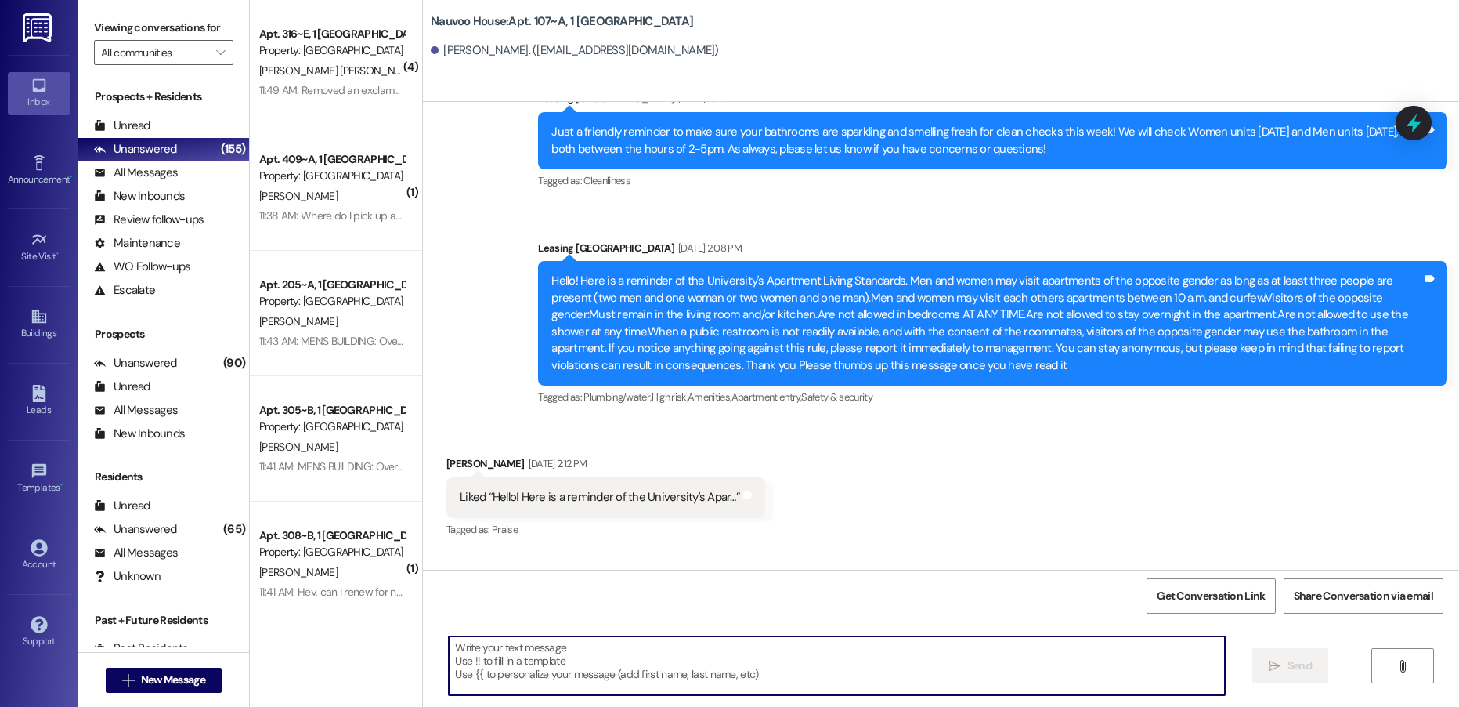
paste textarea "[PERSON_NAME], this is [PERSON_NAME] with Nauvoo House! We wanted to reach out …"
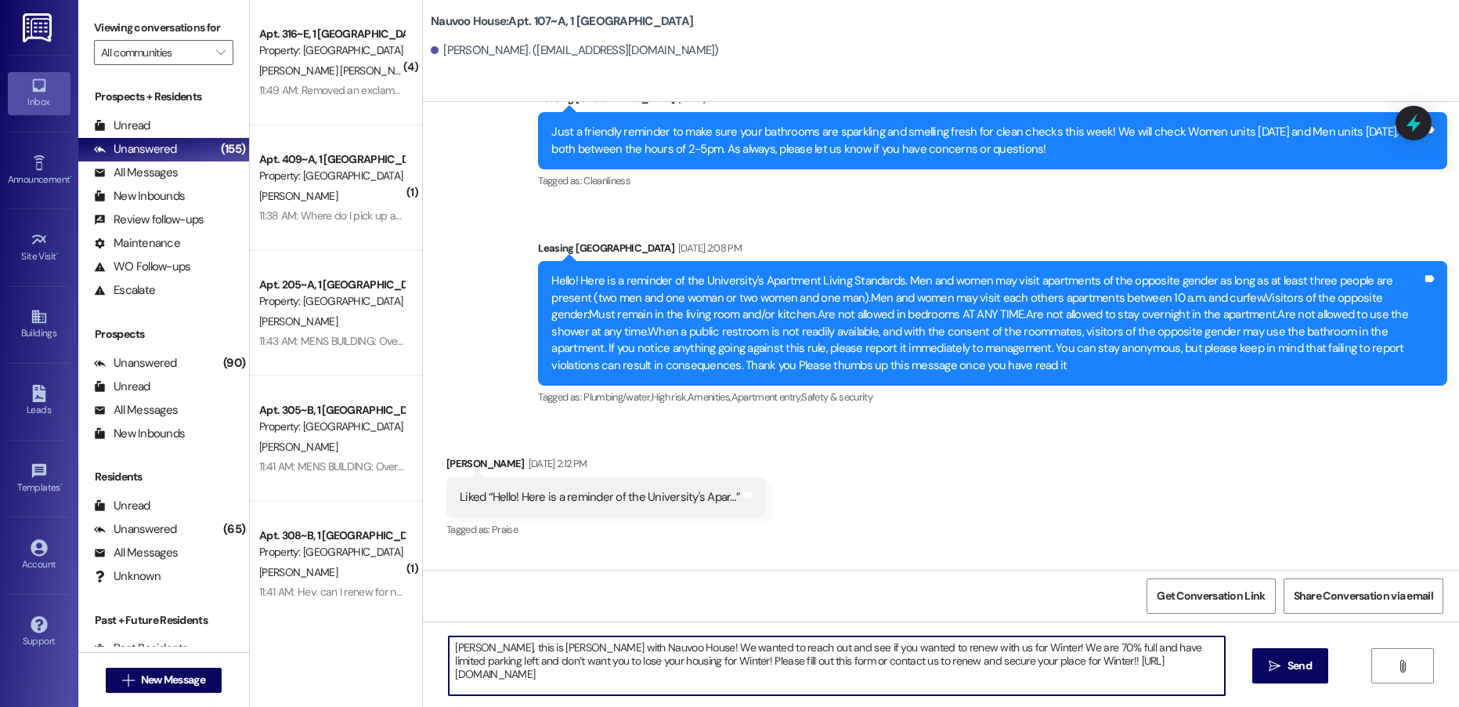
click at [449, 651] on textarea "[PERSON_NAME], this is [PERSON_NAME] with Nauvoo House! We wanted to reach out …" at bounding box center [837, 665] width 776 height 59
type textarea "[PERSON_NAME], this is [PERSON_NAME] with Nauvoo House! We wanted to reach out …"
drag, startPoint x: 448, startPoint y: 651, endPoint x: 273, endPoint y: 505, distance: 228.1
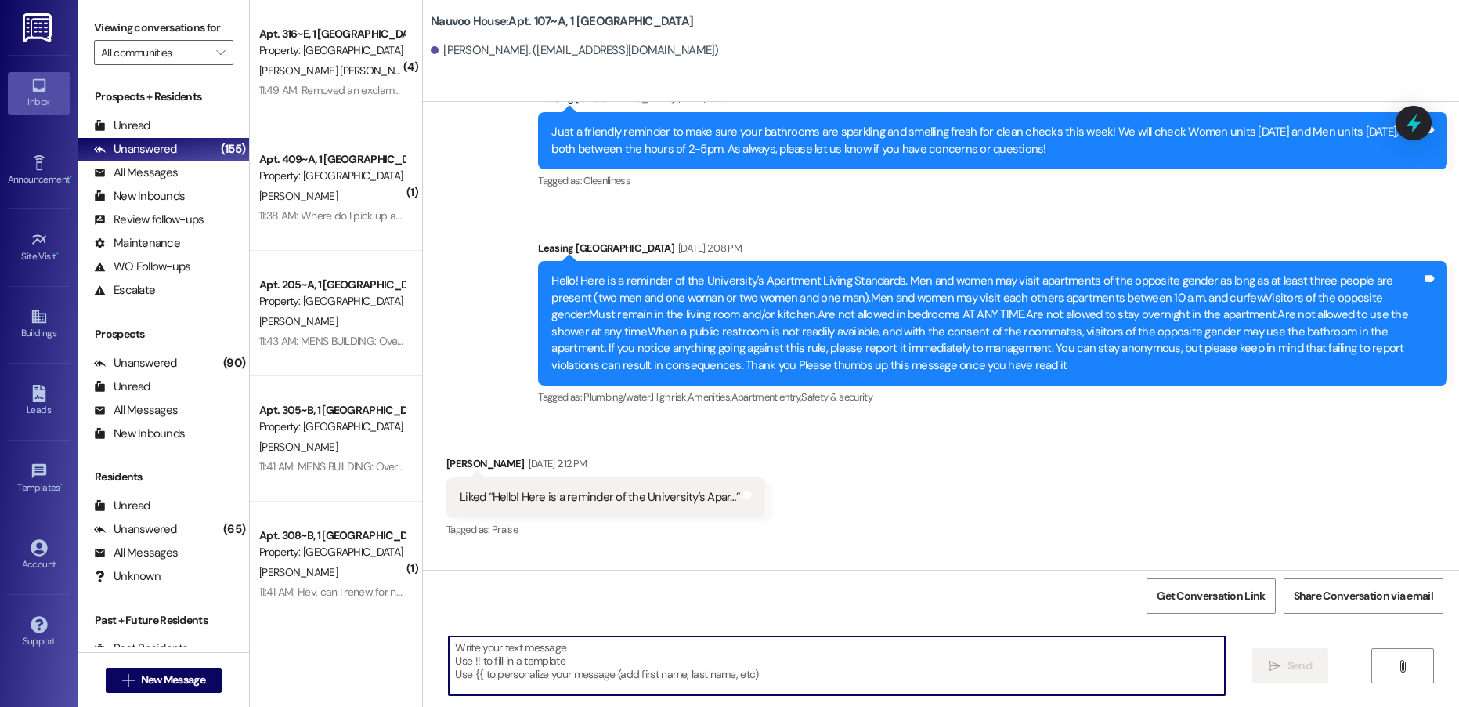
drag, startPoint x: 273, startPoint y: 505, endPoint x: 750, endPoint y: 655, distance: 500.7
click at [750, 655] on textarea at bounding box center [837, 665] width 776 height 59
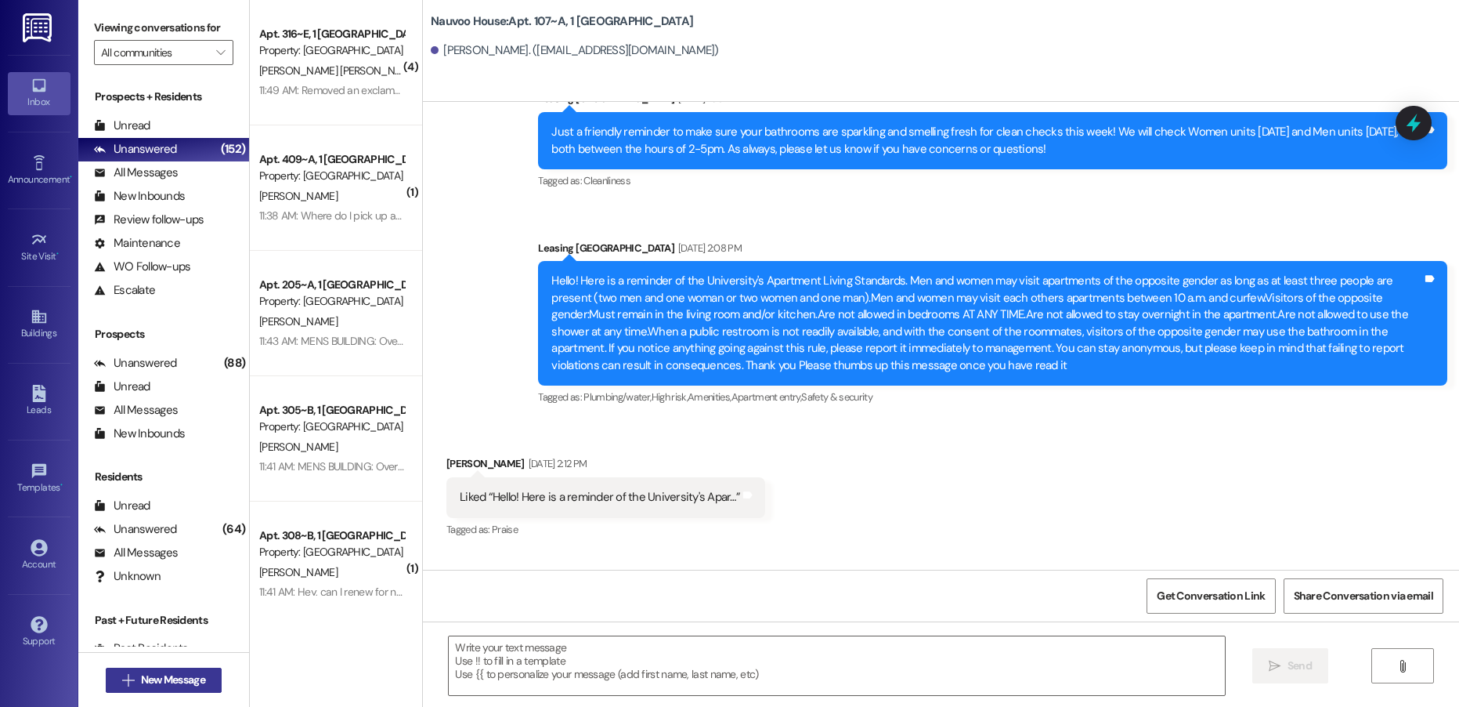
click at [175, 675] on span "New Message" at bounding box center [173, 679] width 64 height 16
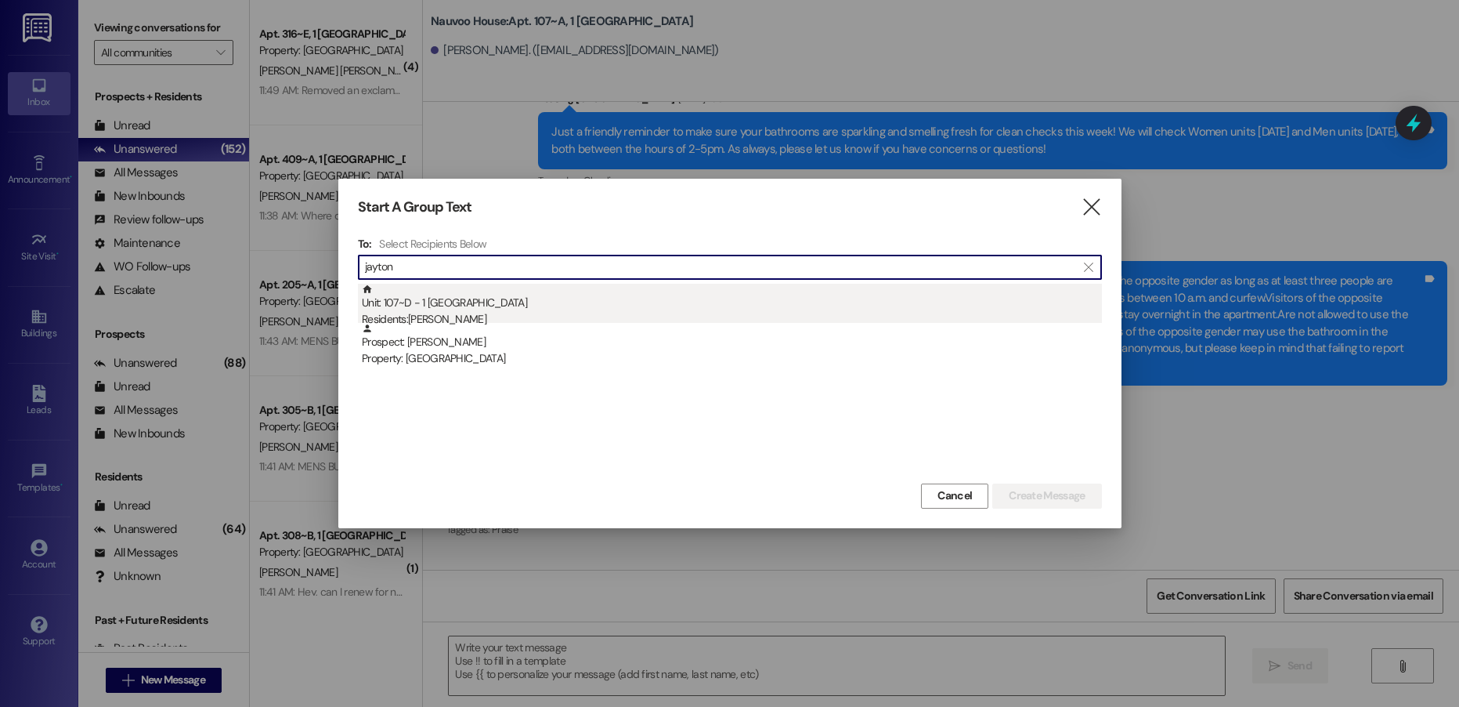
type input "jayton"
click at [526, 301] on div "Unit: 107~D - 1 [GEOGRAPHIC_DATA] Residents: [PERSON_NAME]" at bounding box center [732, 306] width 740 height 45
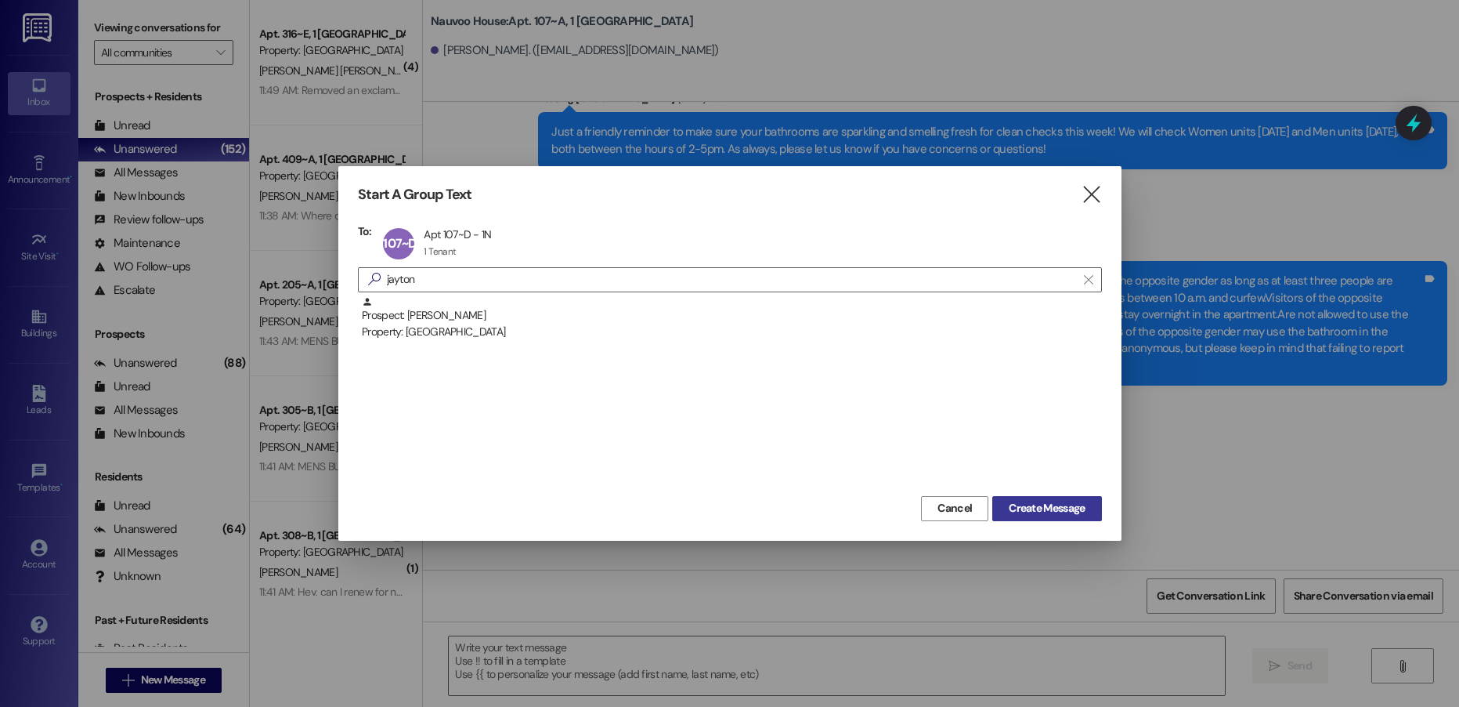
click at [1034, 504] on span "Create Message" at bounding box center [1047, 508] width 76 height 16
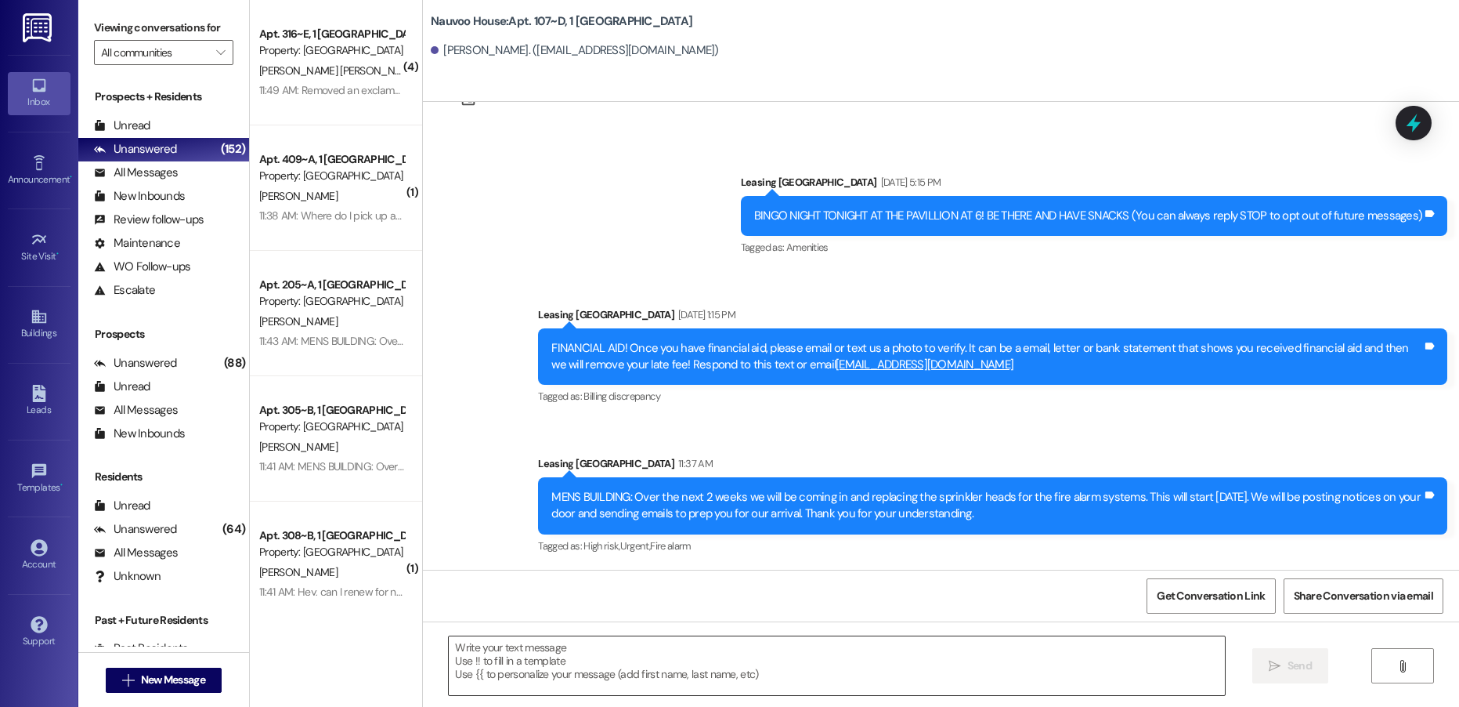
scroll to position [67, 0]
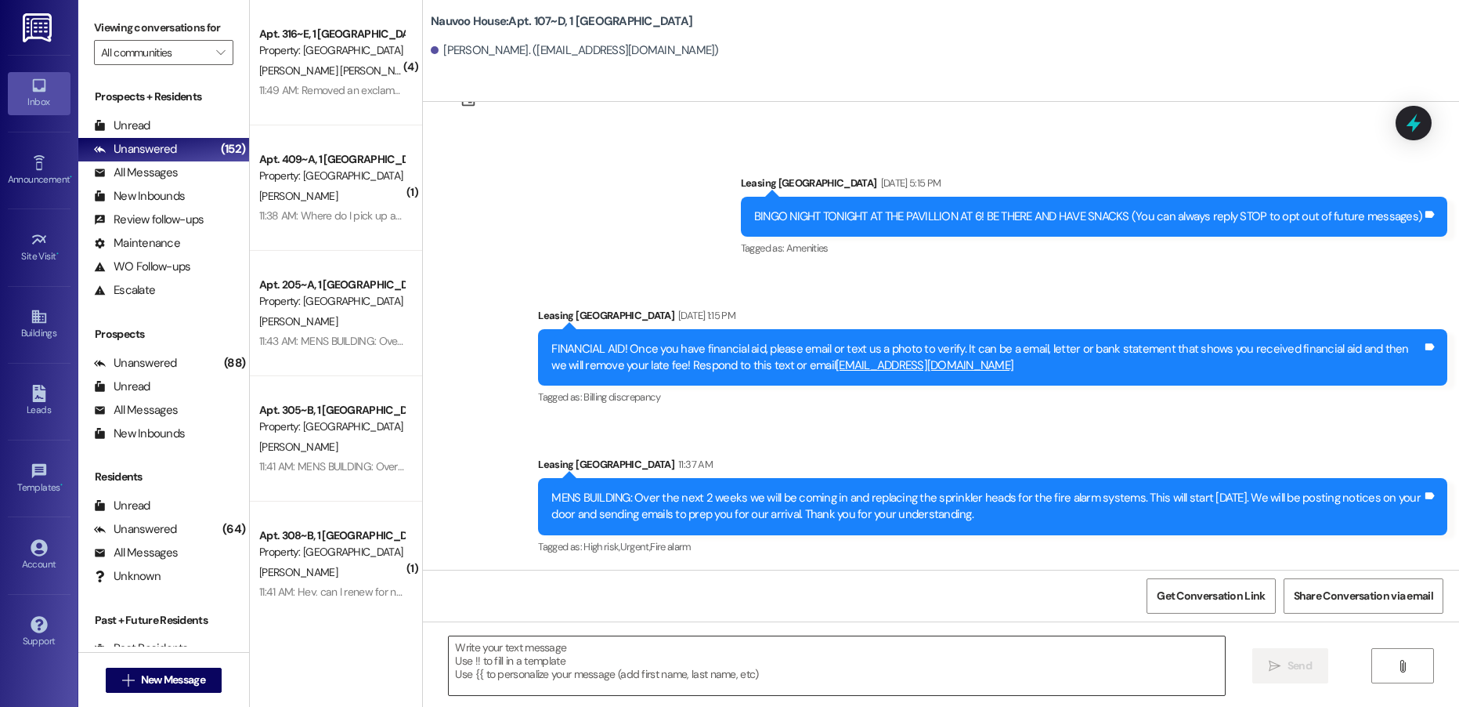
click at [577, 668] on textarea at bounding box center [837, 665] width 776 height 59
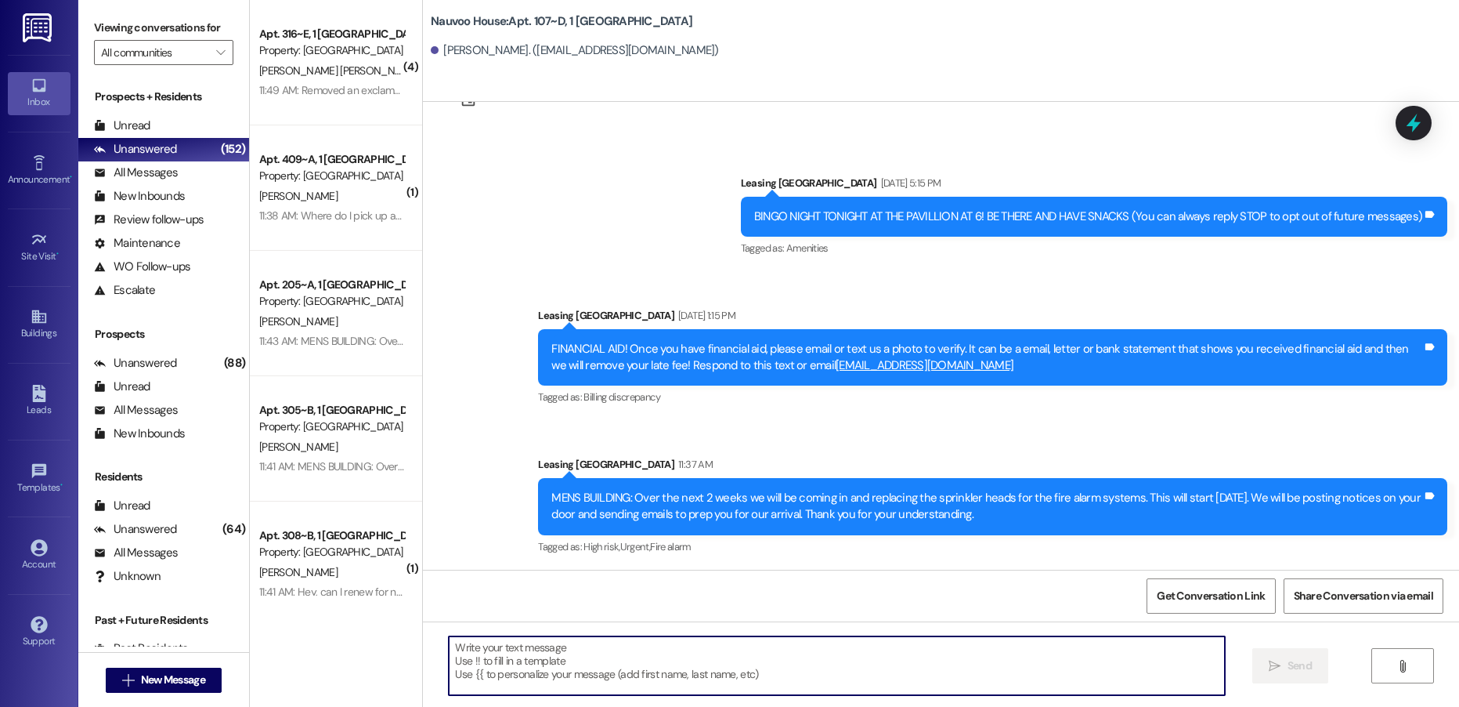
paste textarea "[DATE]"
type textarea "[DATE]"
paste textarea "[PERSON_NAME], this is [PERSON_NAME] with Nauvoo House! We wanted to reach out …"
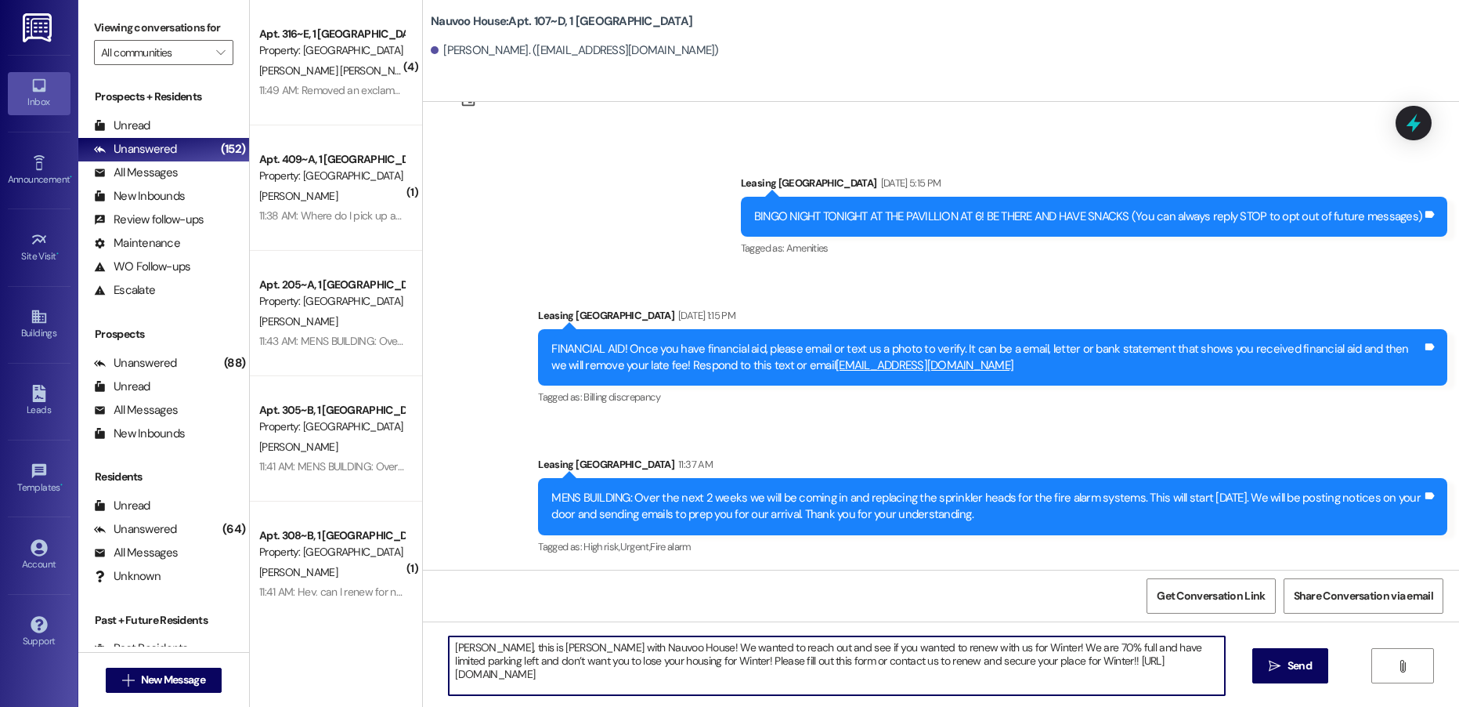
click at [458, 641] on textarea "[PERSON_NAME], this is [PERSON_NAME] with Nauvoo House! We wanted to reach out …" at bounding box center [837, 665] width 776 height 59
type textarea "[PERSON_NAME], this is [PERSON_NAME] with Nauvoo House! We wanted to reach out …"
